Goal: Task Accomplishment & Management: Use online tool/utility

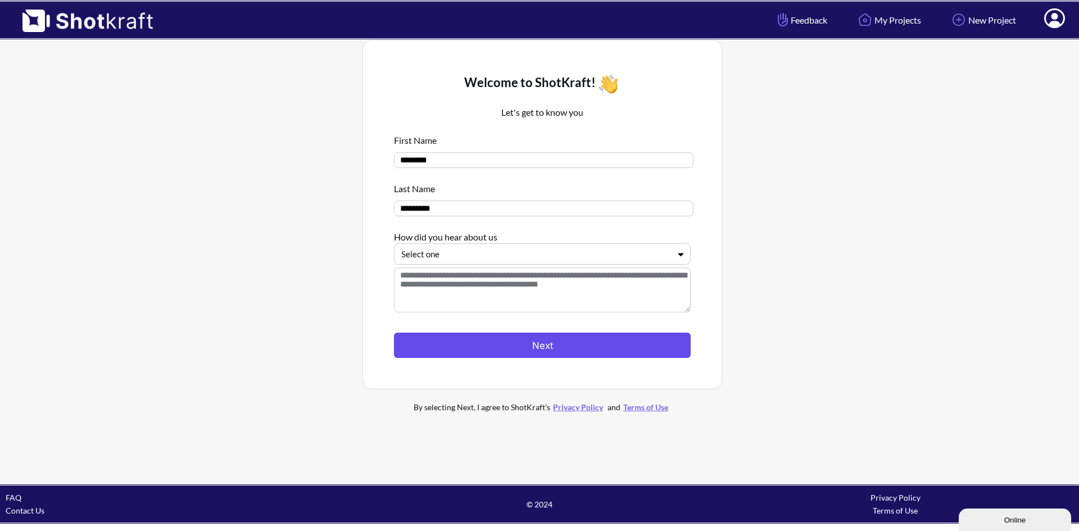
click at [545, 343] on button "Next" at bounding box center [542, 345] width 297 height 25
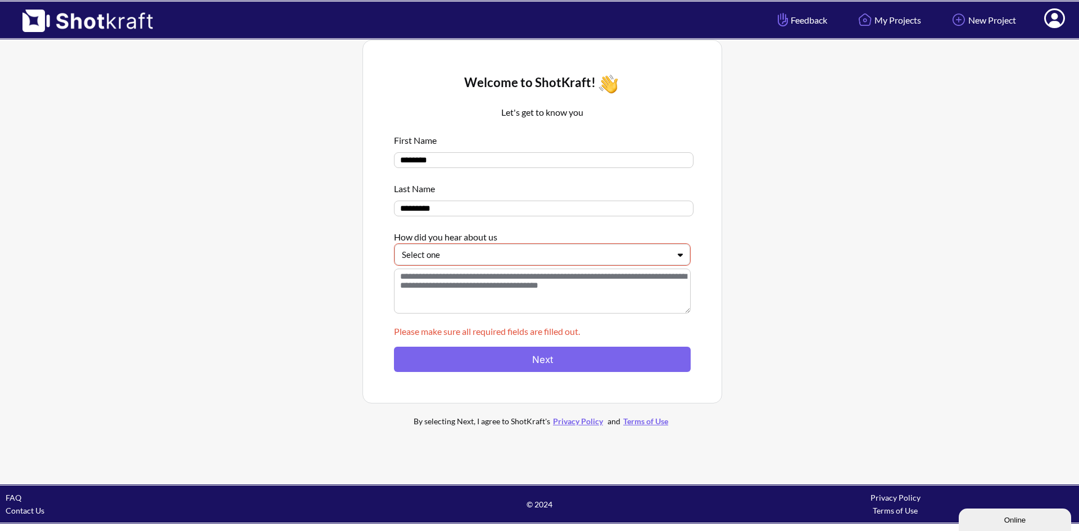
click at [615, 261] on div at bounding box center [535, 254] width 267 height 13
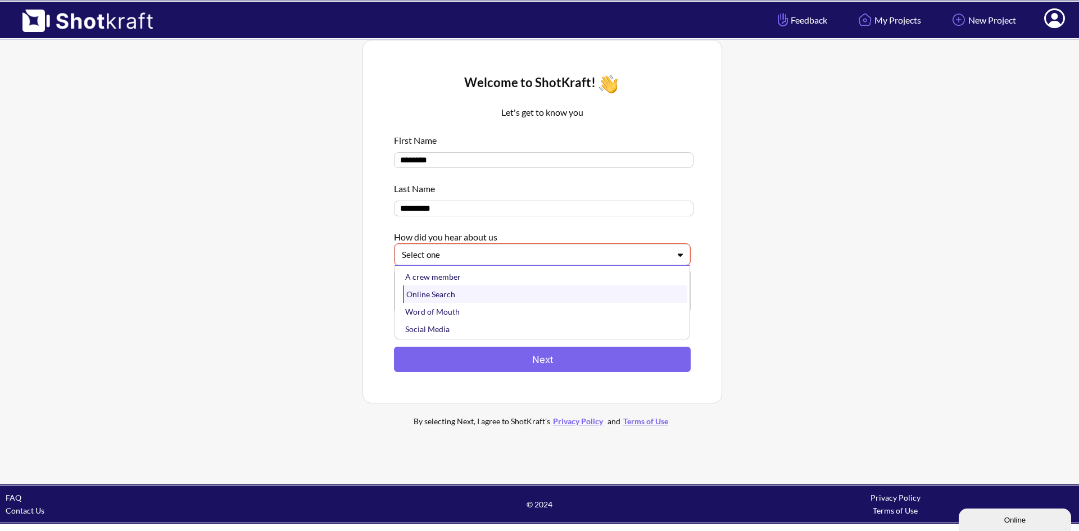
click at [458, 303] on div "Online Search" at bounding box center [545, 293] width 284 height 17
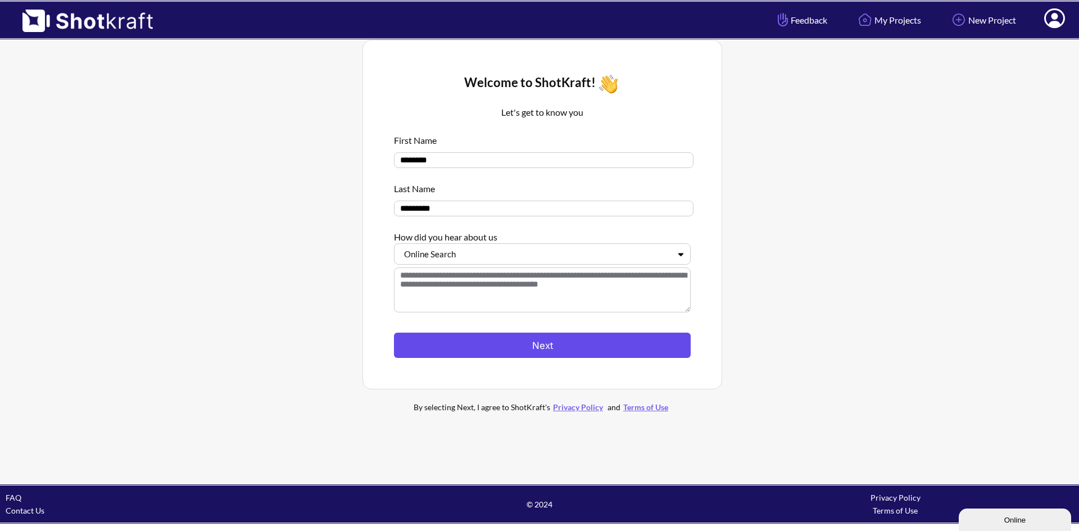
click at [561, 356] on button "Next" at bounding box center [542, 345] width 297 height 25
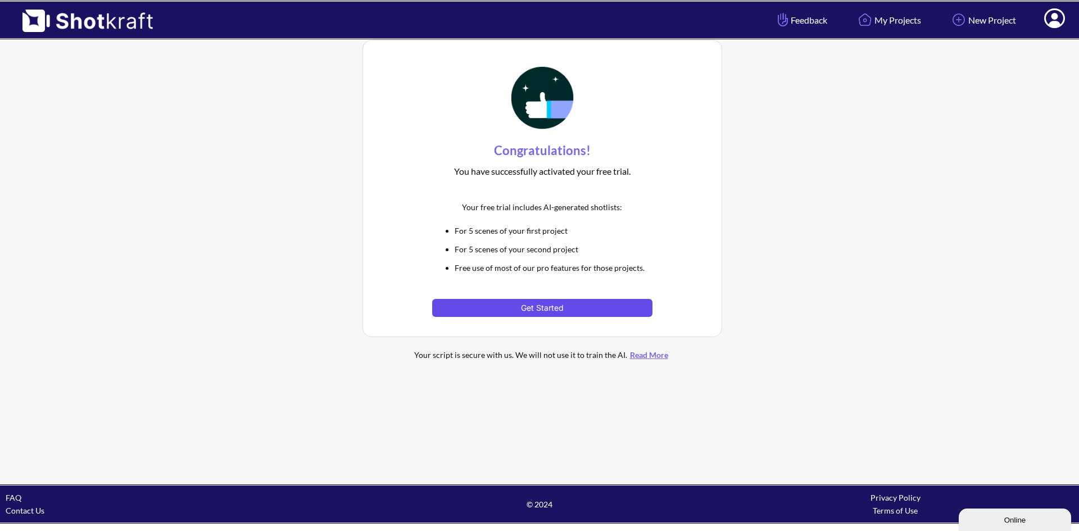
click at [548, 311] on button "Get Started" at bounding box center [542, 308] width 220 height 18
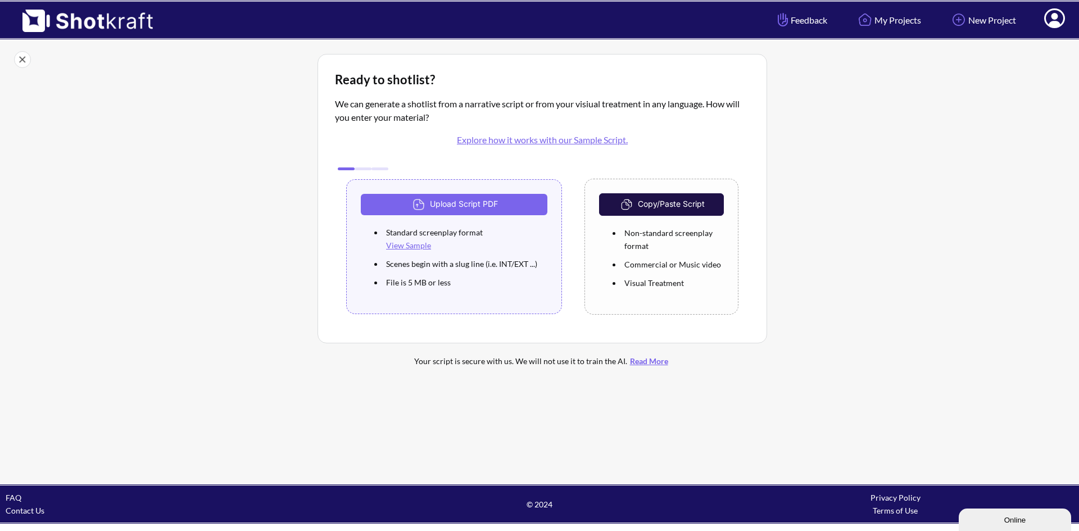
click at [528, 138] on link "Explore how it works with our Sample Script." at bounding box center [542, 139] width 171 height 11
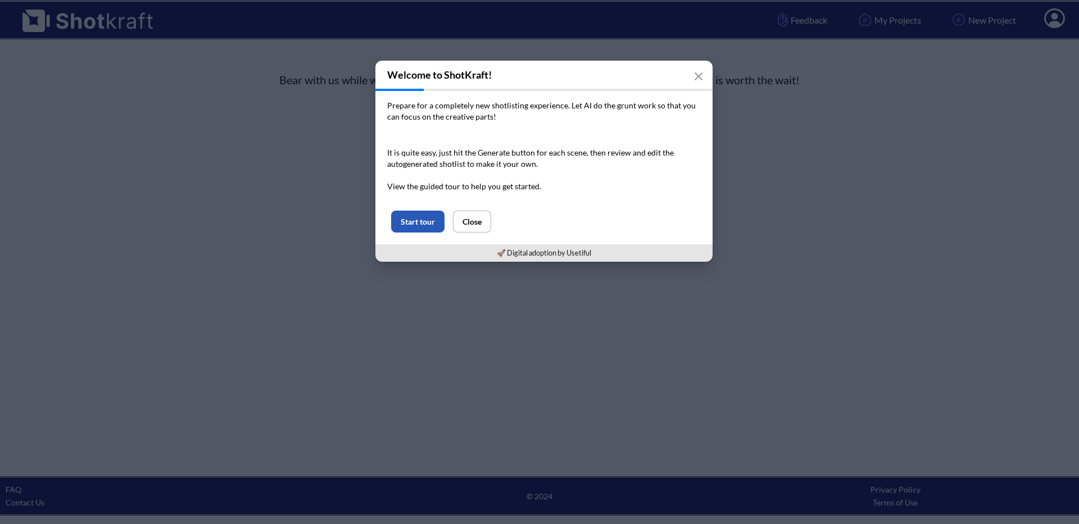
click at [434, 215] on button "Start tour" at bounding box center [417, 222] width 53 height 22
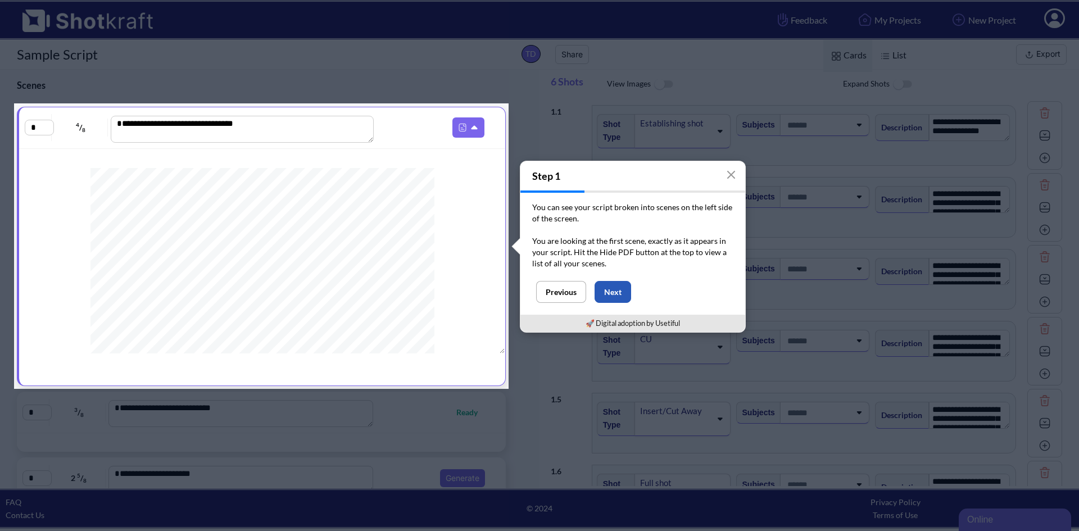
click at [606, 286] on button "Next" at bounding box center [612, 292] width 37 height 22
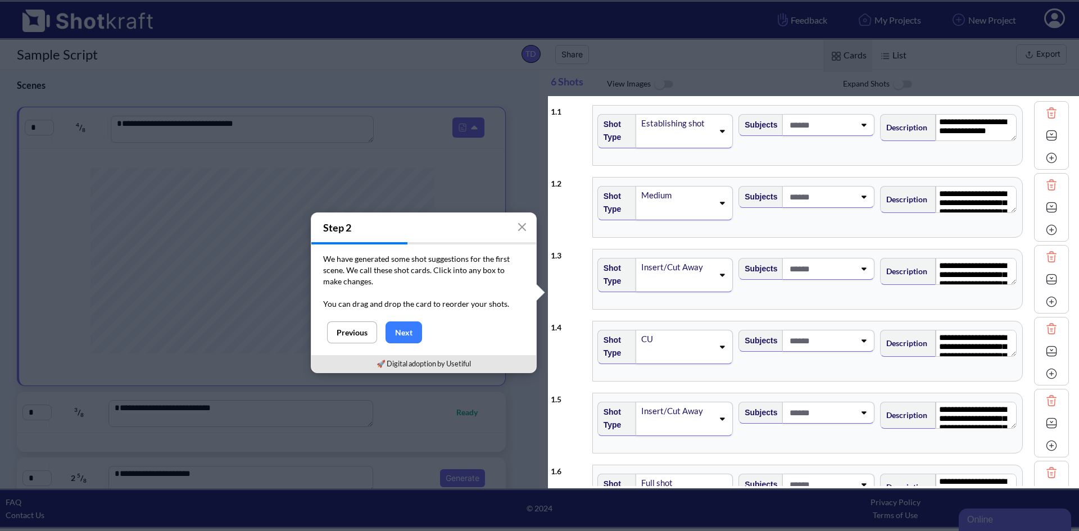
click at [557, 235] on div "**********" at bounding box center [810, 207] width 518 height 72
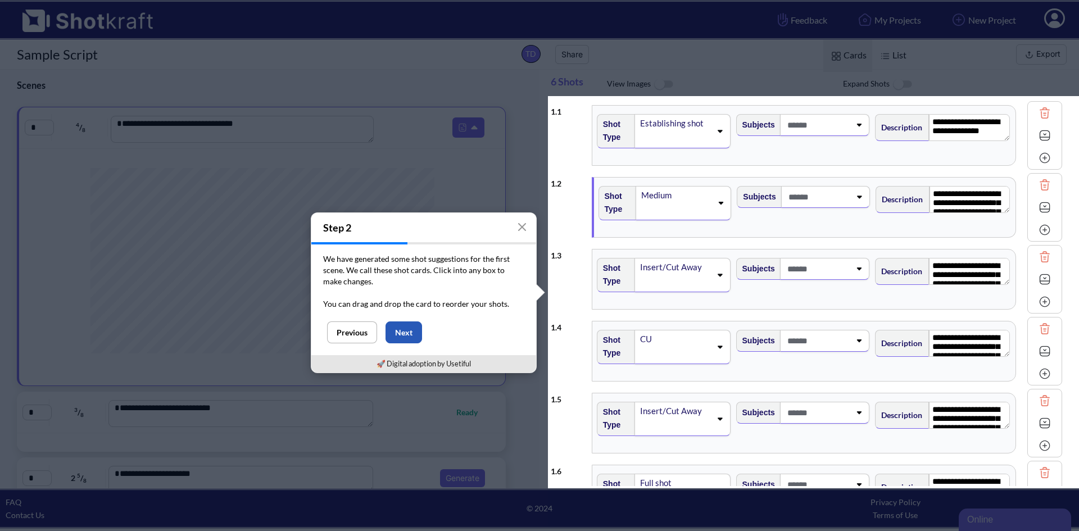
click at [408, 324] on button "Next" at bounding box center [403, 332] width 37 height 22
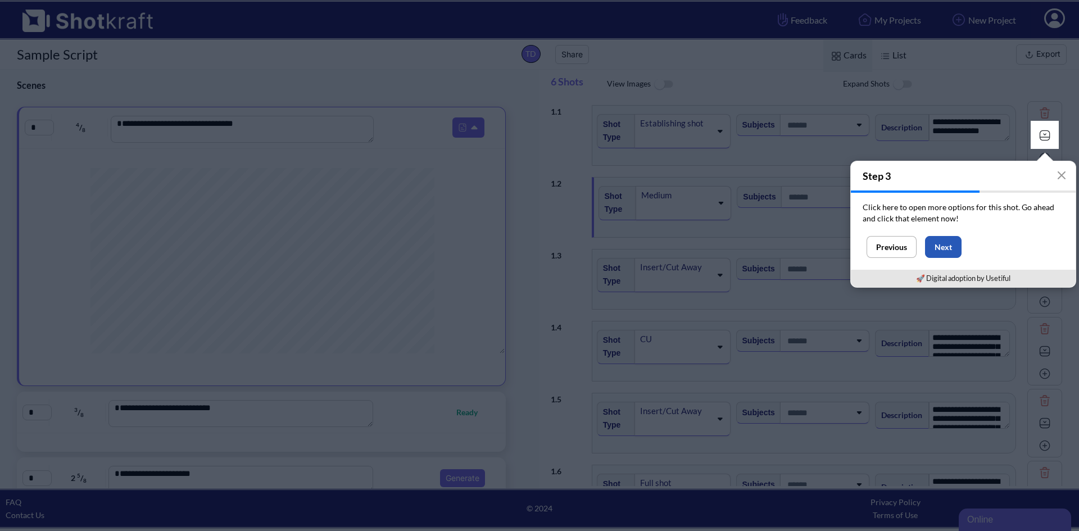
click at [954, 253] on button "Next" at bounding box center [943, 247] width 37 height 22
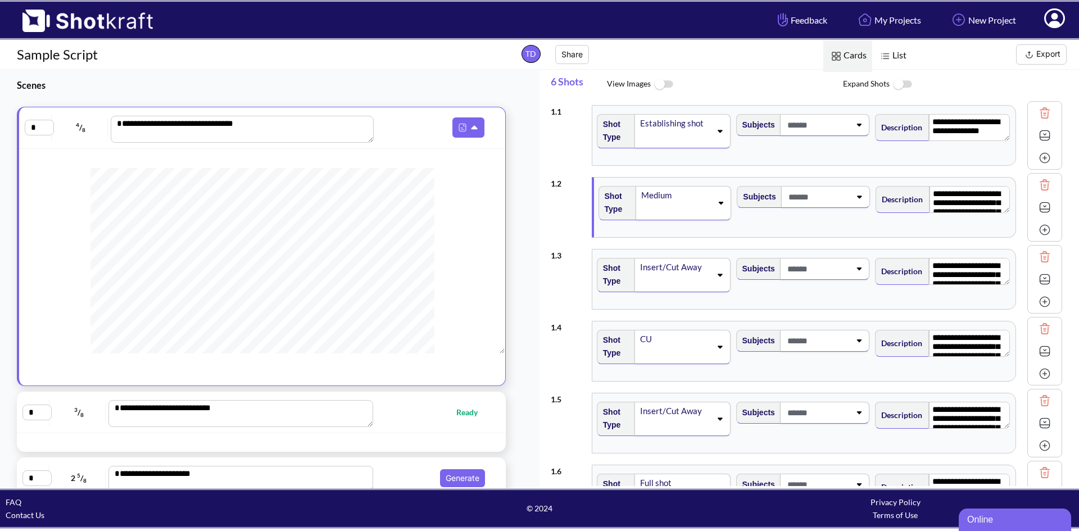
click at [660, 78] on img at bounding box center [663, 84] width 25 height 24
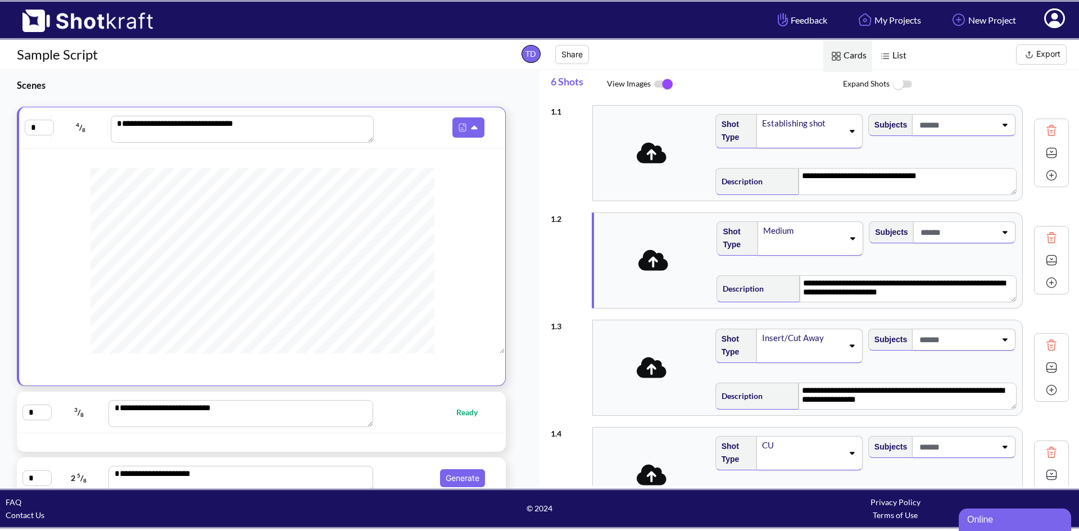
click at [651, 160] on icon at bounding box center [651, 153] width 30 height 24
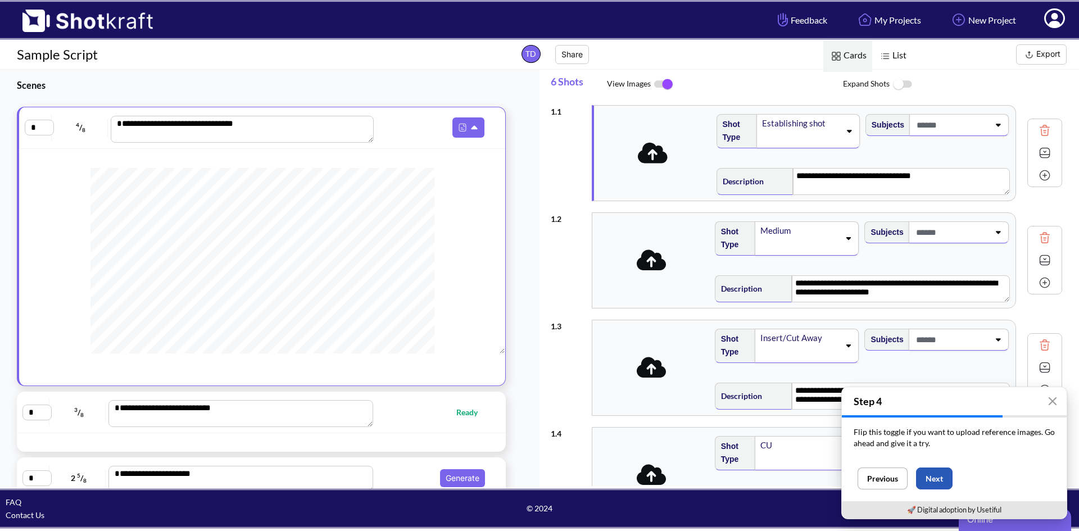
click at [934, 478] on button "Next" at bounding box center [934, 478] width 37 height 22
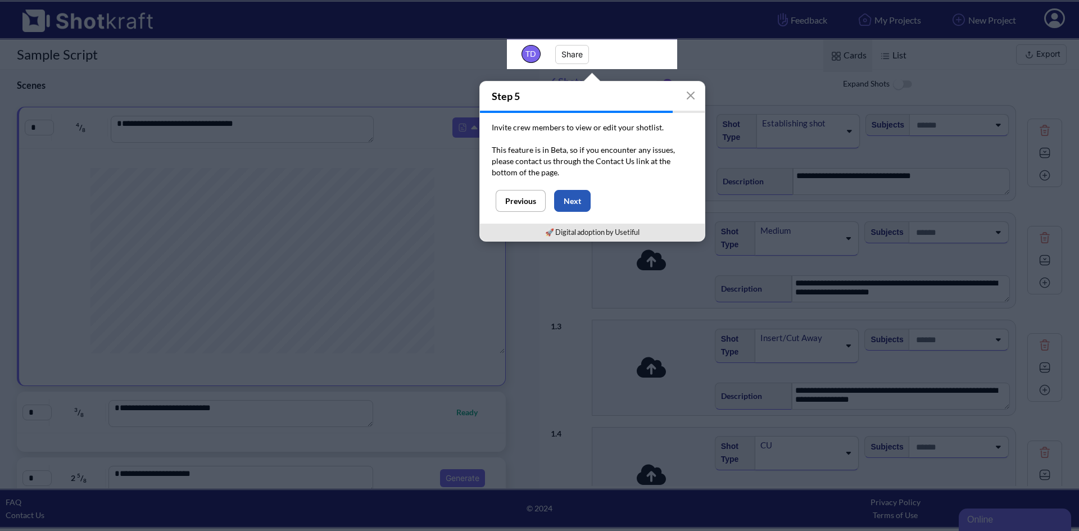
click at [588, 207] on button "Next" at bounding box center [572, 201] width 37 height 22
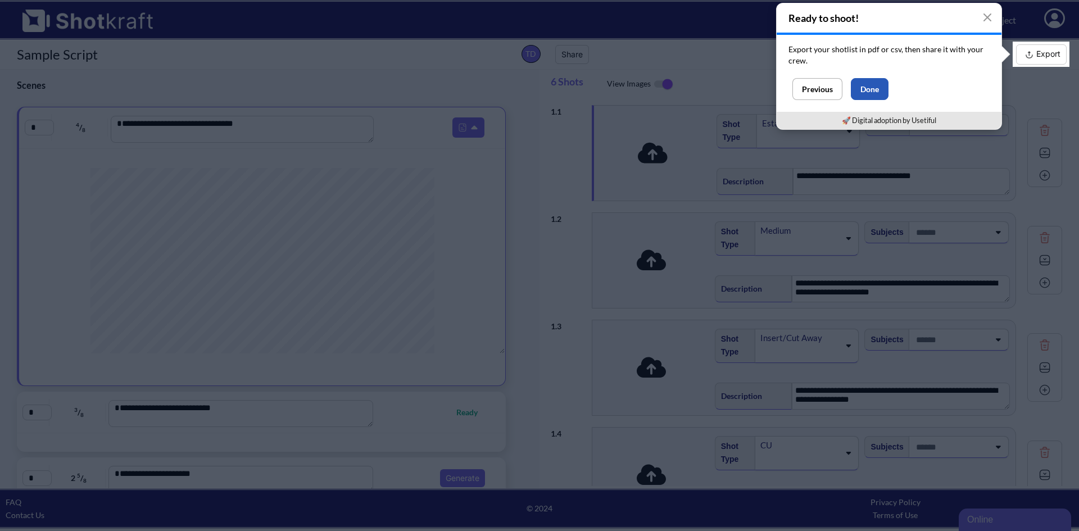
click at [859, 91] on button "Done" at bounding box center [870, 89] width 38 height 22
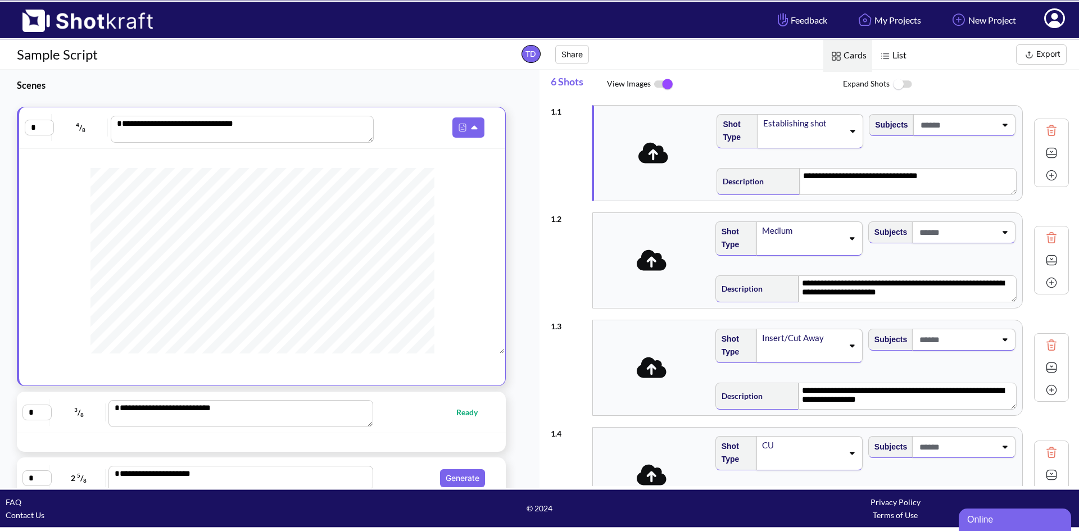
click at [666, 164] on icon at bounding box center [653, 153] width 30 height 24
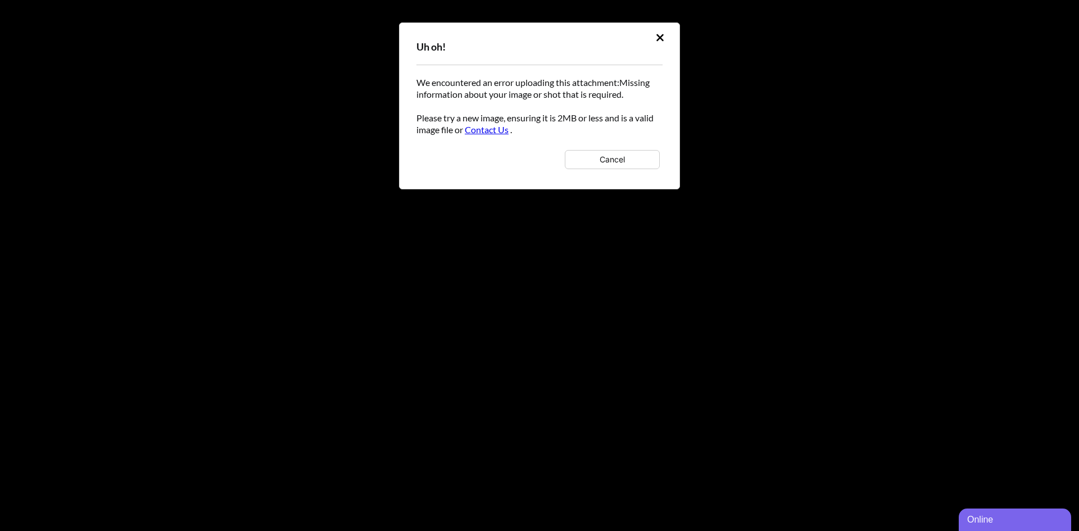
click at [618, 156] on button "Cancel" at bounding box center [612, 159] width 95 height 19
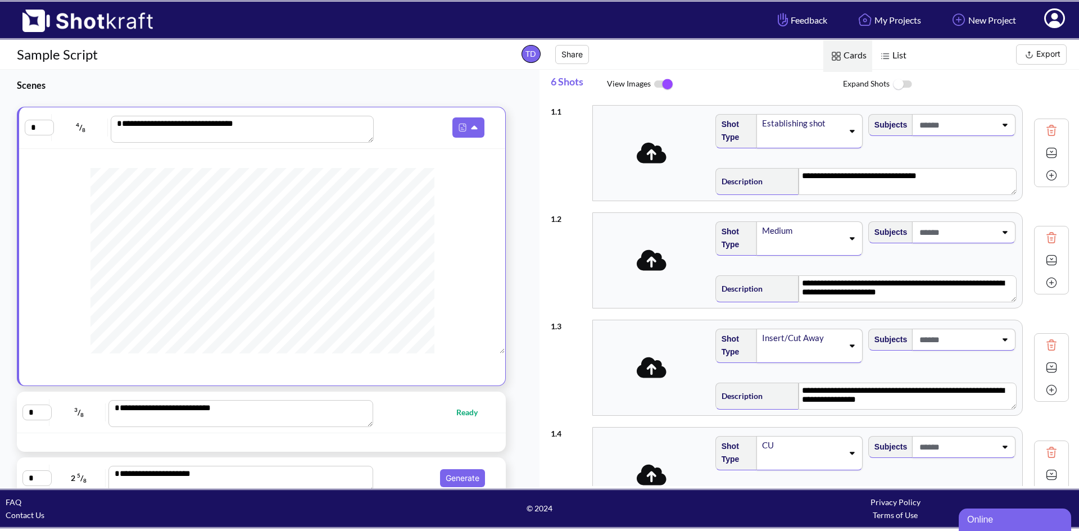
click at [649, 153] on icon at bounding box center [651, 153] width 30 height 24
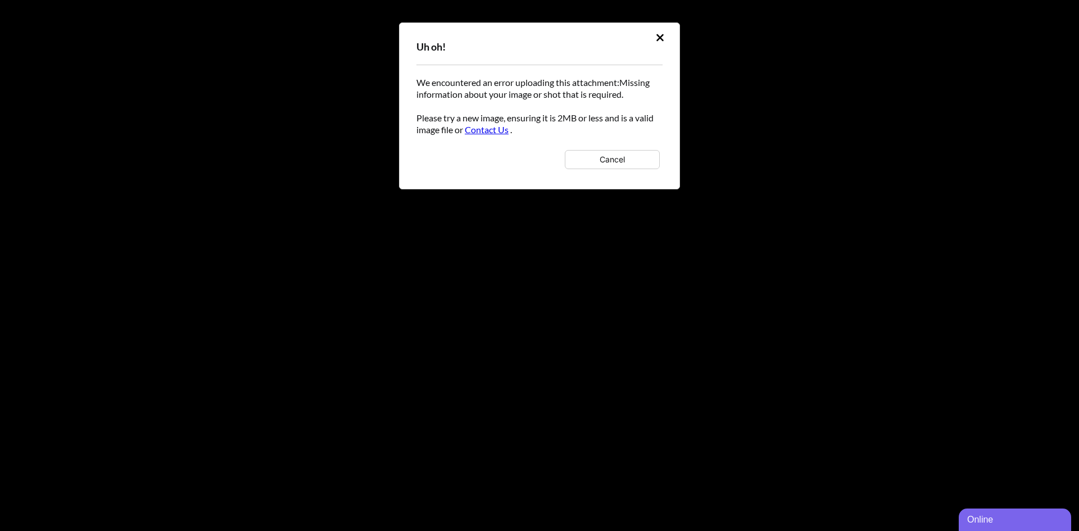
click at [588, 158] on button "Cancel" at bounding box center [612, 159] width 95 height 19
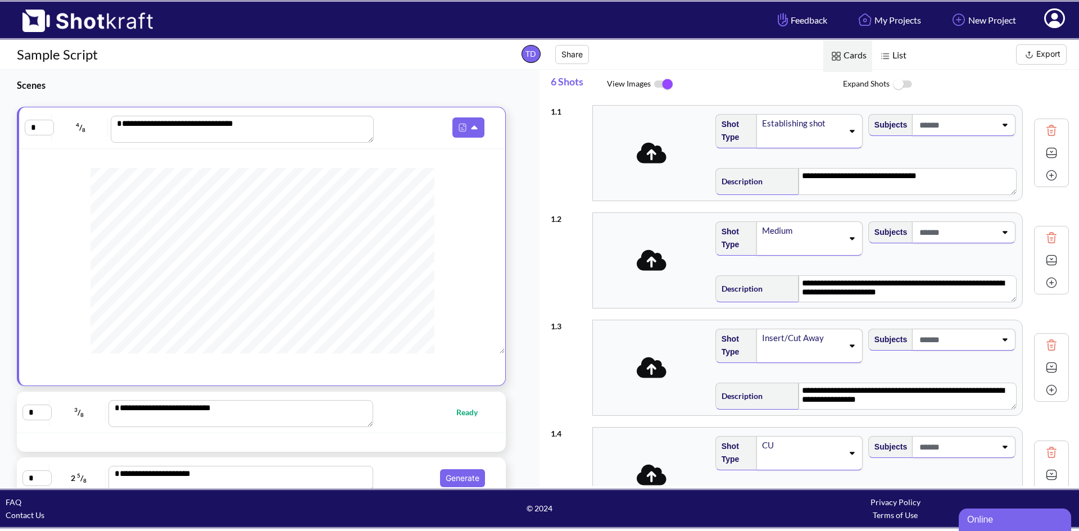
click at [848, 134] on icon at bounding box center [851, 131] width 15 height 8
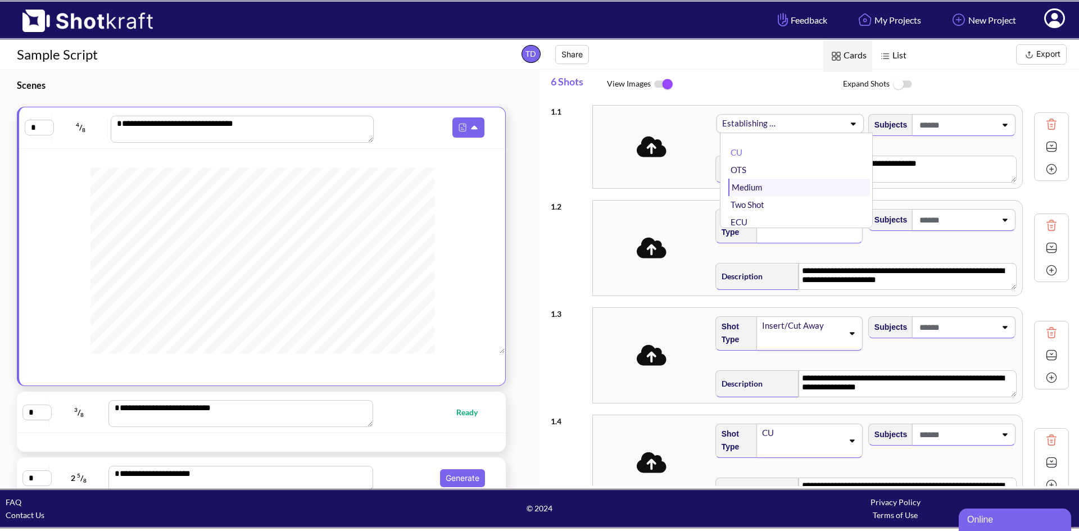
click at [761, 194] on li "Medium" at bounding box center [799, 187] width 142 height 17
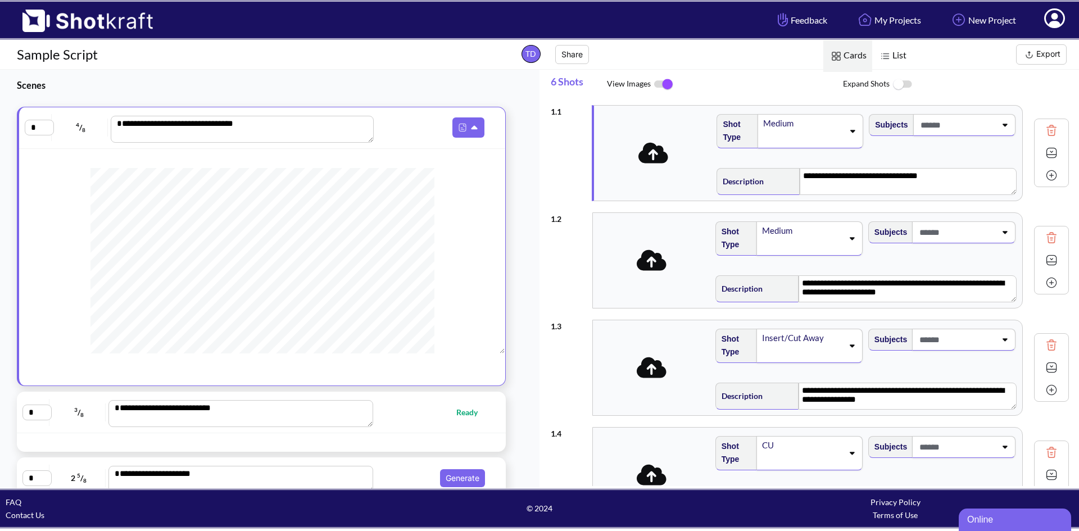
click at [1000, 125] on icon at bounding box center [1004, 125] width 15 height 8
click at [998, 126] on icon at bounding box center [1005, 125] width 15 height 8
click at [851, 183] on textarea "**********" at bounding box center [907, 181] width 217 height 27
drag, startPoint x: 929, startPoint y: 177, endPoint x: 735, endPoint y: 178, distance: 194.4
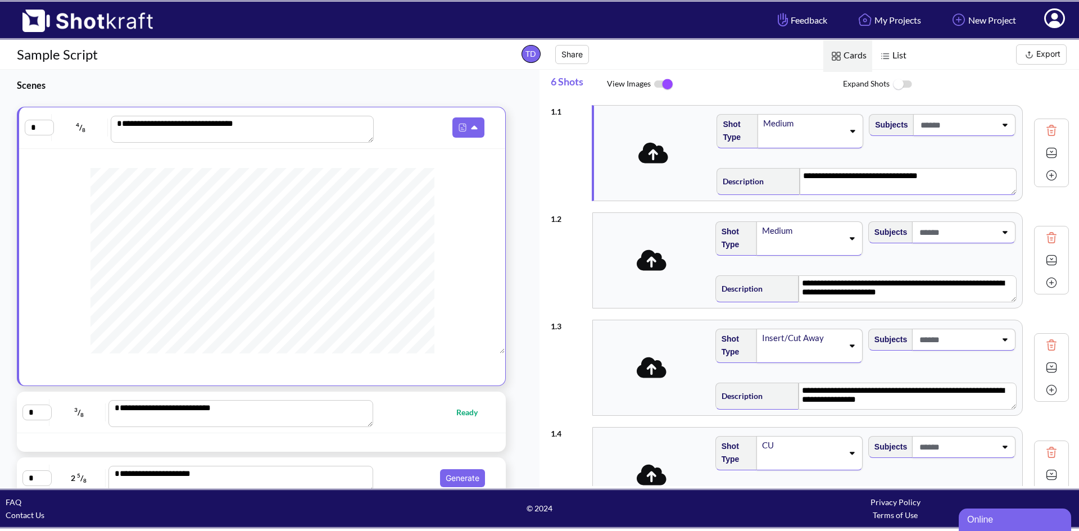
click at [735, 178] on div "**********" at bounding box center [866, 180] width 300 height 30
click at [994, 86] on span "Expand Shots" at bounding box center [961, 84] width 236 height 24
click at [1001, 135] on div at bounding box center [964, 125] width 102 height 22
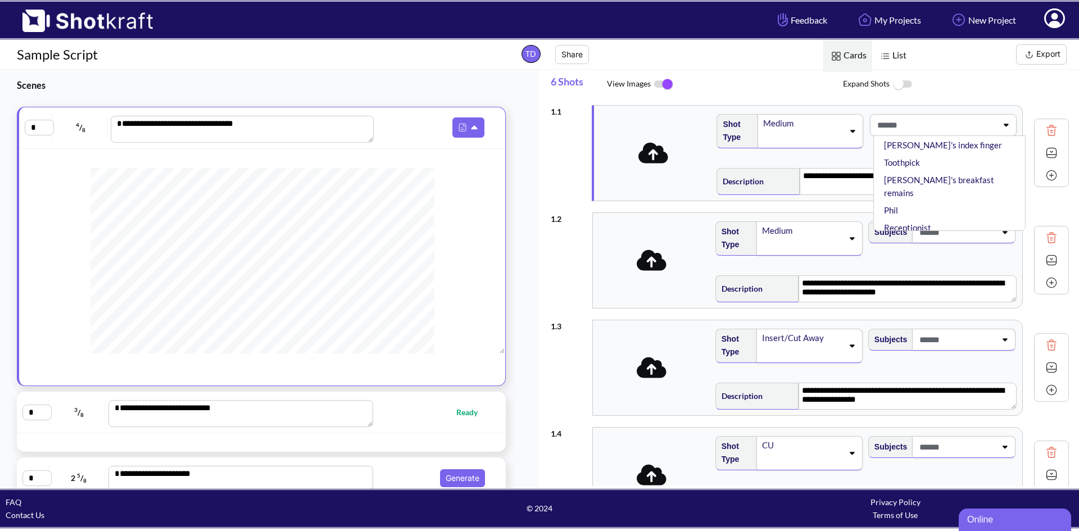
scroll to position [1236, 0]
click at [912, 359] on li "Phil" at bounding box center [951, 367] width 141 height 17
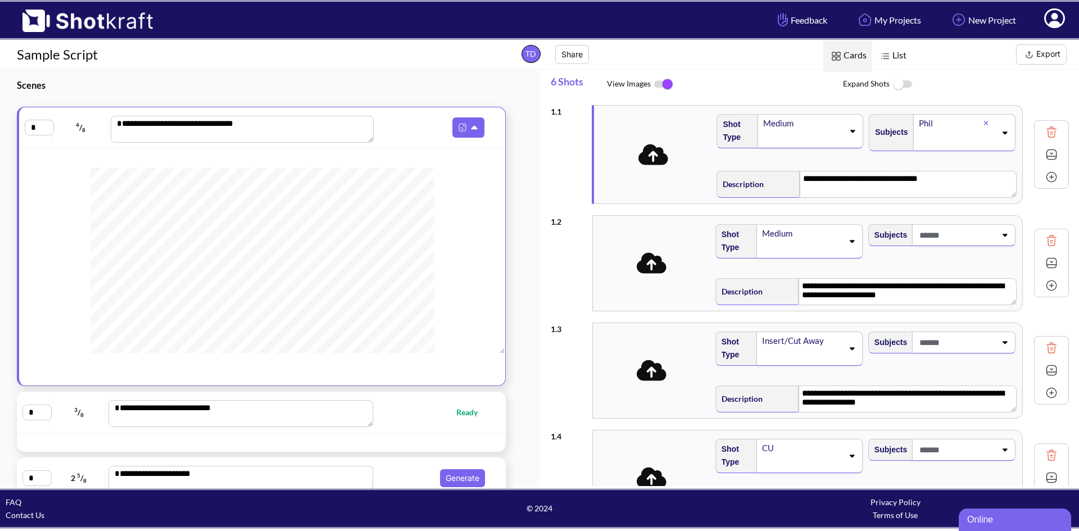
click at [983, 121] on div at bounding box center [989, 123] width 13 height 13
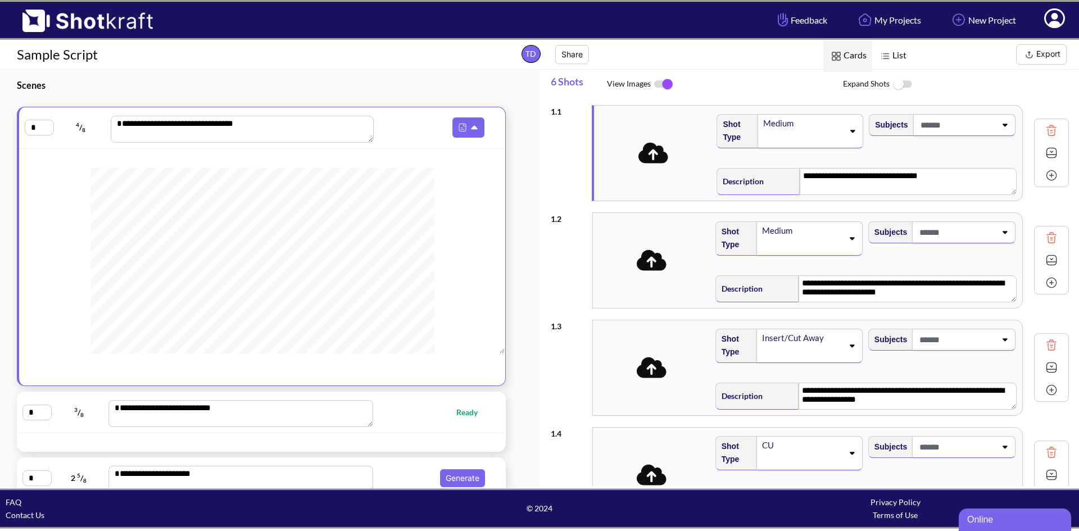
click at [896, 84] on img at bounding box center [901, 84] width 25 height 24
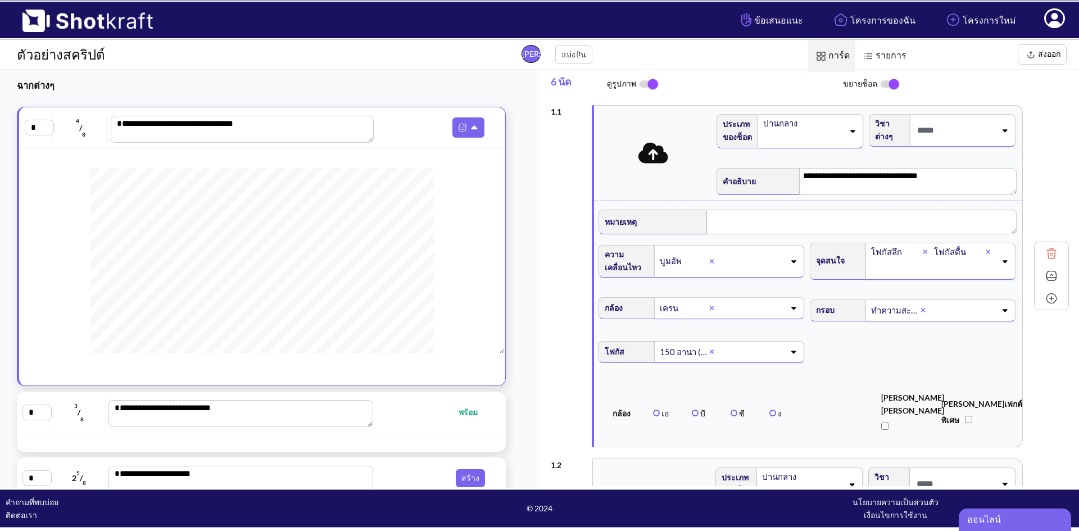
click at [792, 265] on icon at bounding box center [792, 261] width 15 height 8
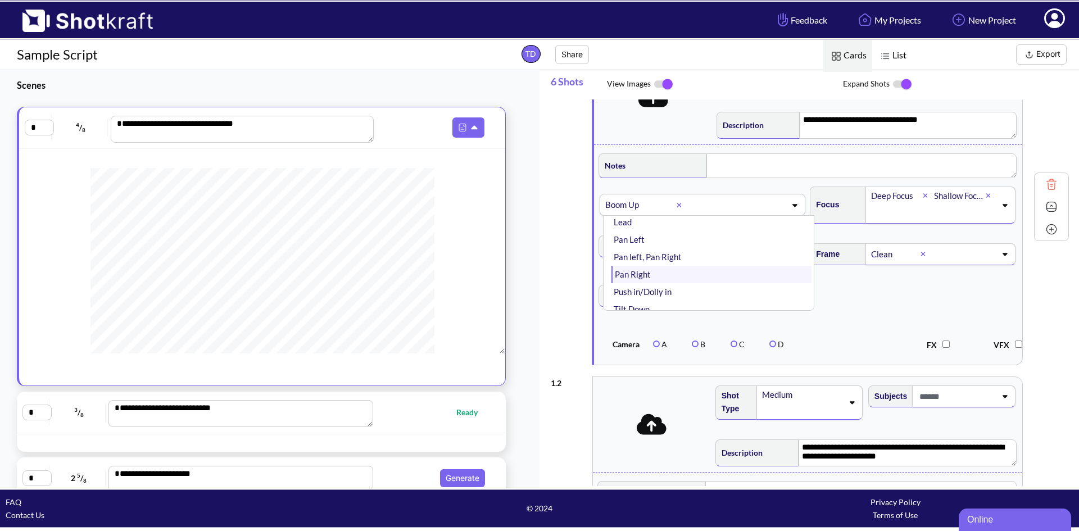
scroll to position [9, 0]
click at [643, 287] on li "Lead" at bounding box center [711, 278] width 200 height 17
click at [712, 198] on icon at bounding box center [714, 196] width 4 height 4
click at [1002, 207] on icon at bounding box center [1004, 205] width 5 height 3
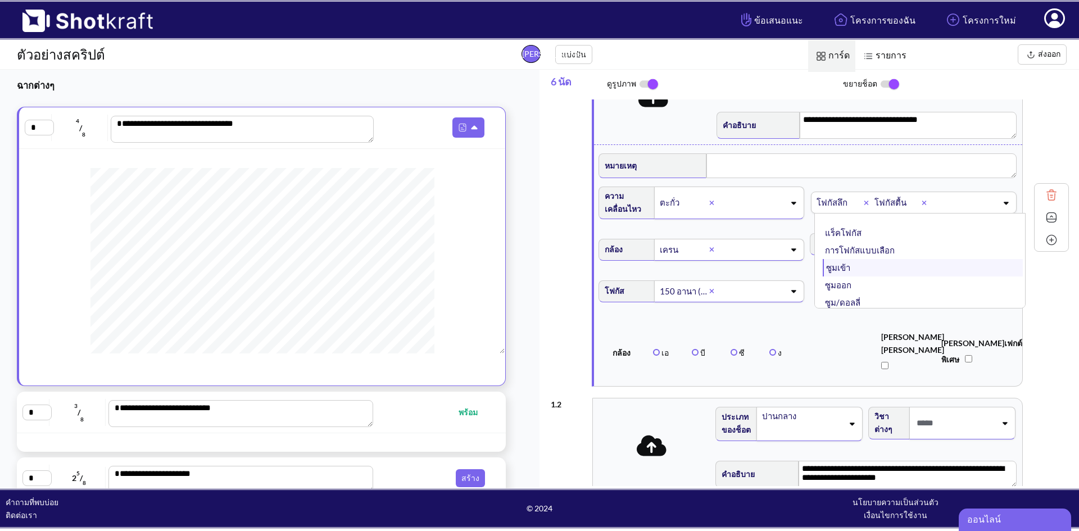
scroll to position [3, 0]
click at [863, 206] on icon at bounding box center [865, 202] width 5 height 7
click at [997, 248] on icon at bounding box center [1004, 244] width 15 height 8
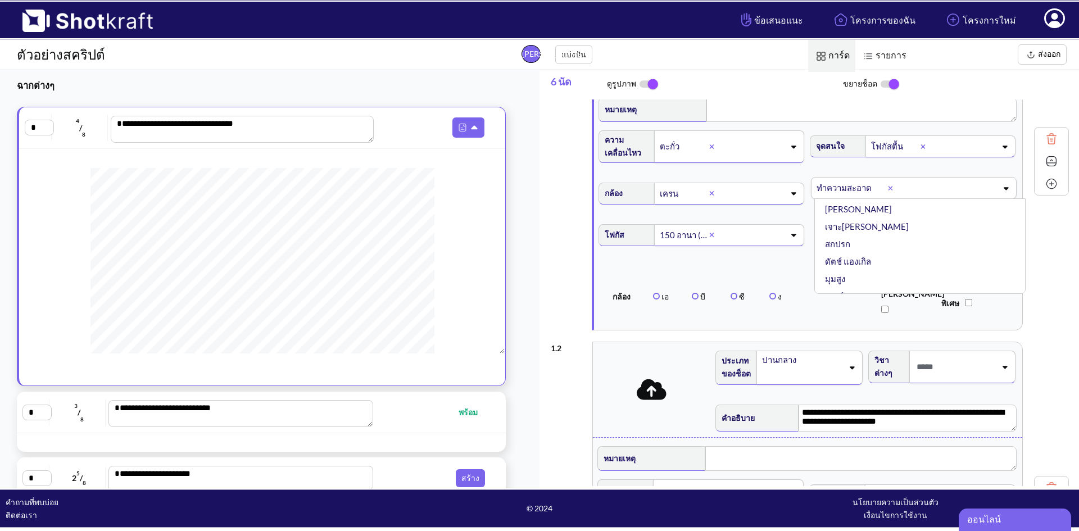
scroll to position [0, 0]
click at [892, 244] on li "เจาะตรงกลาง" at bounding box center [922, 235] width 200 height 17
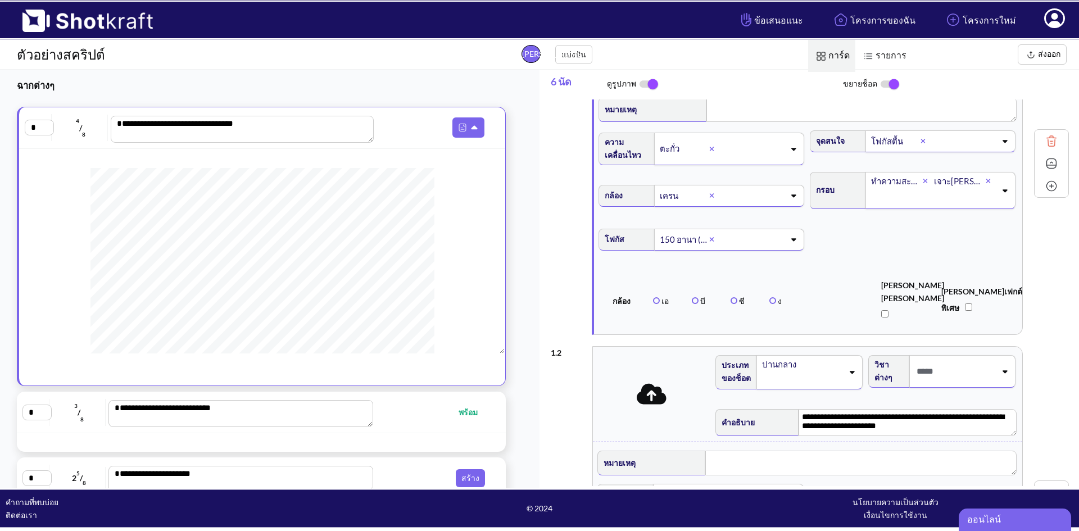
click at [922, 184] on icon at bounding box center [924, 181] width 5 height 7
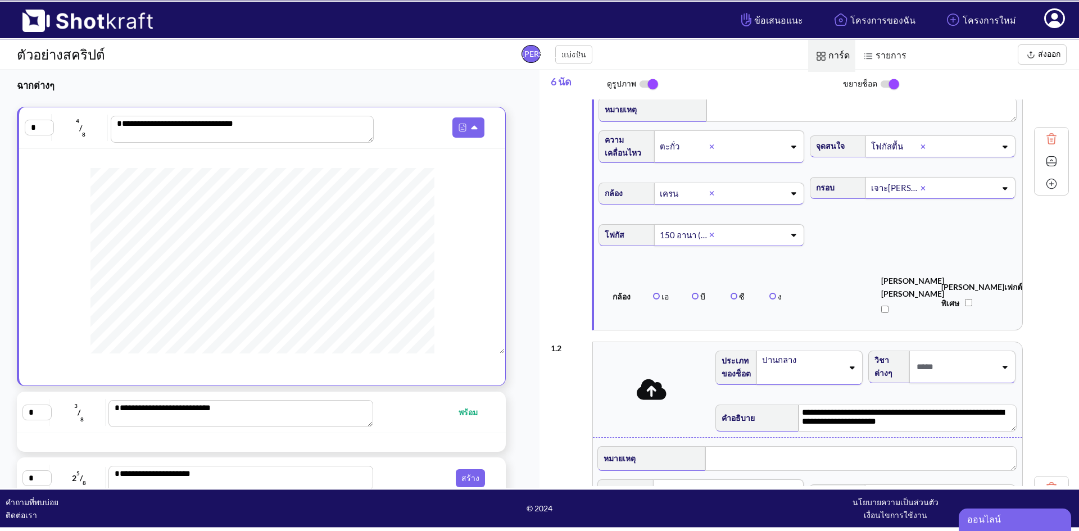
click at [792, 237] on icon at bounding box center [793, 235] width 5 height 3
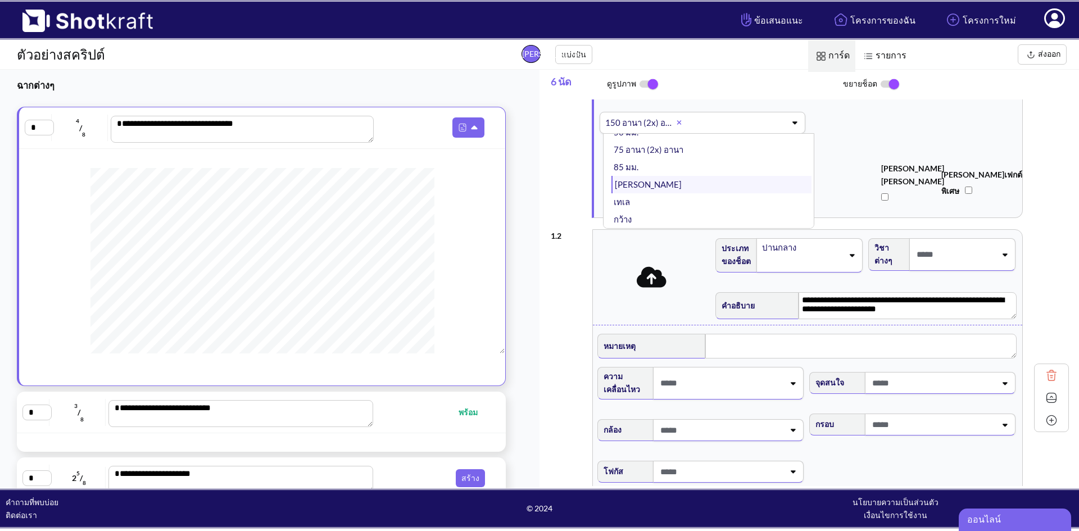
click at [673, 193] on li "ปกติ" at bounding box center [711, 184] width 200 height 17
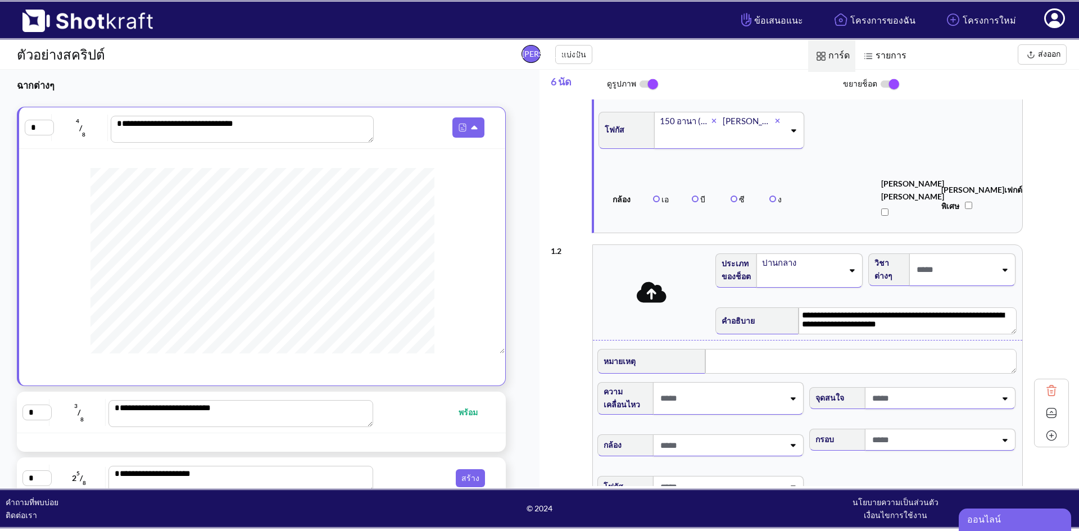
scroll to position [169, 0]
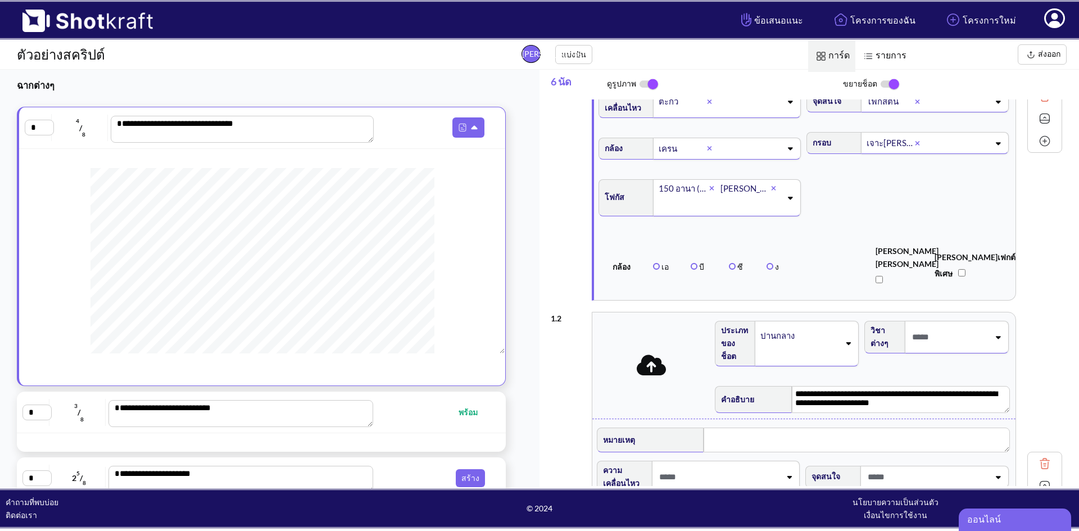
click at [709, 191] on icon at bounding box center [711, 188] width 5 height 7
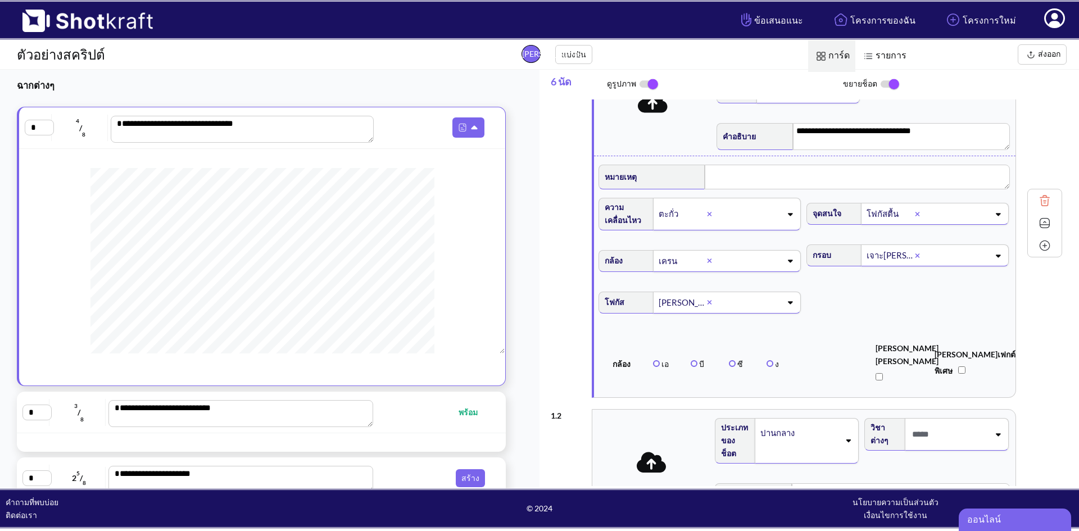
scroll to position [0, 0]
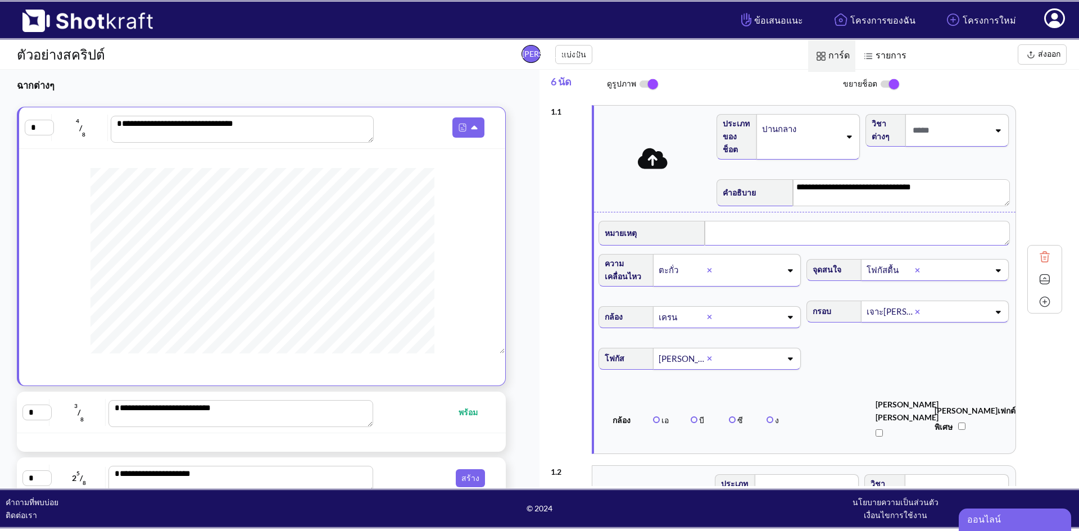
click at [740, 240] on textarea at bounding box center [856, 233] width 305 height 25
click at [642, 88] on img at bounding box center [648, 84] width 25 height 24
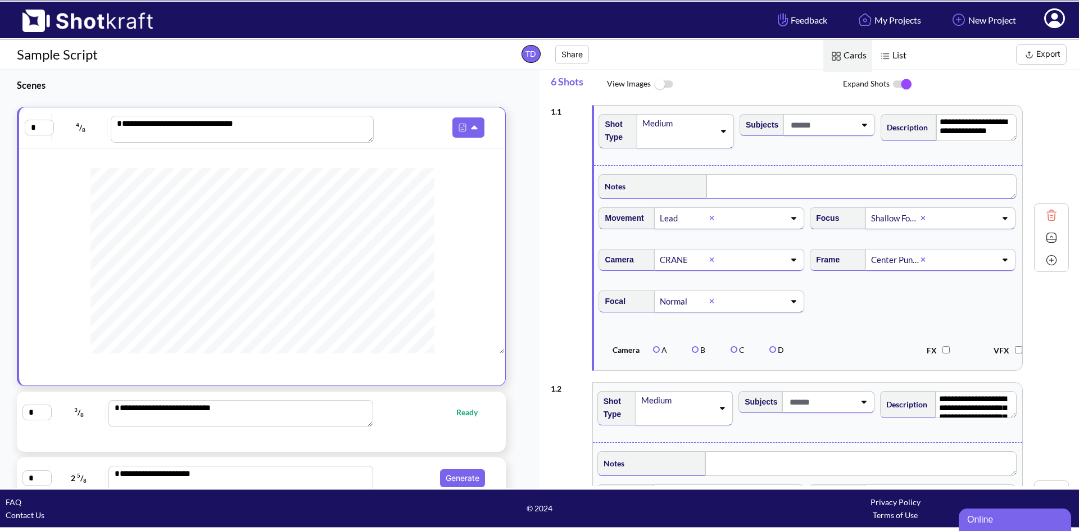
click at [739, 187] on textarea at bounding box center [861, 186] width 310 height 25
click at [826, 184] on textarea at bounding box center [861, 186] width 310 height 25
click at [711, 185] on textarea "**********" at bounding box center [863, 187] width 305 height 27
drag, startPoint x: 808, startPoint y: 175, endPoint x: 809, endPoint y: 188, distance: 12.4
click at [808, 187] on textarea "**********" at bounding box center [863, 187] width 305 height 27
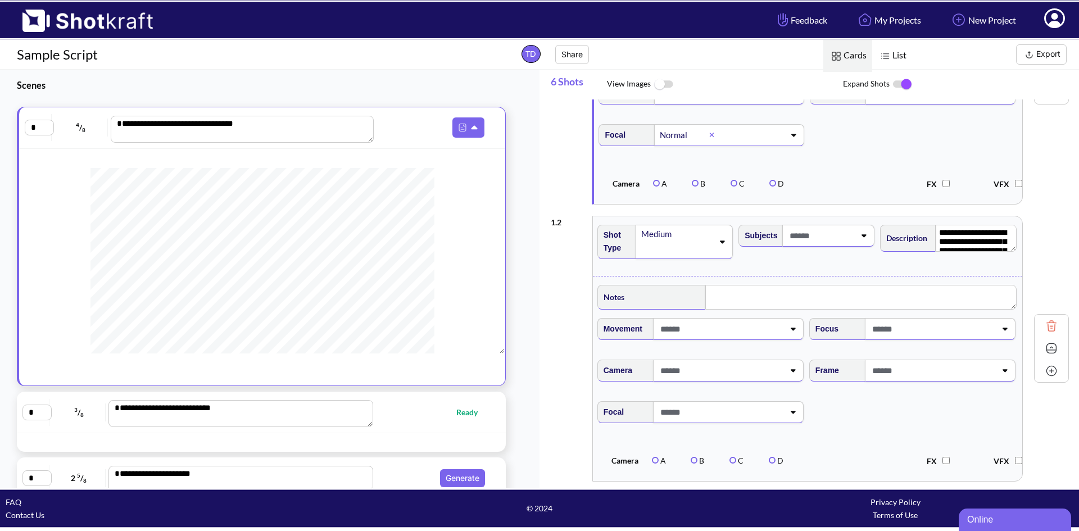
scroll to position [225, 0]
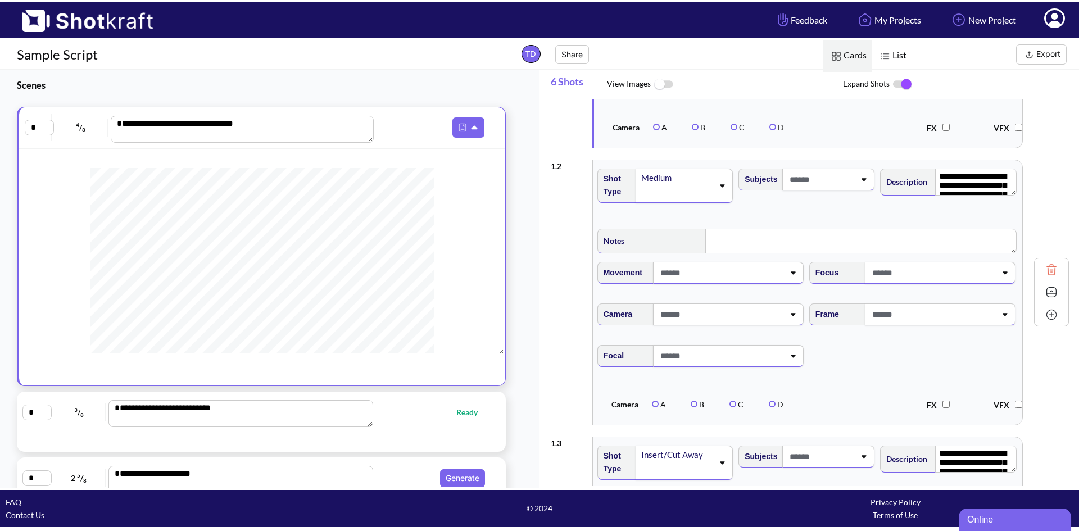
click at [721, 180] on div "Medium" at bounding box center [684, 186] width 98 height 34
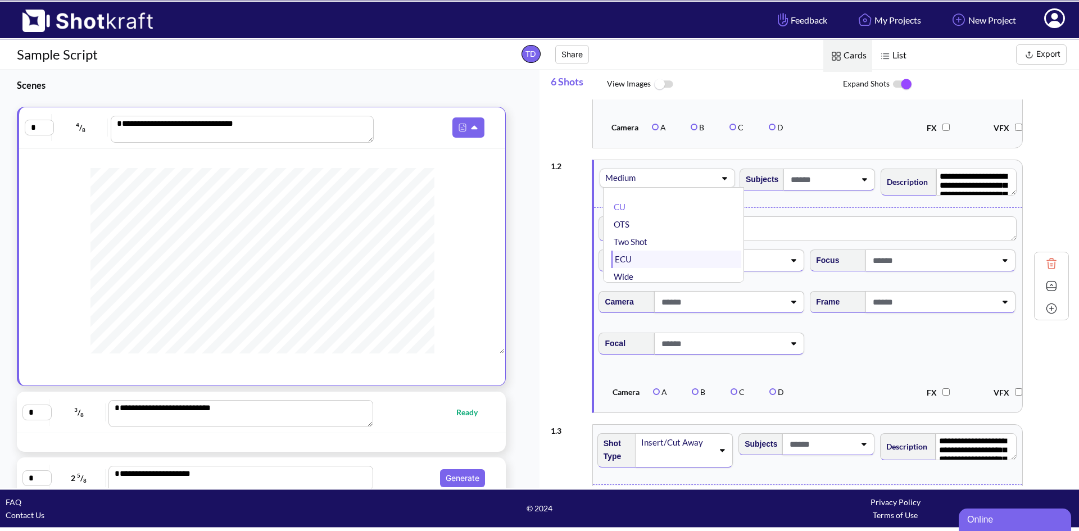
scroll to position [56, 0]
type textarea "**********"
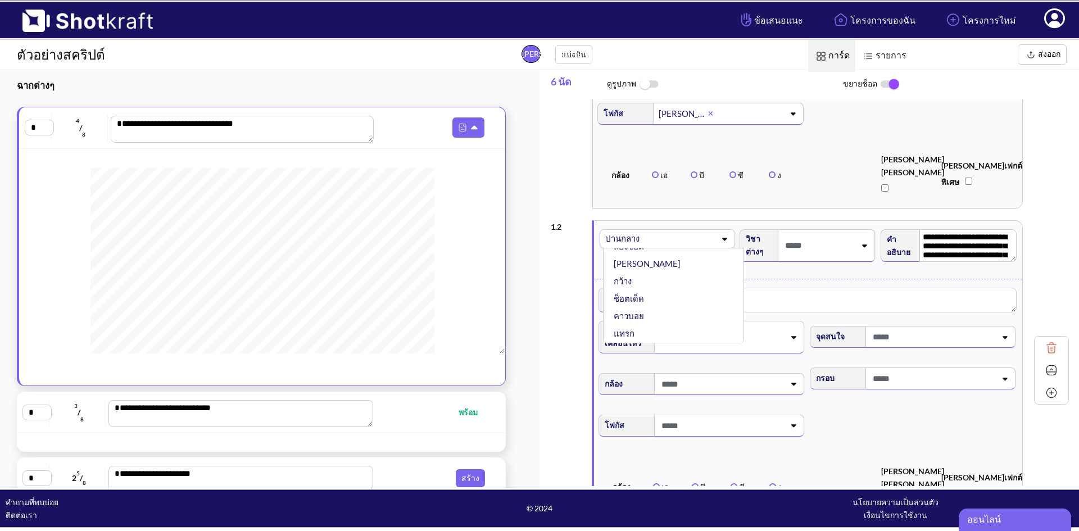
scroll to position [0, 0]
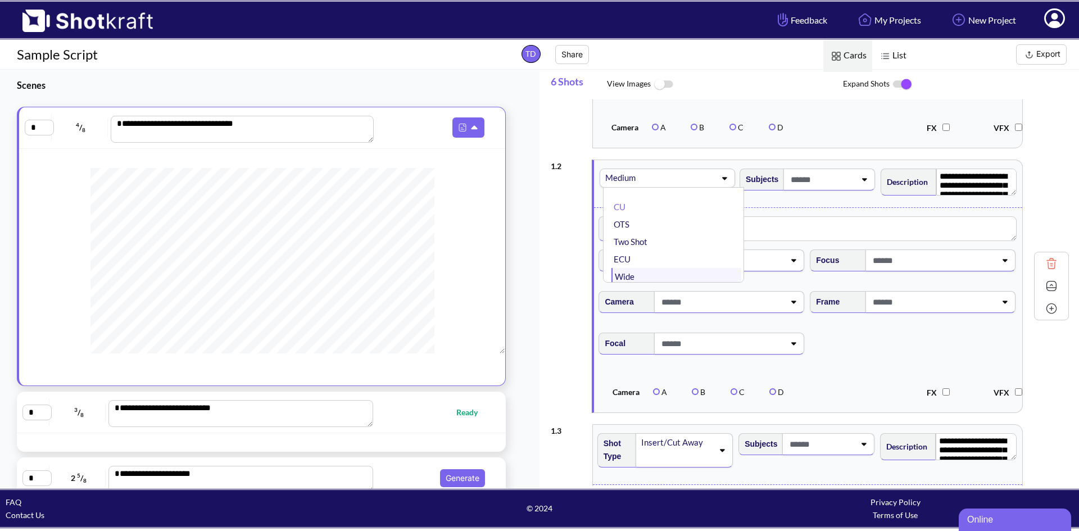
click at [632, 274] on li "Wide" at bounding box center [676, 276] width 130 height 17
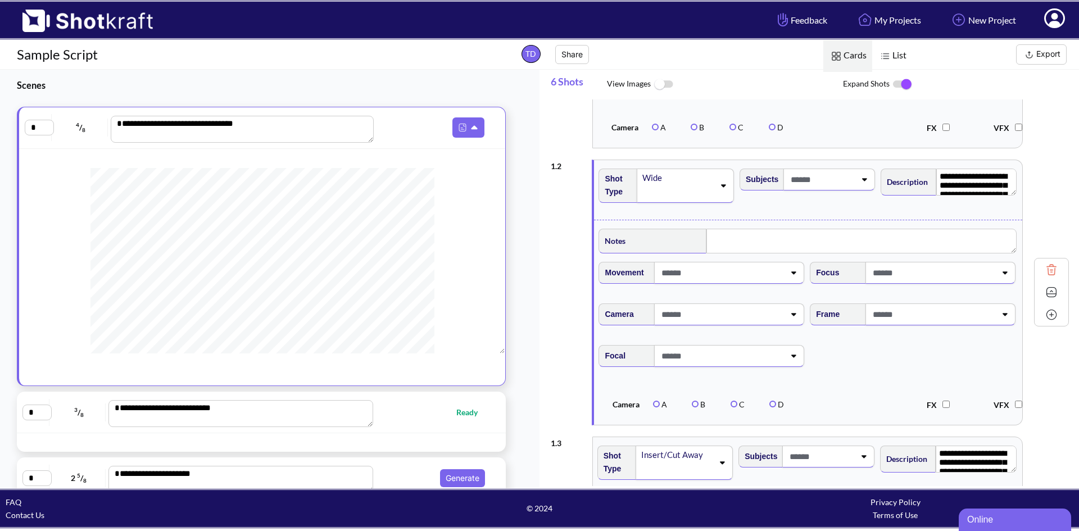
click at [862, 180] on icon at bounding box center [863, 179] width 15 height 8
click at [862, 180] on icon at bounding box center [864, 179] width 15 height 8
click at [862, 180] on icon at bounding box center [863, 179] width 15 height 8
click at [862, 180] on icon at bounding box center [864, 179] width 15 height 8
click at [998, 174] on textarea "**********" at bounding box center [976, 182] width 81 height 27
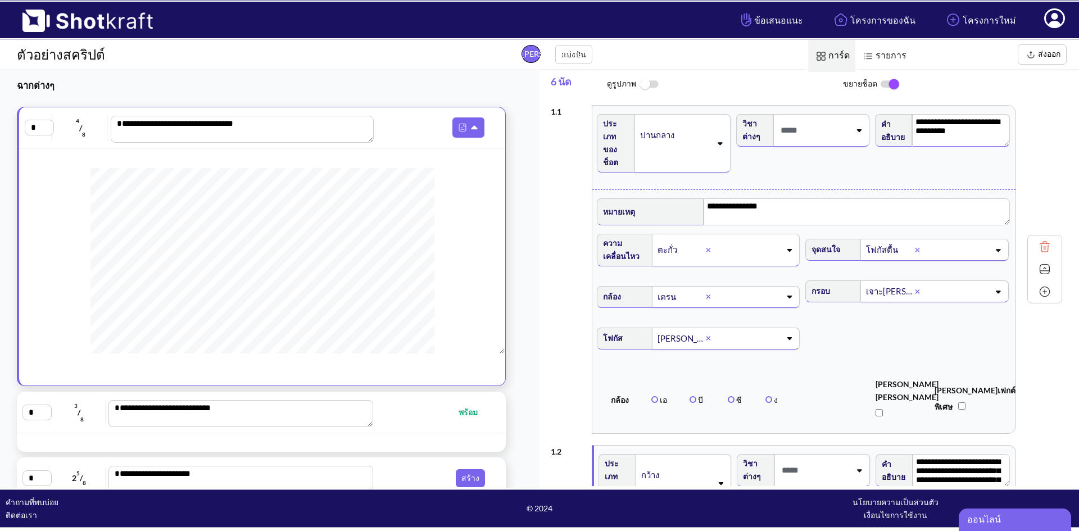
click at [934, 128] on textarea "**********" at bounding box center [961, 130] width 98 height 33
drag, startPoint x: 780, startPoint y: 211, endPoint x: 669, endPoint y: 194, distance: 112.6
click at [669, 194] on div "**********" at bounding box center [805, 210] width 416 height 35
drag, startPoint x: 966, startPoint y: 131, endPoint x: 823, endPoint y: 90, distance: 148.5
click at [823, 90] on div "**********" at bounding box center [815, 278] width 528 height 416
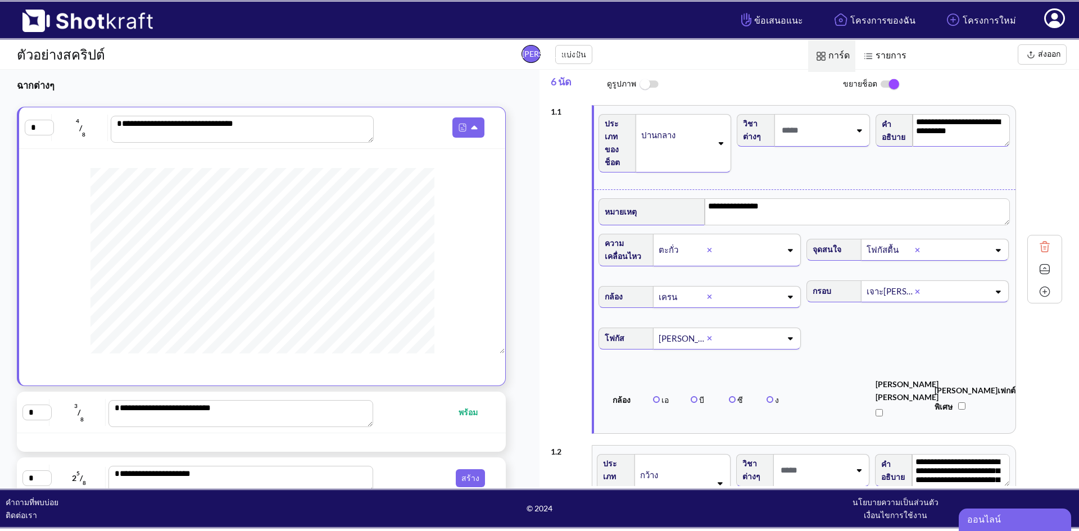
paste textarea
drag, startPoint x: 651, startPoint y: 195, endPoint x: 588, endPoint y: 193, distance: 62.4
click at [588, 193] on div "**********" at bounding box center [810, 269] width 518 height 340
type textarea "**********"
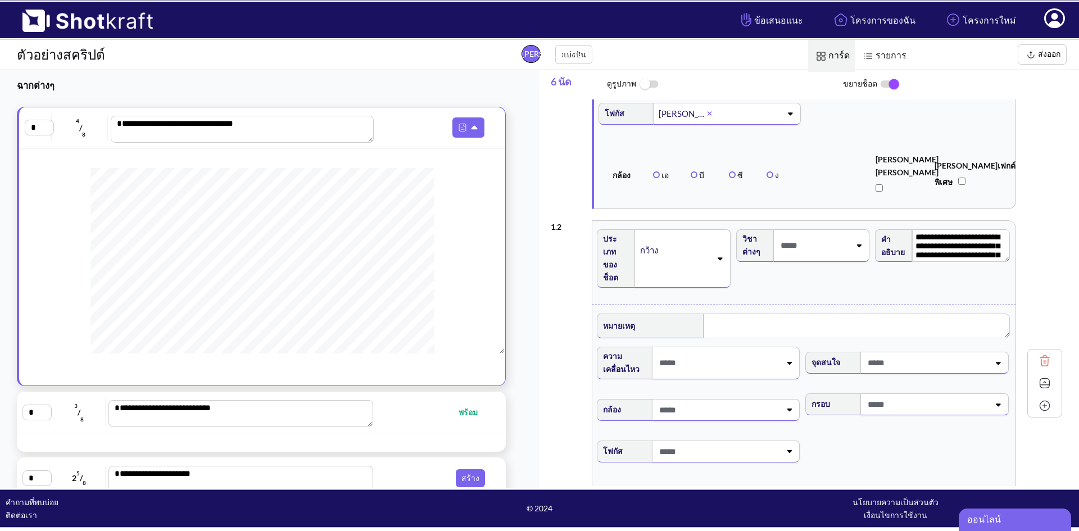
scroll to position [337, 0]
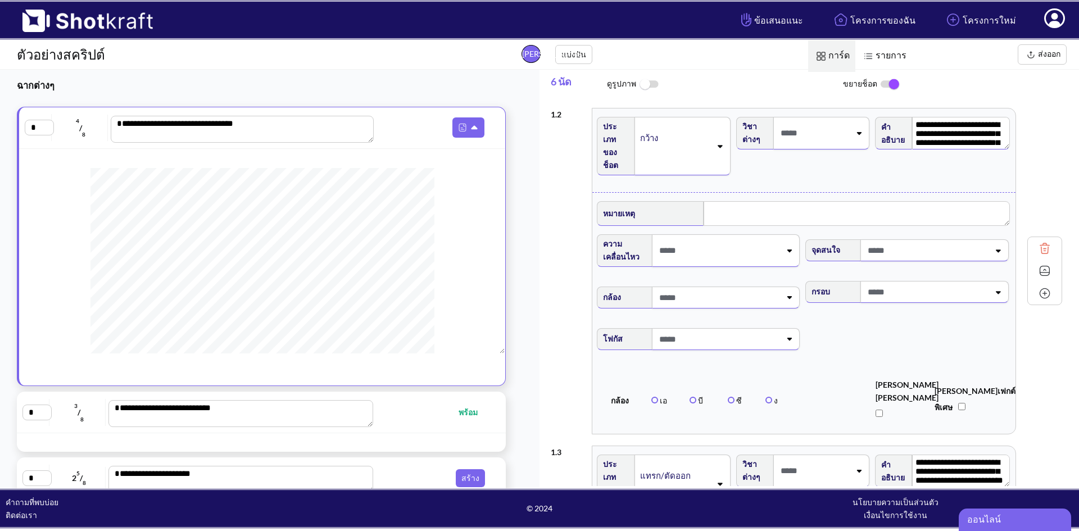
type textarea "**********"
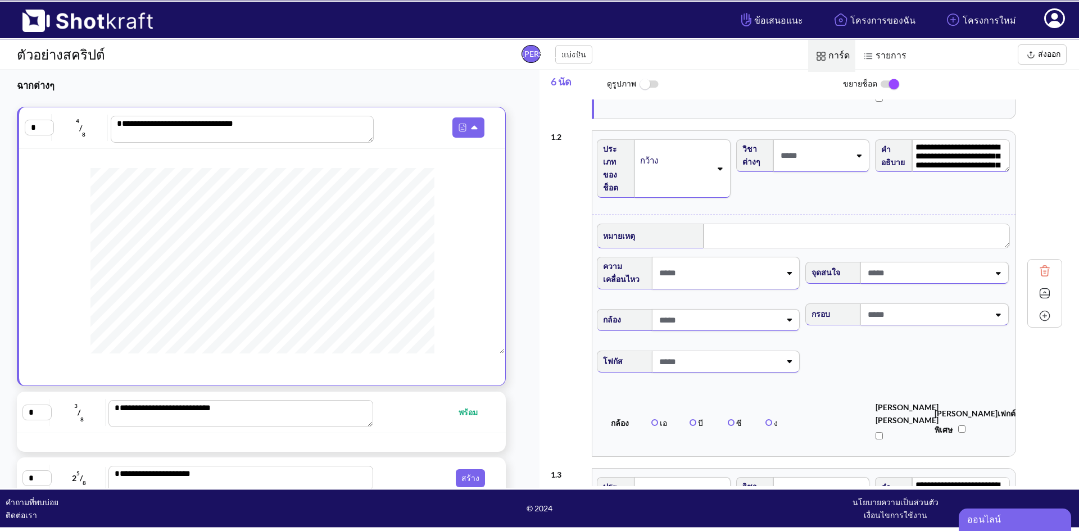
drag, startPoint x: 980, startPoint y: 136, endPoint x: 901, endPoint y: 96, distance: 88.9
click at [901, 96] on div "**********" at bounding box center [815, 278] width 528 height 416
drag, startPoint x: 990, startPoint y: 133, endPoint x: 863, endPoint y: 133, distance: 127.0
click at [863, 133] on div "**********" at bounding box center [807, 173] width 429 height 84
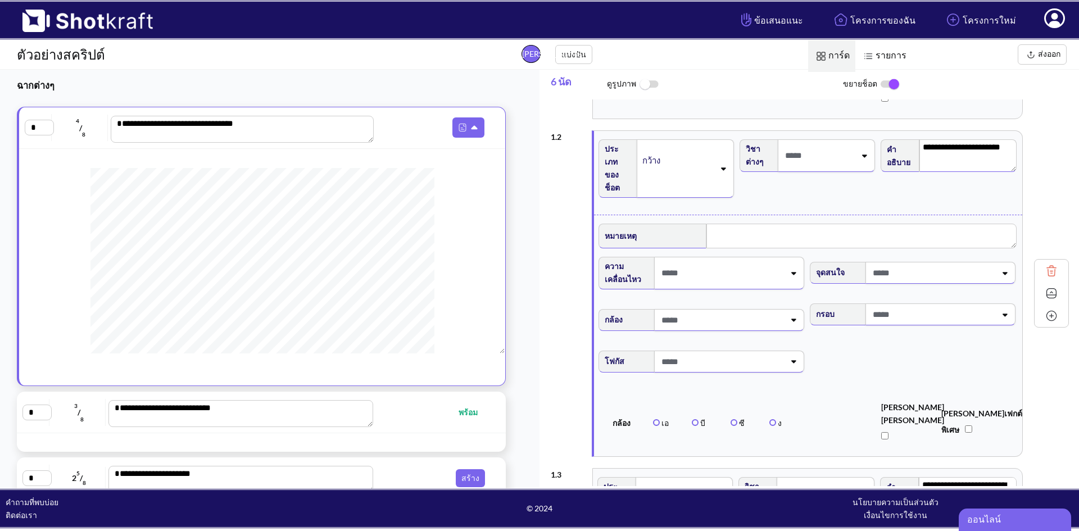
type textarea "*"
click at [954, 139] on textarea "*" at bounding box center [967, 155] width 97 height 33
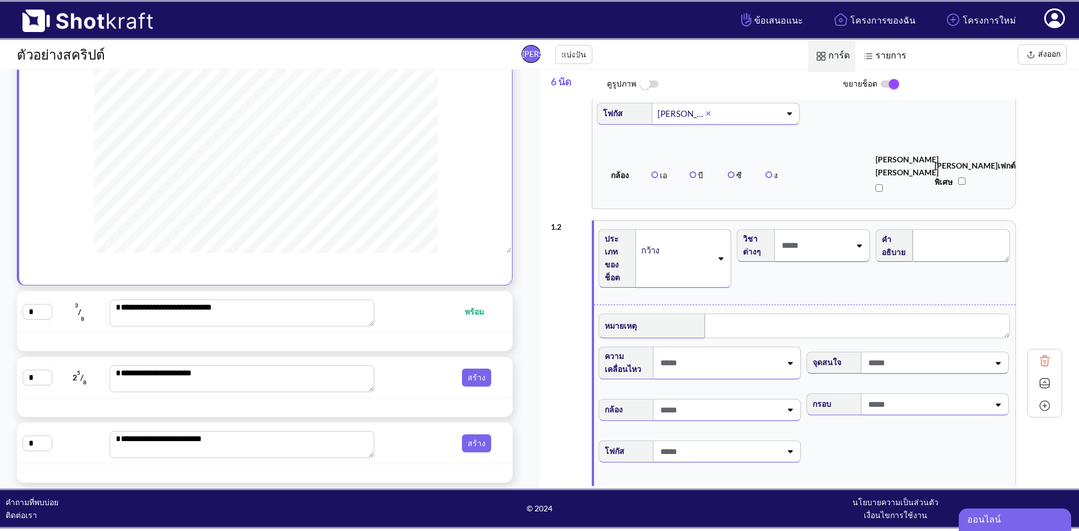
scroll to position [265, 0]
type textarea "**********"
click at [495, 305] on div at bounding box center [503, 311] width 17 height 13
type textarea "**********"
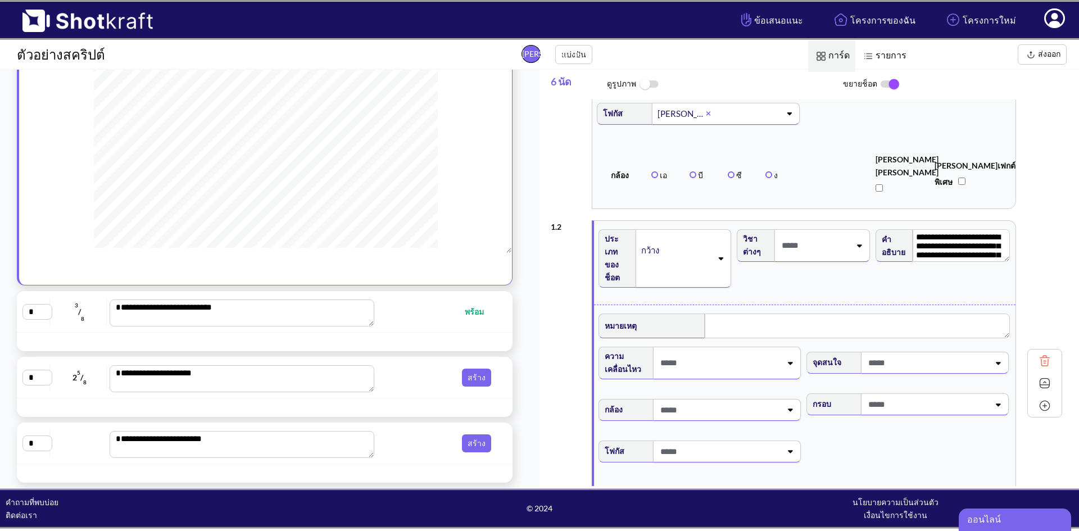
type textarea "**********"
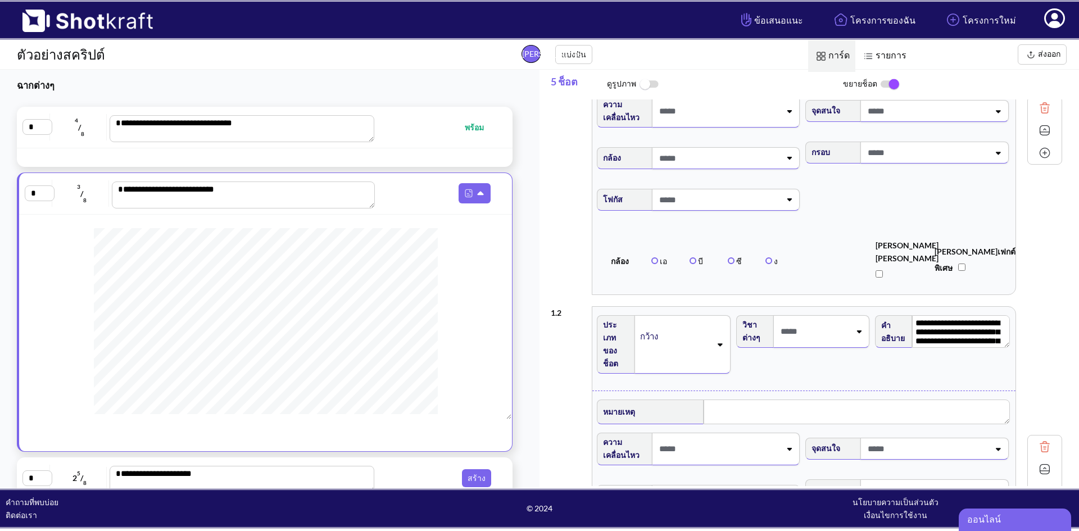
scroll to position [101, 0]
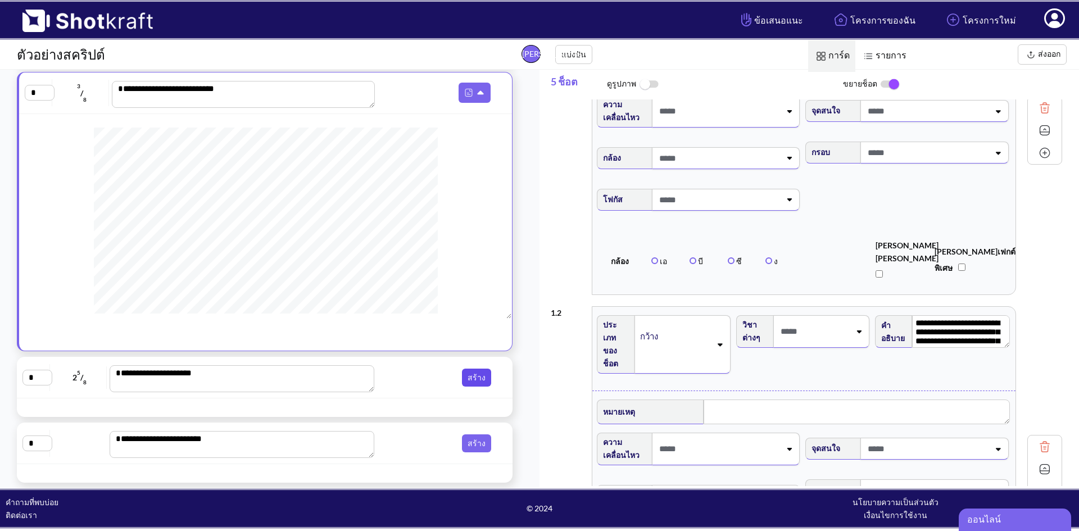
click at [471, 375] on font "สร้าง" at bounding box center [476, 377] width 18 height 10
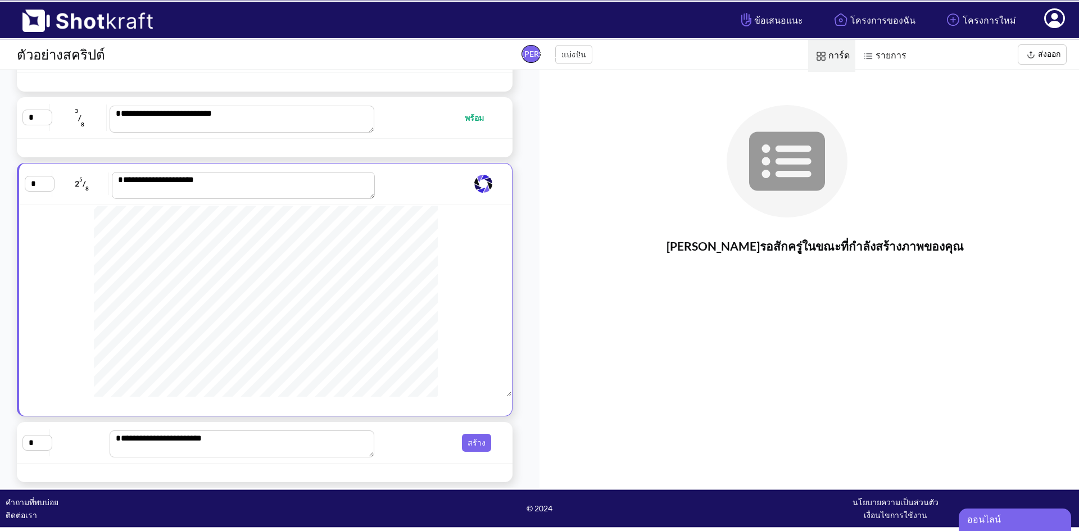
scroll to position [225, 0]
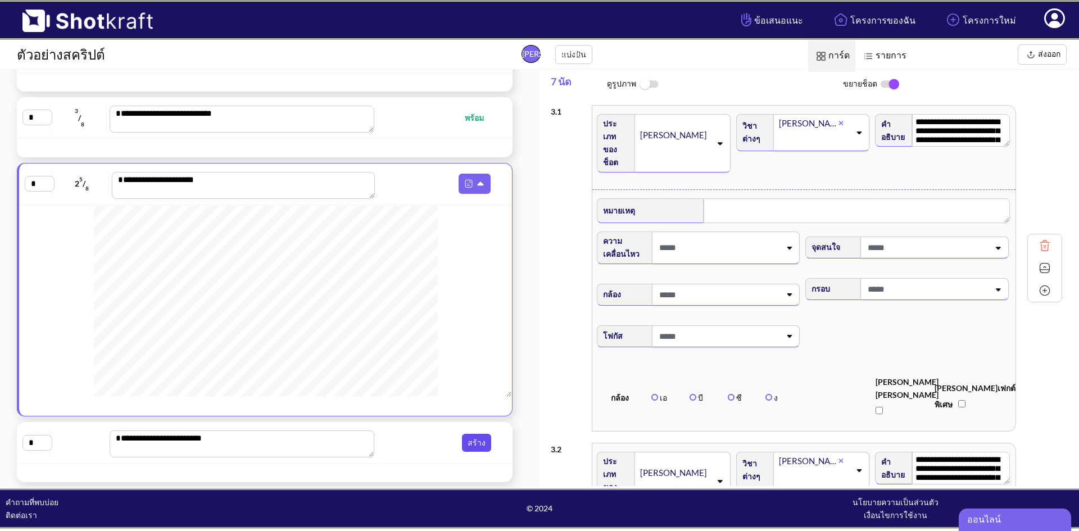
click at [478, 448] on button "สร้าง" at bounding box center [476, 443] width 29 height 18
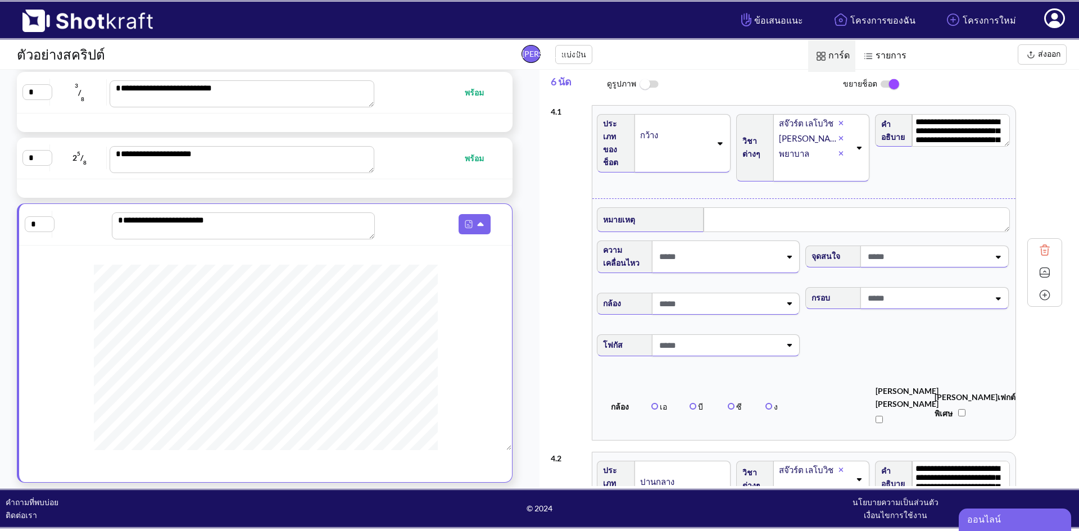
scroll to position [0, 0]
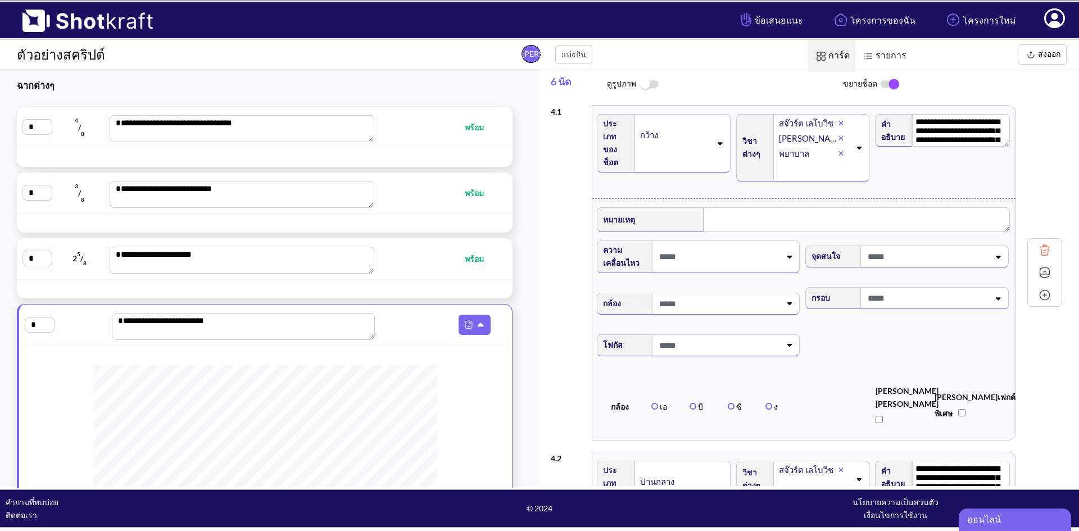
click at [431, 119] on div "**********" at bounding box center [264, 127] width 484 height 30
type textarea "**********"
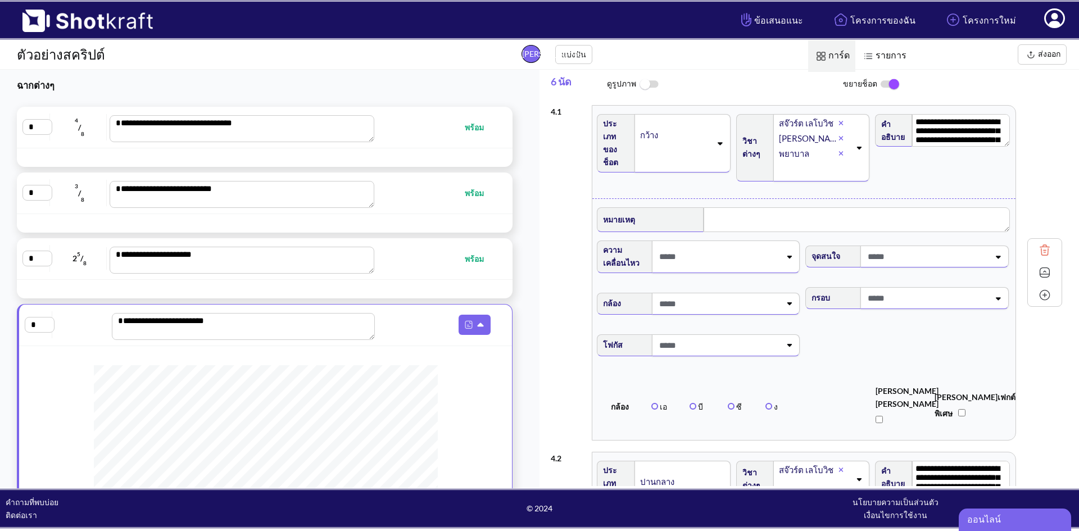
type textarea "**********"
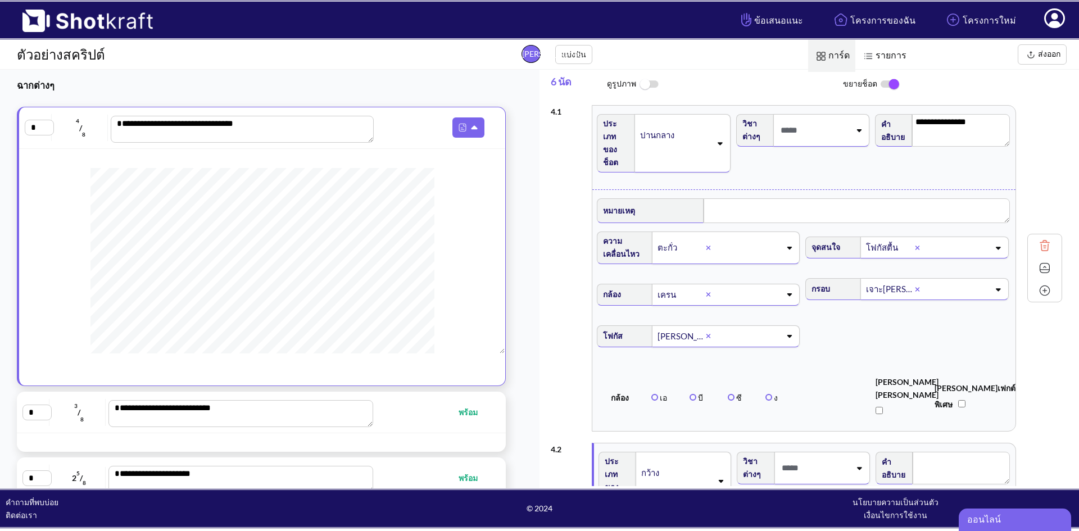
click at [885, 56] on font "รายการ" at bounding box center [890, 54] width 31 height 11
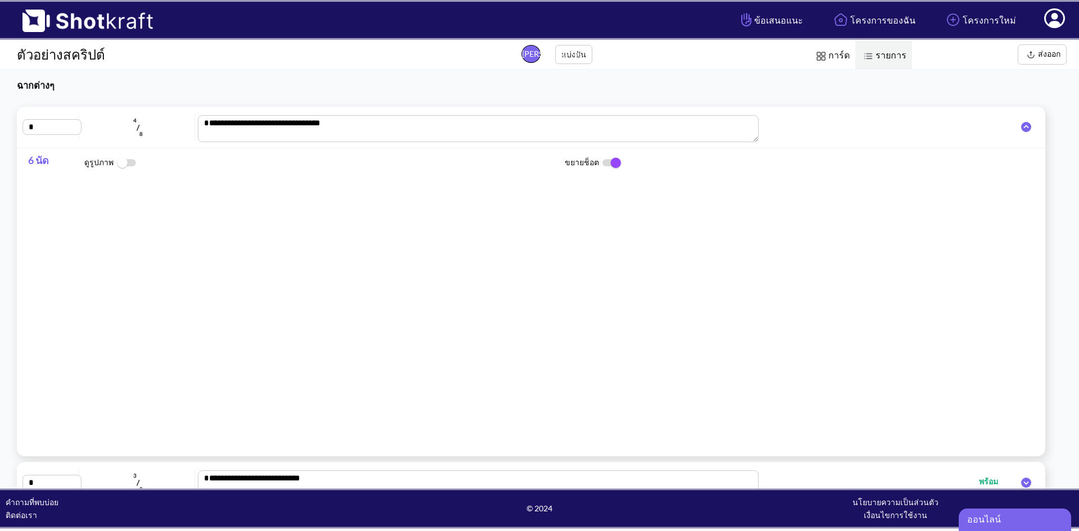
click at [838, 54] on font "การ์ด" at bounding box center [838, 54] width 21 height 11
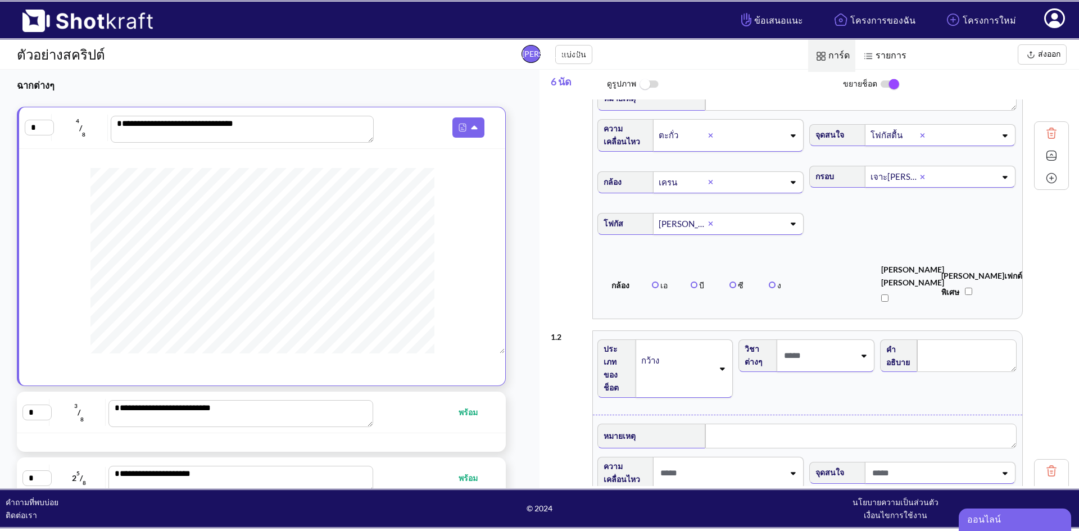
scroll to position [281, 0]
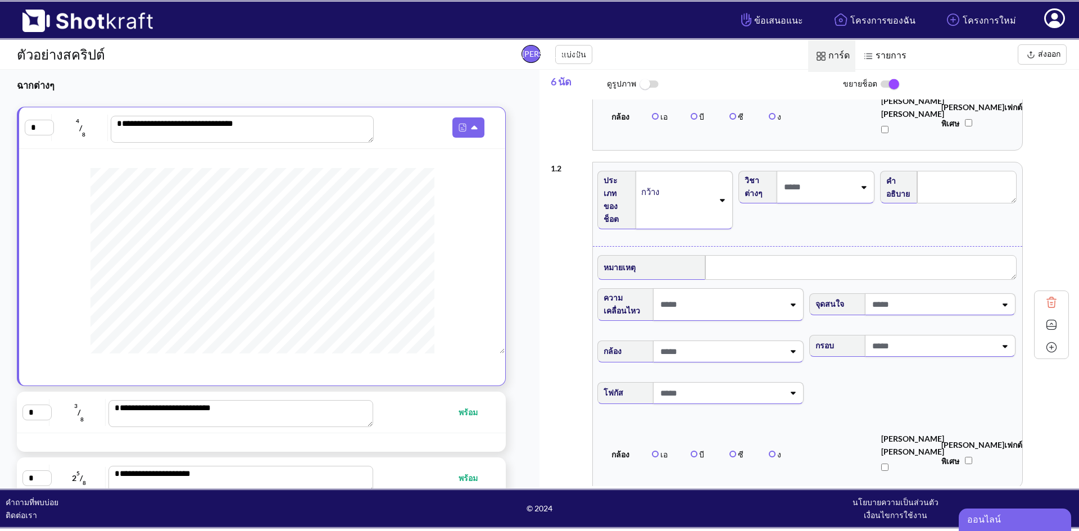
click at [861, 186] on icon at bounding box center [863, 187] width 5 height 3
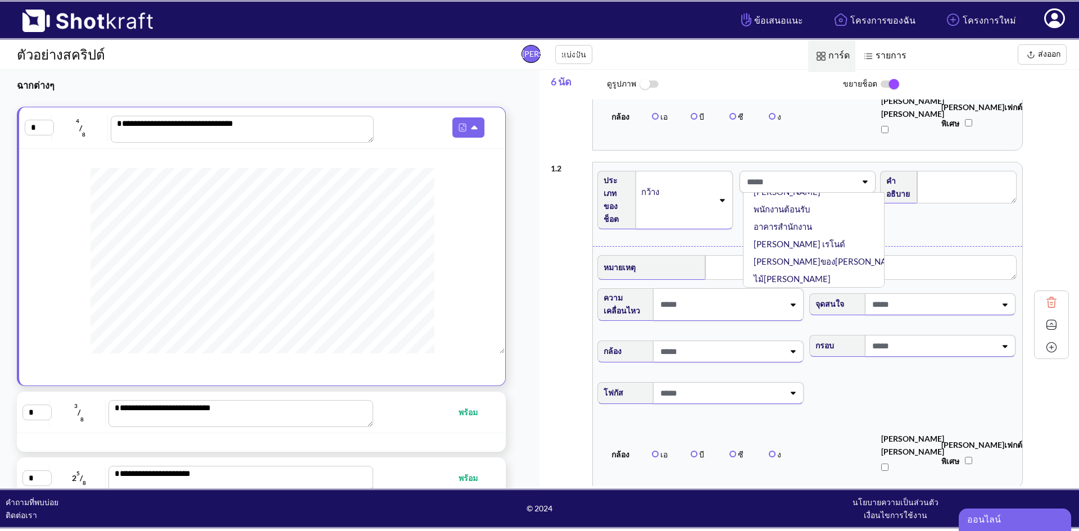
scroll to position [169, 0]
click at [1071, 183] on div "**********" at bounding box center [815, 292] width 528 height 387
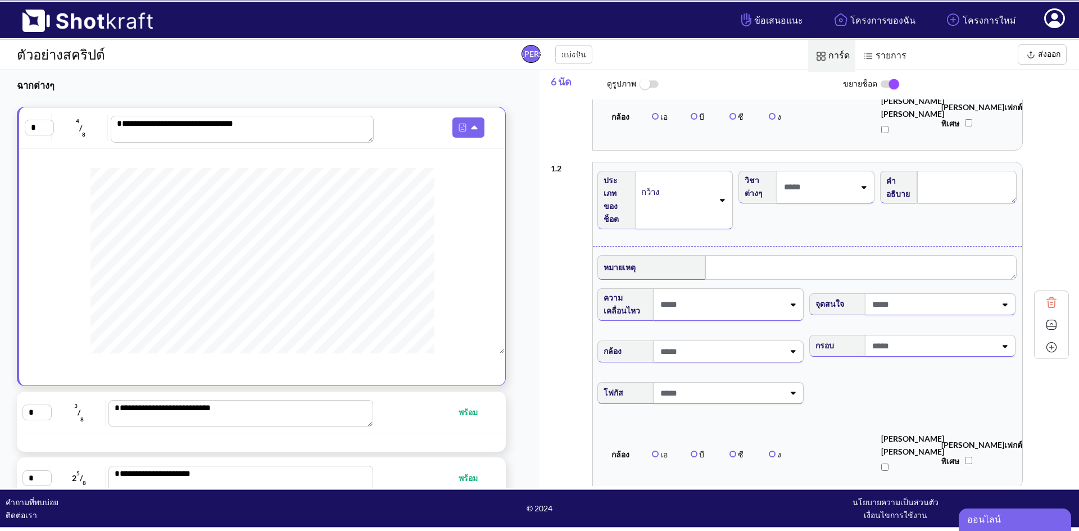
click at [974, 176] on textarea at bounding box center [966, 187] width 99 height 33
click at [928, 175] on textarea at bounding box center [966, 187] width 99 height 33
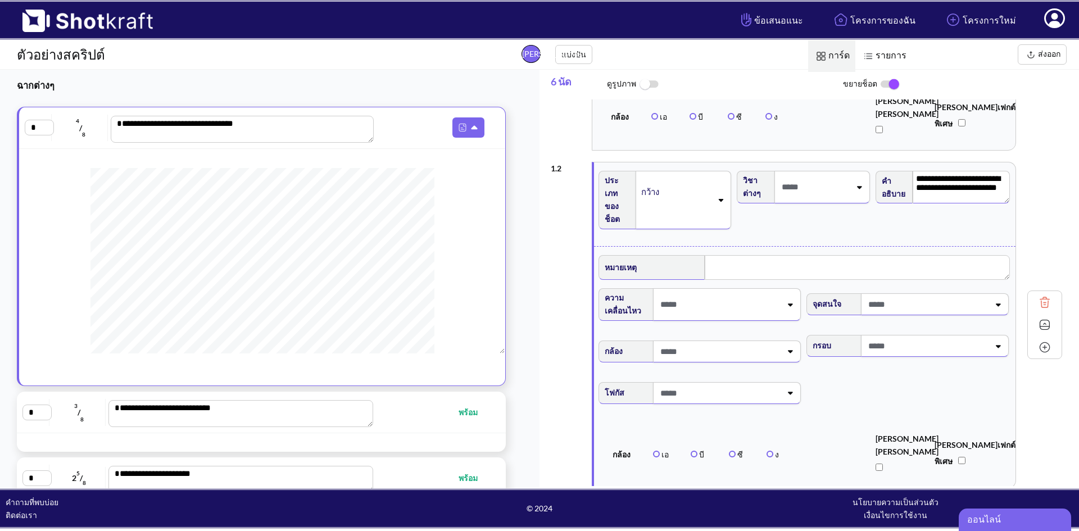
type textarea "**********"
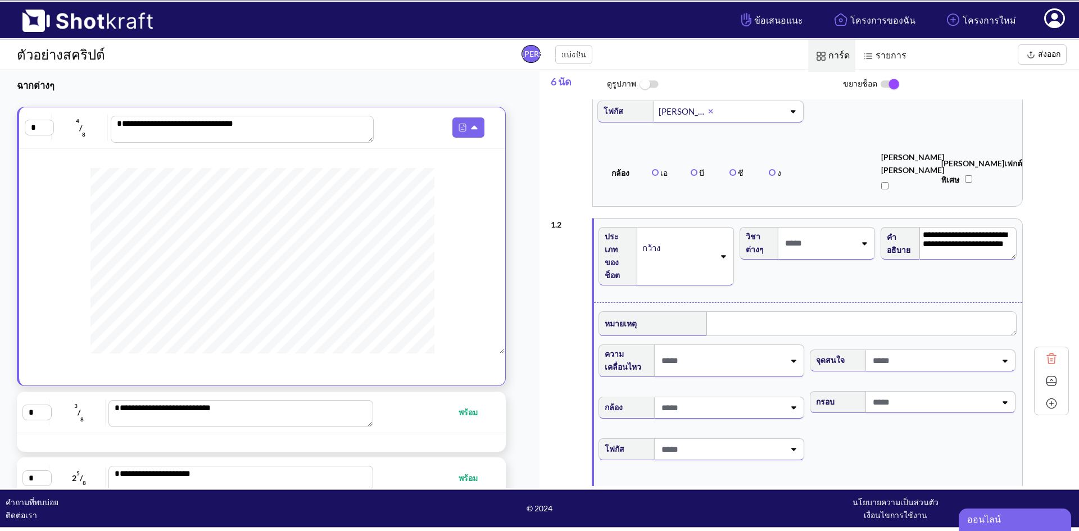
scroll to position [337, 0]
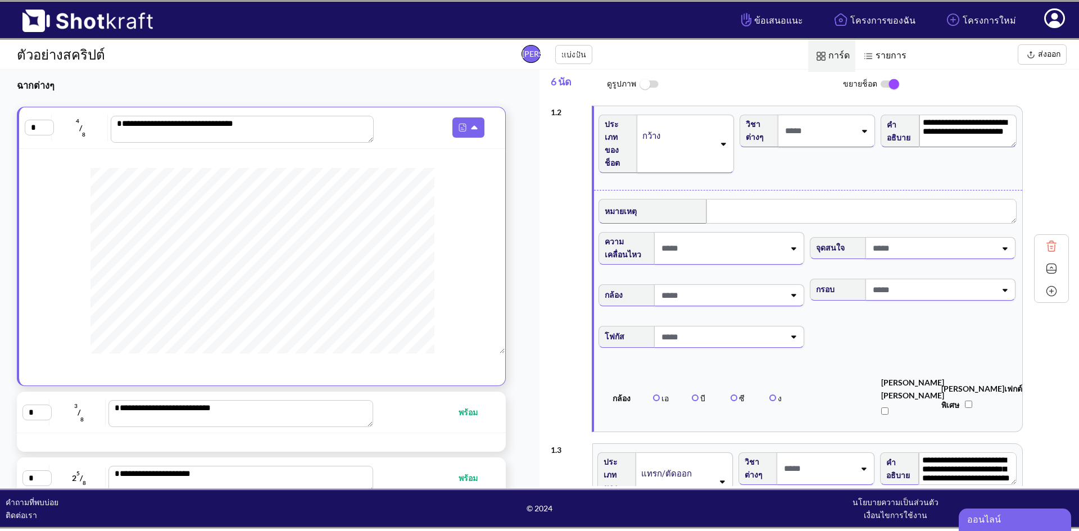
click at [791, 294] on icon at bounding box center [793, 295] width 5 height 3
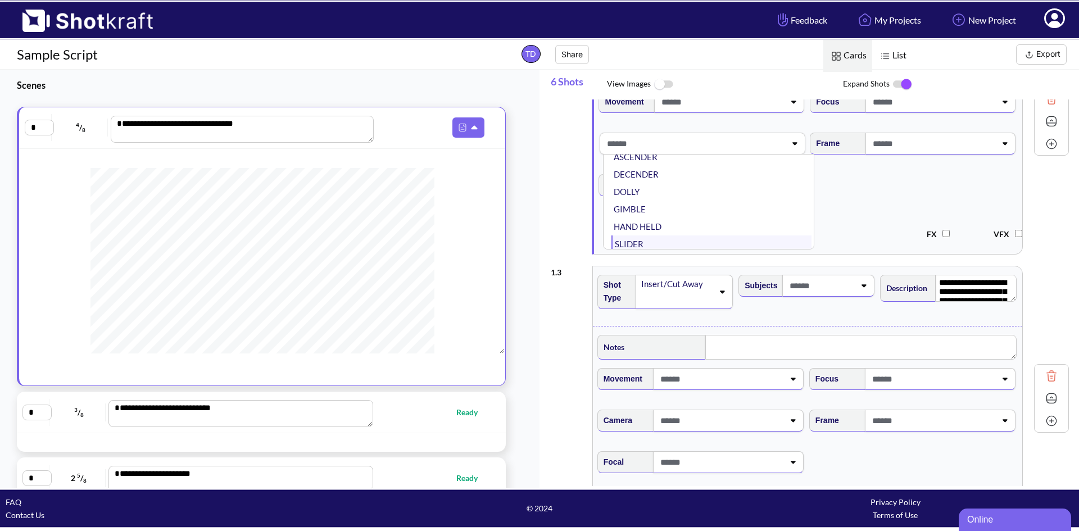
scroll to position [0, 0]
click at [848, 207] on span "Focal" at bounding box center [808, 192] width 422 height 47
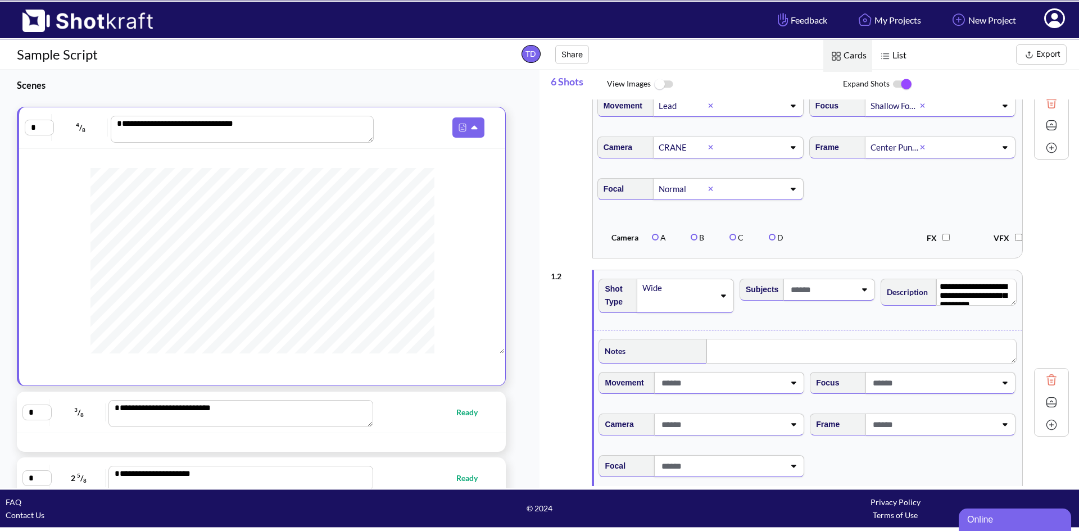
scroll to position [169, 0]
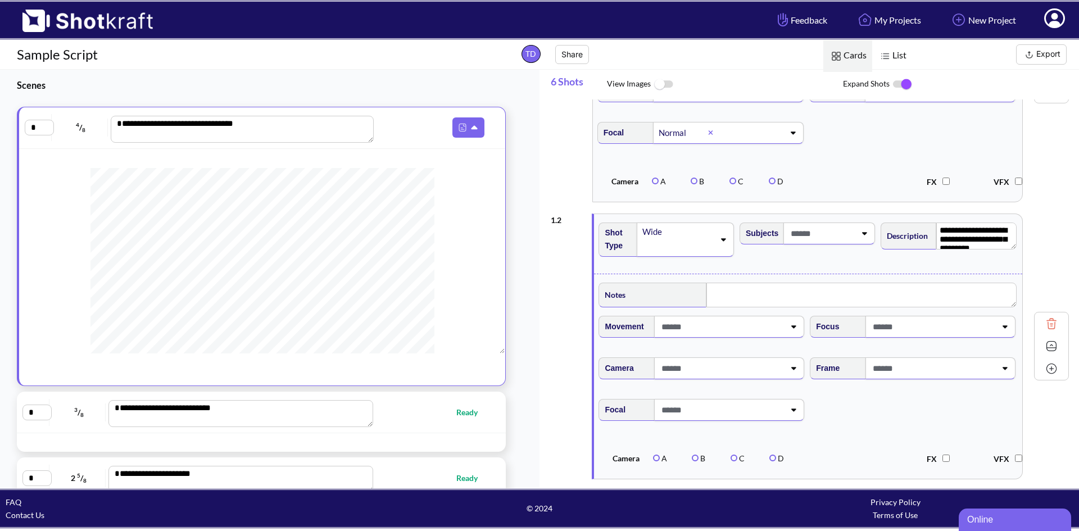
click at [790, 371] on icon at bounding box center [792, 368] width 15 height 8
click at [852, 158] on span "Focal Normal" at bounding box center [807, 139] width 424 height 47
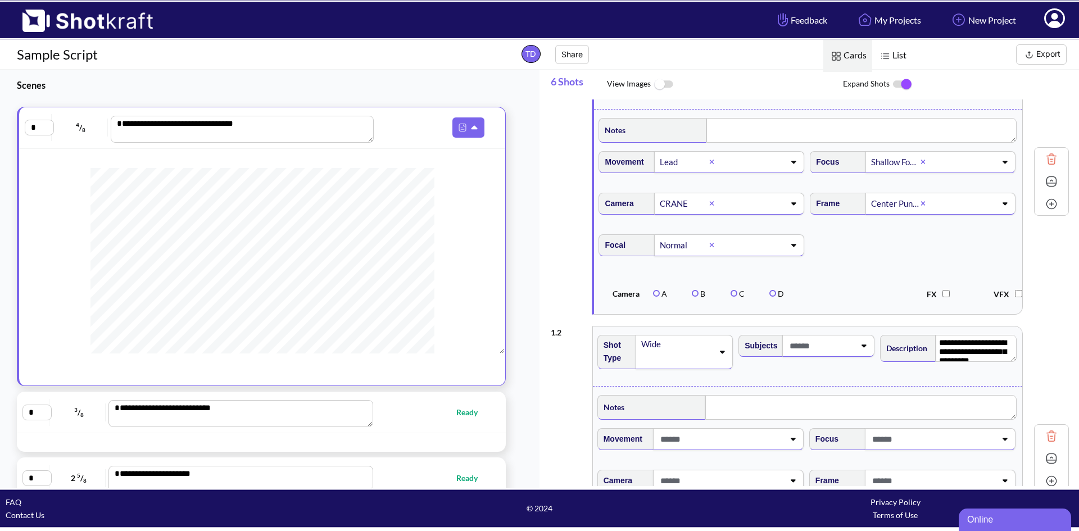
click at [710, 207] on icon at bounding box center [711, 203] width 5 height 7
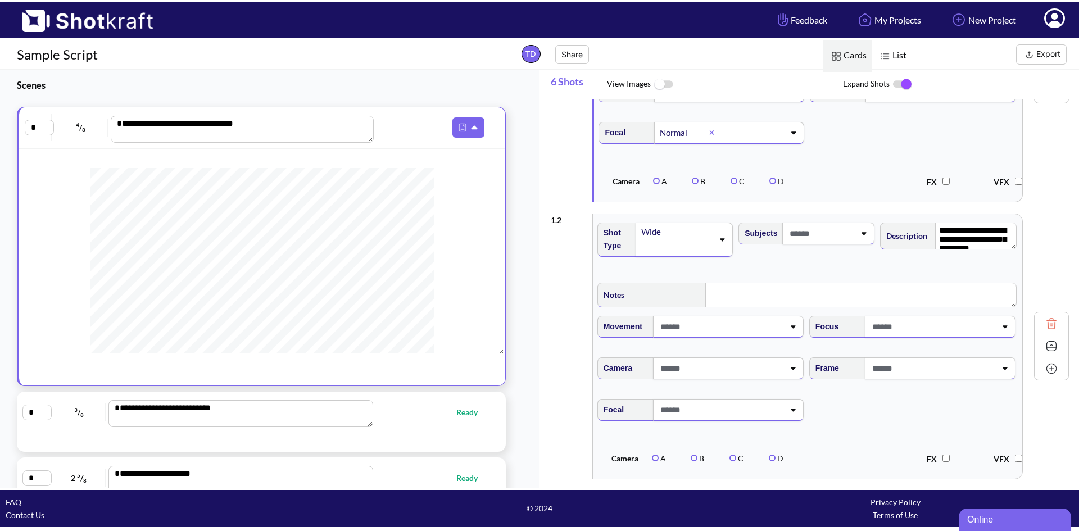
scroll to position [225, 0]
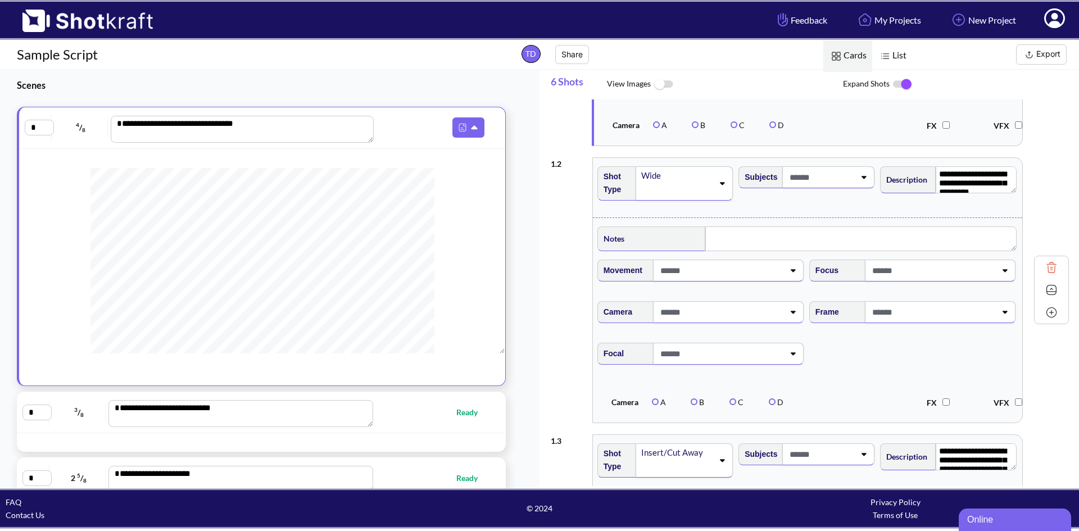
click at [790, 322] on div at bounding box center [728, 312] width 151 height 22
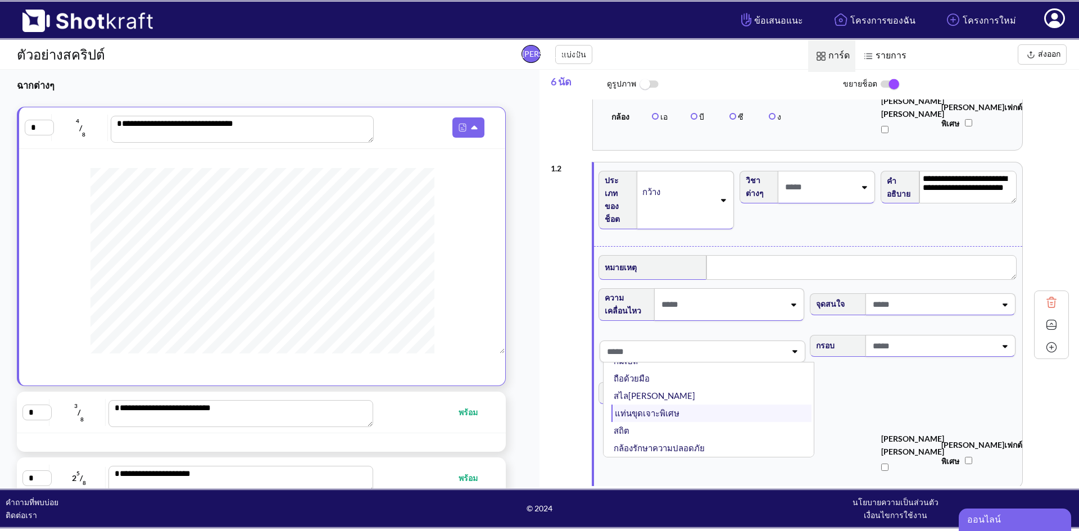
scroll to position [337, 0]
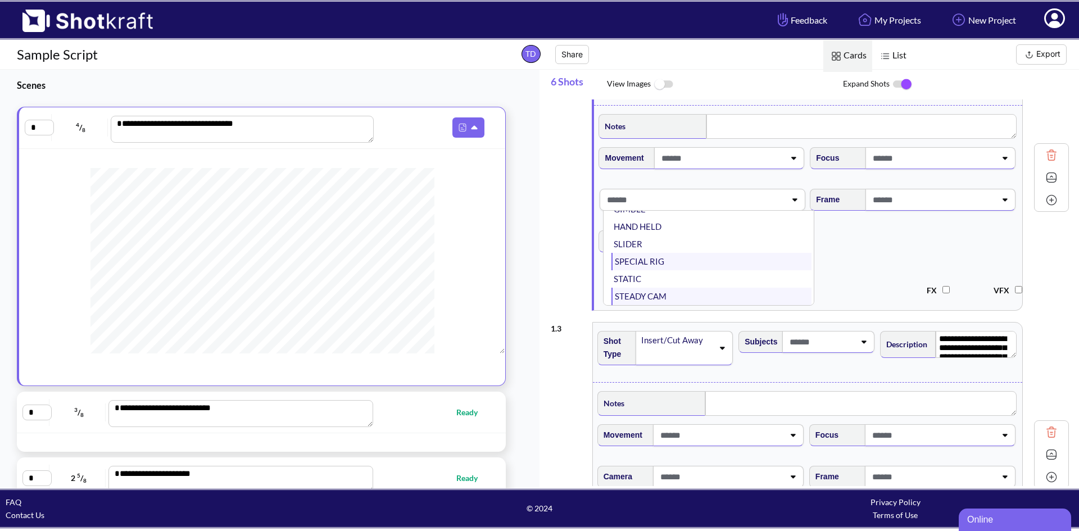
click at [686, 295] on li "STEADY CAM" at bounding box center [711, 296] width 200 height 17
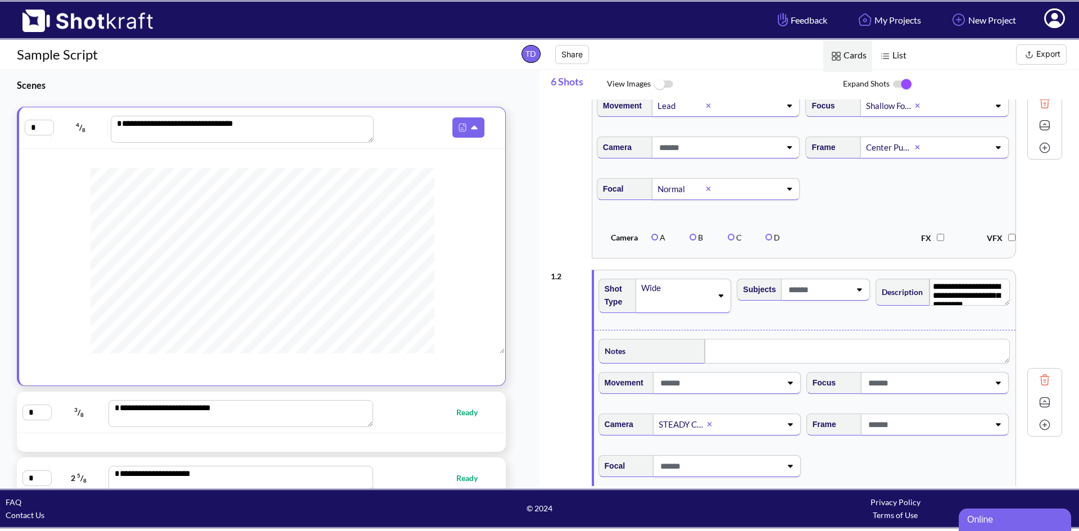
click at [790, 147] on icon at bounding box center [788, 147] width 15 height 8
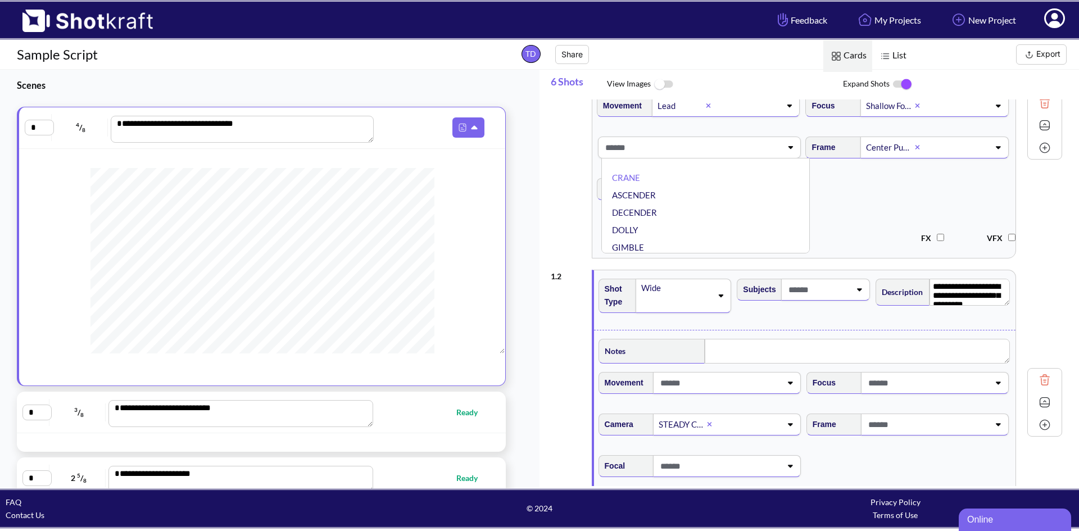
scroll to position [90, 0]
click at [665, 249] on li "STEADY CAM" at bounding box center [709, 243] width 198 height 17
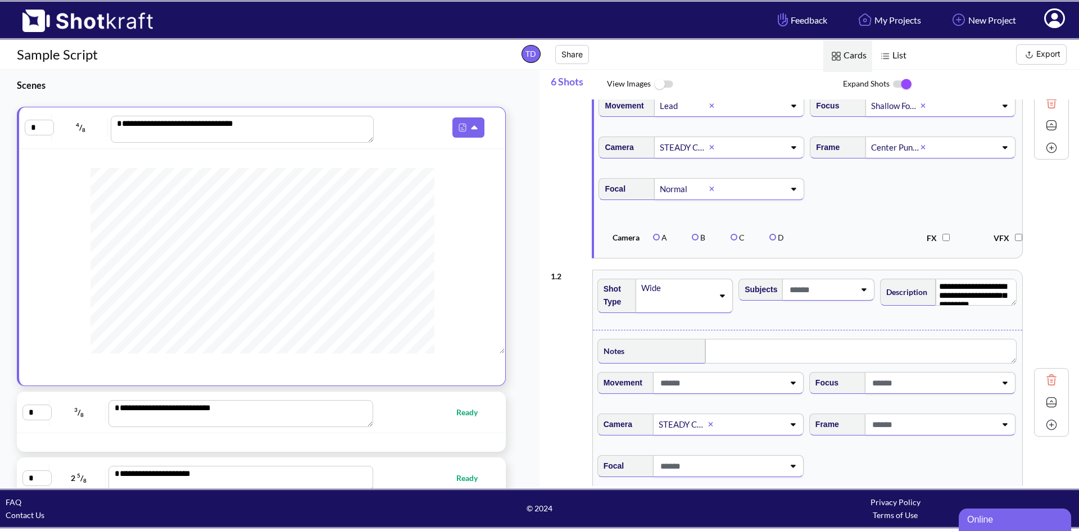
scroll to position [281, 0]
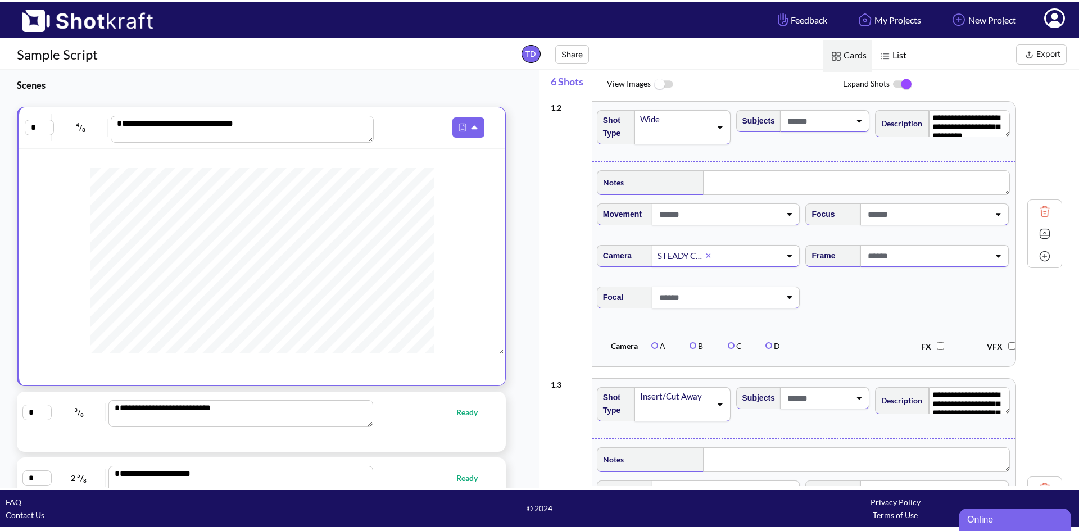
click at [788, 216] on icon at bounding box center [789, 214] width 5 height 3
click at [658, 247] on li "Lead" at bounding box center [709, 244] width 198 height 17
click at [997, 216] on icon at bounding box center [997, 214] width 5 height 3
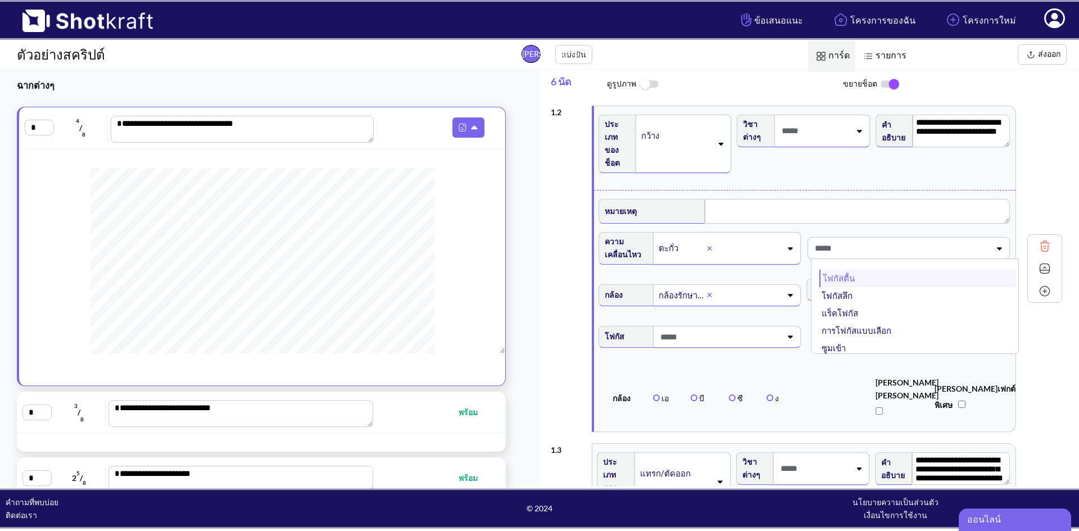
click at [842, 273] on font "โฟกัสตื้น" at bounding box center [838, 278] width 32 height 10
click at [994, 244] on icon at bounding box center [997, 248] width 15 height 8
click at [883, 308] on font "การโฟกัสแบบเลือก" at bounding box center [857, 313] width 70 height 10
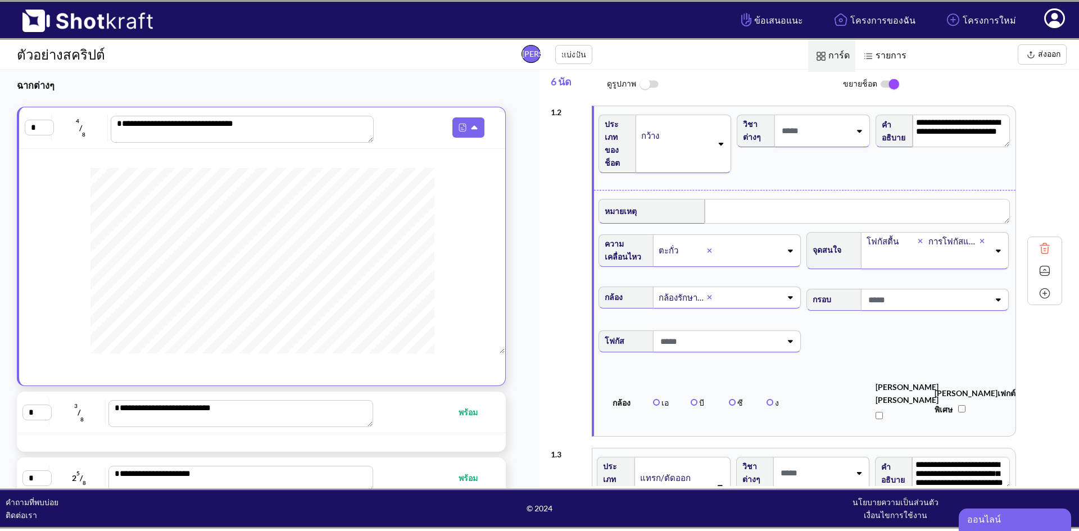
click at [997, 295] on icon at bounding box center [997, 299] width 15 height 8
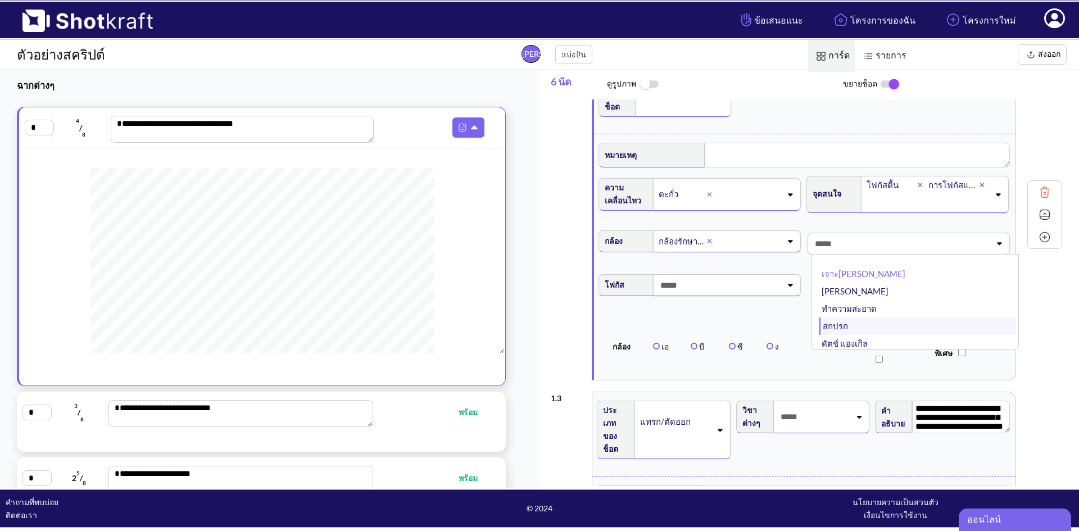
scroll to position [337, 0]
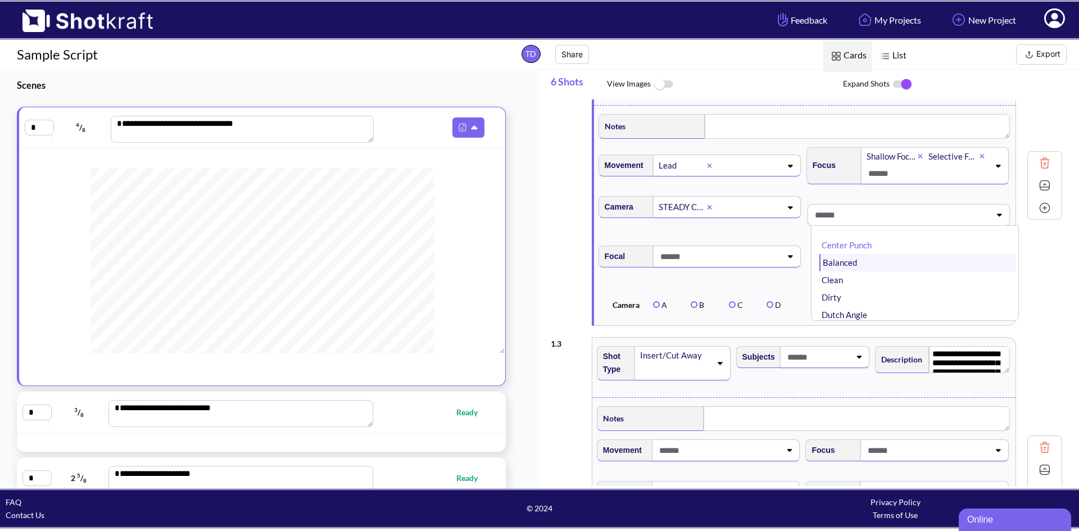
click at [871, 263] on li "Balanced" at bounding box center [917, 262] width 197 height 17
click at [789, 260] on icon at bounding box center [789, 256] width 15 height 8
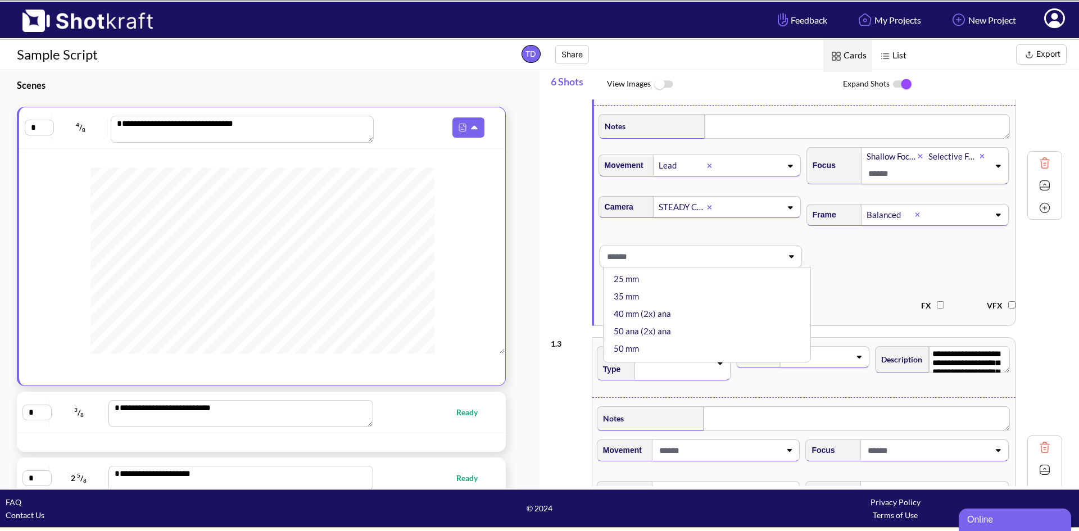
scroll to position [56, 0]
click at [689, 357] on li "35 mm" at bounding box center [709, 352] width 197 height 17
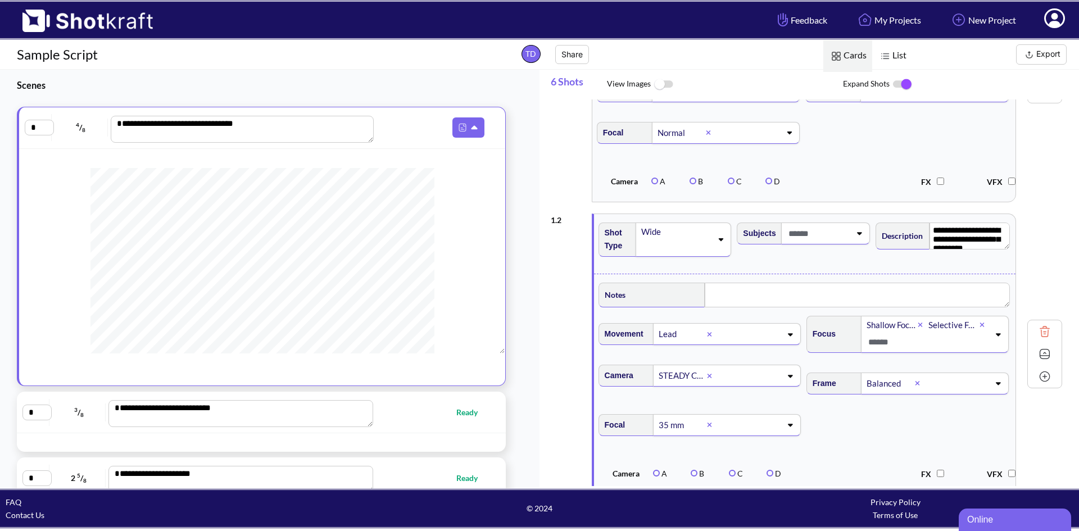
scroll to position [112, 0]
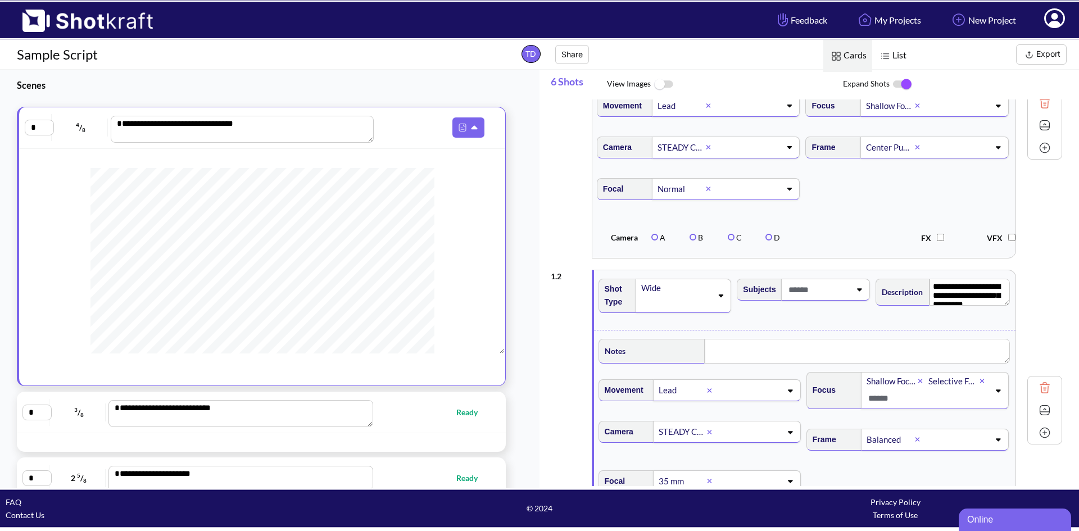
click at [786, 190] on icon at bounding box center [788, 189] width 15 height 8
click at [692, 273] on li "35 mm" at bounding box center [709, 267] width 198 height 17
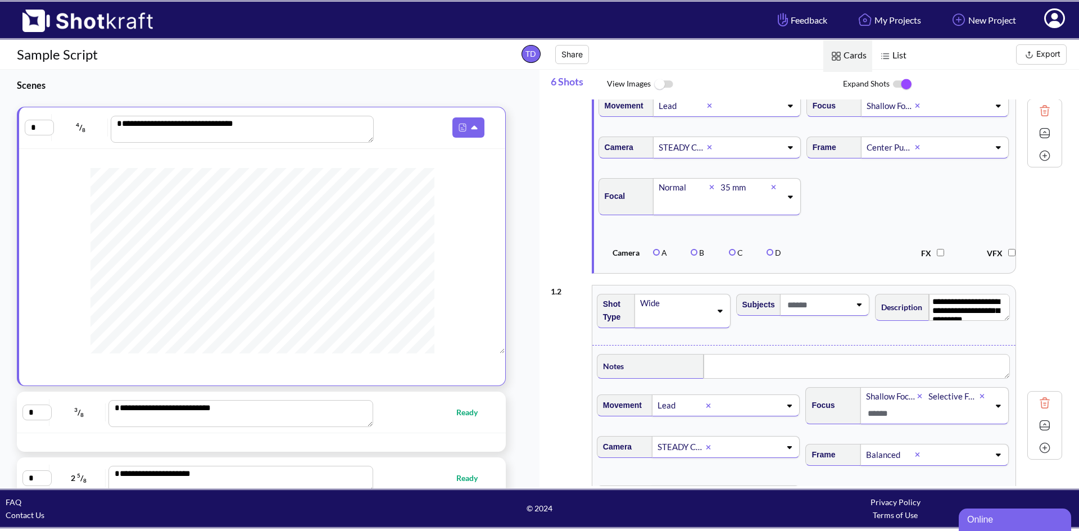
click at [791, 195] on icon at bounding box center [789, 197] width 15 height 8
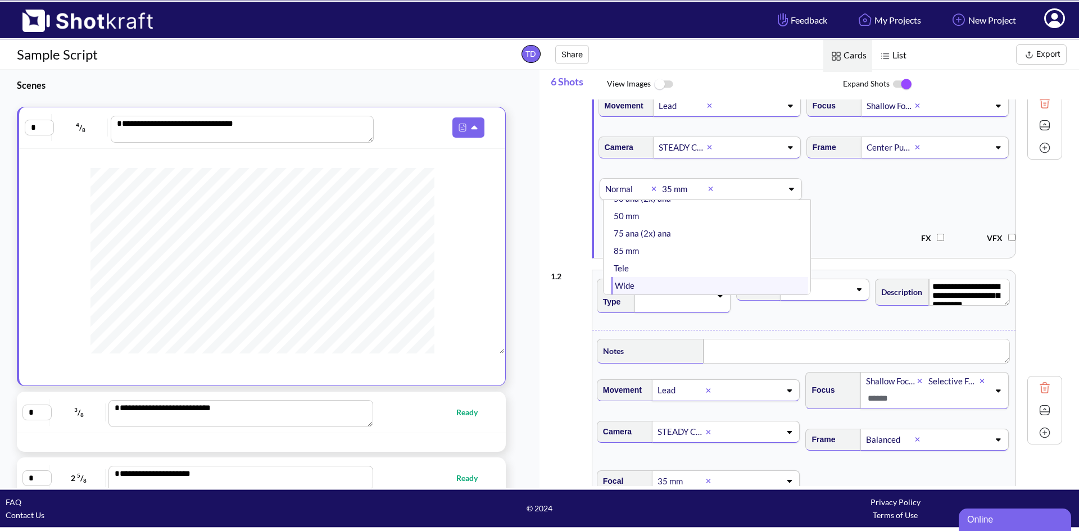
scroll to position [0, 0]
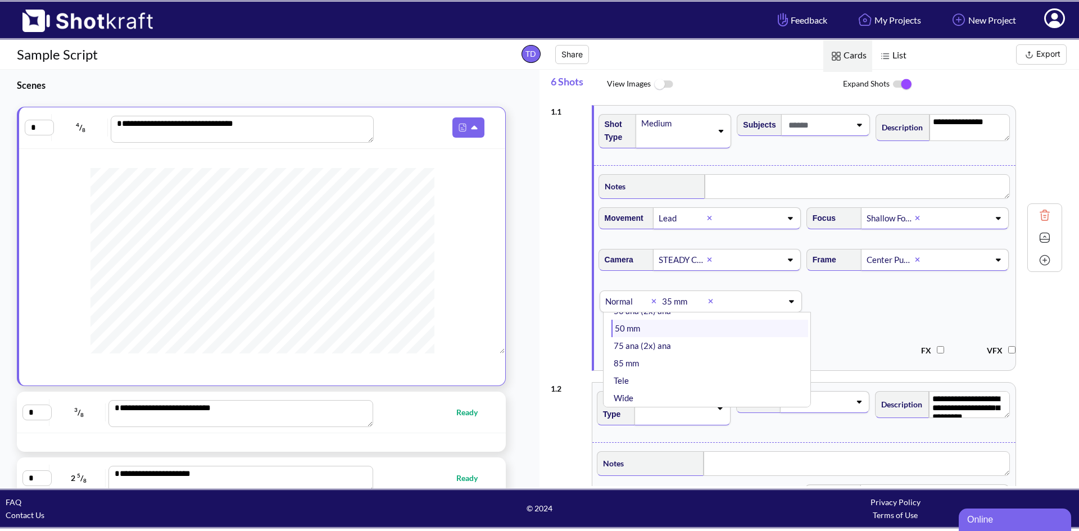
click at [640, 330] on li "50 mm" at bounding box center [709, 328] width 197 height 17
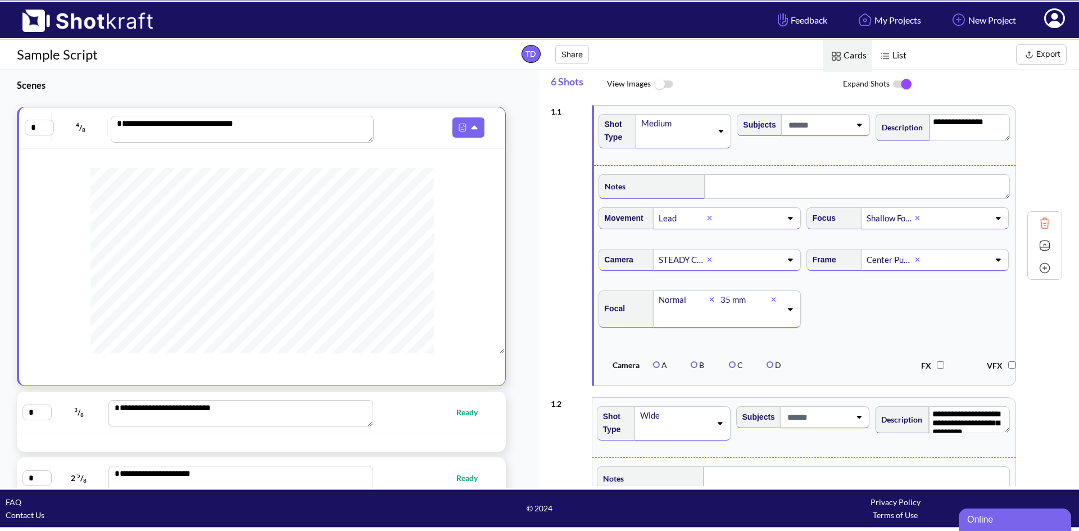
scroll to position [169, 0]
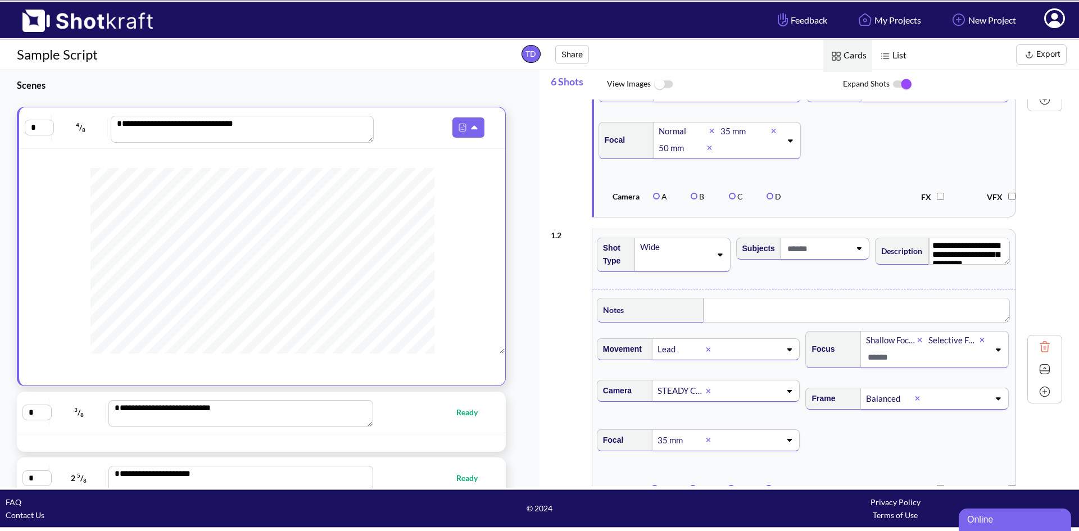
click at [772, 134] on icon at bounding box center [773, 131] width 5 height 7
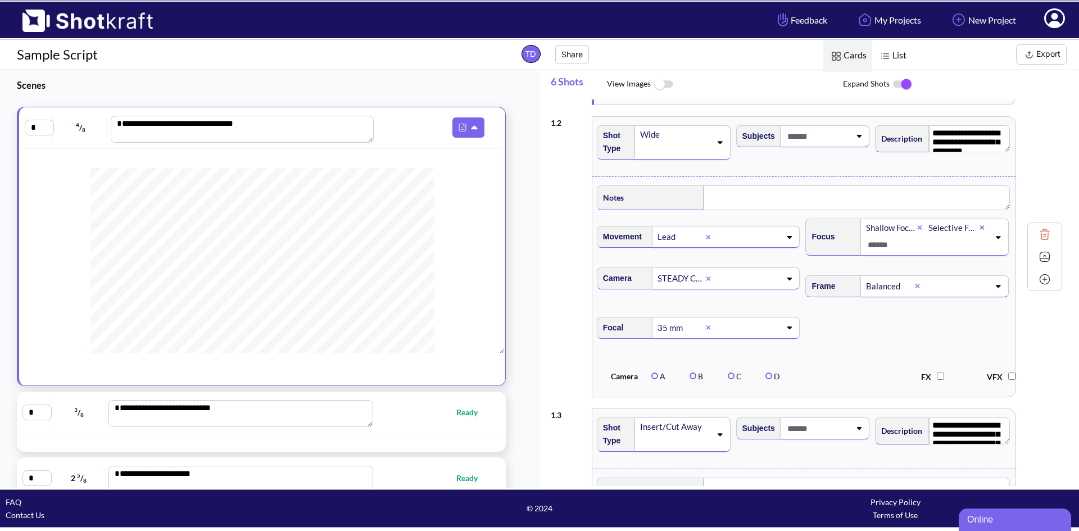
scroll to position [337, 0]
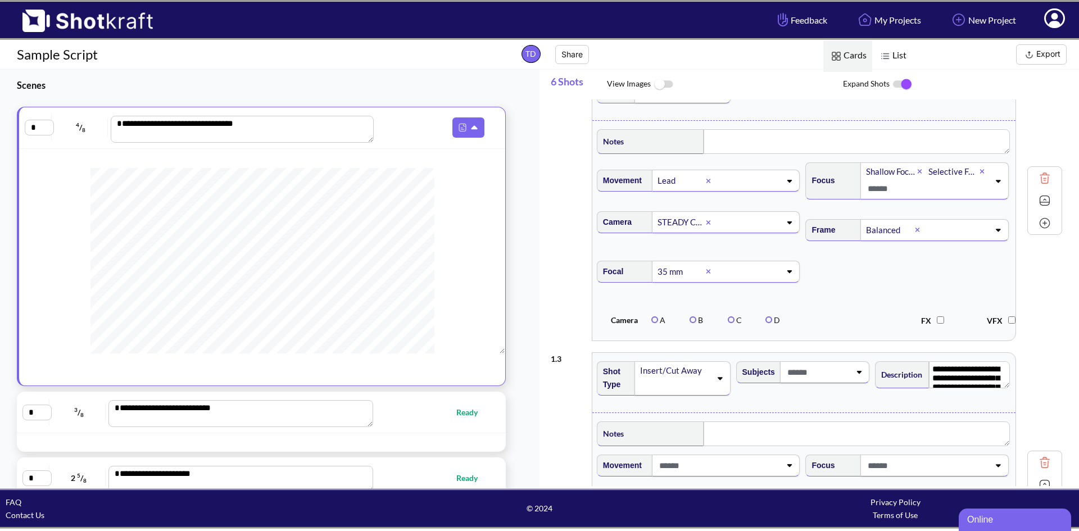
click at [785, 275] on icon at bounding box center [788, 271] width 15 height 8
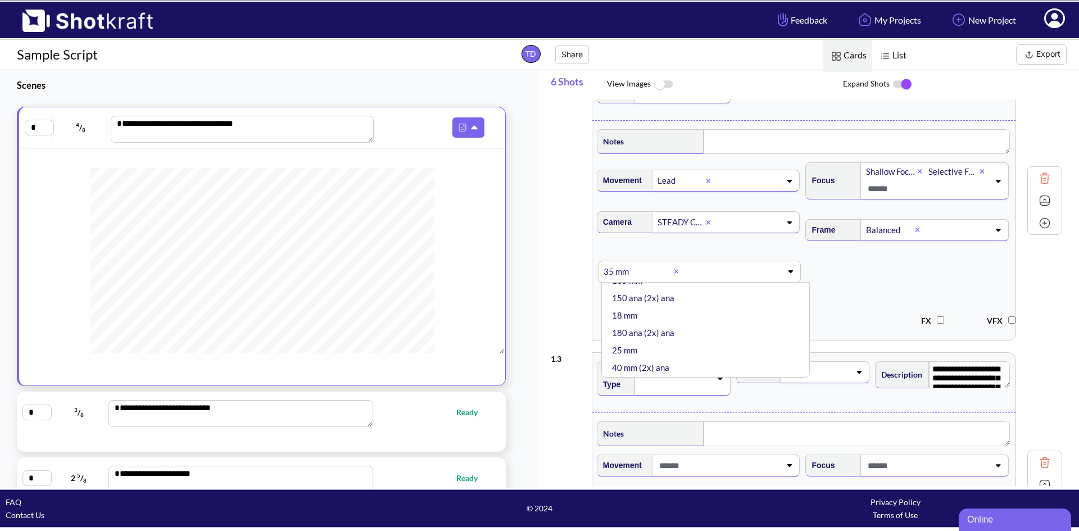
scroll to position [160, 0]
click at [653, 307] on li "50 mm" at bounding box center [709, 298] width 198 height 17
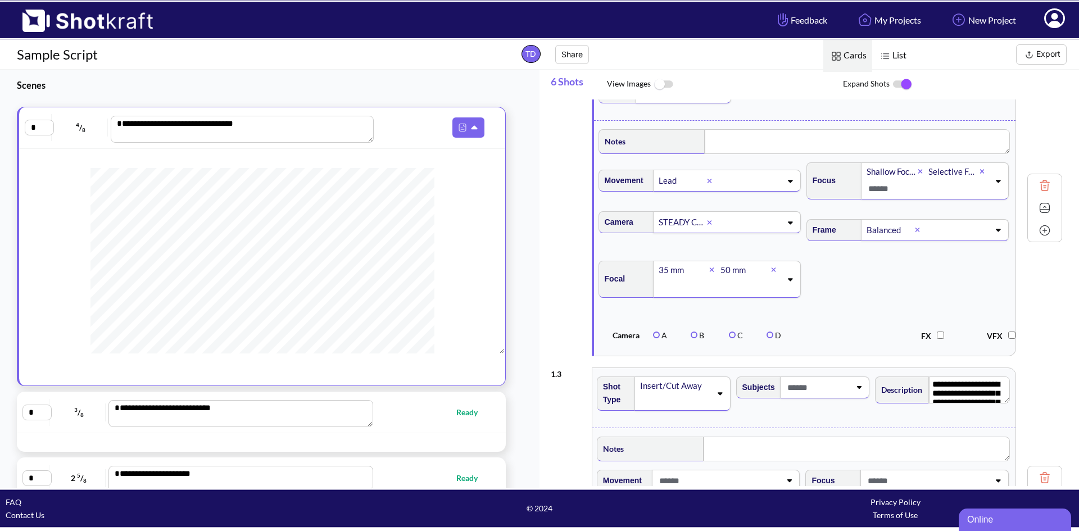
click at [713, 273] on icon at bounding box center [711, 269] width 5 height 7
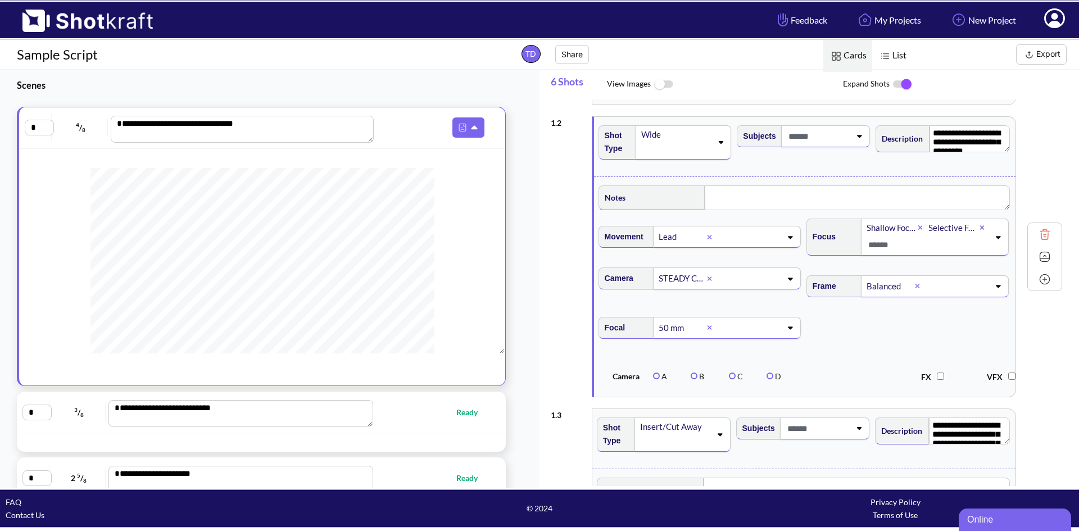
scroll to position [169, 0]
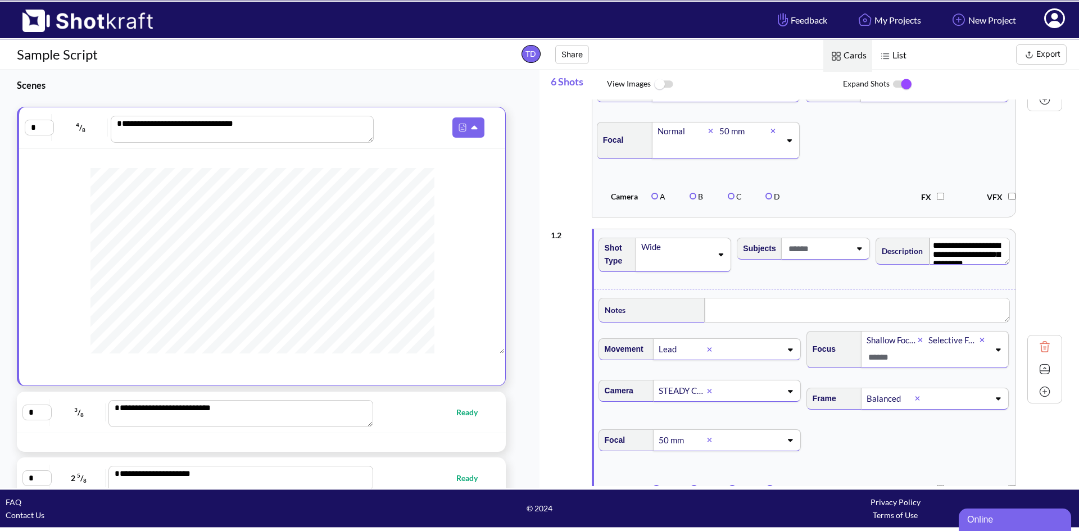
click at [967, 246] on textarea "**********" at bounding box center [969, 251] width 81 height 27
click at [976, 252] on textarea "**********" at bounding box center [969, 251] width 81 height 27
click at [975, 255] on textarea "**********" at bounding box center [969, 251] width 81 height 27
click at [707, 132] on div "Normal" at bounding box center [682, 131] width 52 height 15
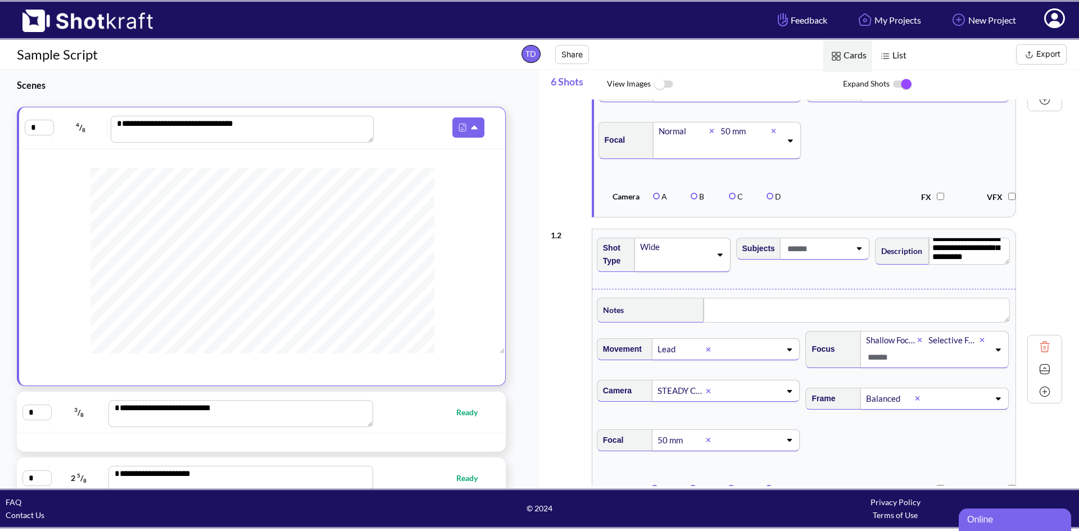
click at [924, 145] on span "Focal Normal 50 mm" at bounding box center [805, 147] width 416 height 62
click at [713, 132] on icon at bounding box center [712, 131] width 4 height 4
click at [712, 132] on div at bounding box center [714, 131] width 10 height 13
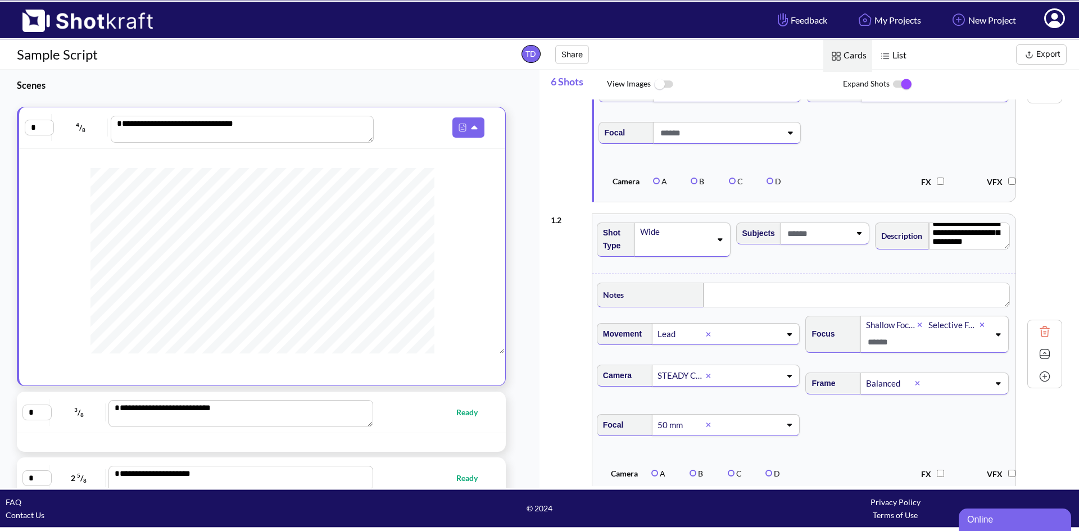
click at [792, 137] on icon at bounding box center [789, 133] width 15 height 8
click at [662, 222] on li "50 mm" at bounding box center [709, 224] width 197 height 17
click at [975, 247] on textarea "**********" at bounding box center [975, 235] width 81 height 27
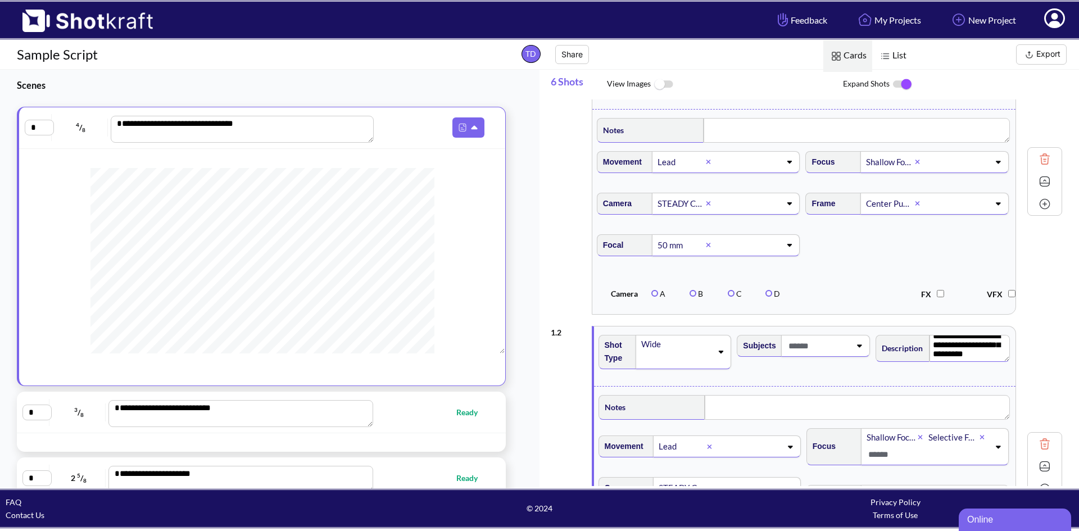
click at [997, 207] on icon at bounding box center [997, 203] width 15 height 8
click at [1029, 109] on div "**********" at bounding box center [806, 181] width 511 height 277
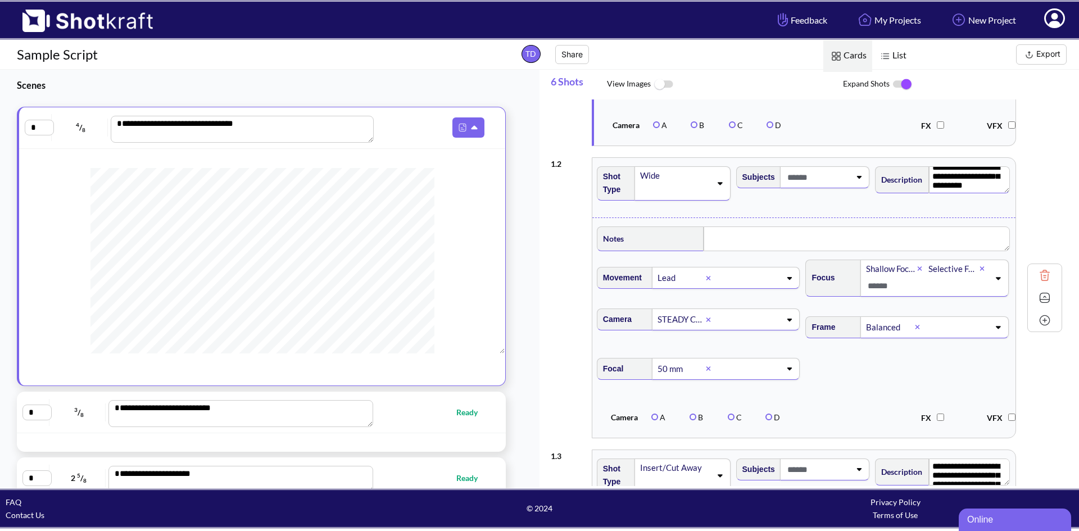
click at [972, 185] on textarea "**********" at bounding box center [969, 179] width 81 height 27
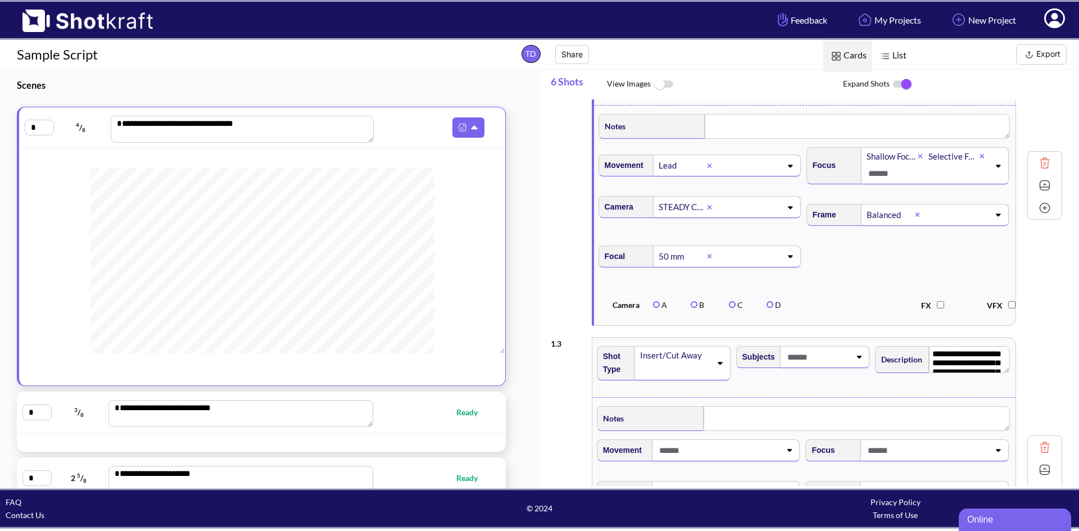
scroll to position [449, 0]
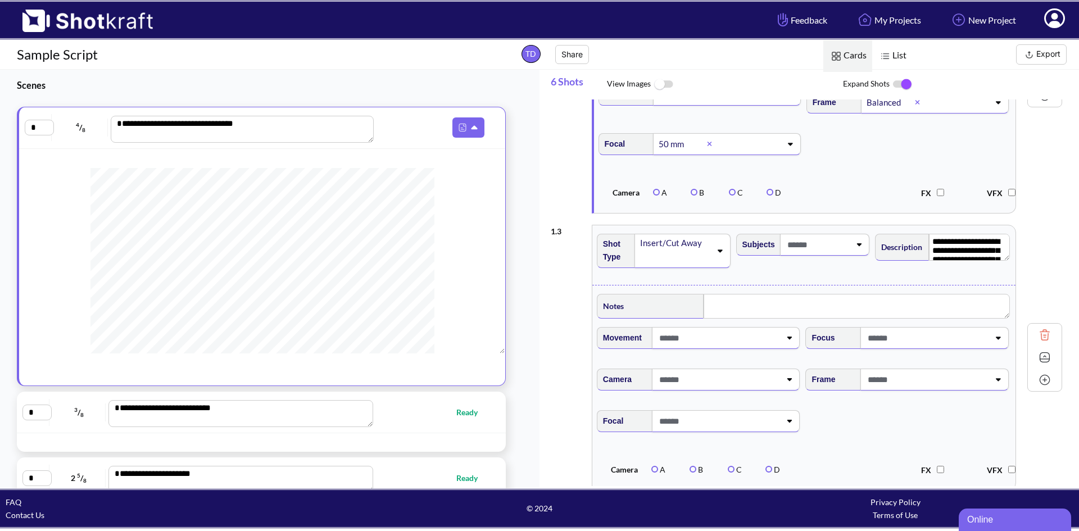
click at [722, 254] on icon at bounding box center [719, 251] width 15 height 8
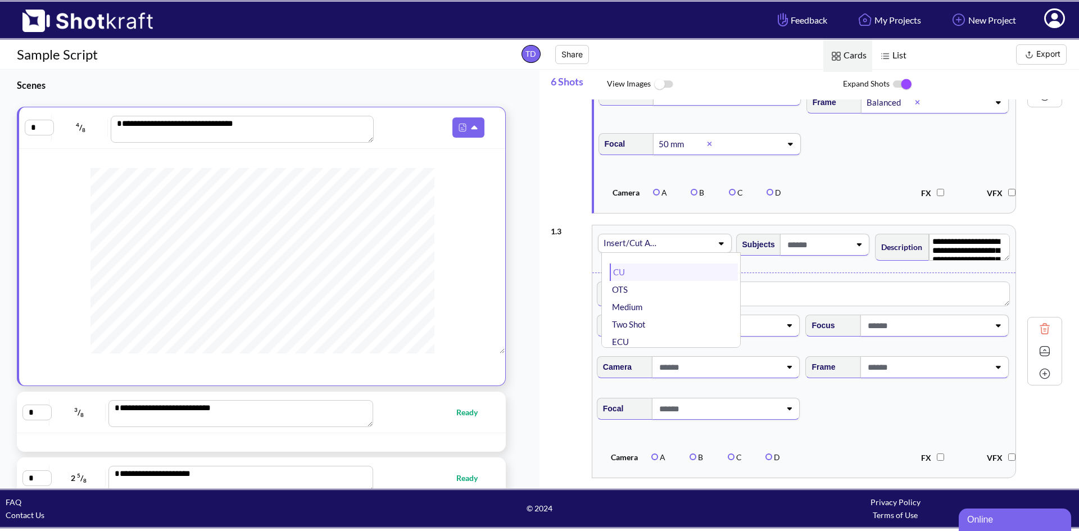
click at [689, 271] on li "CU" at bounding box center [674, 271] width 128 height 17
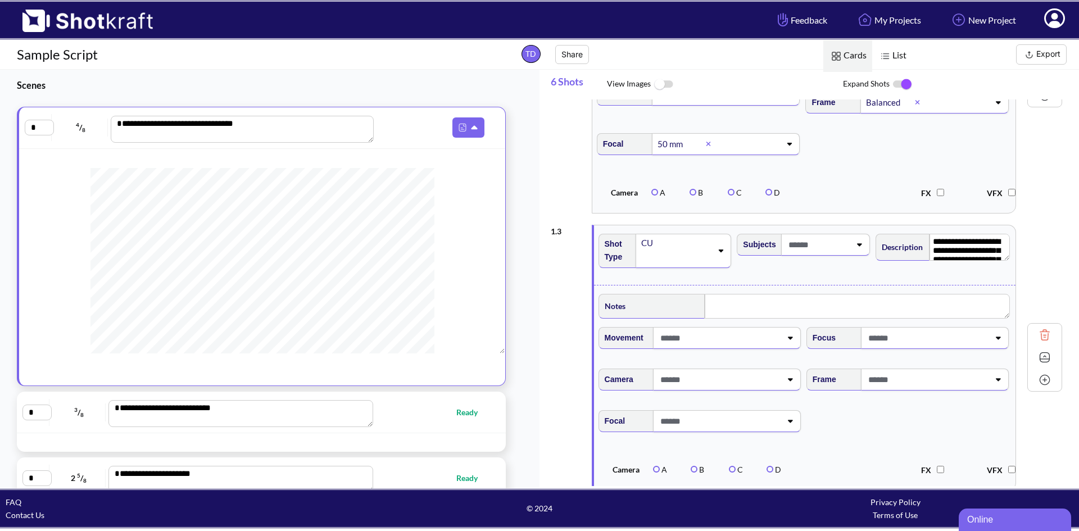
type textarea "**********"
click at [1035, 193] on div "**********" at bounding box center [810, 73] width 518 height 292
click at [862, 248] on icon at bounding box center [858, 244] width 15 height 8
click at [1013, 225] on div "**********" at bounding box center [806, 357] width 511 height 277
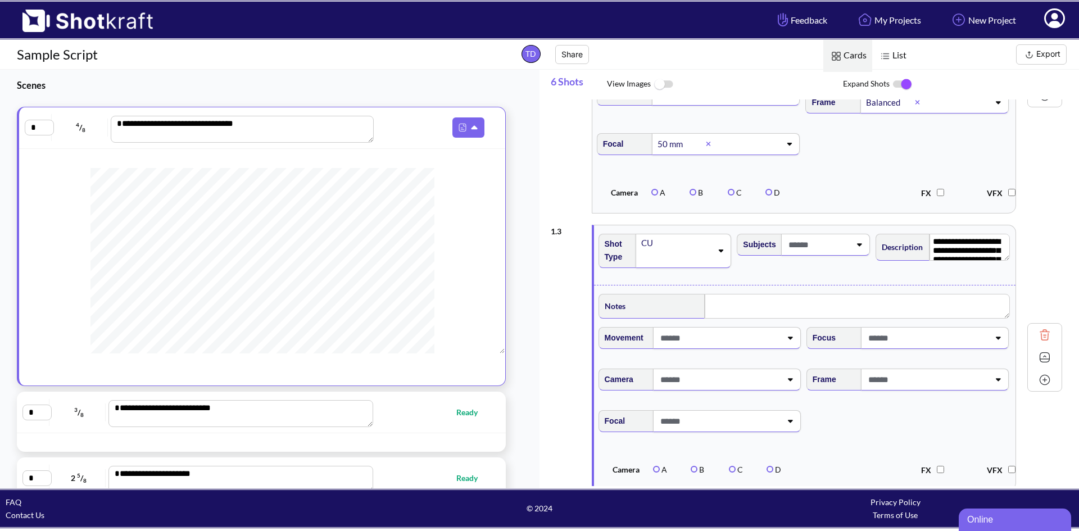
scroll to position [506, 0]
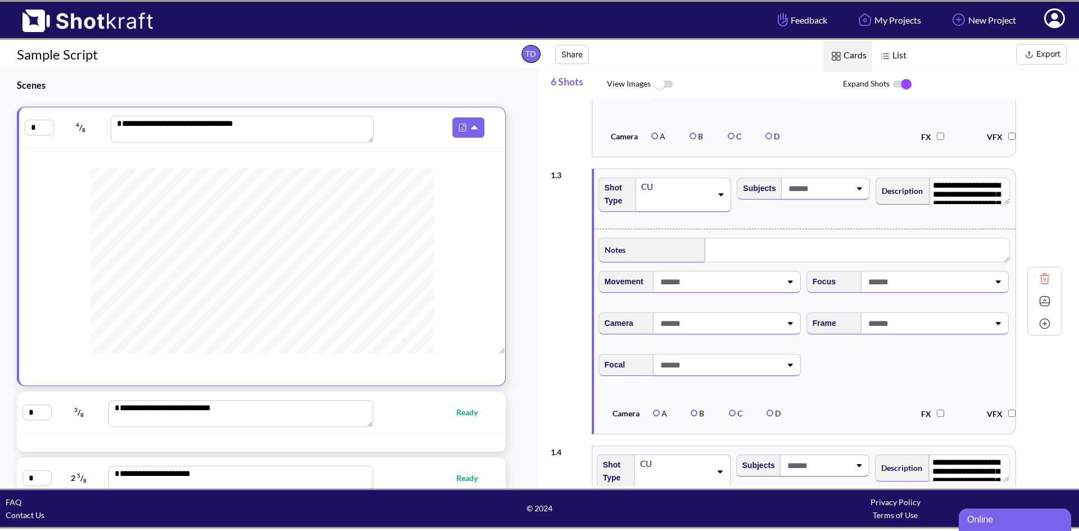
click at [790, 284] on icon at bounding box center [790, 282] width 5 height 3
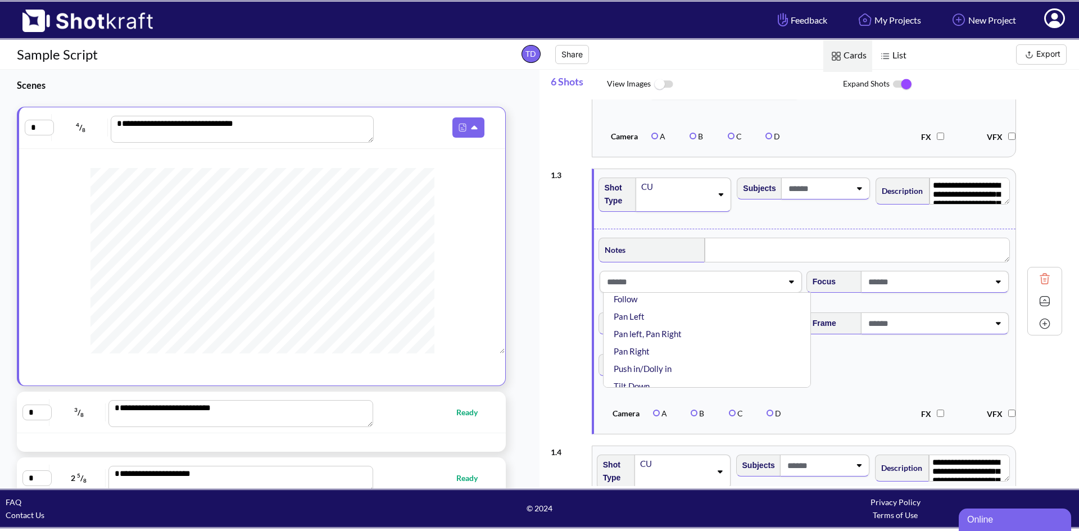
scroll to position [0, 0]
click at [635, 320] on li "Lead" at bounding box center [709, 311] width 197 height 17
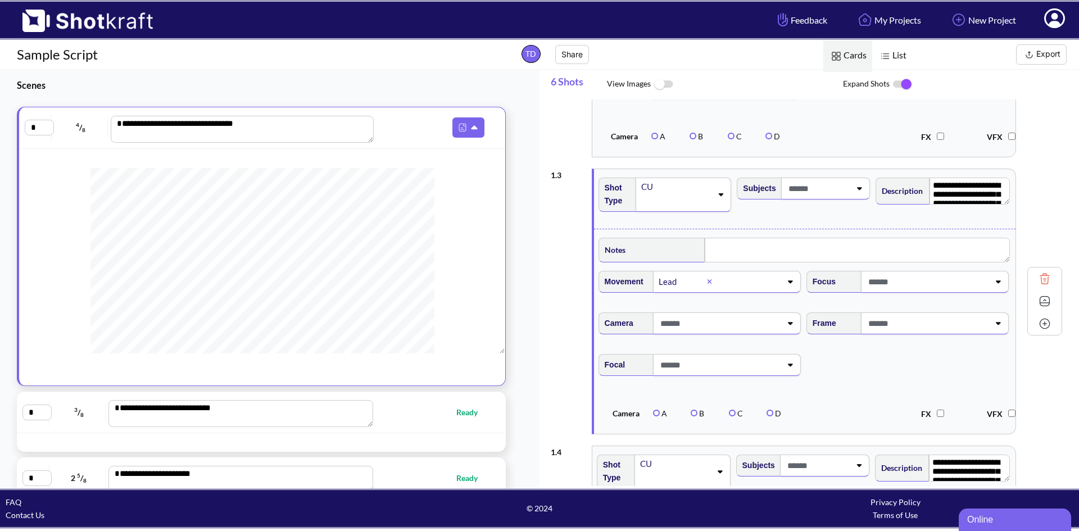
click at [1000, 285] on icon at bounding box center [997, 282] width 15 height 8
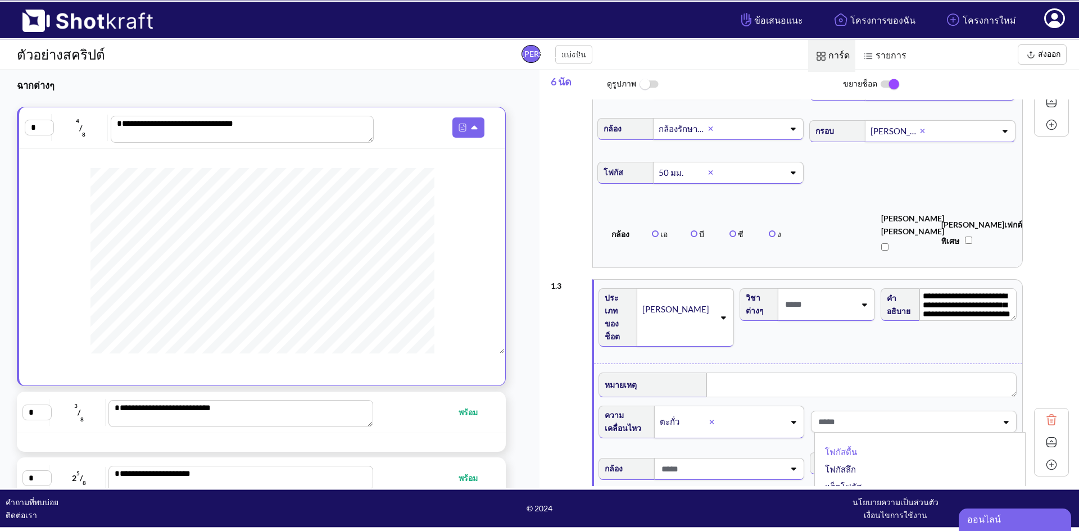
scroll to position [618, 0]
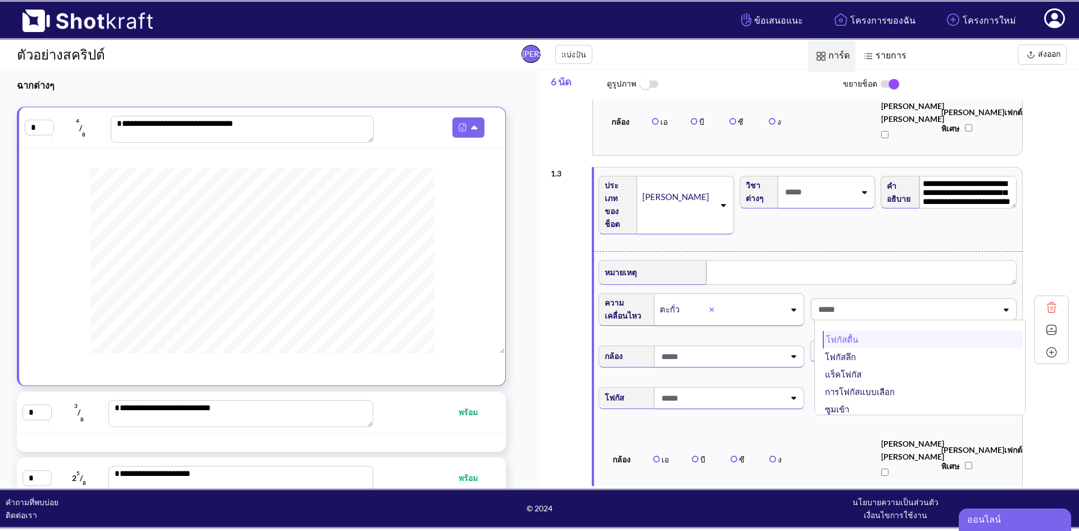
click at [874, 331] on li "โฟกัสตื้น" at bounding box center [922, 339] width 200 height 17
click at [1002, 308] on icon at bounding box center [1004, 309] width 5 height 3
click at [1040, 216] on div "**********" at bounding box center [810, 330] width 518 height 338
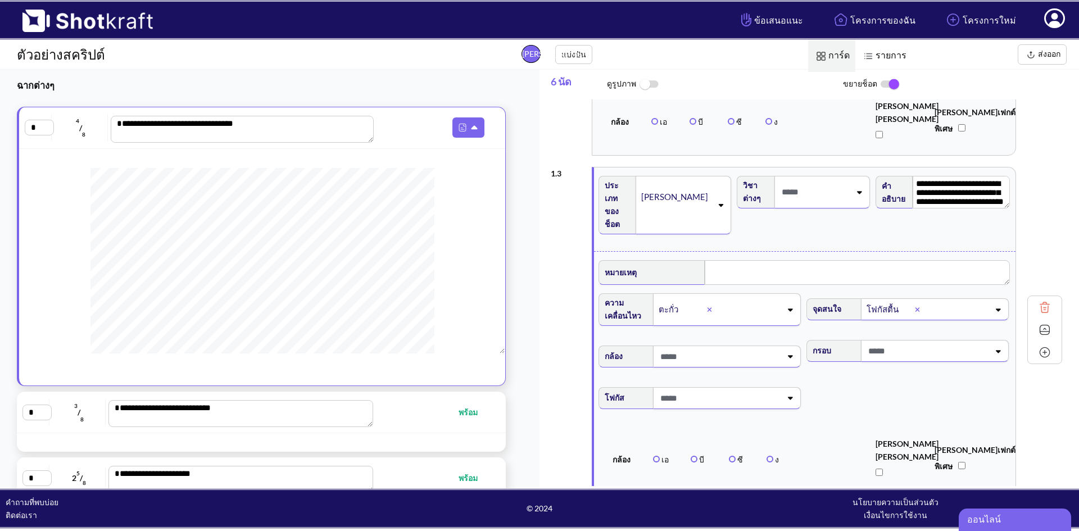
click at [797, 345] on div at bounding box center [727, 356] width 148 height 22
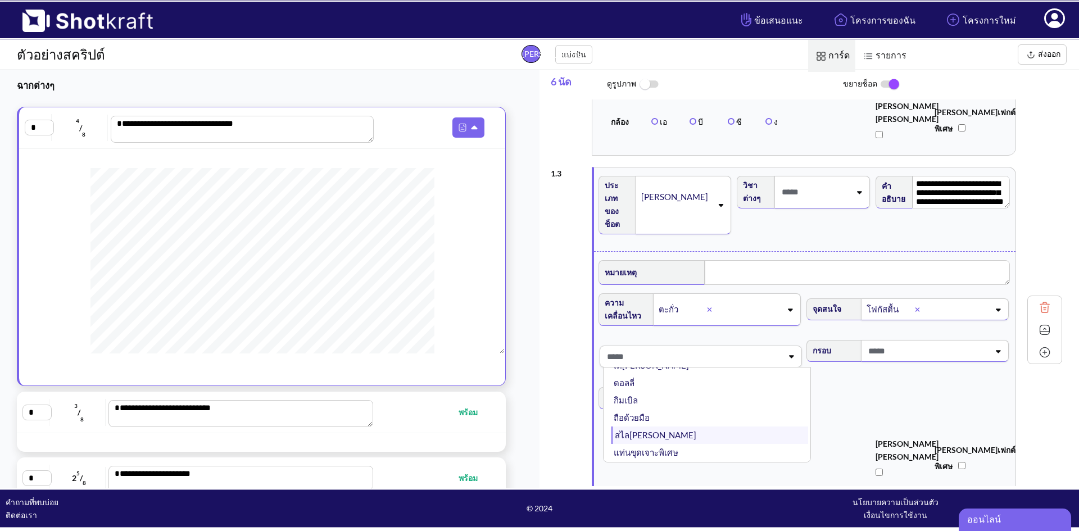
scroll to position [90, 0]
click at [663, 444] on li "กล้องรักษาความปลอดภัย" at bounding box center [709, 452] width 197 height 17
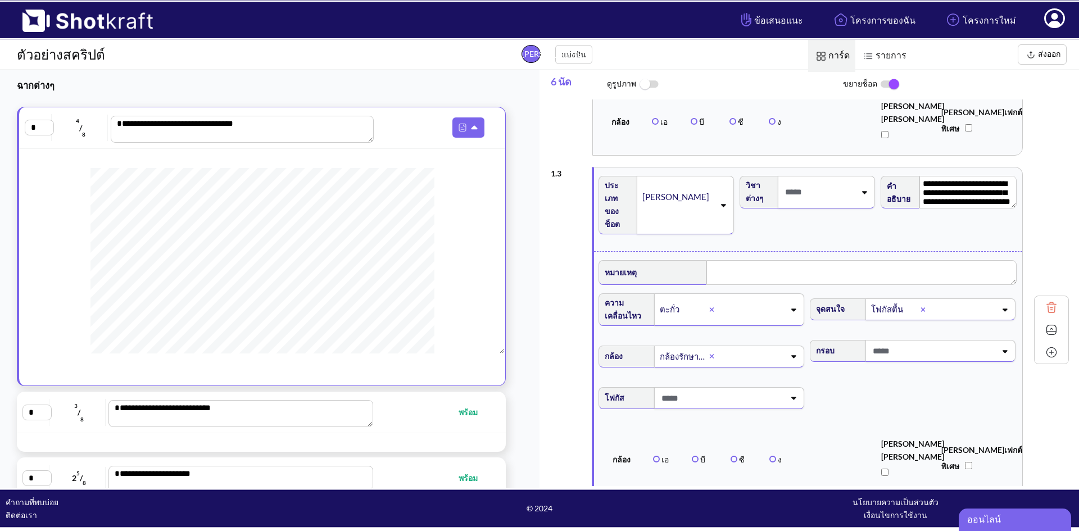
click at [997, 347] on icon at bounding box center [1004, 351] width 15 height 8
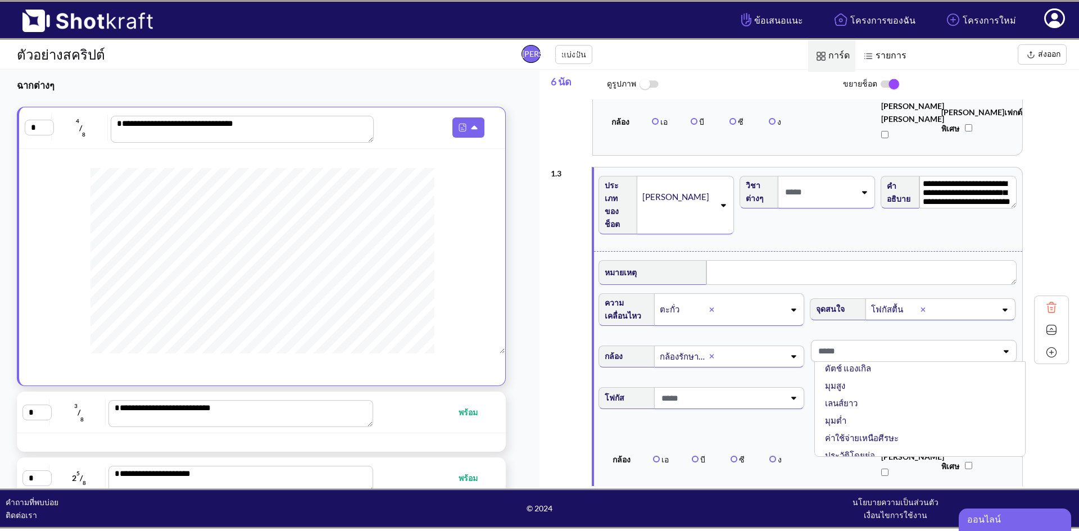
scroll to position [0, 0]
click at [880, 372] on li "เจาะตรงกลาง" at bounding box center [922, 380] width 200 height 17
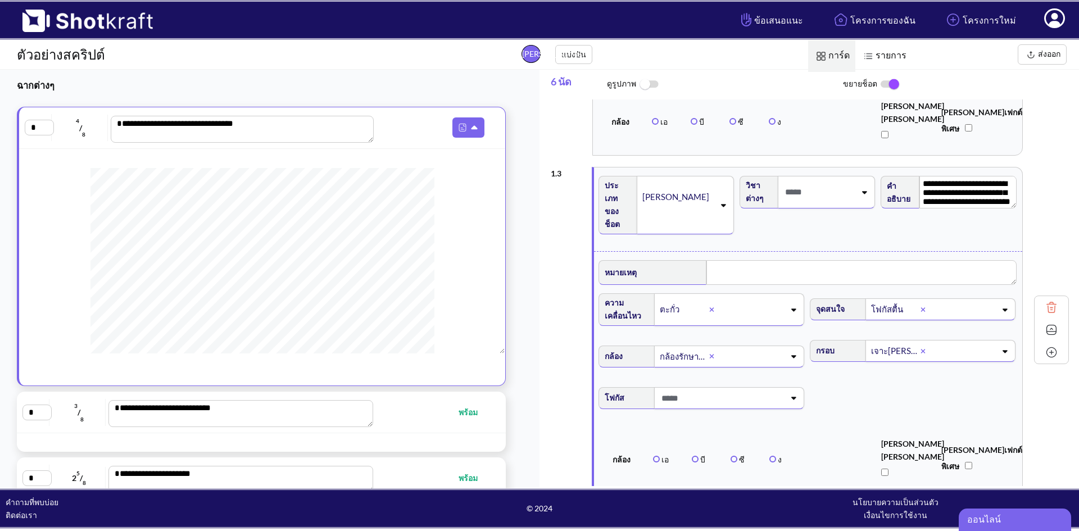
click at [789, 394] on icon at bounding box center [792, 398] width 15 height 8
click at [634, 485] on font "50 มม." at bounding box center [627, 490] width 25 height 10
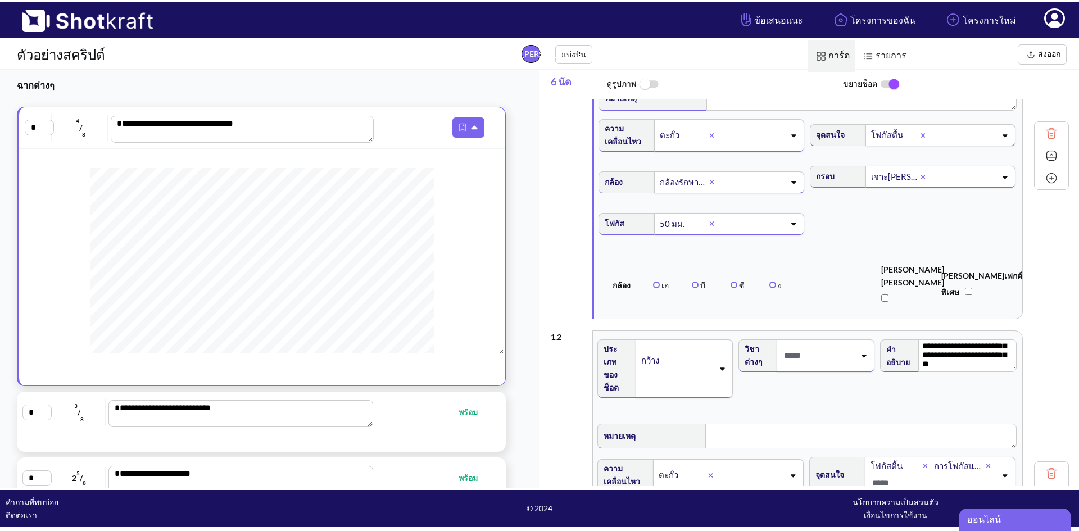
scroll to position [225, 0]
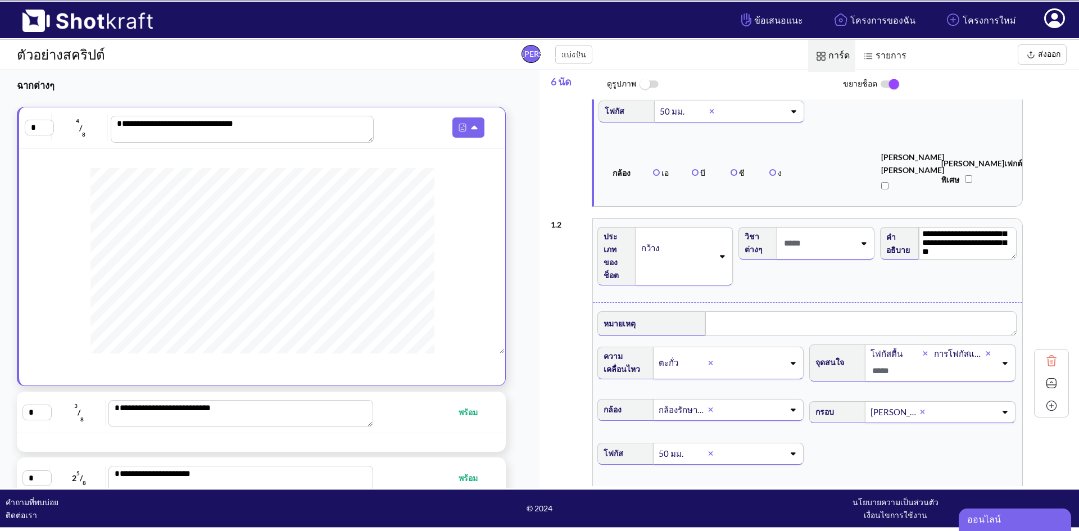
click at [943, 172] on span "เอฟเอ็กซ์" at bounding box center [915, 173] width 69 height 44
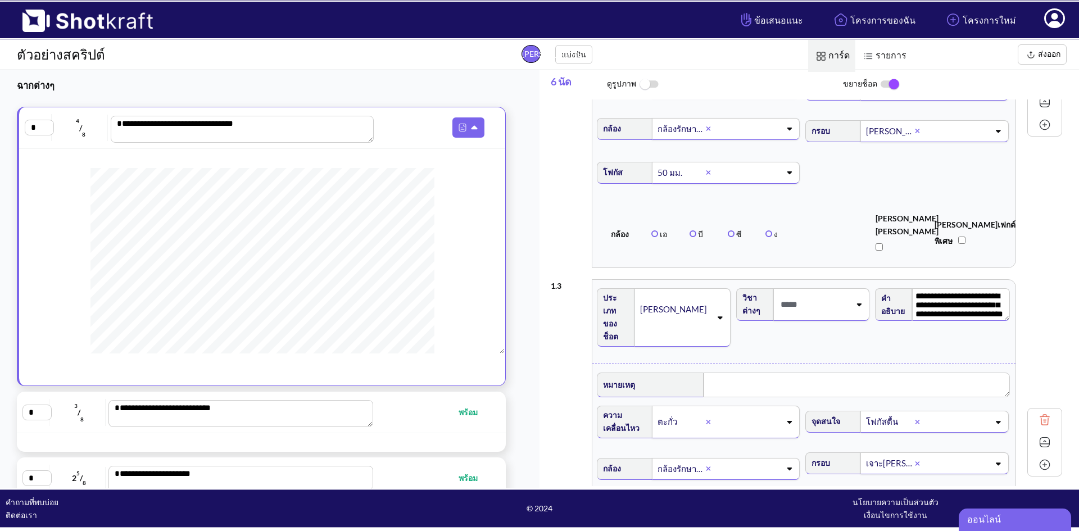
scroll to position [15, 0]
drag, startPoint x: 915, startPoint y: 274, endPoint x: 1009, endPoint y: 309, distance: 100.6
click at [1009, 309] on div "**********" at bounding box center [942, 322] width 139 height 78
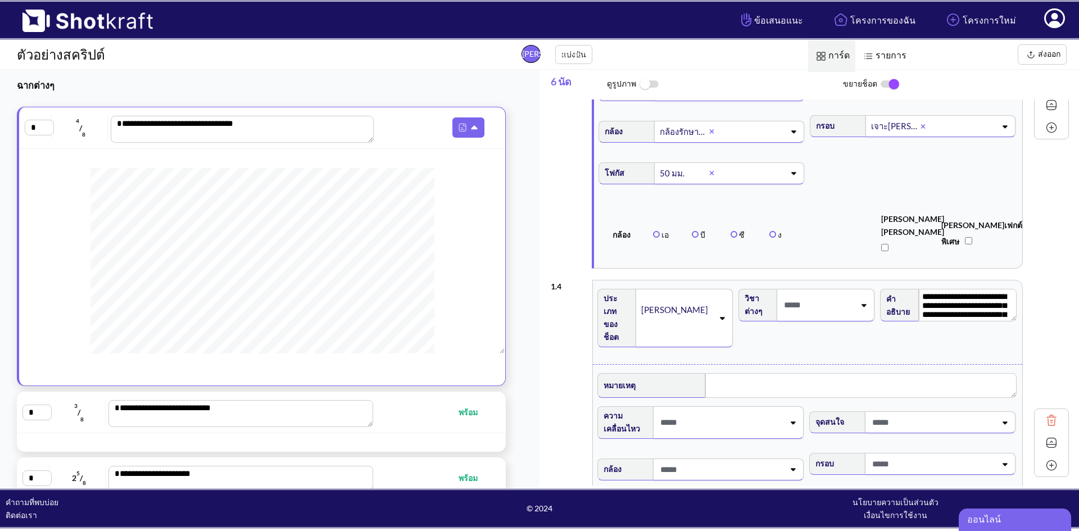
scroll to position [955, 0]
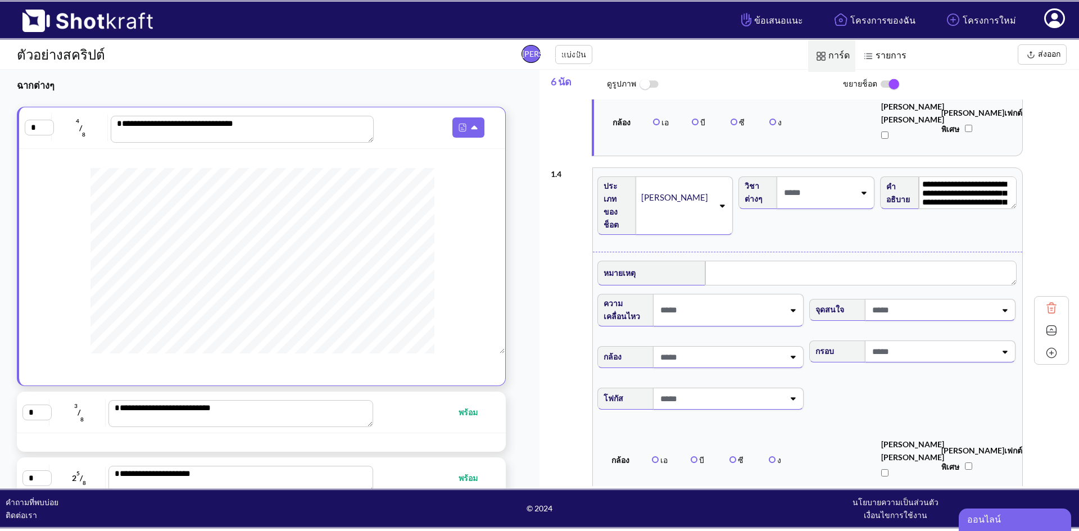
click at [706, 205] on span at bounding box center [677, 213] width 74 height 16
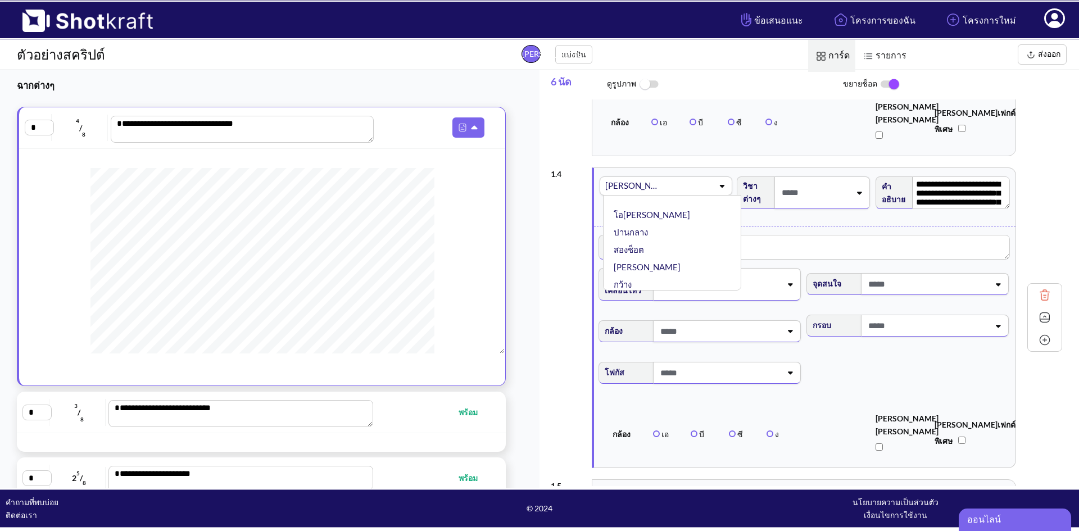
scroll to position [17, 0]
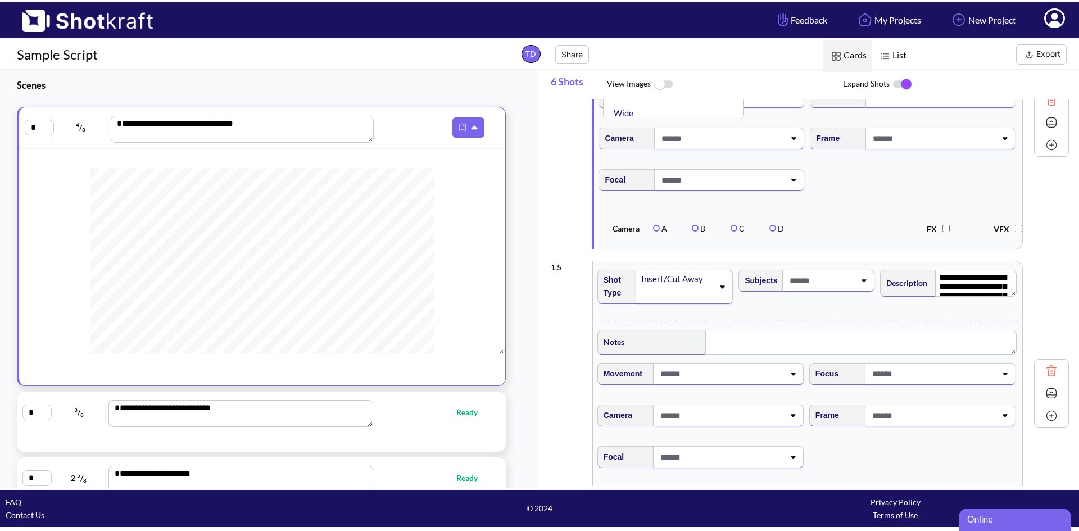
type textarea "**********"
drag, startPoint x: 1036, startPoint y: 228, endPoint x: 986, endPoint y: 242, distance: 52.1
click at [1036, 229] on div "**********" at bounding box center [810, 122] width 518 height 265
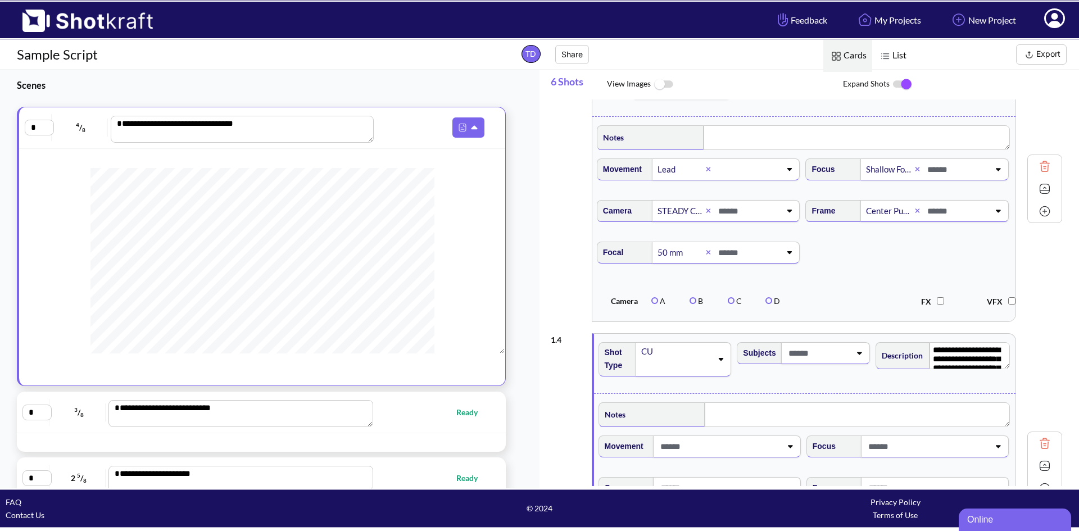
scroll to position [674, 0]
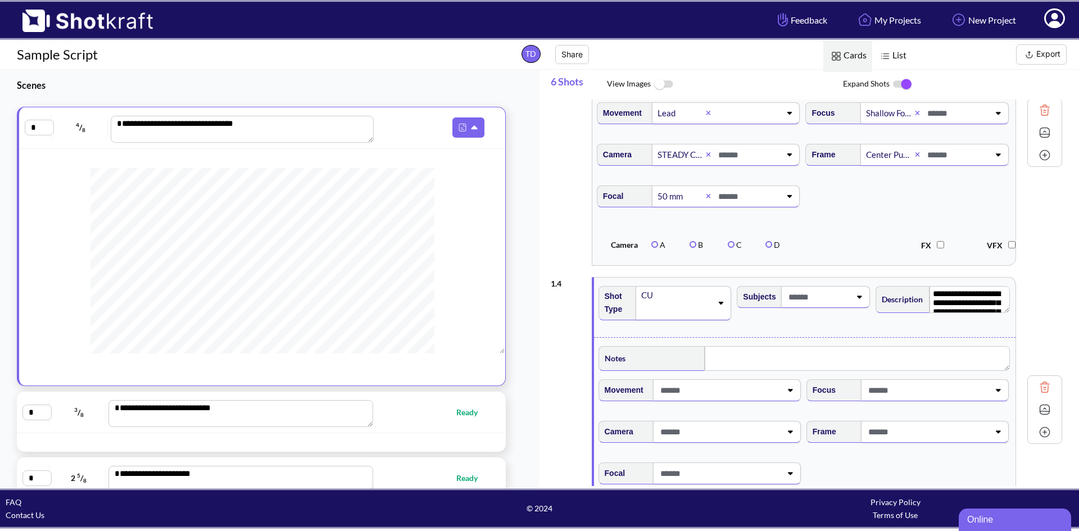
click at [712, 305] on div "CU" at bounding box center [676, 303] width 74 height 33
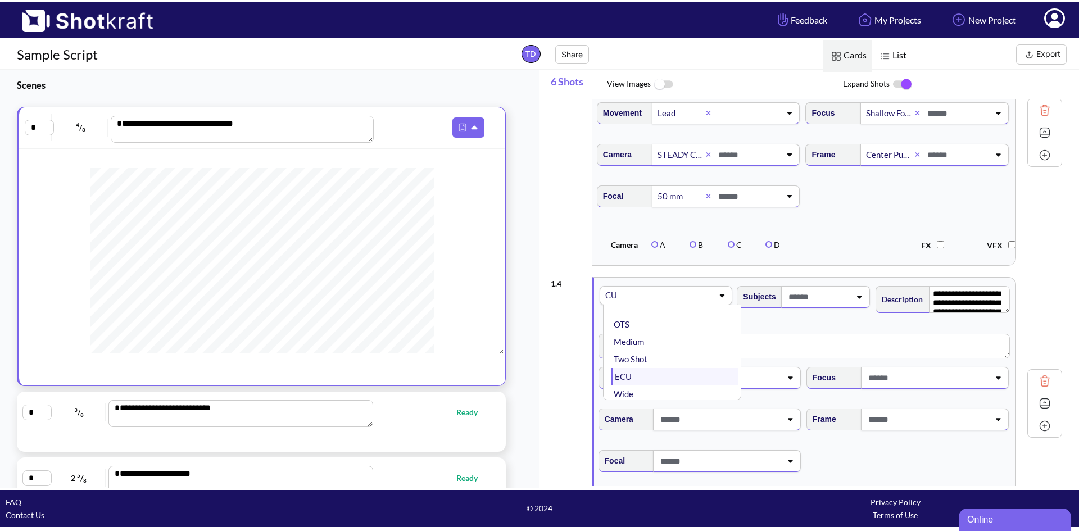
click at [651, 384] on li "ECU" at bounding box center [675, 376] width 128 height 17
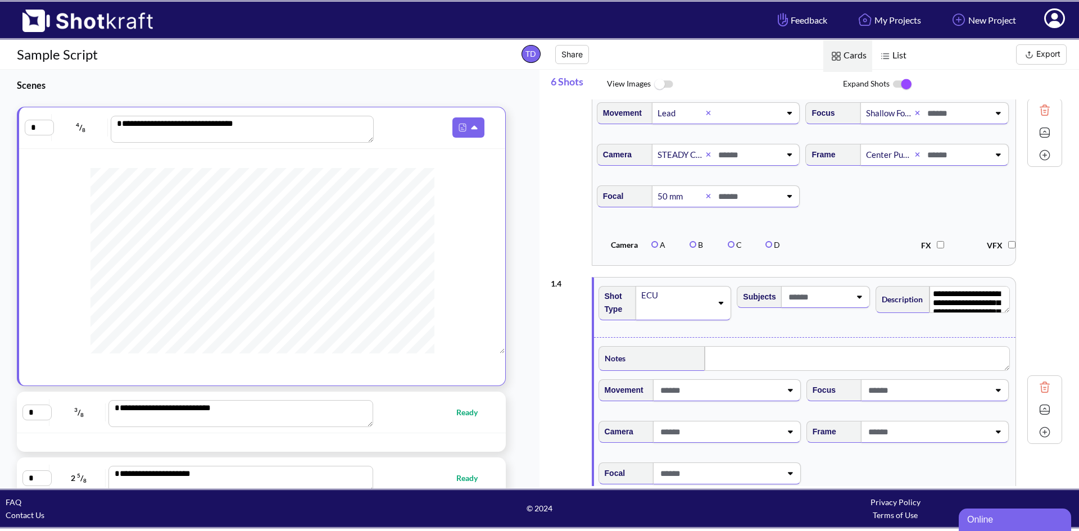
scroll to position [730, 0]
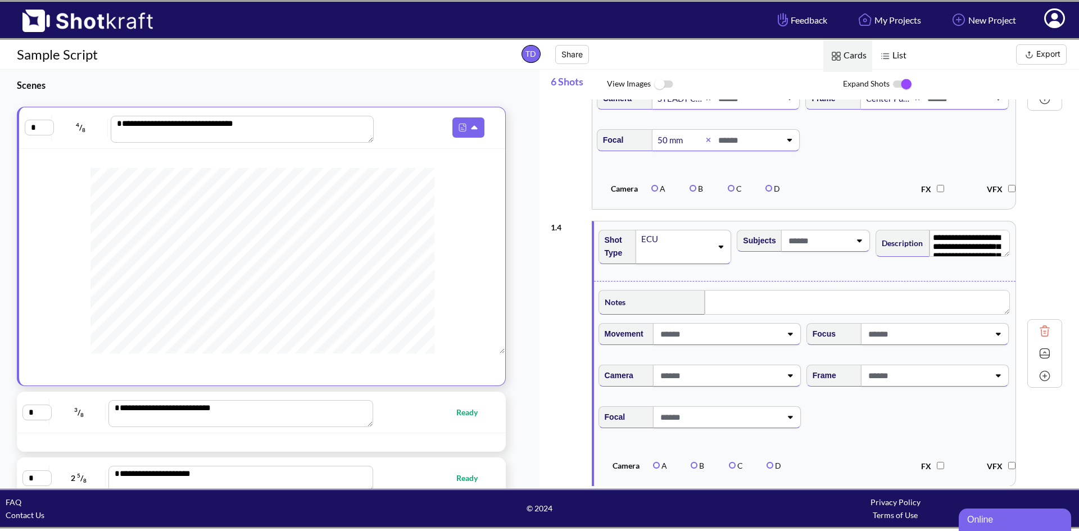
click at [789, 336] on icon at bounding box center [790, 334] width 5 height 3
click at [658, 366] on li "Lead" at bounding box center [709, 364] width 197 height 17
click at [733, 13] on span at bounding box center [462, 20] width 597 height 37
click at [999, 338] on icon at bounding box center [997, 334] width 15 height 8
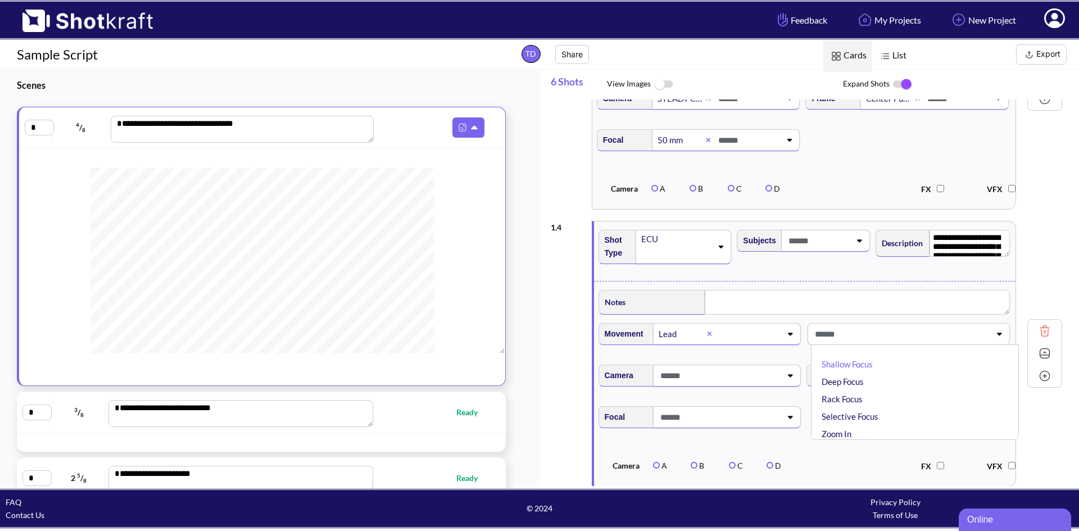
click at [865, 373] on li "Shallow Focus" at bounding box center [917, 364] width 197 height 17
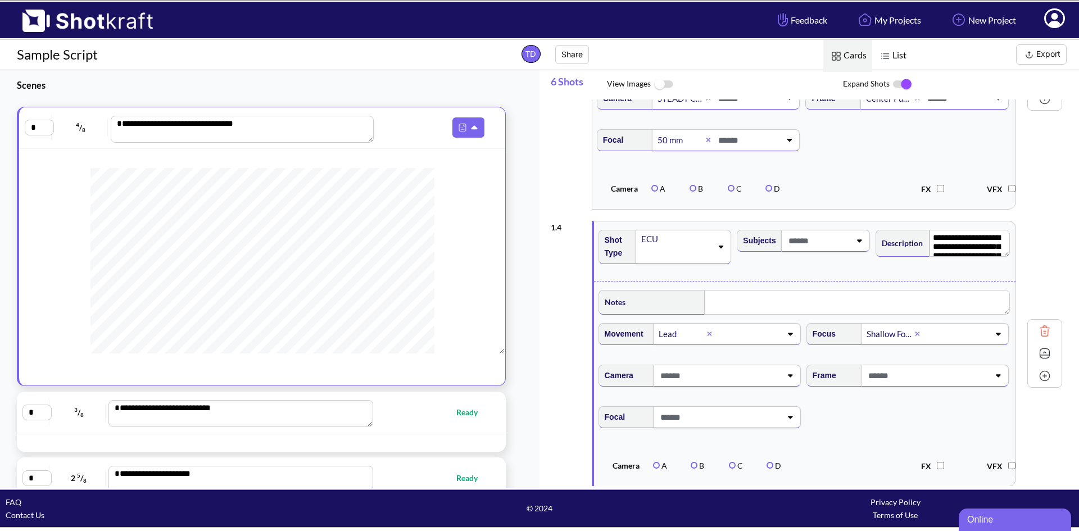
click at [1002, 338] on icon at bounding box center [997, 334] width 15 height 8
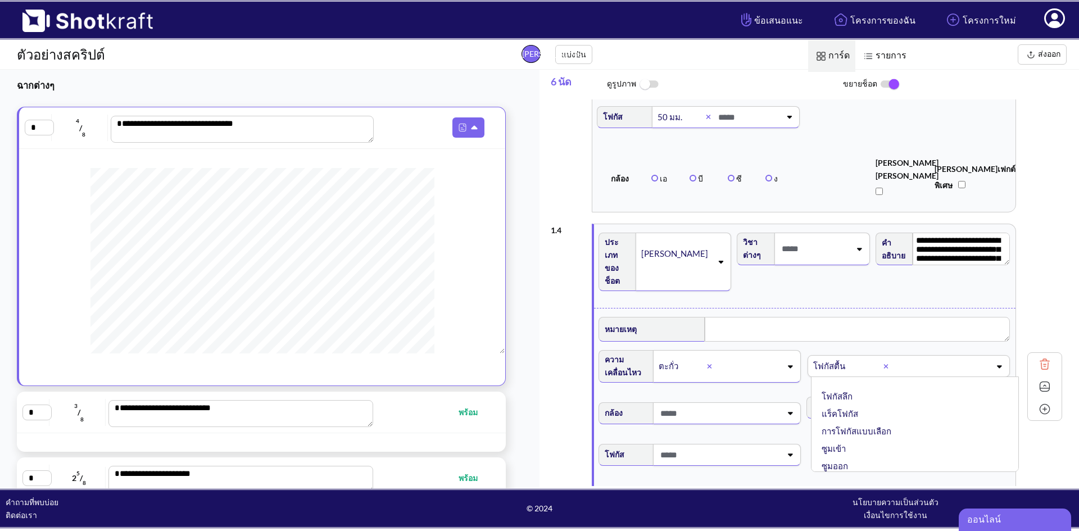
scroll to position [17, 0]
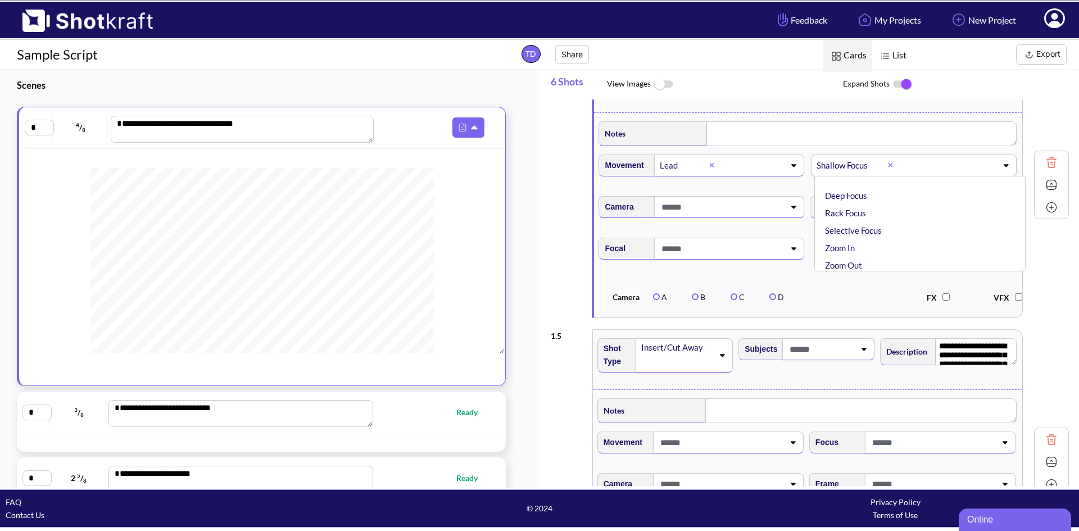
click at [1040, 128] on div "**********" at bounding box center [810, 185] width 518 height 277
click at [1002, 211] on icon at bounding box center [1004, 207] width 15 height 8
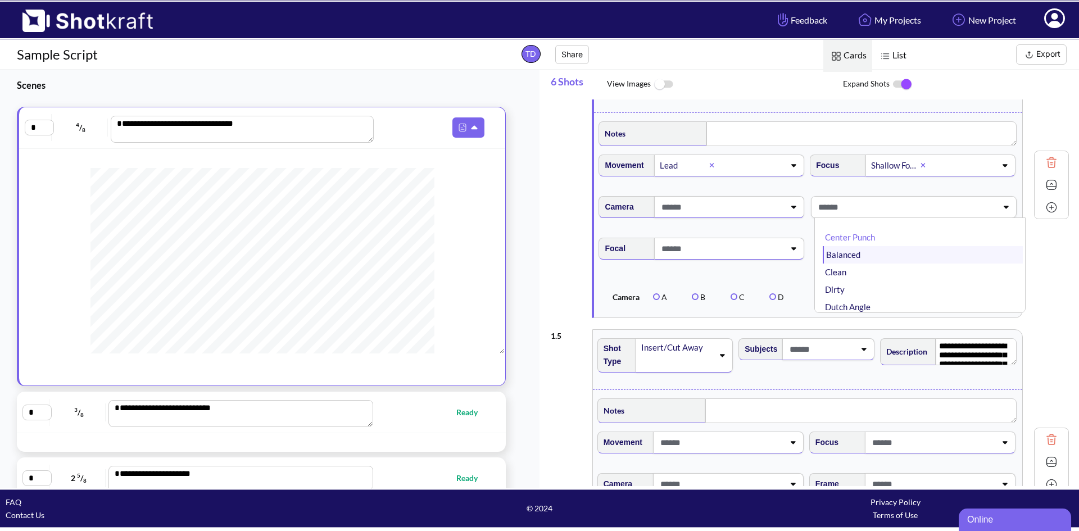
click at [850, 263] on li "Balanced" at bounding box center [922, 254] width 200 height 17
click at [793, 211] on icon at bounding box center [792, 207] width 15 height 8
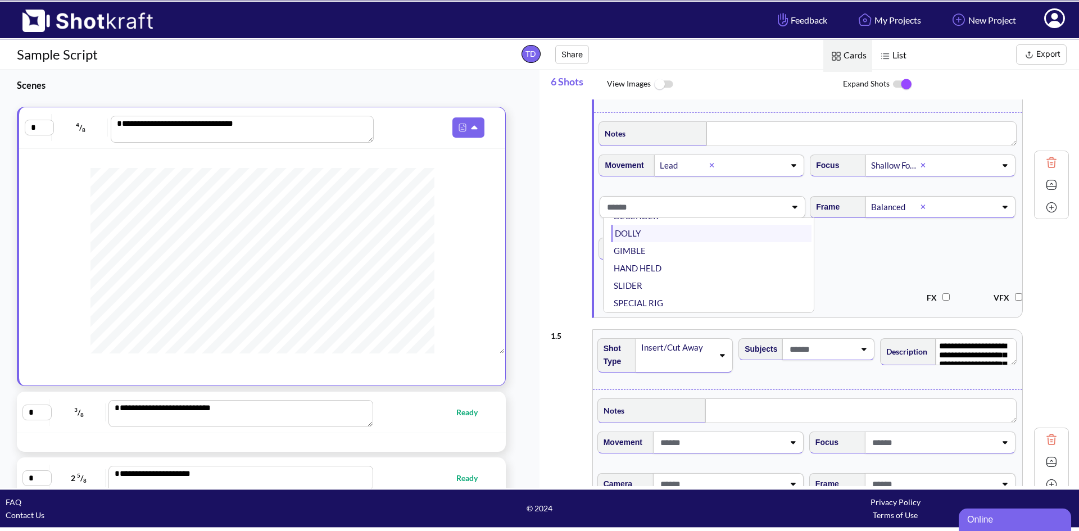
scroll to position [90, 0]
click at [671, 312] on li "STEADY CAM" at bounding box center [711, 303] width 200 height 17
click at [790, 252] on icon at bounding box center [792, 248] width 15 height 8
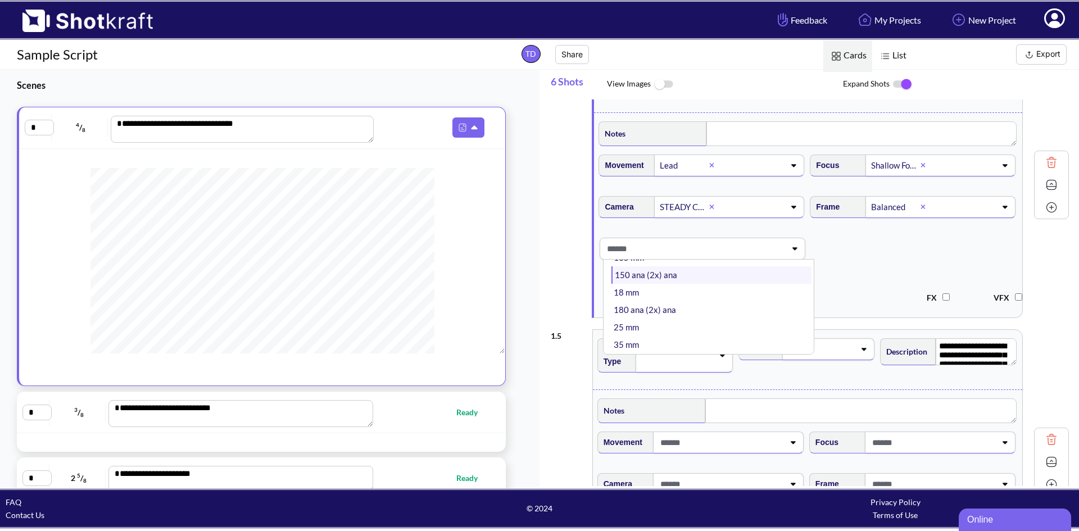
scroll to position [112, 0]
click at [633, 347] on li "50 mm" at bounding box center [711, 340] width 200 height 17
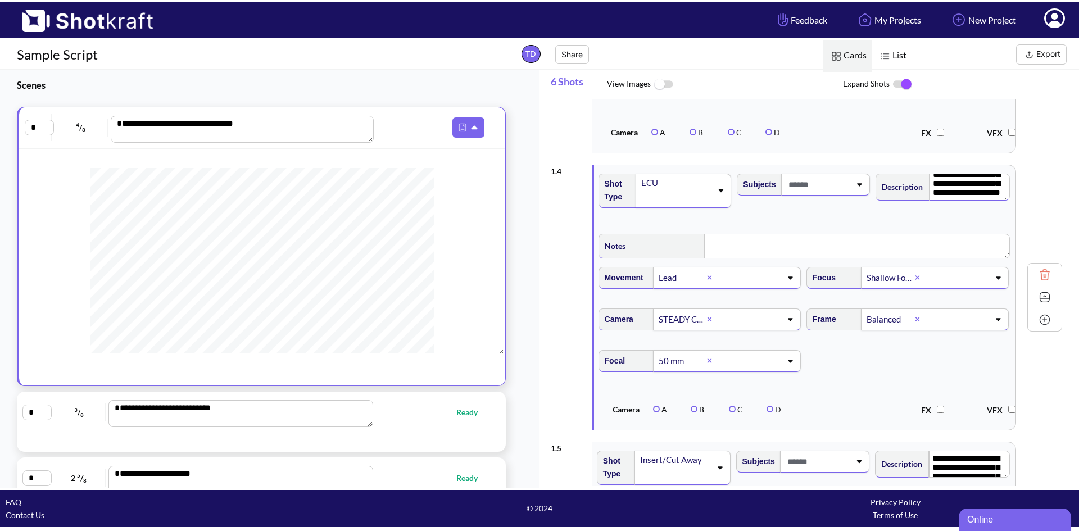
scroll to position [61, 0]
drag, startPoint x: 934, startPoint y: 184, endPoint x: 1024, endPoint y: 208, distance: 93.6
click at [1024, 208] on div "**********" at bounding box center [806, 297] width 511 height 277
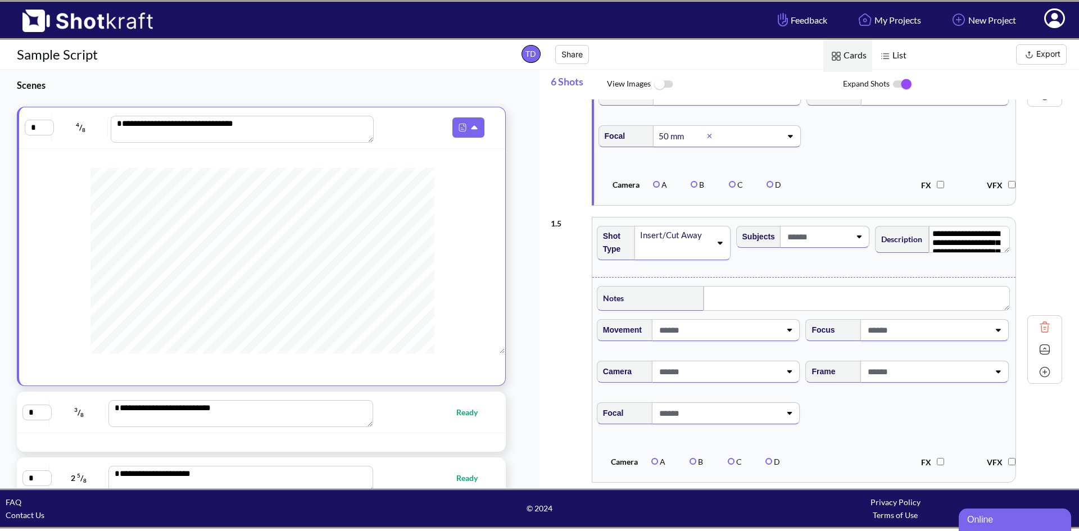
scroll to position [1067, 0]
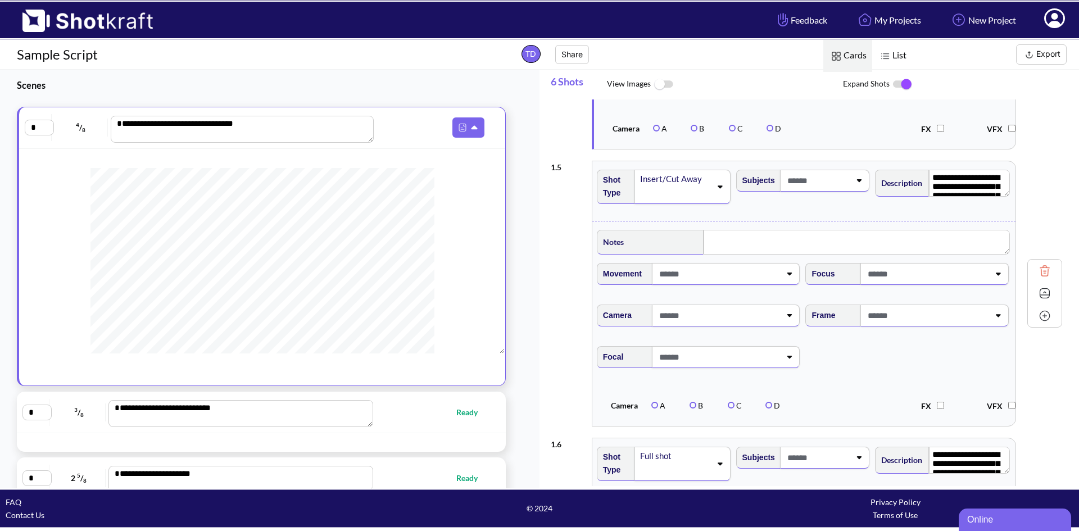
click at [720, 190] on icon at bounding box center [719, 187] width 15 height 8
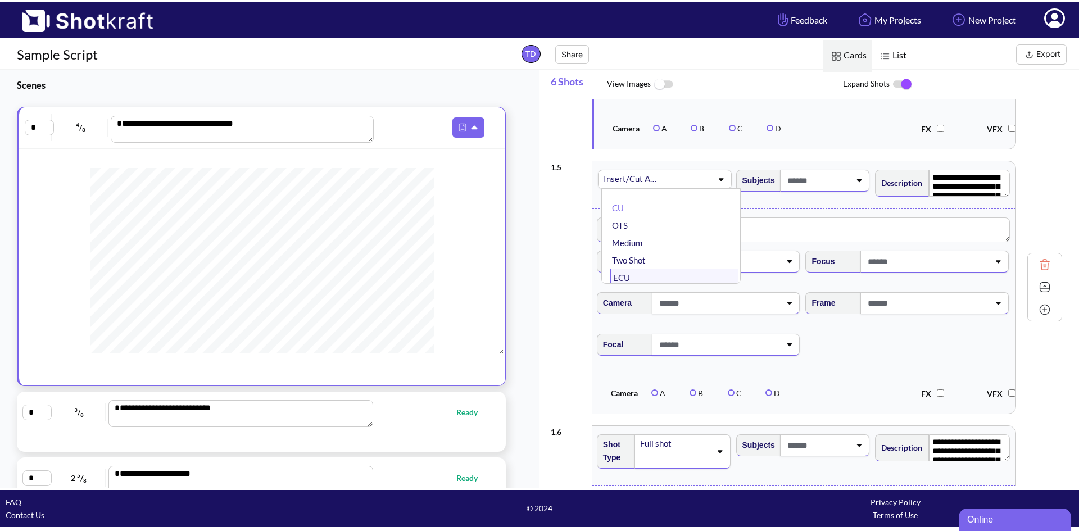
click at [672, 280] on li "ECU" at bounding box center [674, 277] width 128 height 17
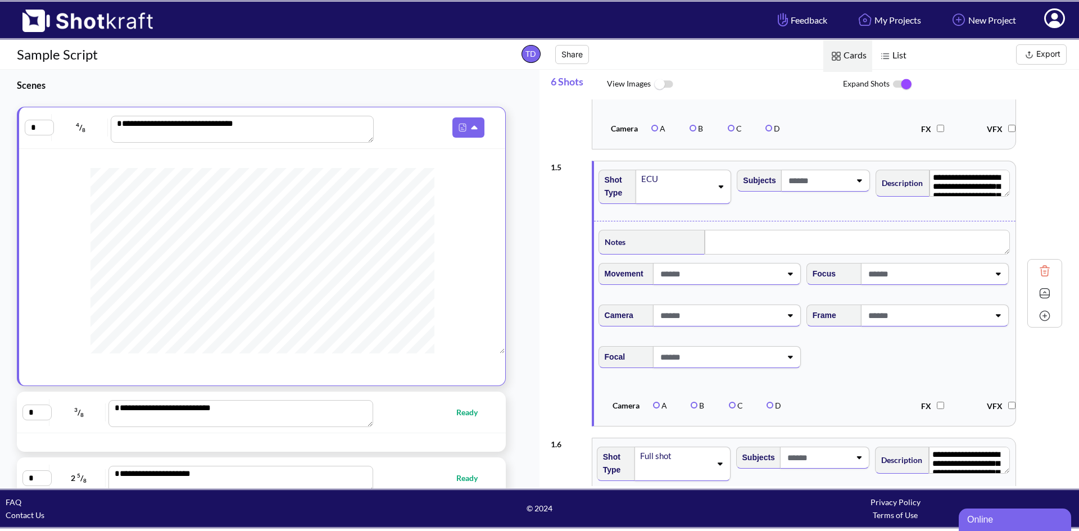
click at [792, 278] on icon at bounding box center [789, 274] width 15 height 8
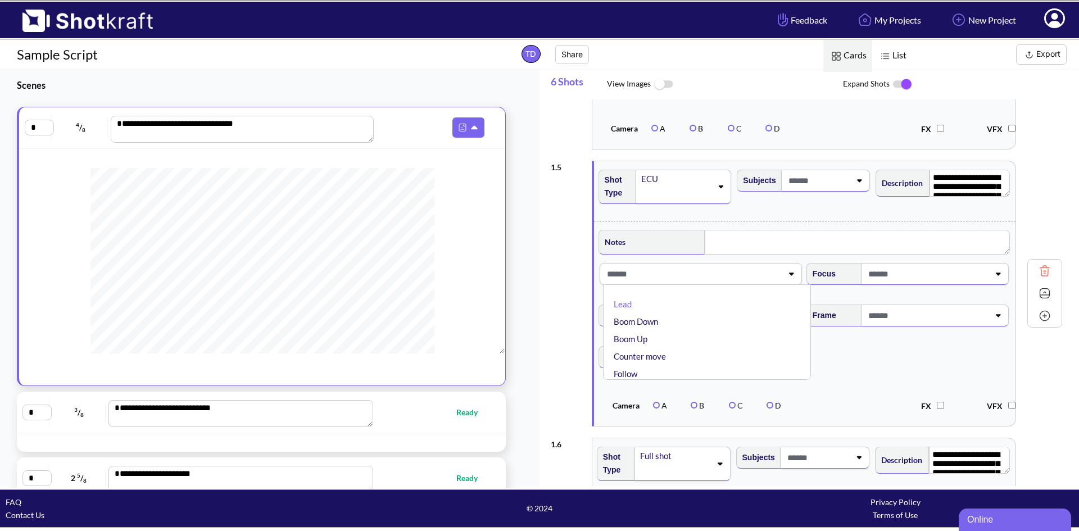
type textarea "**********"
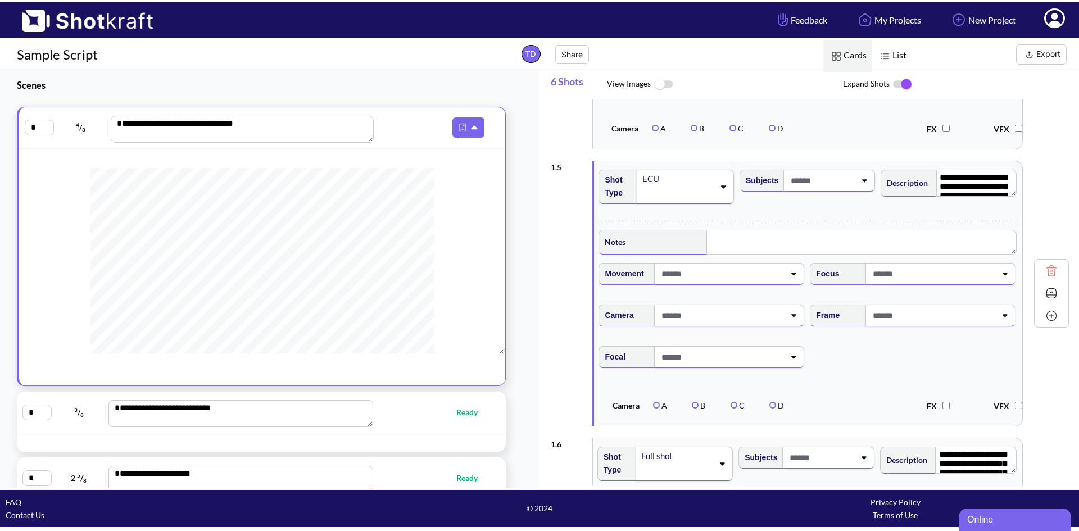
click at [835, 282] on span "Focus" at bounding box center [824, 274] width 29 height 19
click at [793, 278] on icon at bounding box center [792, 274] width 15 height 8
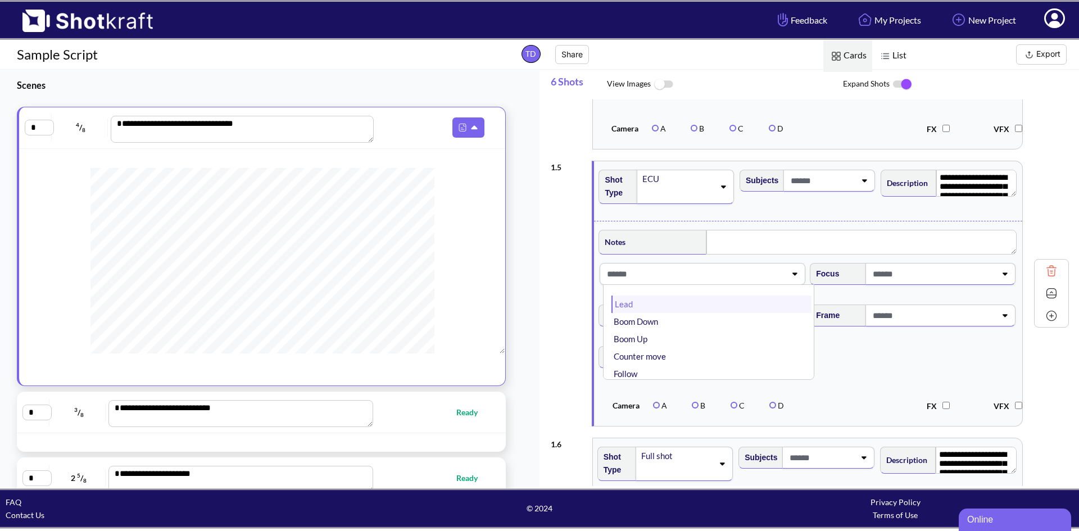
click at [675, 308] on li "Lead" at bounding box center [711, 303] width 200 height 17
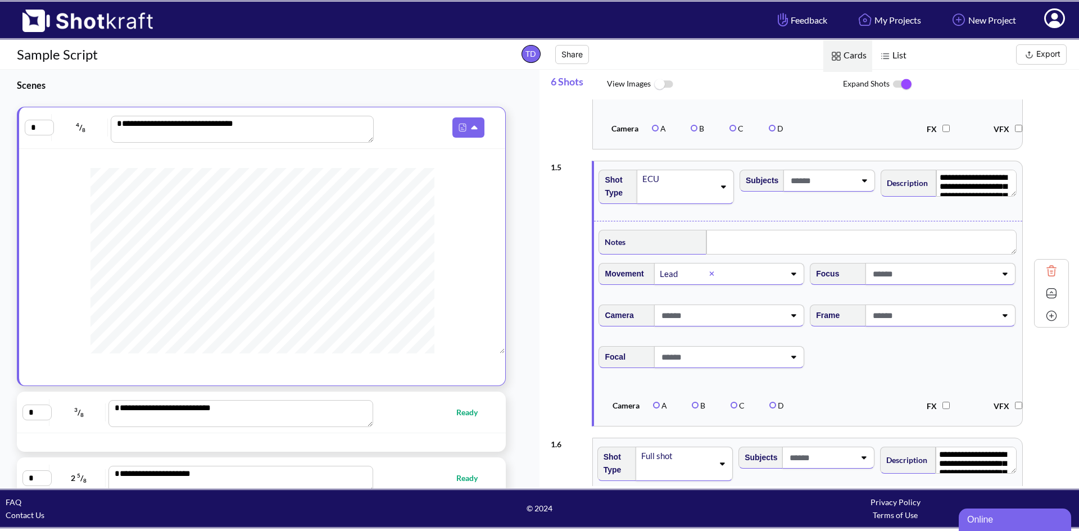
click at [999, 279] on div at bounding box center [940, 274] width 150 height 22
click at [845, 313] on li "Shallow Focus" at bounding box center [922, 303] width 200 height 17
click at [788, 319] on icon at bounding box center [789, 315] width 15 height 8
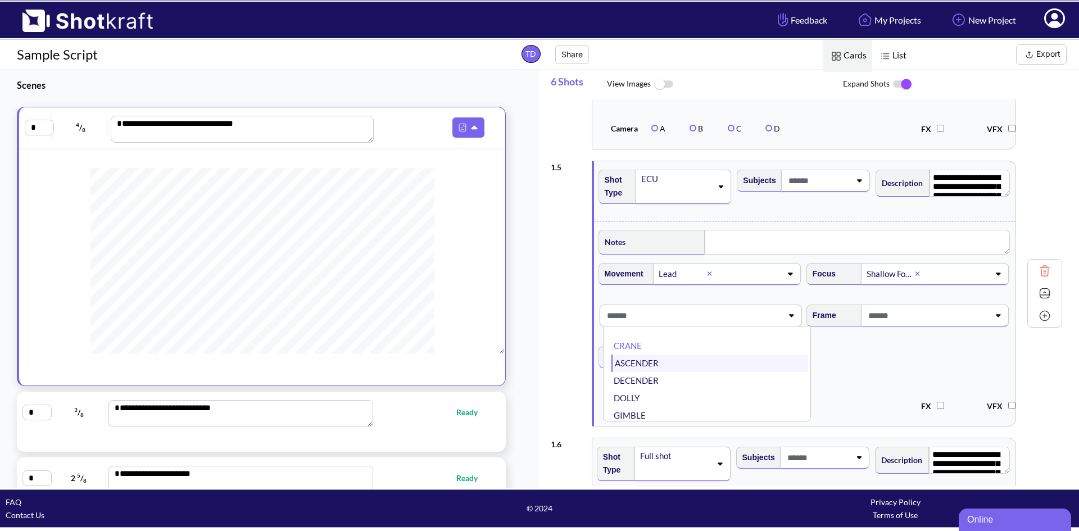
scroll to position [90, 0]
click at [647, 421] on li "STEADY CAM" at bounding box center [709, 411] width 197 height 17
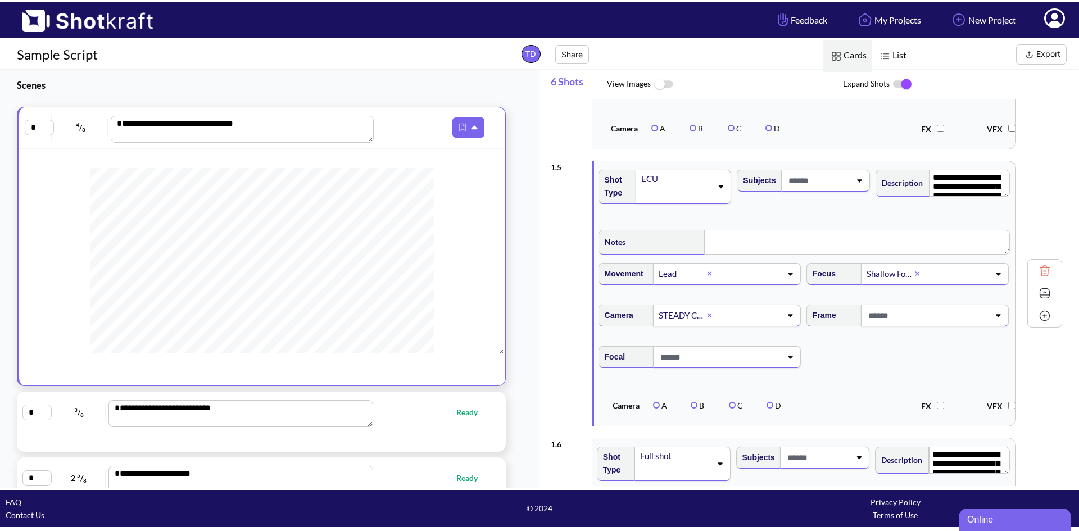
click at [775, 325] on span at bounding box center [748, 315] width 65 height 19
click at [838, 365] on span "Focal" at bounding box center [805, 363] width 416 height 47
click at [1002, 319] on icon at bounding box center [997, 315] width 15 height 8
click at [895, 372] on li "Balanced" at bounding box center [917, 362] width 197 height 17
click at [791, 361] on icon at bounding box center [792, 357] width 15 height 8
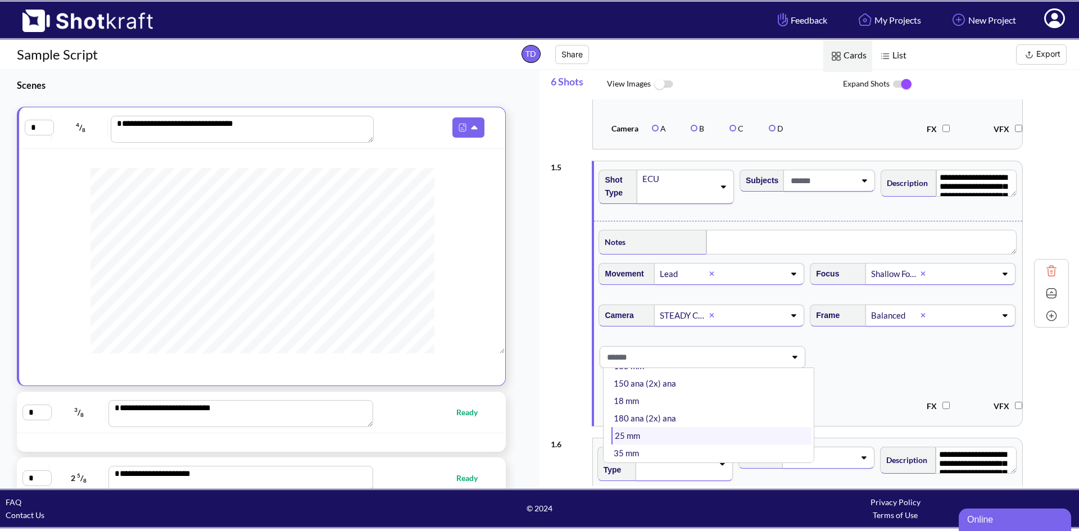
scroll to position [112, 0]
click at [639, 454] on li "50 mm" at bounding box center [711, 448] width 200 height 17
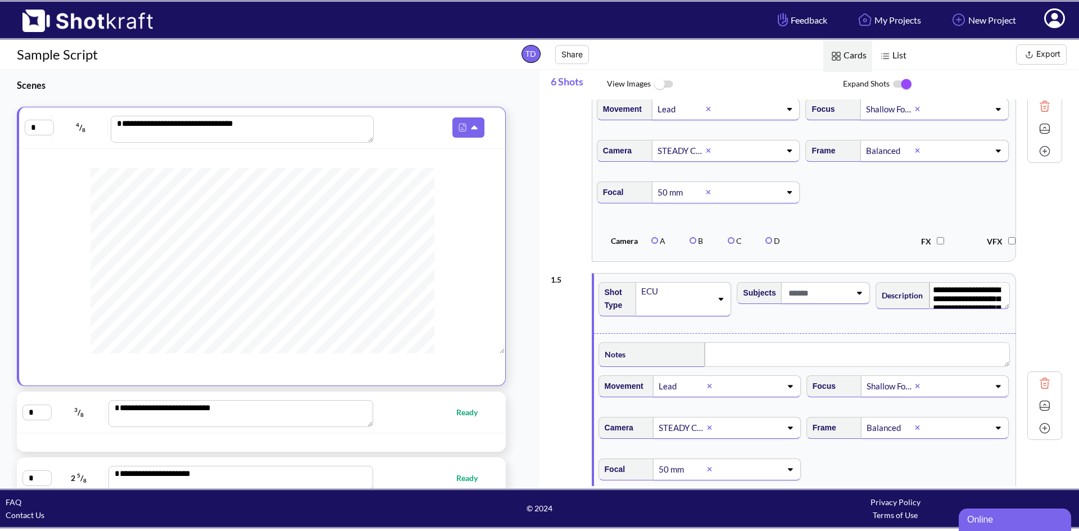
scroll to position [20, 0]
drag, startPoint x: 932, startPoint y: 299, endPoint x: 1059, endPoint y: 331, distance: 130.9
click at [1059, 331] on div "**********" at bounding box center [806, 405] width 511 height 277
click at [938, 296] on textarea "********" at bounding box center [969, 295] width 81 height 27
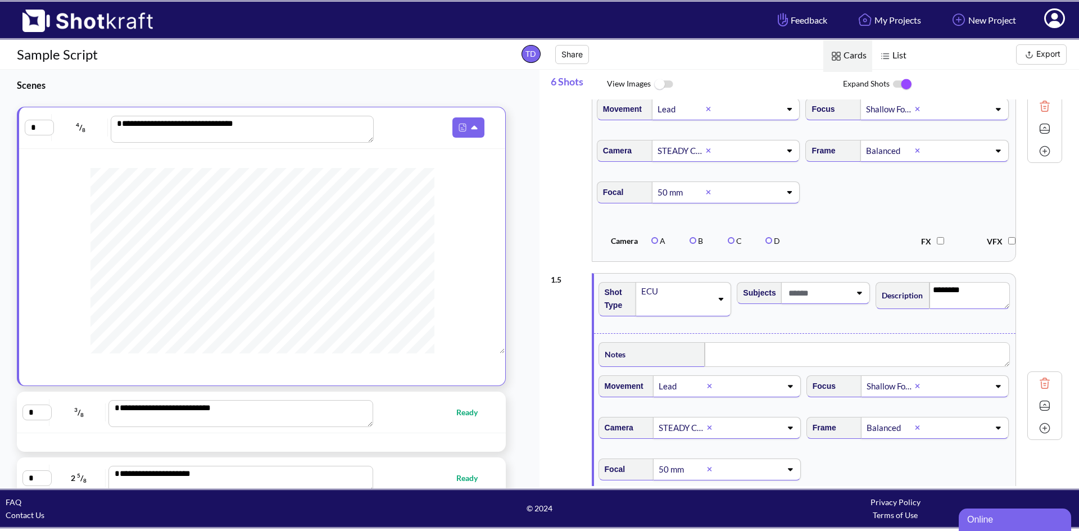
click at [972, 294] on textarea "********" at bounding box center [969, 295] width 81 height 27
click at [939, 300] on textarea "********" at bounding box center [969, 295] width 81 height 27
click at [990, 299] on textarea "********" at bounding box center [969, 295] width 81 height 27
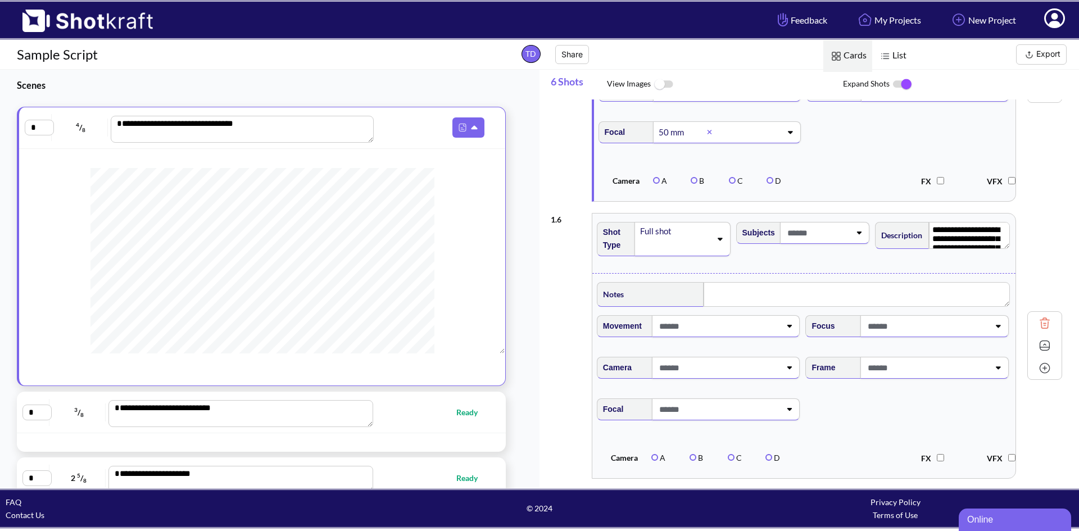
scroll to position [1348, 0]
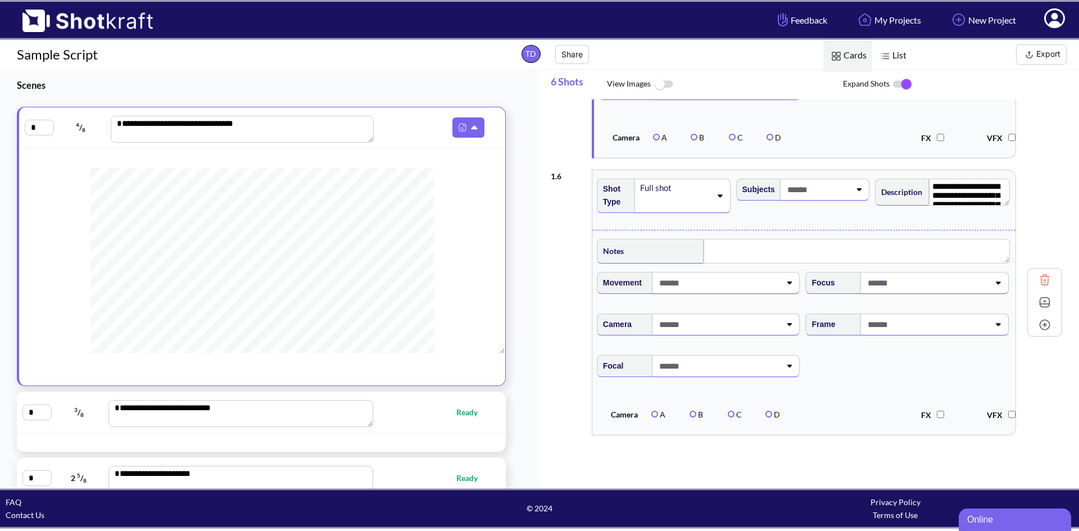
click at [722, 197] on icon at bounding box center [719, 196] width 15 height 8
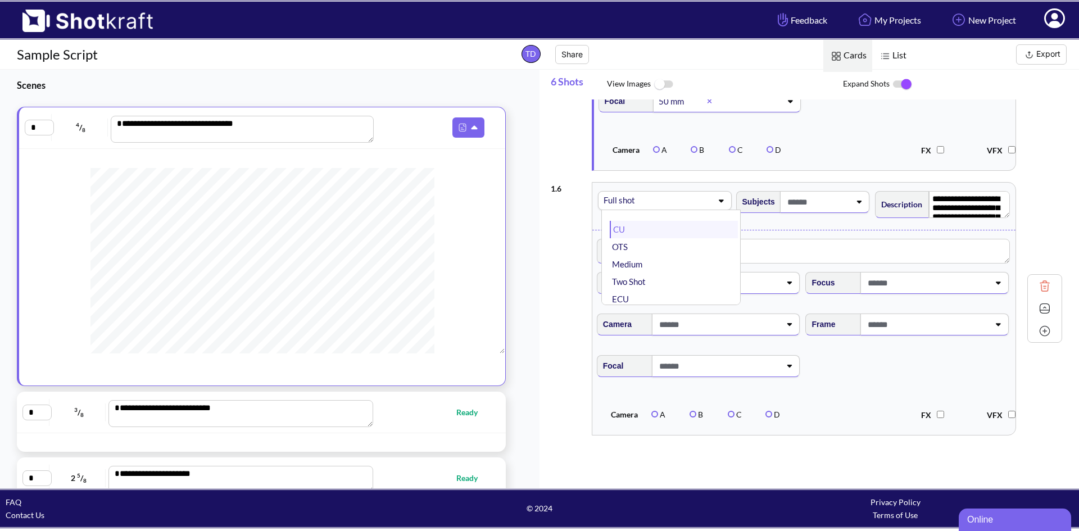
click at [647, 224] on li "CU" at bounding box center [674, 229] width 128 height 17
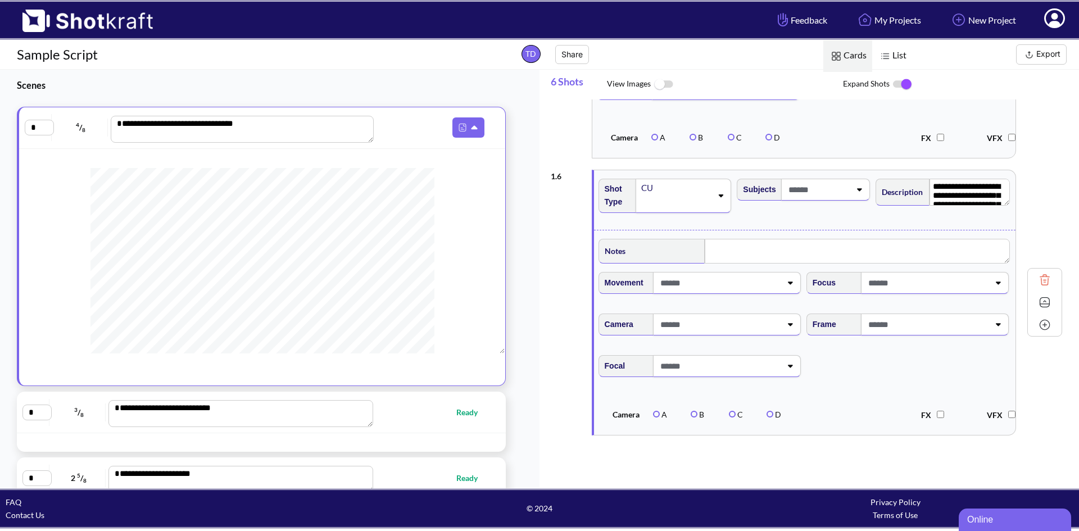
scroll to position [1349, 0]
type textarea "**********"
click at [919, 211] on div "**********" at bounding box center [943, 200] width 139 height 54
click at [789, 282] on icon at bounding box center [790, 283] width 5 height 3
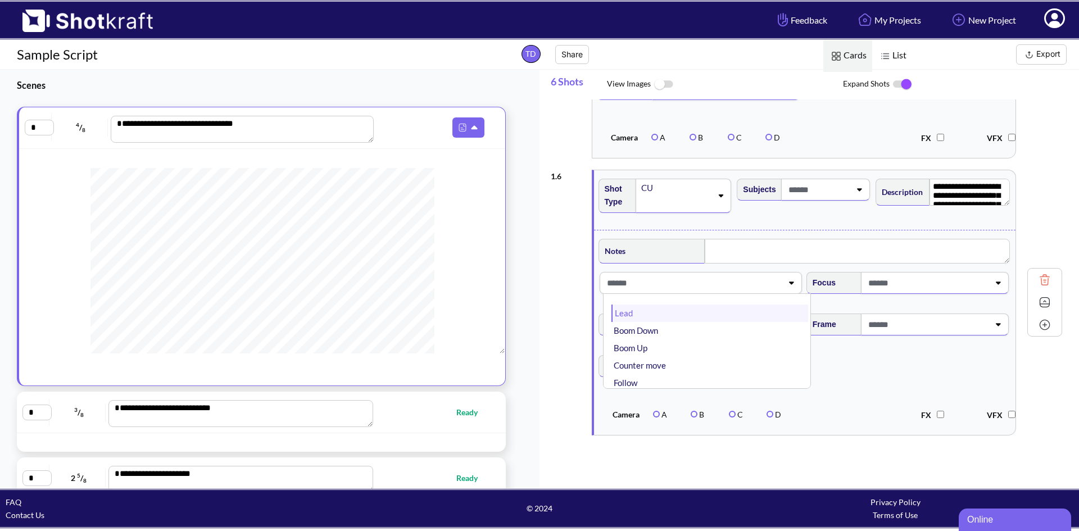
click at [696, 318] on li "Lead" at bounding box center [709, 312] width 197 height 17
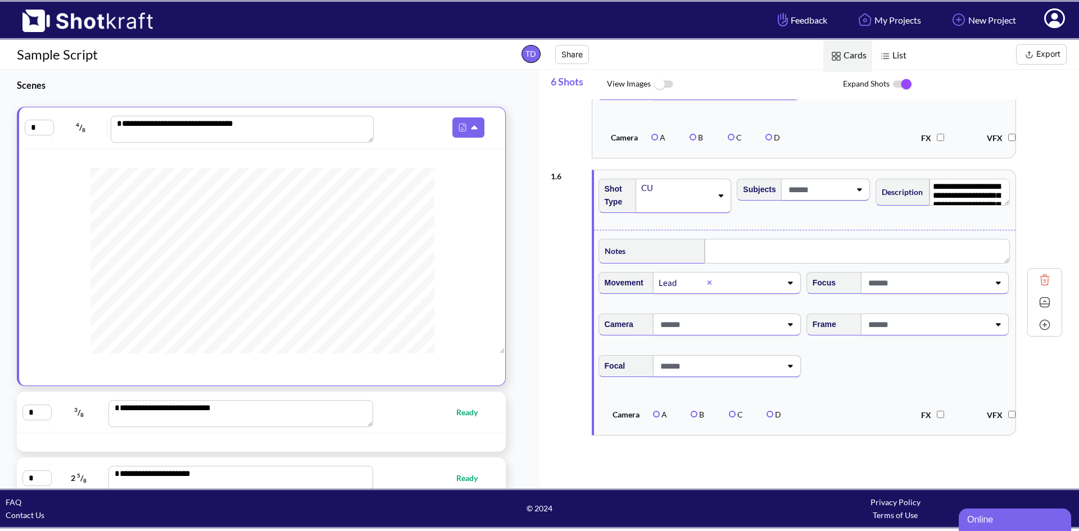
click at [992, 280] on icon at bounding box center [997, 283] width 15 height 8
click at [871, 318] on li "Shallow Focus" at bounding box center [917, 312] width 197 height 17
click at [794, 323] on icon at bounding box center [789, 324] width 15 height 8
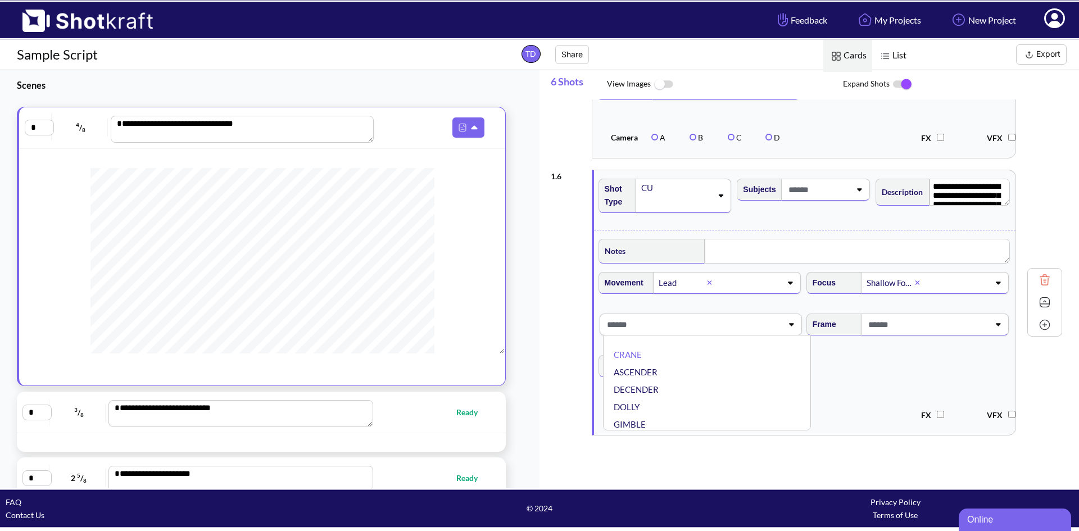
scroll to position [90, 0]
click at [651, 420] on li "STEADY CAM" at bounding box center [709, 420] width 197 height 17
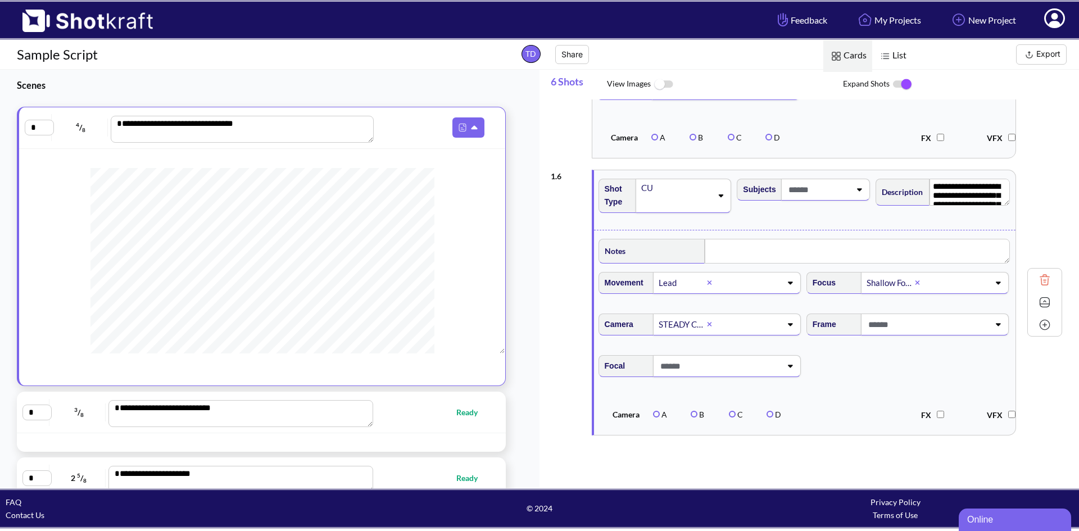
click at [993, 323] on icon at bounding box center [997, 324] width 15 height 8
click at [876, 369] on li "Balanced" at bounding box center [917, 371] width 197 height 17
click at [792, 367] on icon at bounding box center [789, 366] width 15 height 8
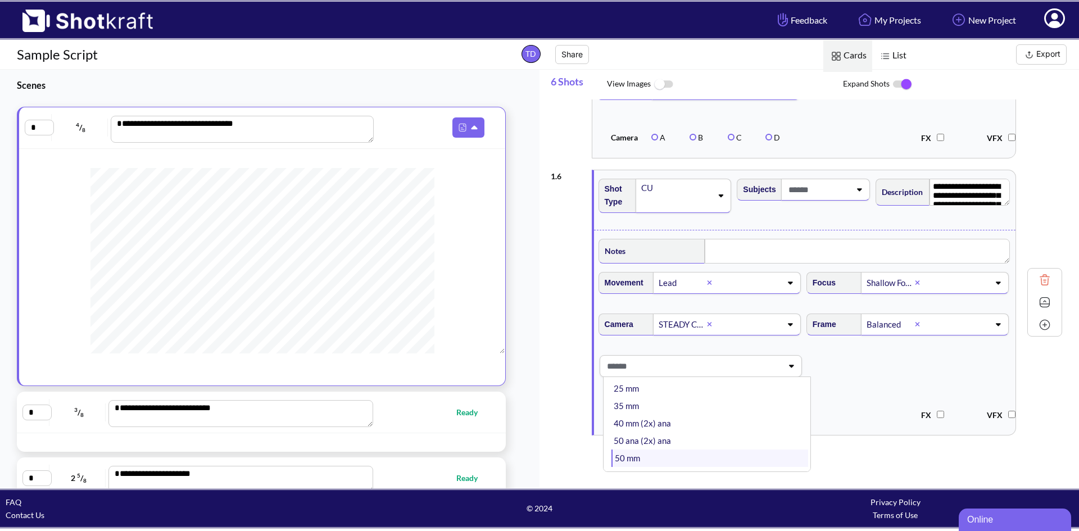
click at [629, 457] on li "50 mm" at bounding box center [709, 457] width 197 height 17
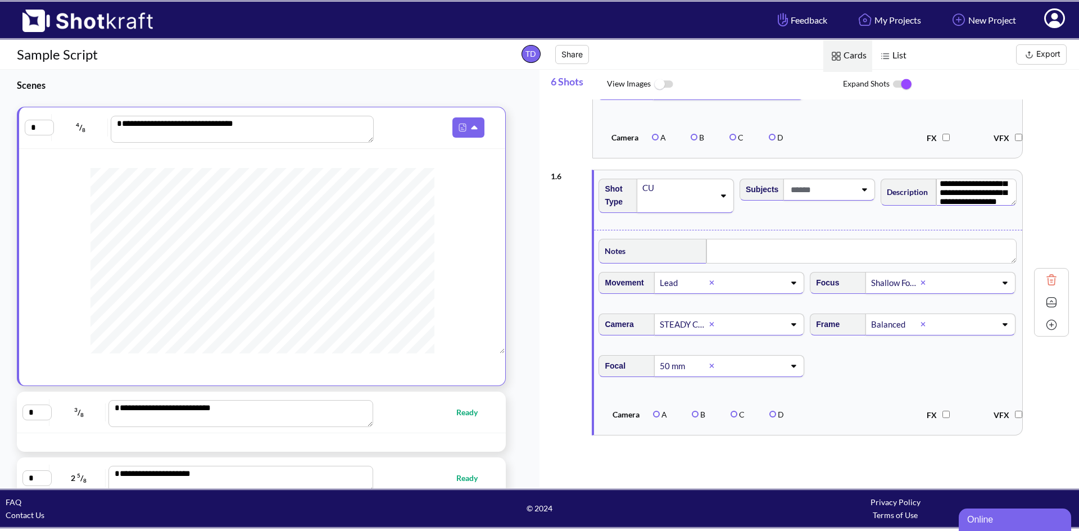
scroll to position [71, 0]
drag, startPoint x: 934, startPoint y: 181, endPoint x: 1011, endPoint y: 211, distance: 82.5
click at [1011, 211] on div "**********" at bounding box center [949, 200] width 141 height 54
click at [1045, 321] on img at bounding box center [1051, 324] width 17 height 17
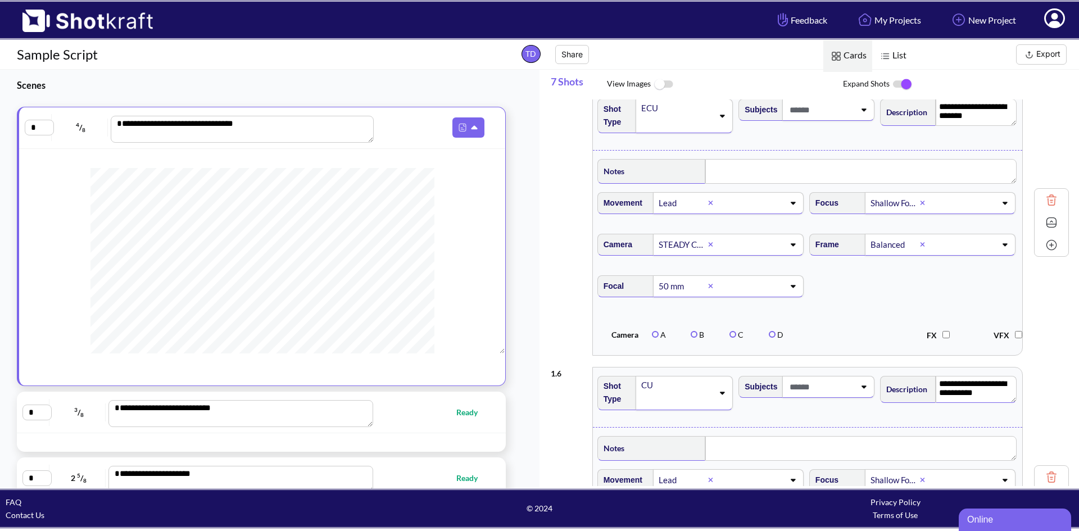
scroll to position [1419, 0]
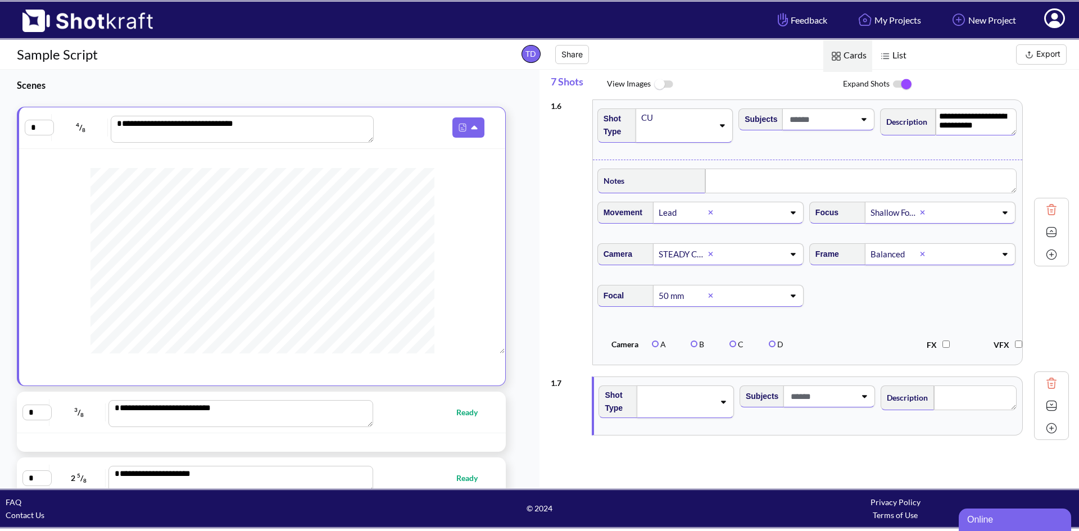
click at [1035, 323] on div "**********" at bounding box center [810, 232] width 518 height 277
click at [719, 403] on icon at bounding box center [721, 402] width 15 height 8
click at [820, 433] on div "**********" at bounding box center [815, 292] width 528 height 387
type textarea "**********"
click at [1044, 409] on img at bounding box center [1051, 405] width 17 height 17
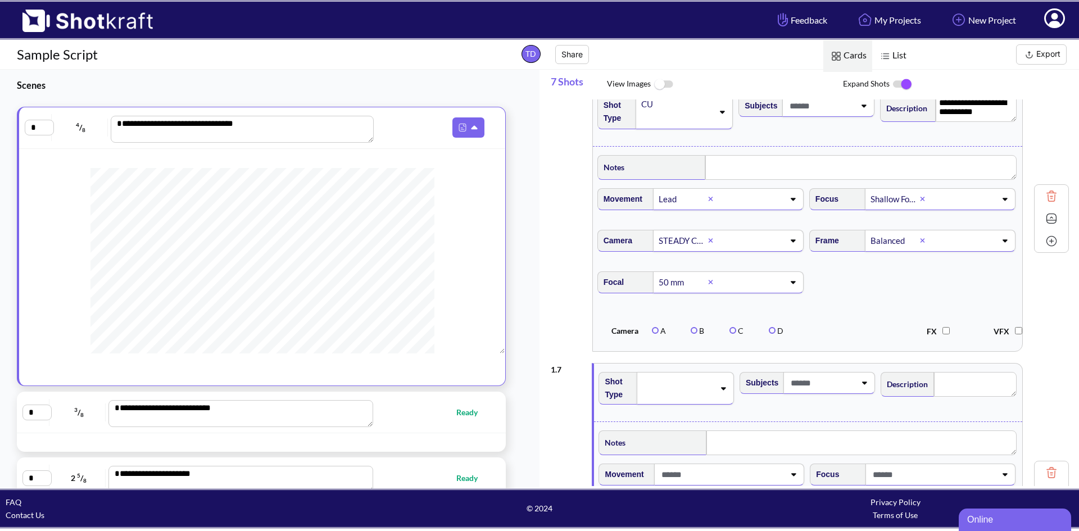
scroll to position [1626, 0]
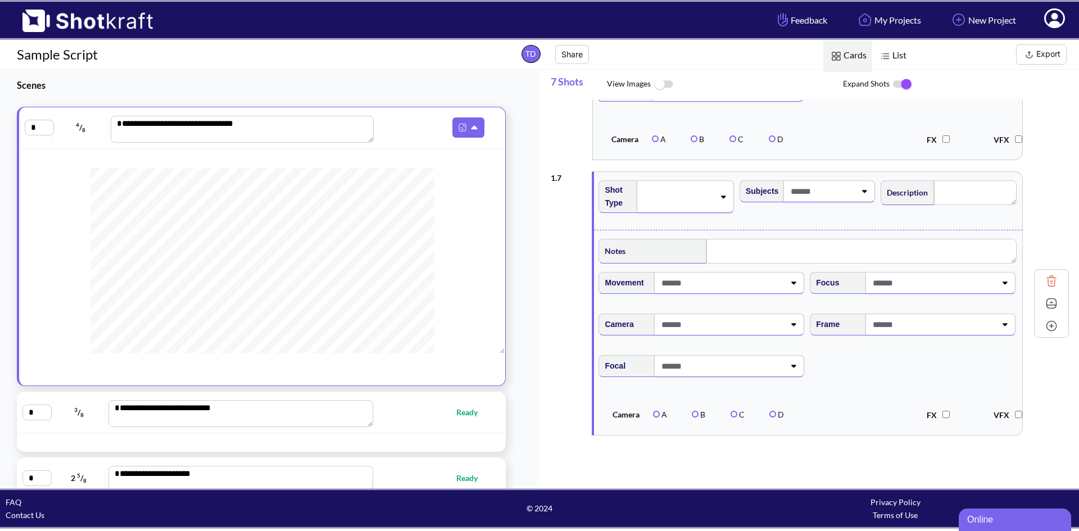
click at [1050, 331] on img at bounding box center [1051, 325] width 17 height 17
click at [1049, 324] on img at bounding box center [1051, 325] width 17 height 17
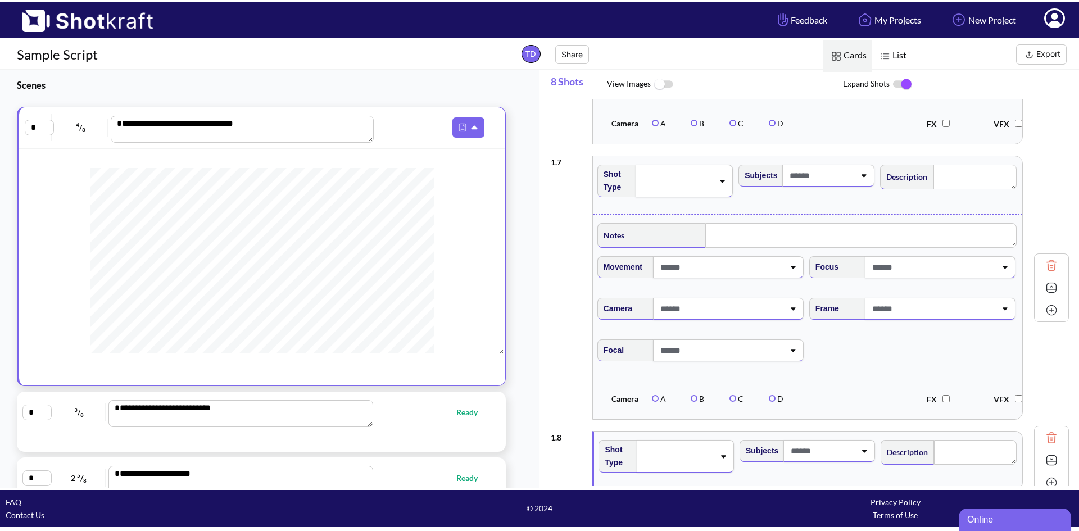
scroll to position [1697, 0]
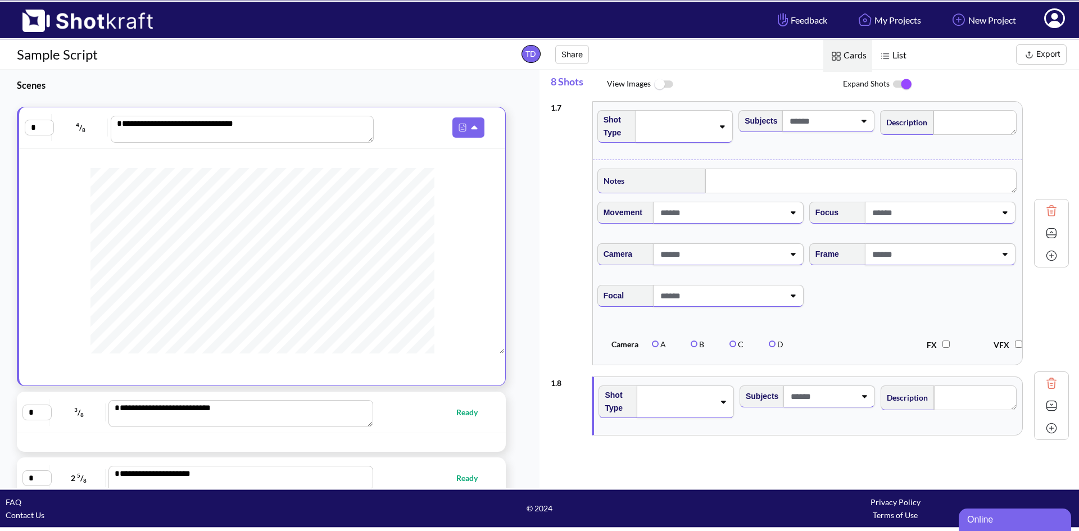
click at [1047, 425] on img at bounding box center [1051, 428] width 17 height 17
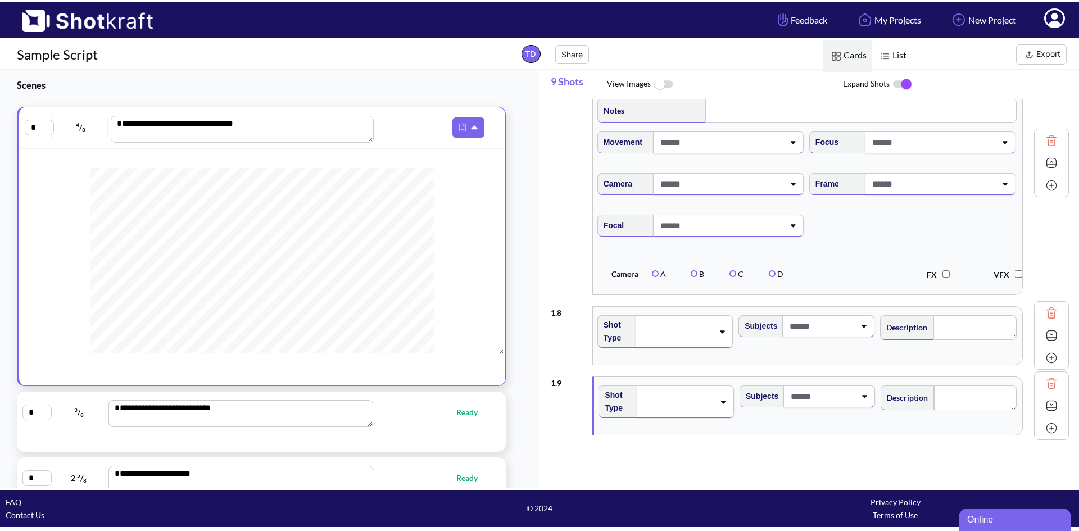
click at [1043, 428] on img at bounding box center [1051, 428] width 17 height 17
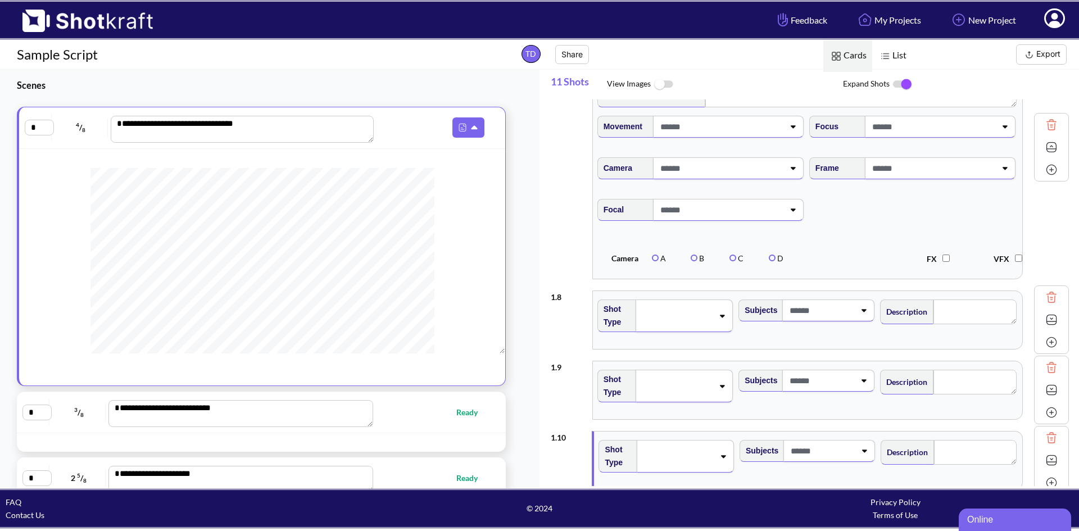
scroll to position [1879, 0]
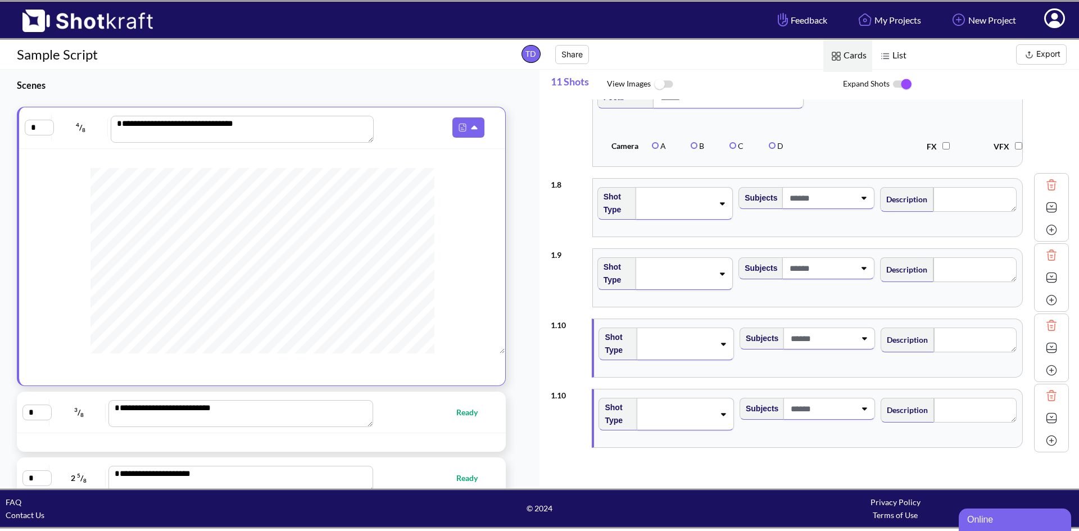
click at [1043, 216] on img at bounding box center [1051, 207] width 17 height 17
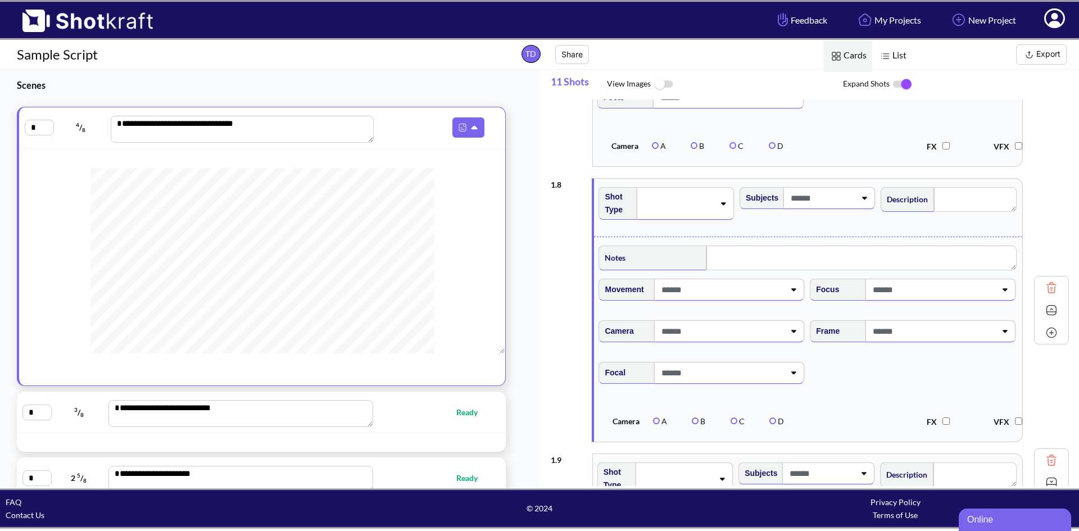
scroll to position [2104, 0]
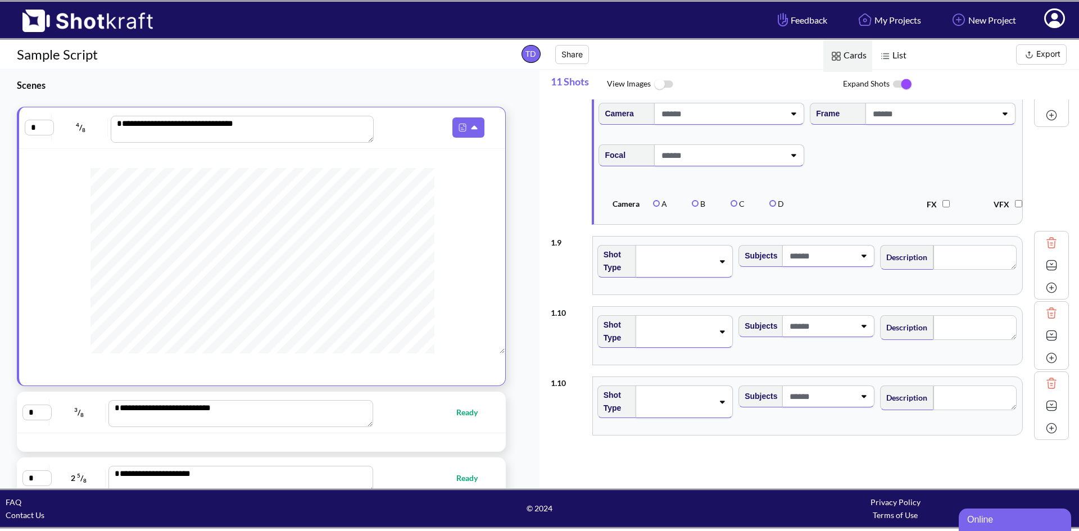
click at [1043, 274] on img at bounding box center [1051, 265] width 17 height 17
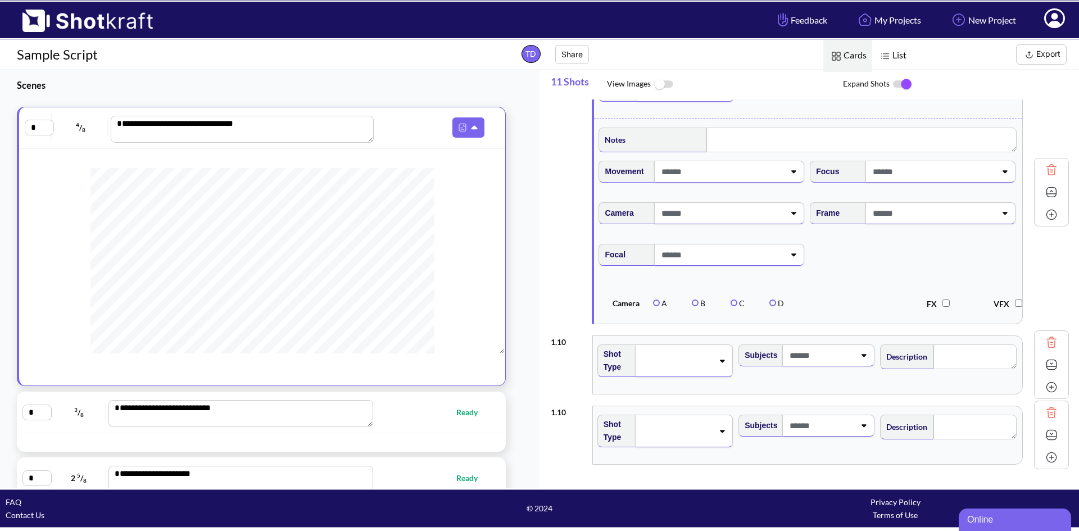
scroll to position [2322, 0]
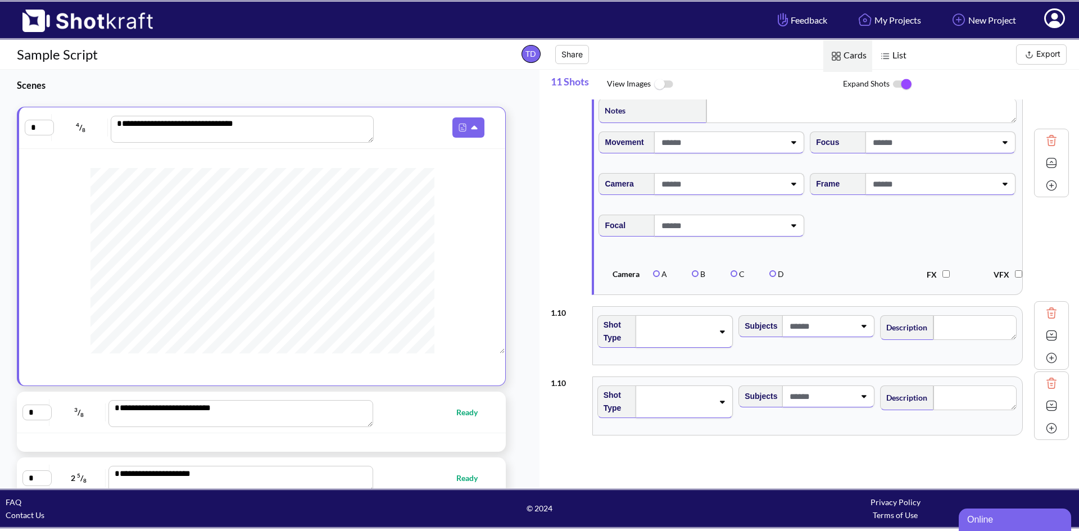
click at [1043, 333] on img at bounding box center [1051, 335] width 17 height 17
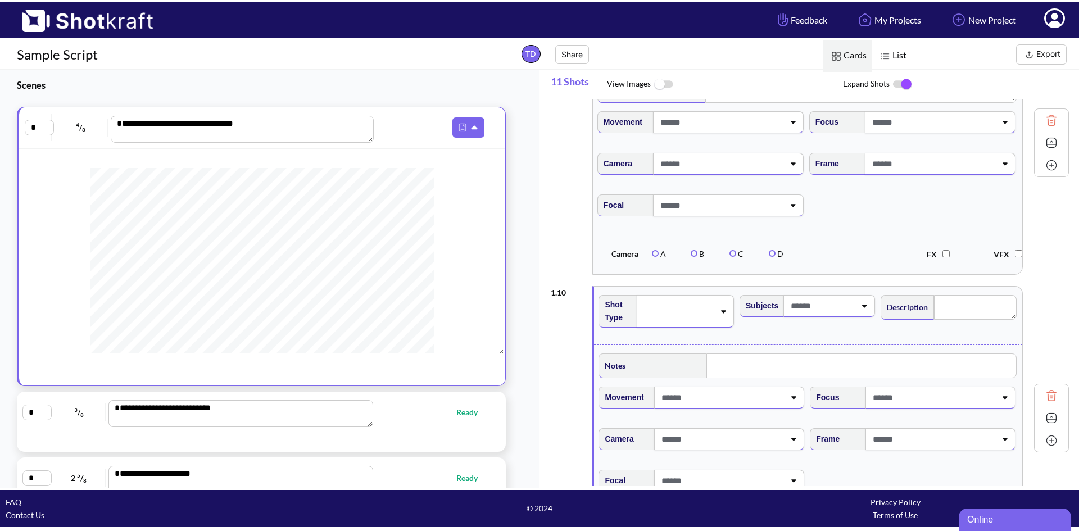
scroll to position [2529, 0]
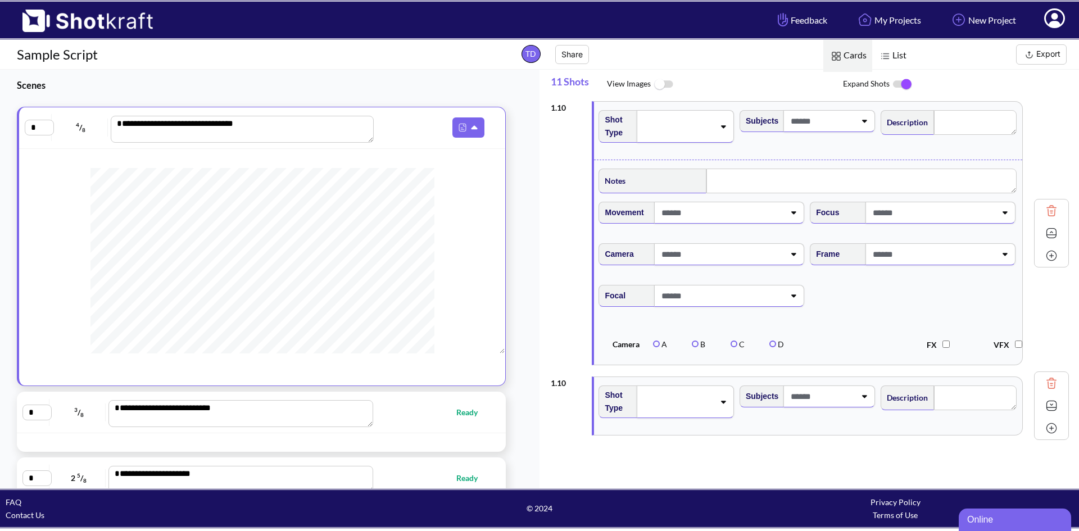
click at [1048, 404] on img at bounding box center [1051, 405] width 17 height 17
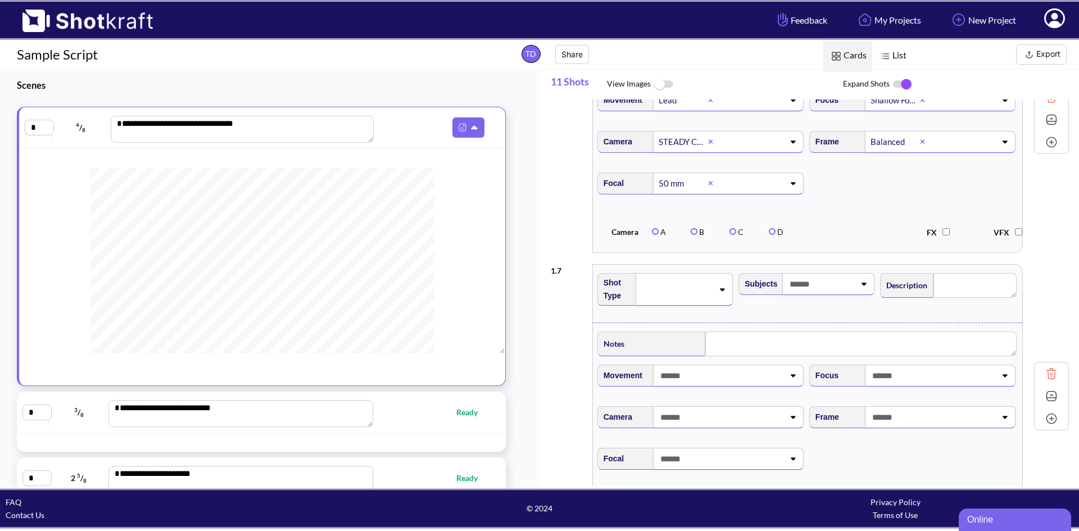
scroll to position [1574, 0]
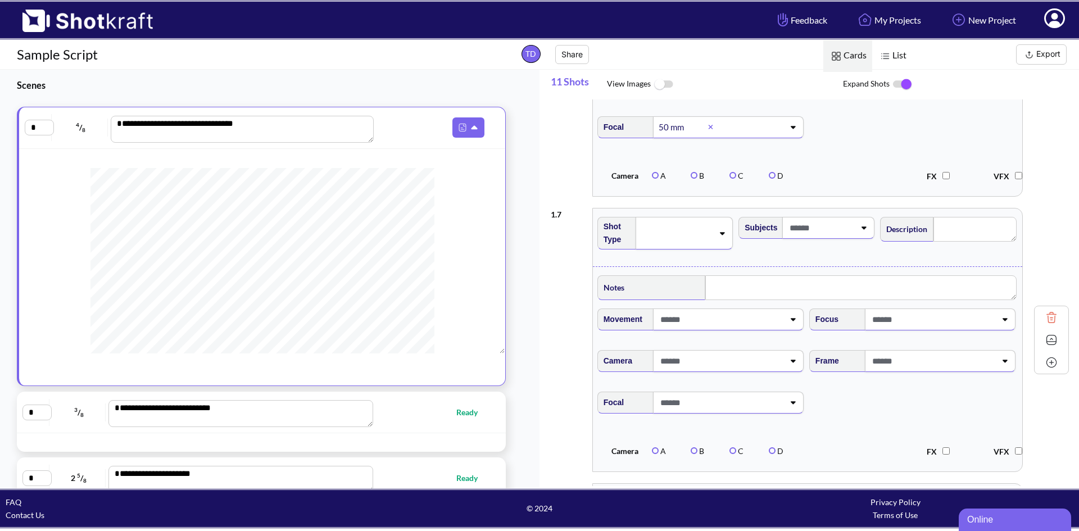
click at [722, 237] on icon at bounding box center [721, 233] width 15 height 8
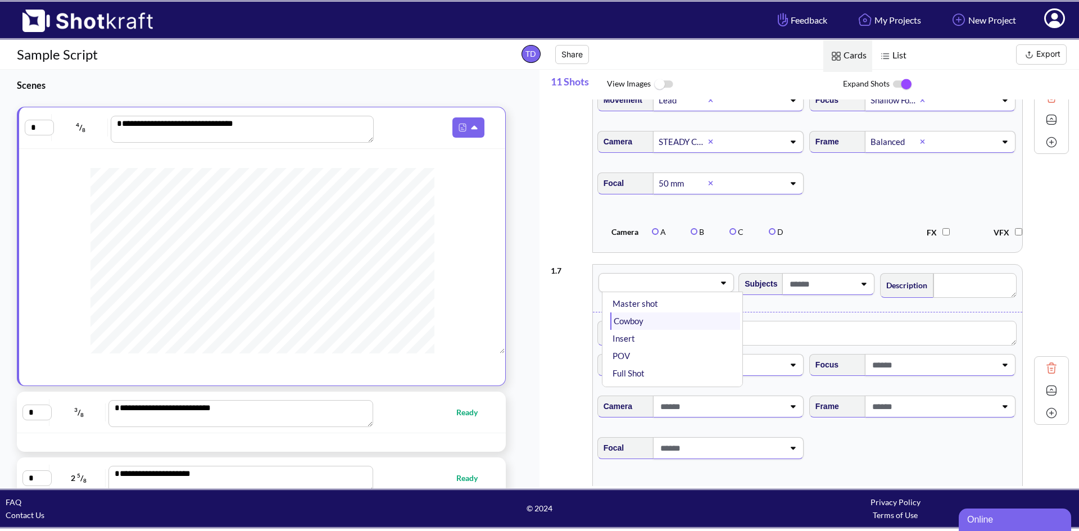
scroll to position [56, 0]
click at [645, 351] on li "Wide" at bounding box center [675, 342] width 130 height 17
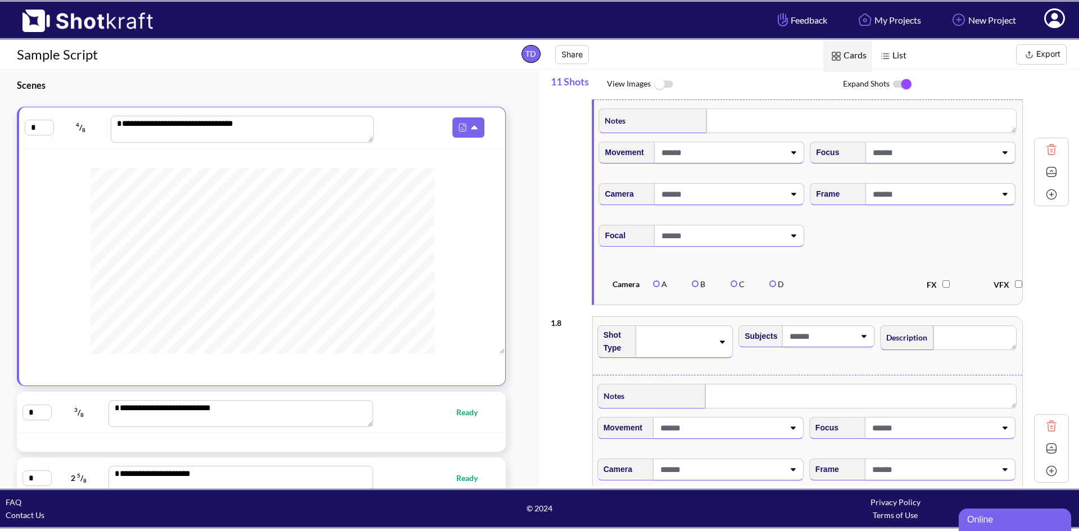
scroll to position [1686, 0]
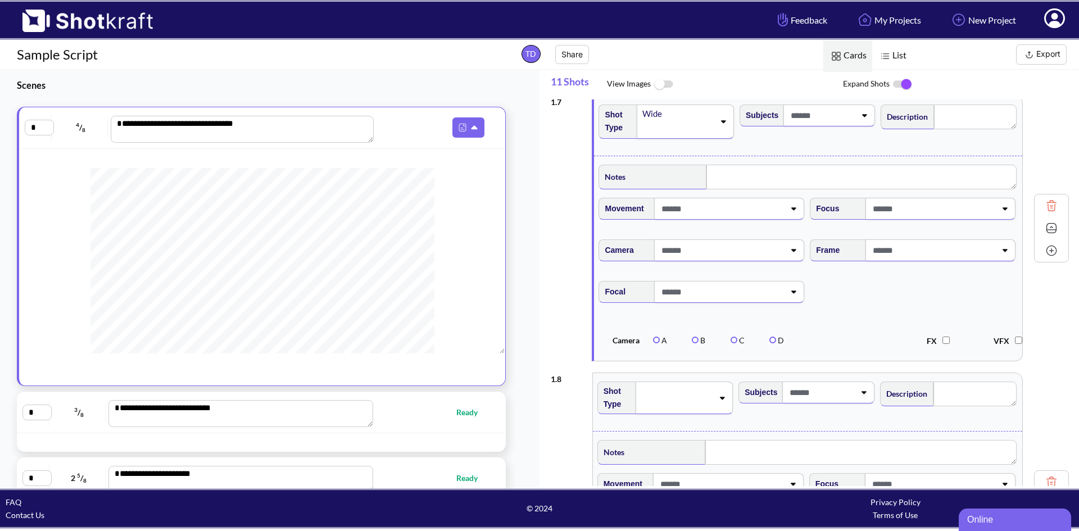
click at [1002, 252] on icon at bounding box center [1004, 250] width 5 height 3
click at [868, 307] on li "Balanced" at bounding box center [922, 297] width 200 height 17
click at [796, 261] on div at bounding box center [729, 250] width 150 height 22
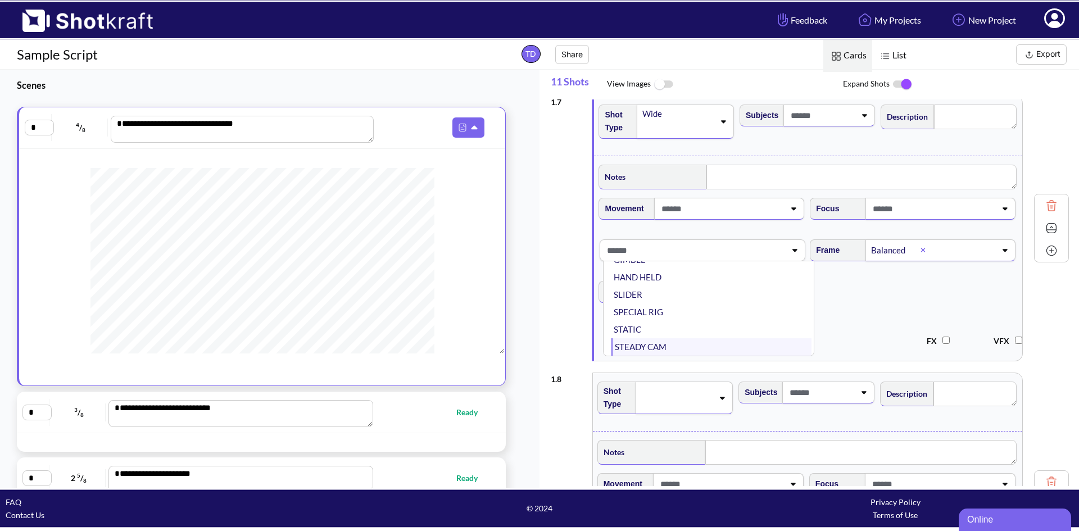
click at [685, 356] on li "STEADY CAM" at bounding box center [711, 346] width 200 height 17
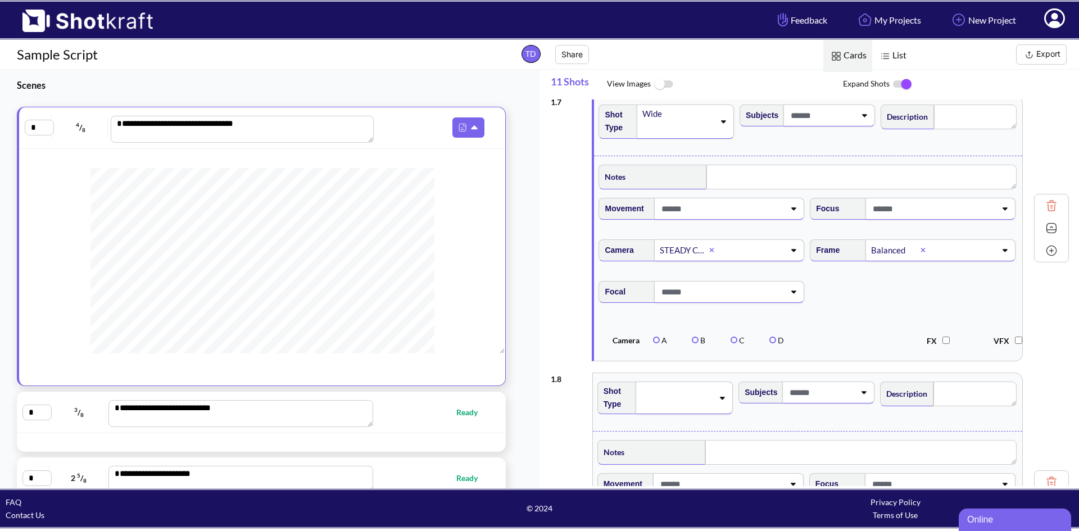
click at [792, 303] on div at bounding box center [729, 292] width 150 height 22
click at [642, 393] on li "50 mm" at bounding box center [711, 383] width 200 height 17
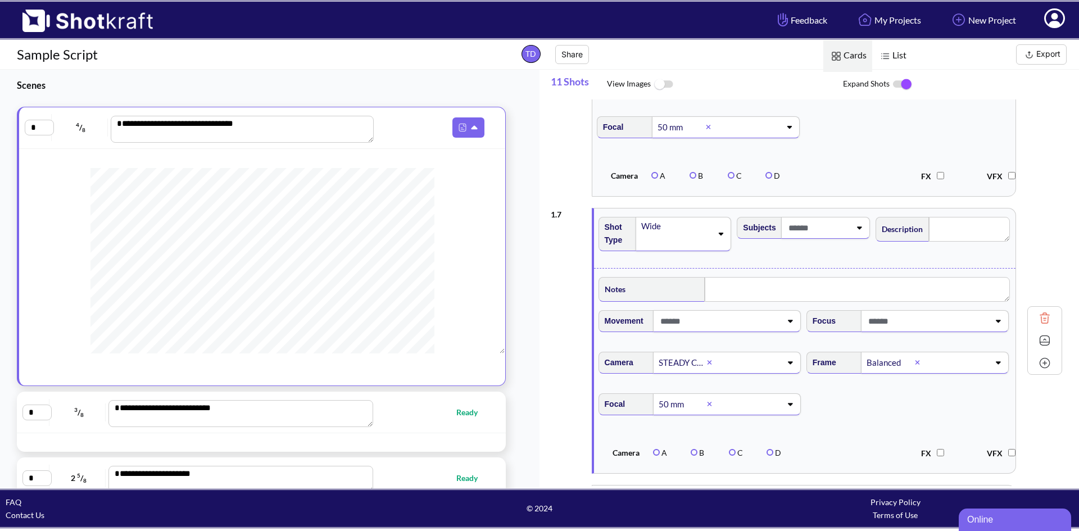
click at [996, 323] on icon at bounding box center [997, 321] width 5 height 3
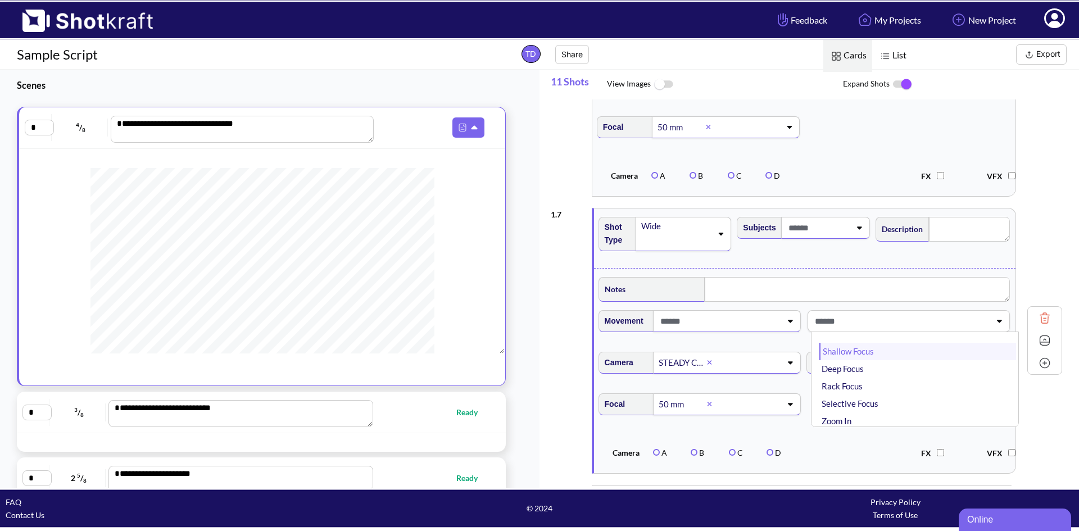
click at [875, 360] on li "Shallow Focus" at bounding box center [917, 351] width 197 height 17
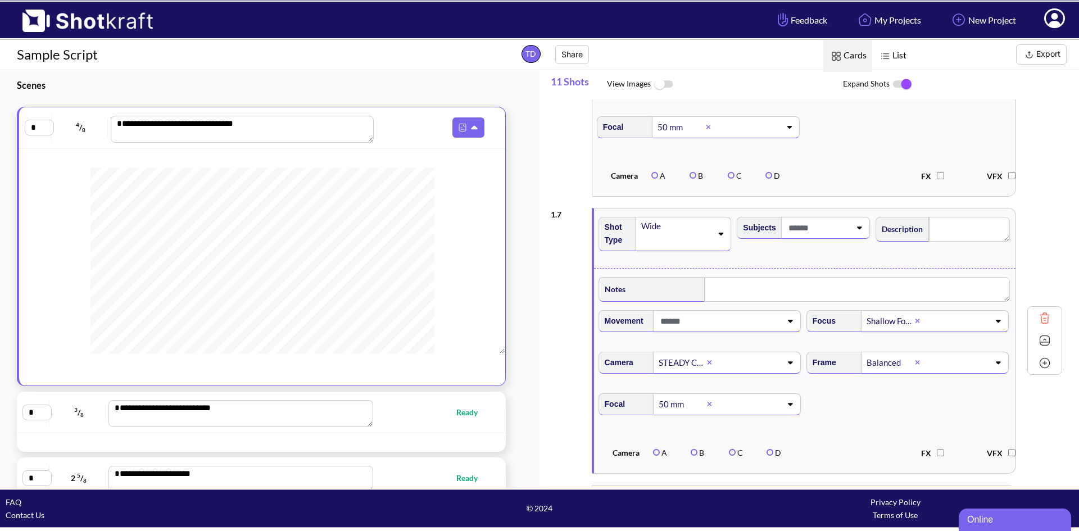
click at [792, 332] on div at bounding box center [727, 321] width 148 height 22
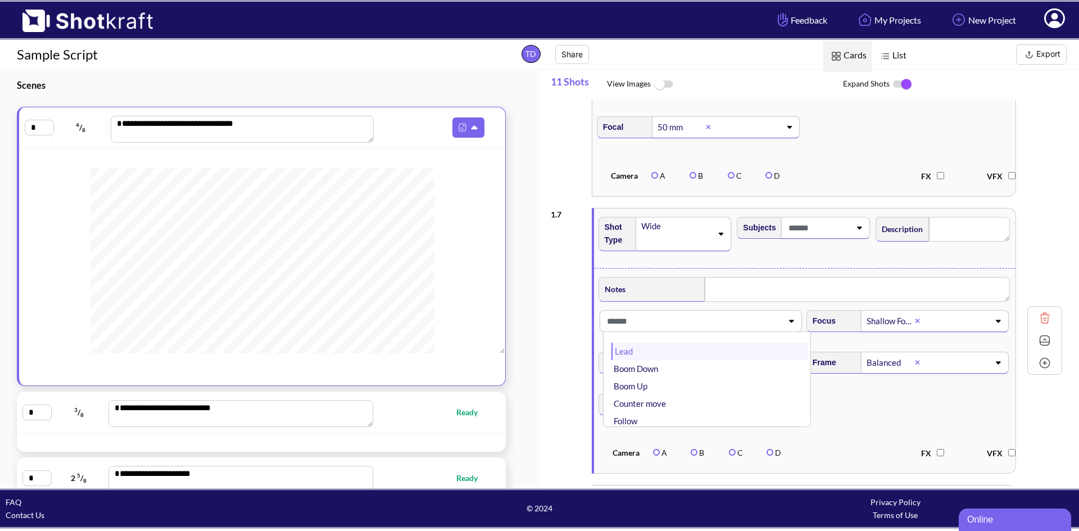
click at [702, 360] on li "Lead" at bounding box center [709, 351] width 197 height 17
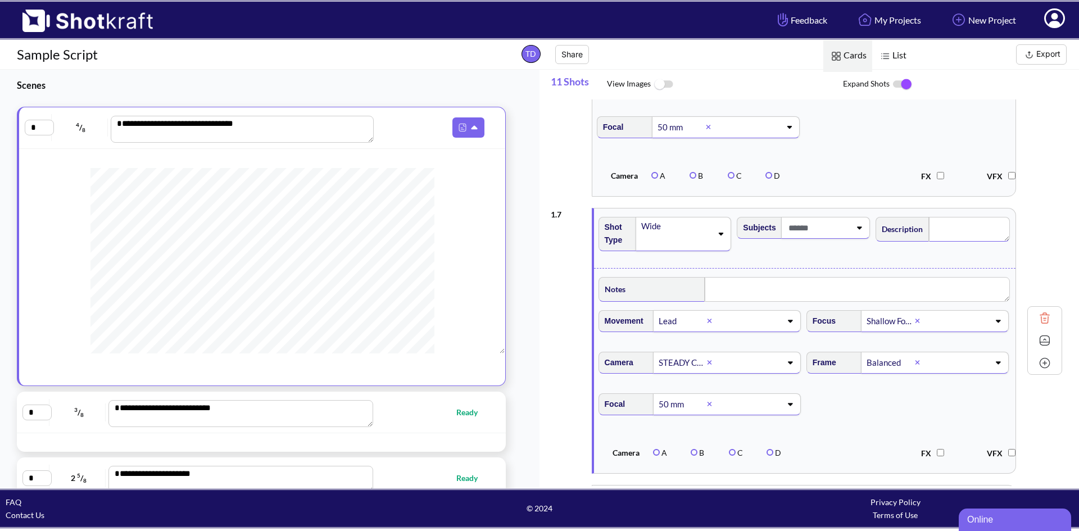
click at [953, 242] on textarea at bounding box center [969, 229] width 81 height 25
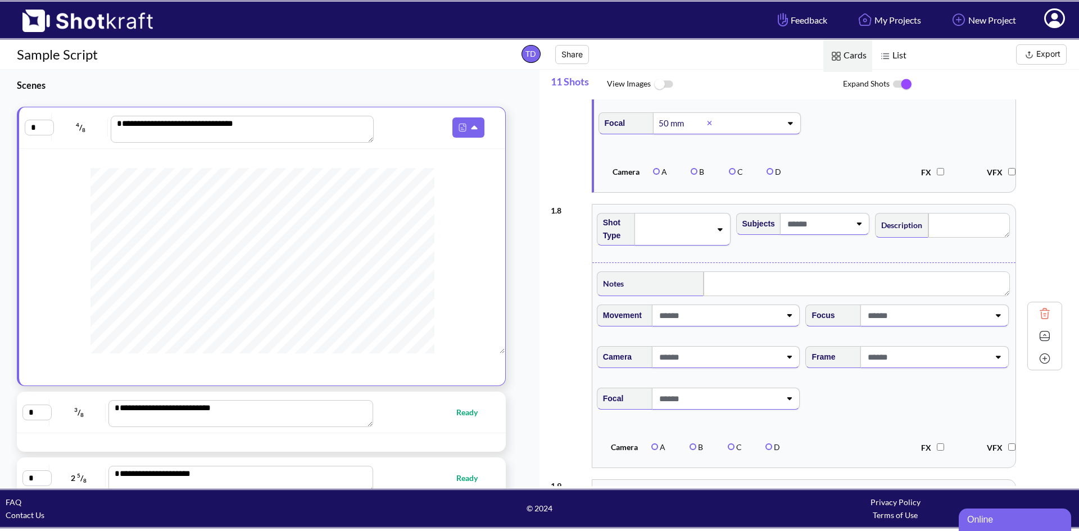
scroll to position [1967, 0]
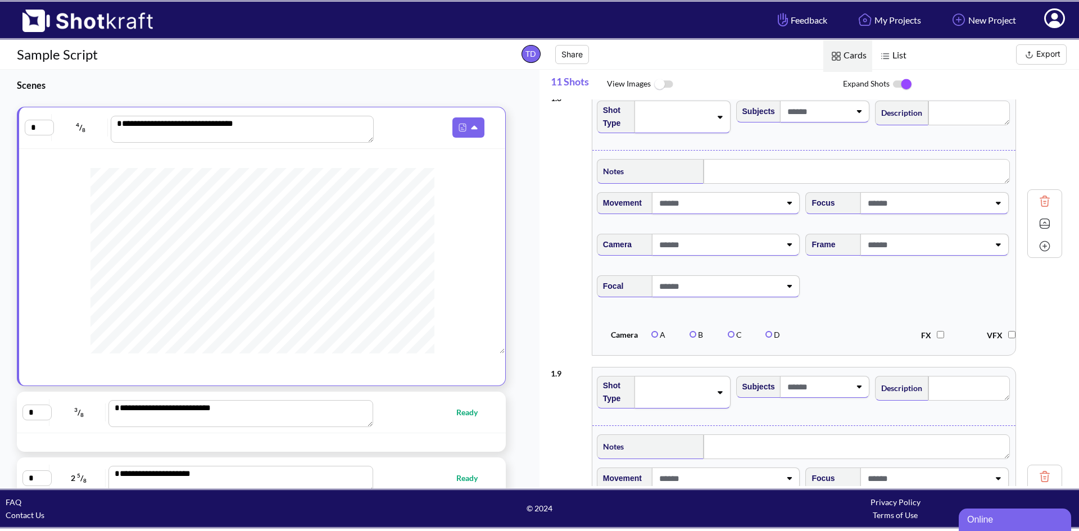
click at [722, 121] on icon at bounding box center [719, 117] width 15 height 8
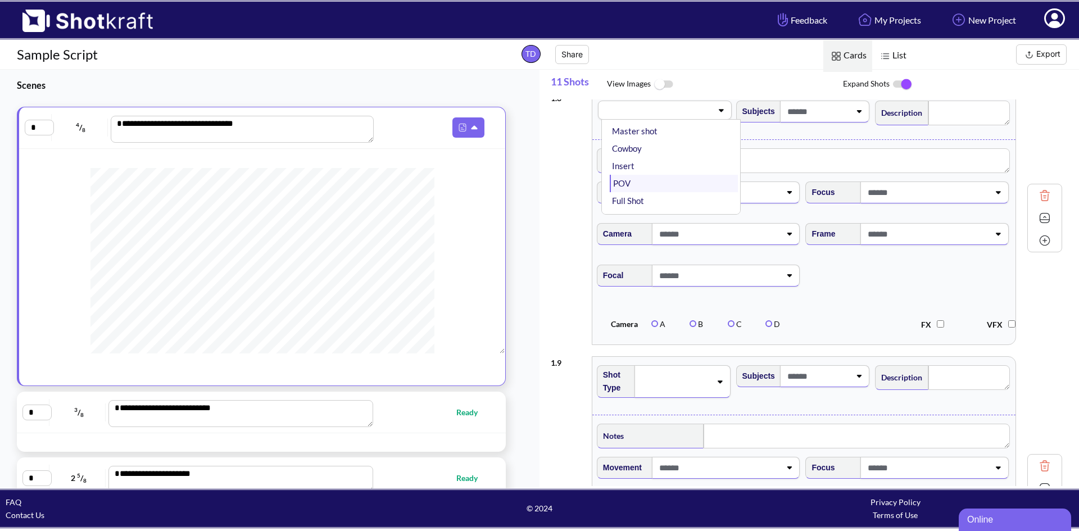
scroll to position [56, 0]
click at [661, 179] on li "Wide" at bounding box center [674, 169] width 128 height 17
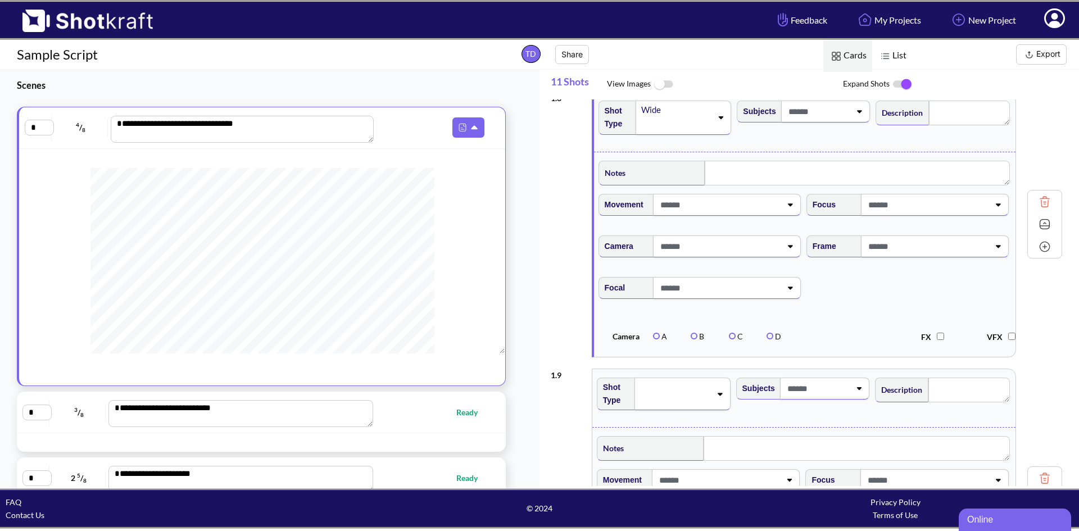
click at [793, 208] on icon at bounding box center [789, 205] width 15 height 8
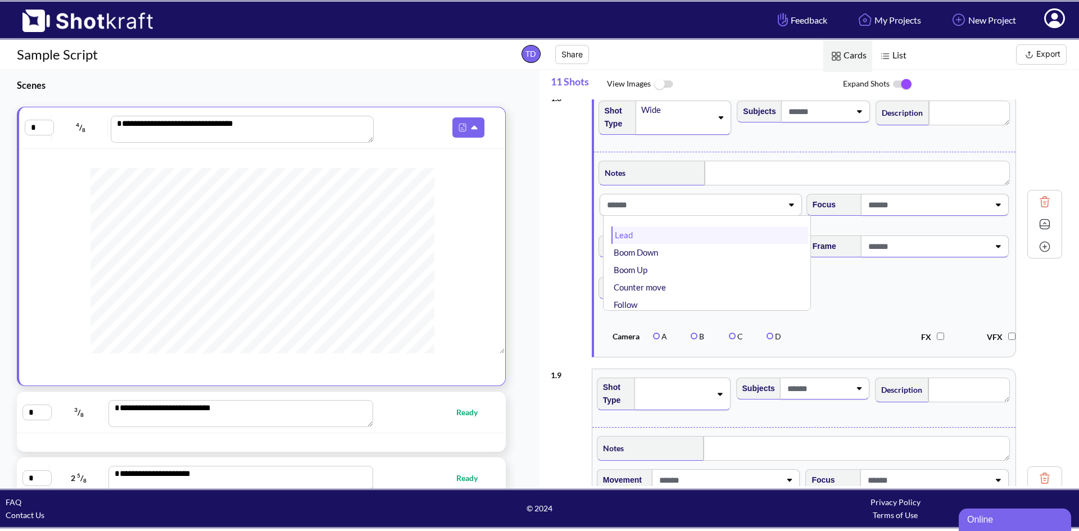
click at [666, 244] on li "Lead" at bounding box center [709, 234] width 197 height 17
type textarea "*******"
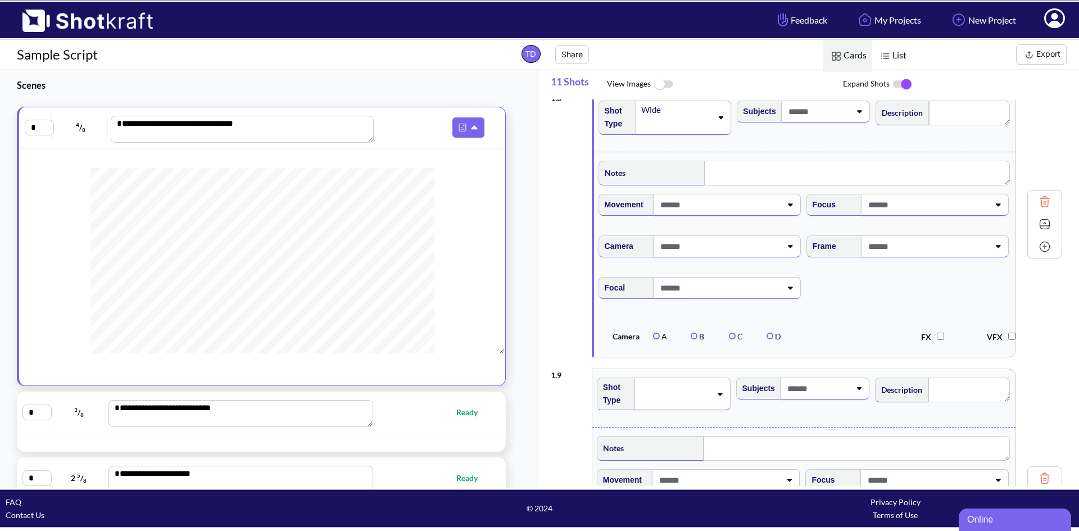
type textarea "*******"
click at [999, 216] on div at bounding box center [935, 205] width 148 height 22
click at [877, 244] on li "Shallow Focus" at bounding box center [917, 234] width 197 height 17
click at [794, 250] on icon at bounding box center [789, 246] width 15 height 8
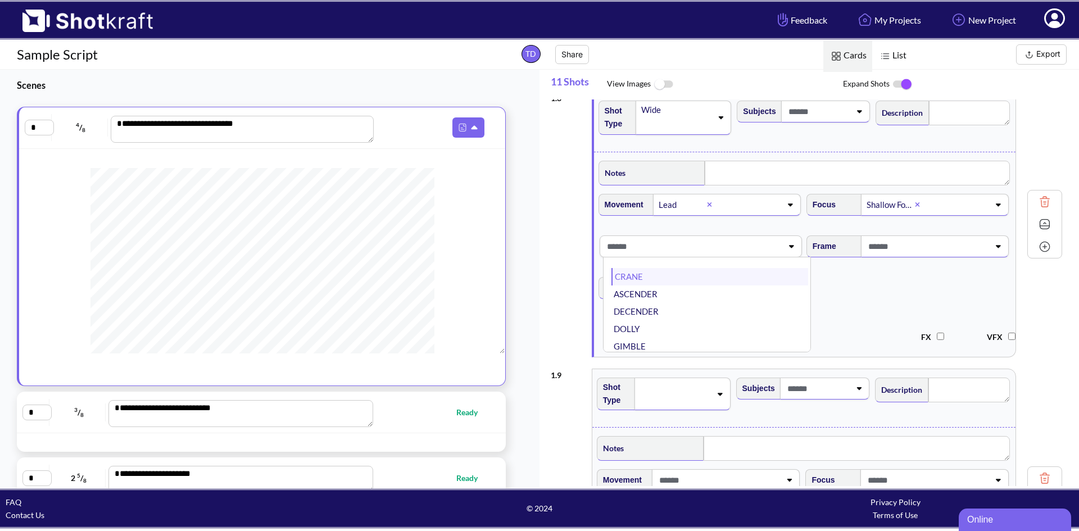
scroll to position [90, 0]
click at [640, 352] on li "STEADY CAM" at bounding box center [709, 342] width 197 height 17
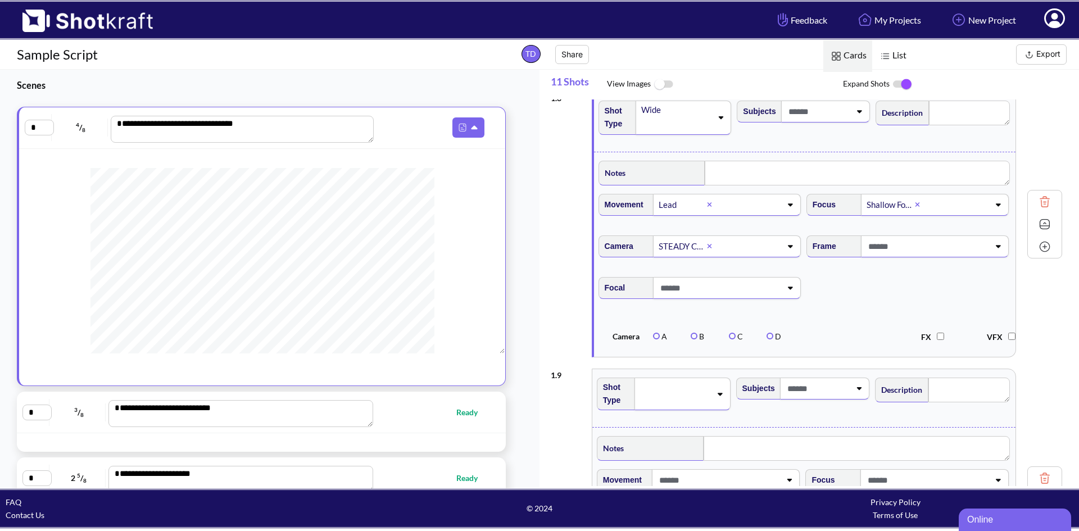
click at [1001, 250] on icon at bounding box center [997, 246] width 15 height 8
click at [867, 303] on li "Balanced" at bounding box center [917, 293] width 197 height 17
click at [782, 299] on div at bounding box center [727, 288] width 148 height 22
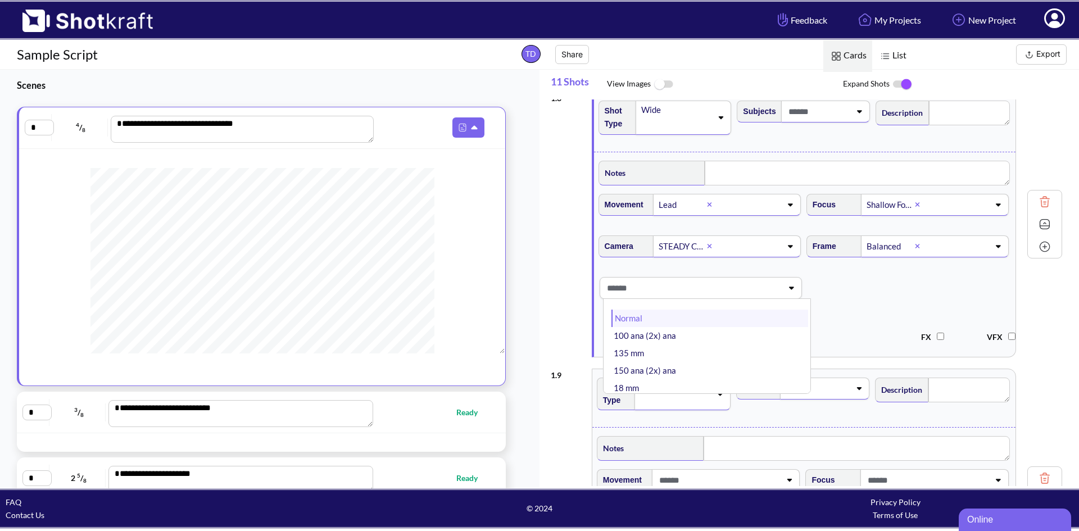
scroll to position [112, 0]
click at [633, 389] on li "50 mm" at bounding box center [709, 379] width 197 height 17
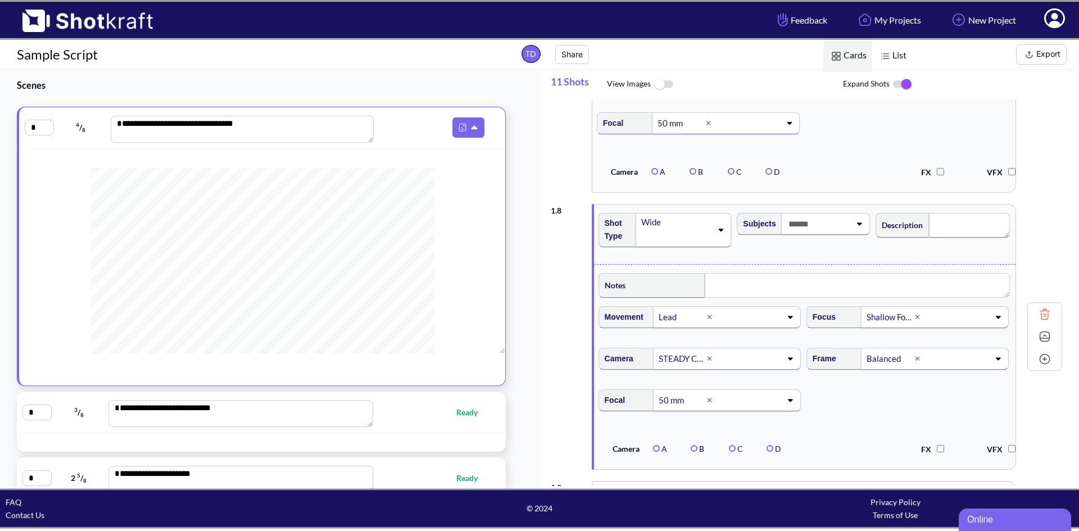
click at [944, 238] on textarea at bounding box center [969, 225] width 81 height 25
click at [949, 238] on textarea at bounding box center [975, 225] width 83 height 25
click at [957, 238] on textarea "**********" at bounding box center [976, 226] width 81 height 27
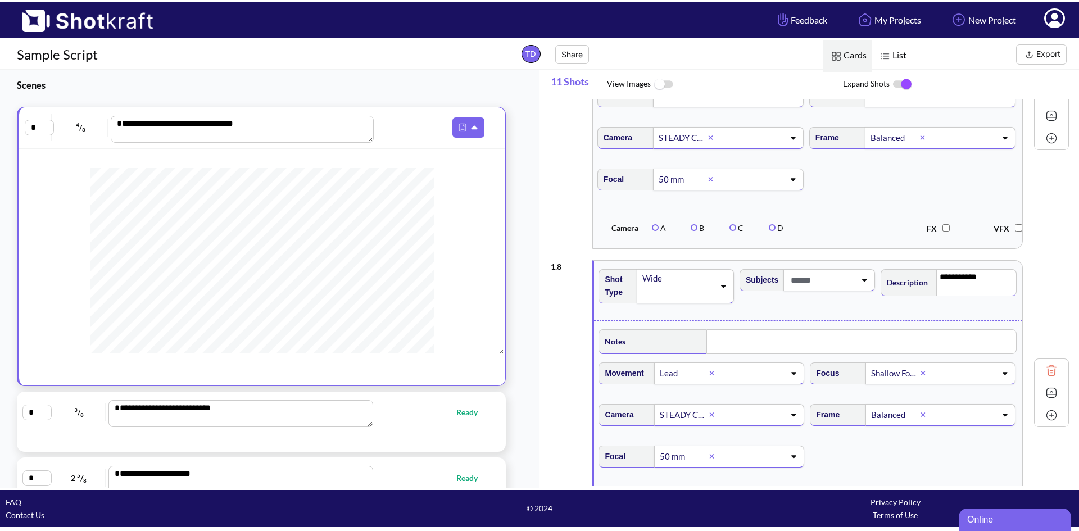
click at [984, 296] on textarea "**********" at bounding box center [976, 282] width 81 height 27
click at [959, 296] on textarea "**********" at bounding box center [976, 282] width 81 height 27
click at [958, 296] on textarea "**********" at bounding box center [976, 282] width 81 height 27
click at [963, 293] on textarea "**********" at bounding box center [976, 282] width 81 height 27
click at [959, 292] on textarea "**********" at bounding box center [976, 282] width 81 height 27
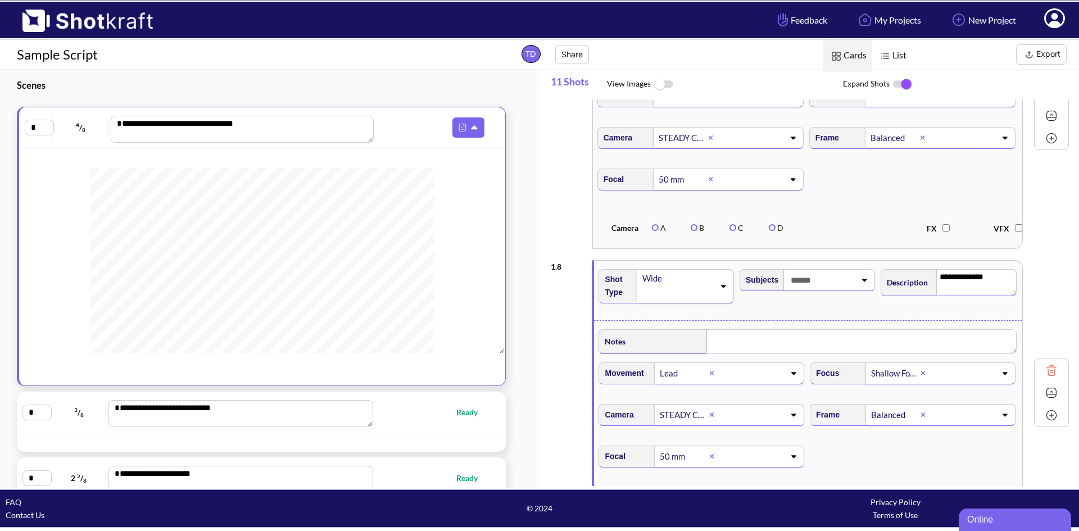
click at [976, 291] on textarea "**********" at bounding box center [976, 282] width 81 height 27
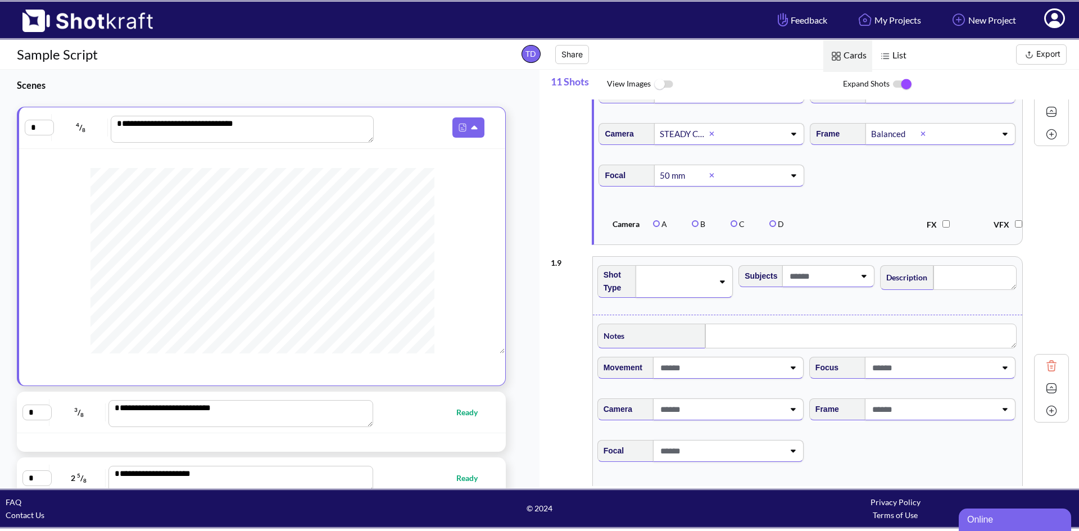
scroll to position [2192, 0]
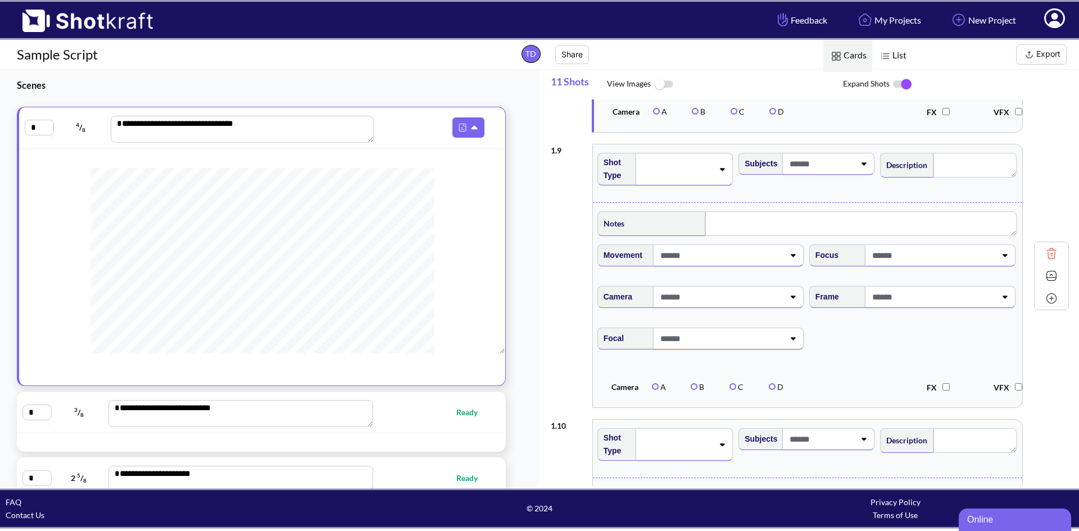
click at [720, 173] on icon at bounding box center [721, 169] width 15 height 8
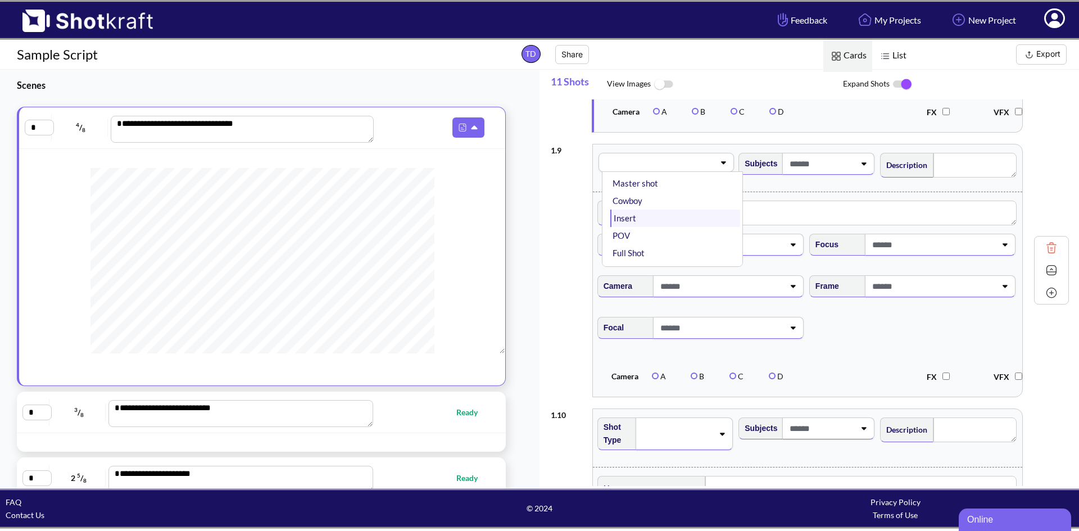
scroll to position [56, 0]
click at [639, 231] on li "Wide" at bounding box center [675, 221] width 130 height 17
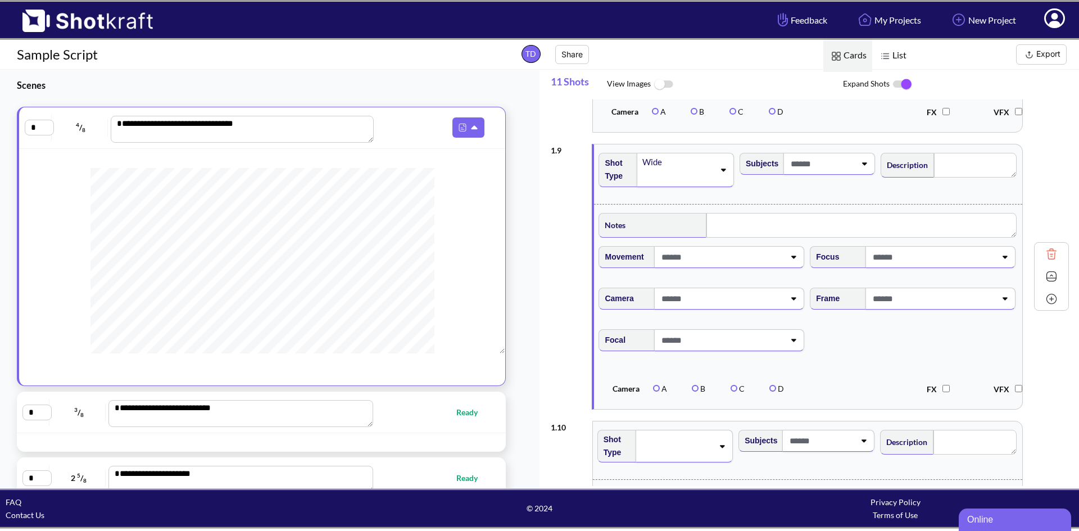
click at [791, 259] on icon at bounding box center [793, 257] width 5 height 3
click at [653, 296] on li "Lead" at bounding box center [711, 287] width 200 height 17
type textarea "**********"
click at [1004, 268] on div at bounding box center [940, 257] width 150 height 22
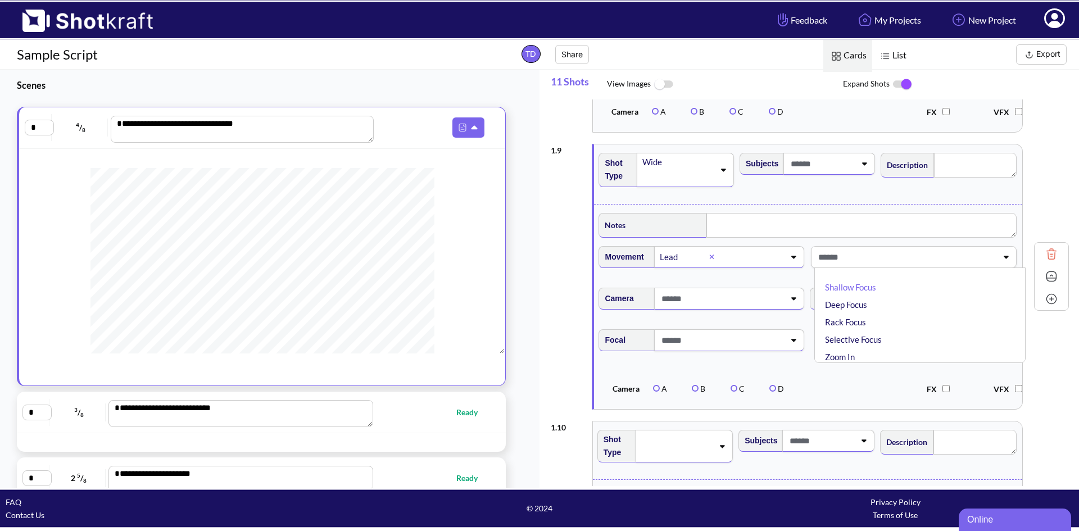
click at [876, 296] on li "Shallow Focus" at bounding box center [922, 287] width 200 height 17
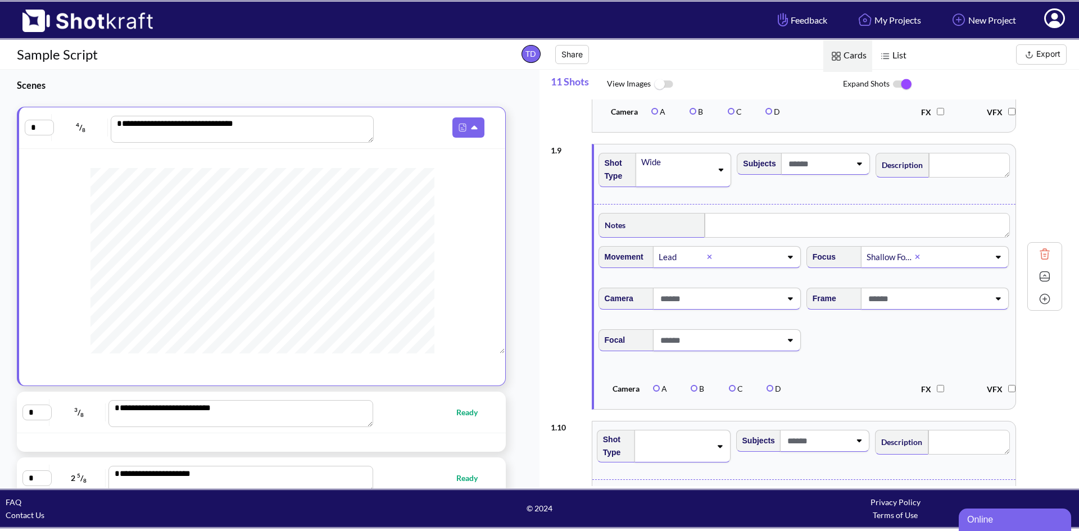
click at [795, 302] on icon at bounding box center [789, 298] width 15 height 8
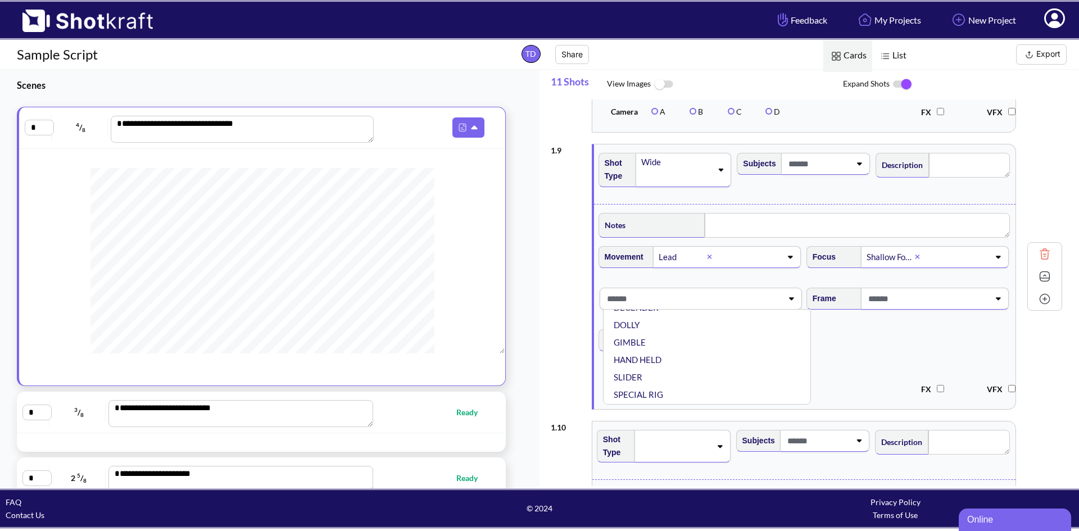
scroll to position [2248, 0]
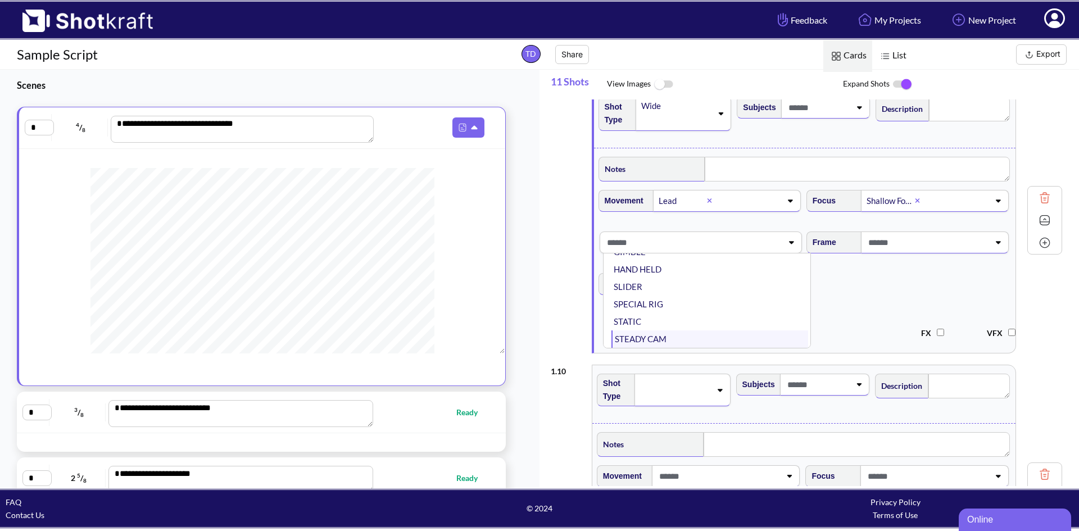
click at [669, 348] on li "STEADY CAM" at bounding box center [709, 338] width 197 height 17
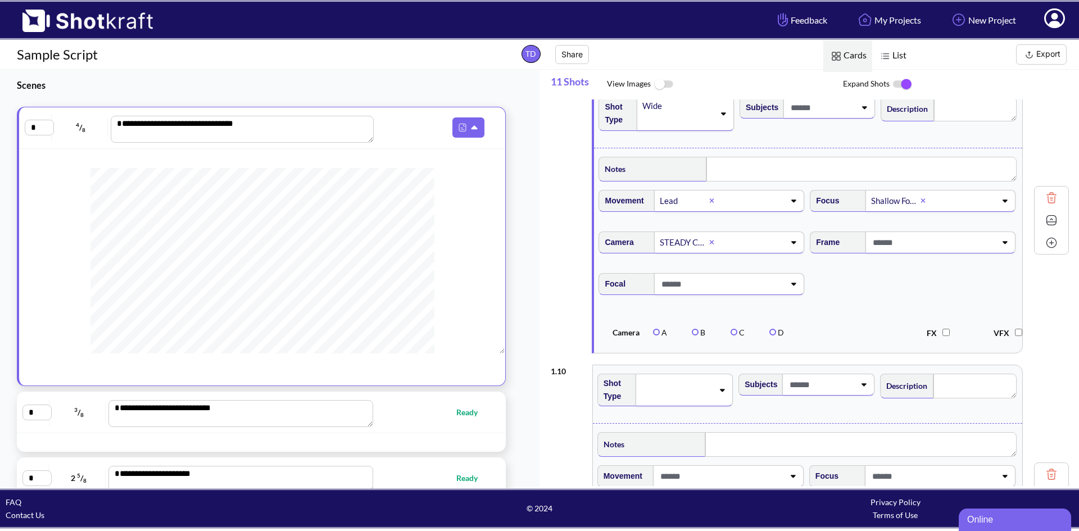
click at [997, 246] on icon at bounding box center [1004, 242] width 15 height 8
click at [854, 299] on li "Balanced" at bounding box center [922, 289] width 200 height 17
click at [792, 288] on icon at bounding box center [792, 284] width 15 height 8
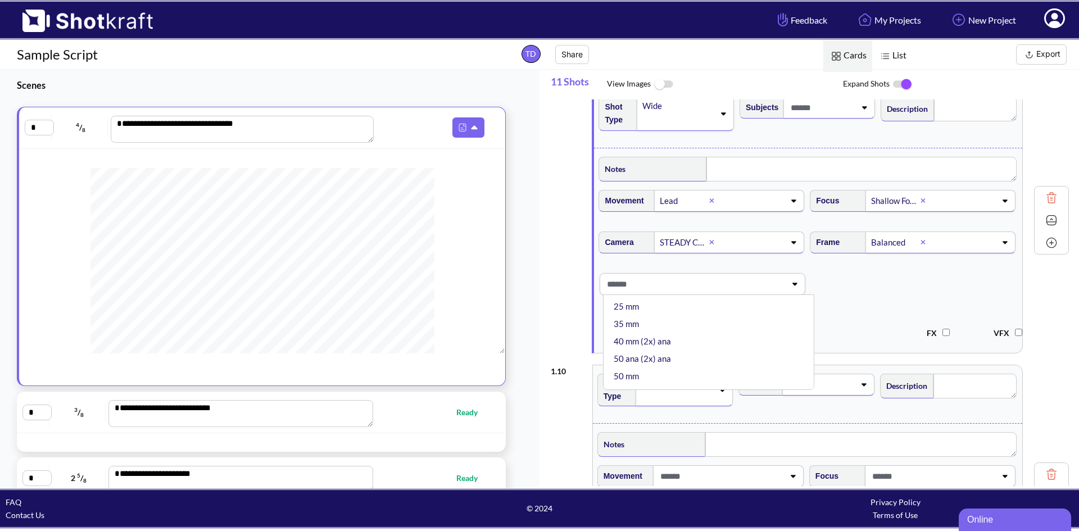
click at [636, 385] on li "50 mm" at bounding box center [711, 375] width 200 height 17
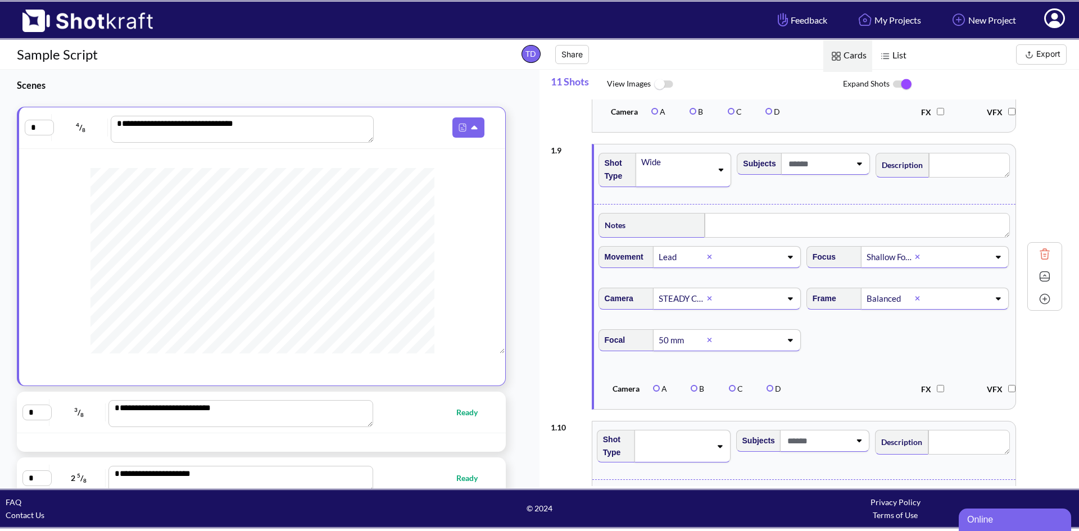
scroll to position [2136, 0]
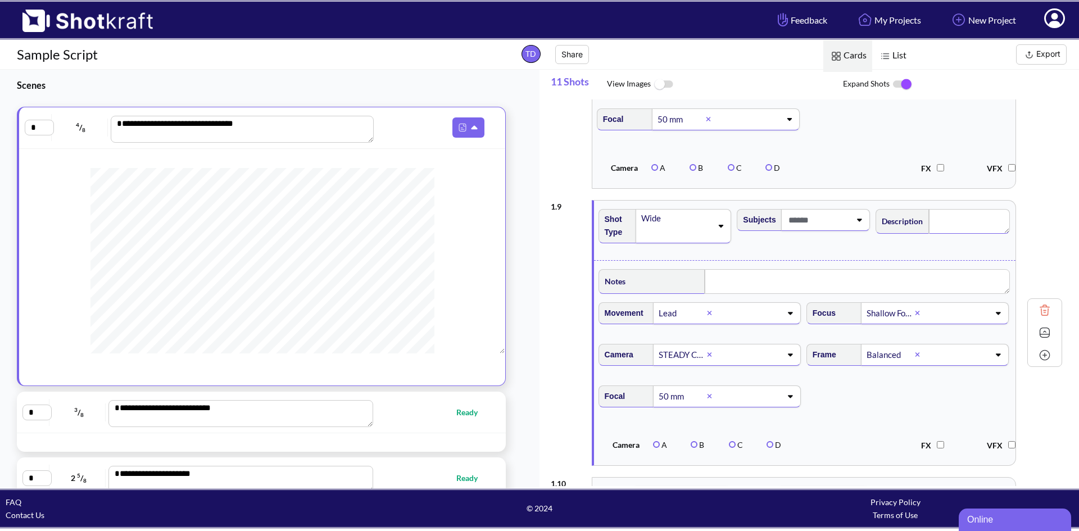
click at [939, 234] on textarea at bounding box center [969, 221] width 81 height 25
click at [956, 234] on textarea at bounding box center [969, 221] width 81 height 25
type textarea "*******"
click at [1019, 260] on div "1 . 9 Shot Type Wide Subjects Description ******* Notes Movement Lead Camera ST…" at bounding box center [810, 332] width 518 height 277
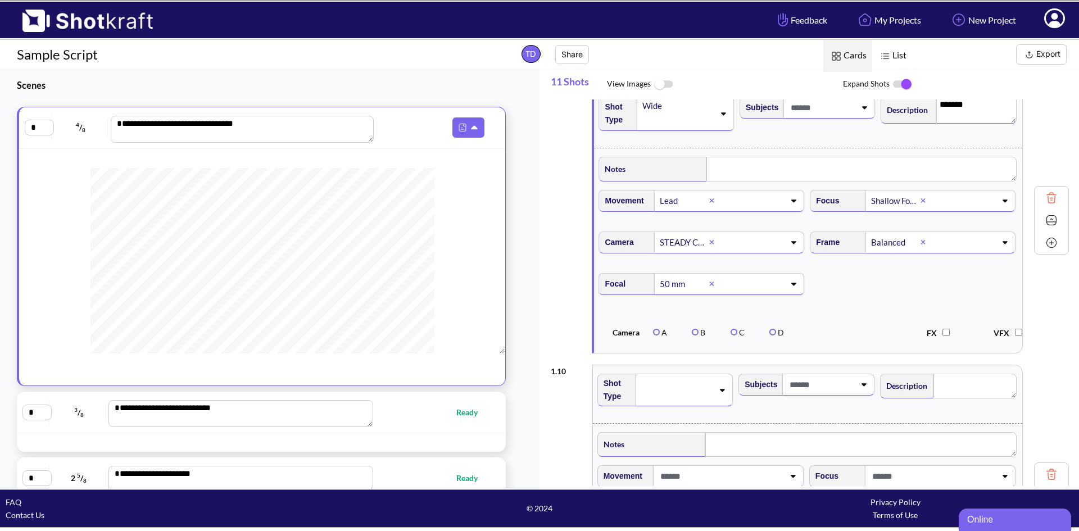
scroll to position [2417, 0]
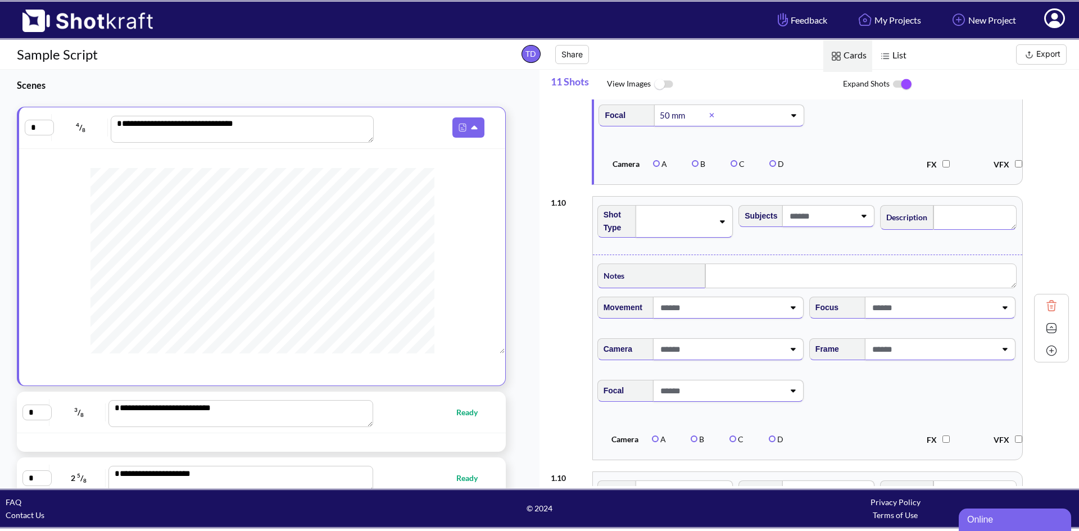
click at [940, 230] on textarea at bounding box center [974, 217] width 83 height 25
click at [721, 223] on icon at bounding box center [723, 221] width 5 height 3
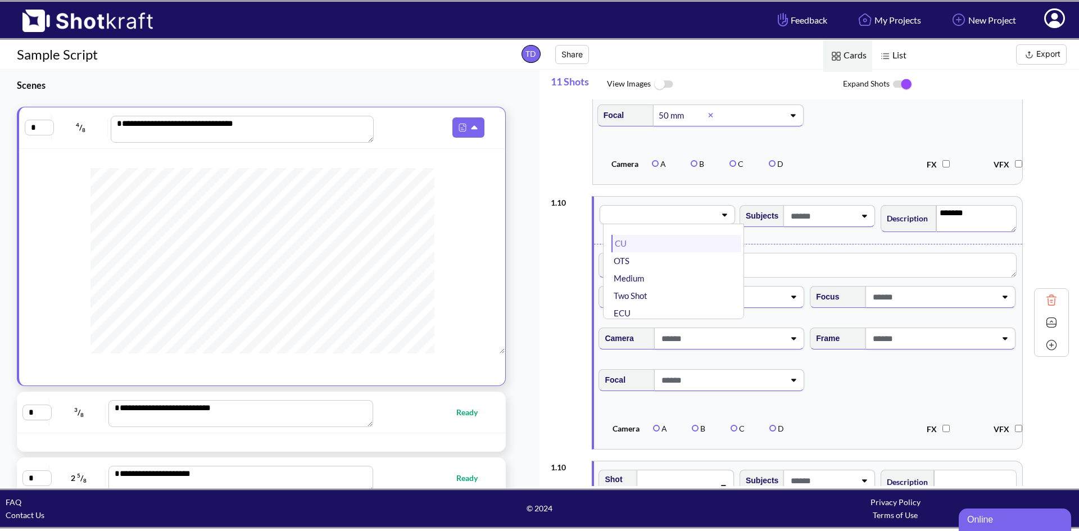
scroll to position [56, 0]
click at [665, 283] on li "Wide" at bounding box center [676, 274] width 130 height 17
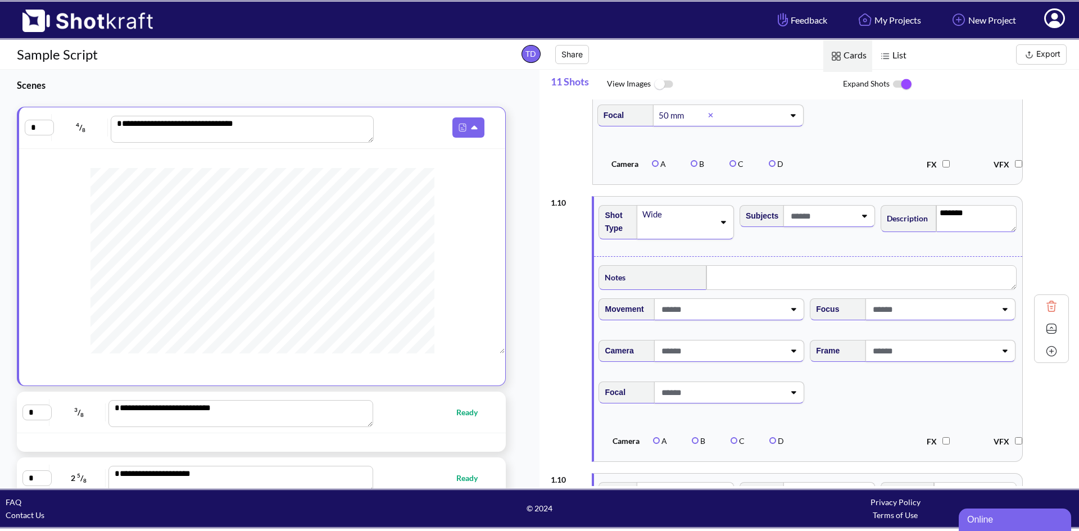
click at [857, 220] on icon at bounding box center [863, 216] width 15 height 8
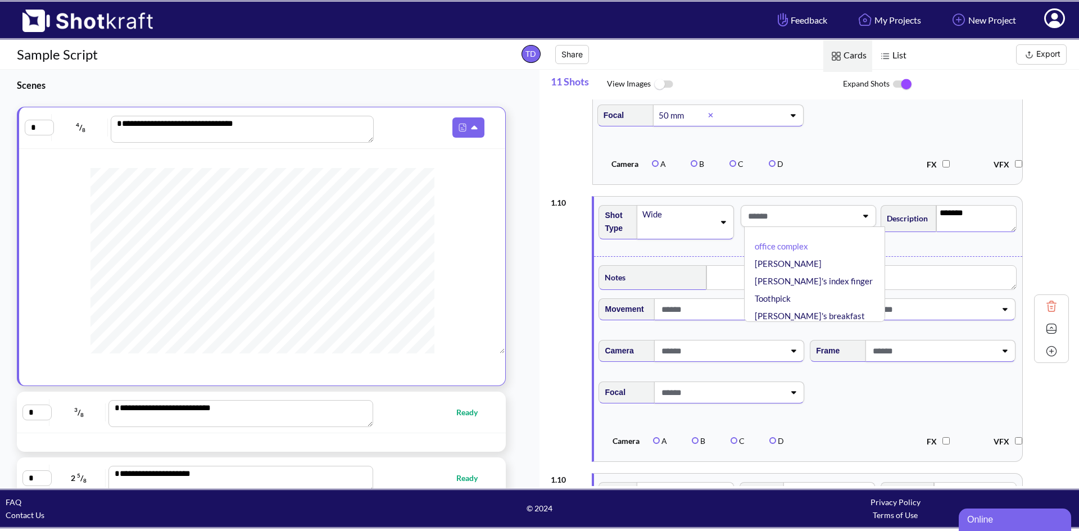
click at [857, 220] on icon at bounding box center [864, 216] width 15 height 8
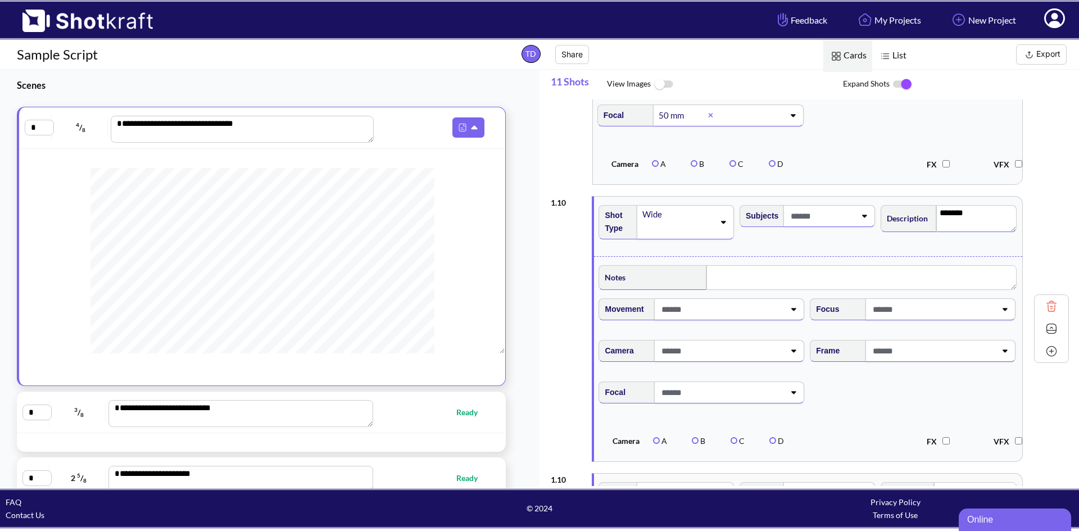
click at [798, 320] on div at bounding box center [729, 309] width 150 height 22
type textarea "*******"
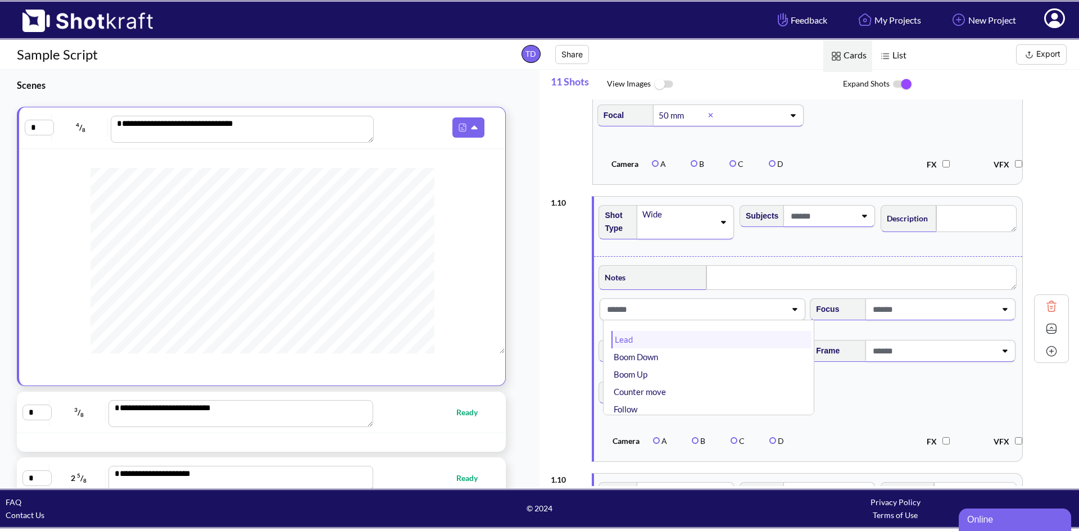
type textarea "*******"
click at [711, 348] on li "Lead" at bounding box center [711, 339] width 200 height 17
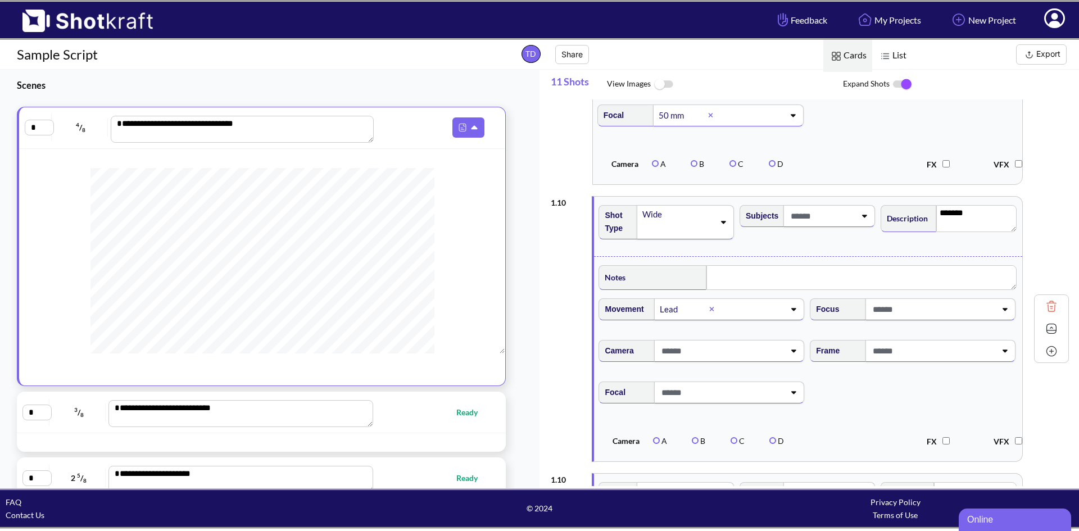
click at [995, 320] on div at bounding box center [940, 309] width 150 height 22
click at [891, 348] on li "Shallow Focus" at bounding box center [922, 339] width 200 height 17
click at [789, 362] on div at bounding box center [729, 351] width 150 height 22
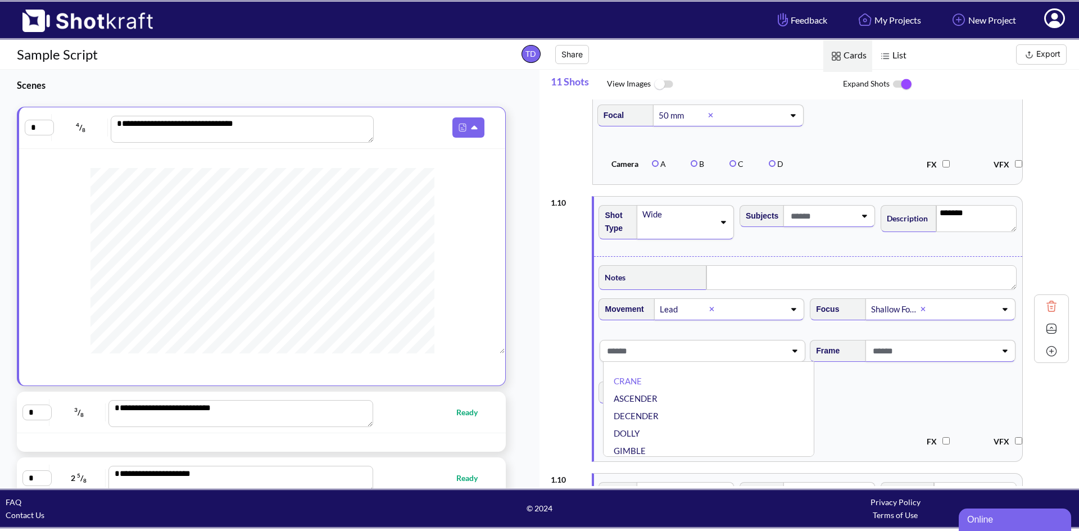
scroll to position [90, 0]
click at [665, 456] on li "STEADY CAM" at bounding box center [711, 447] width 200 height 17
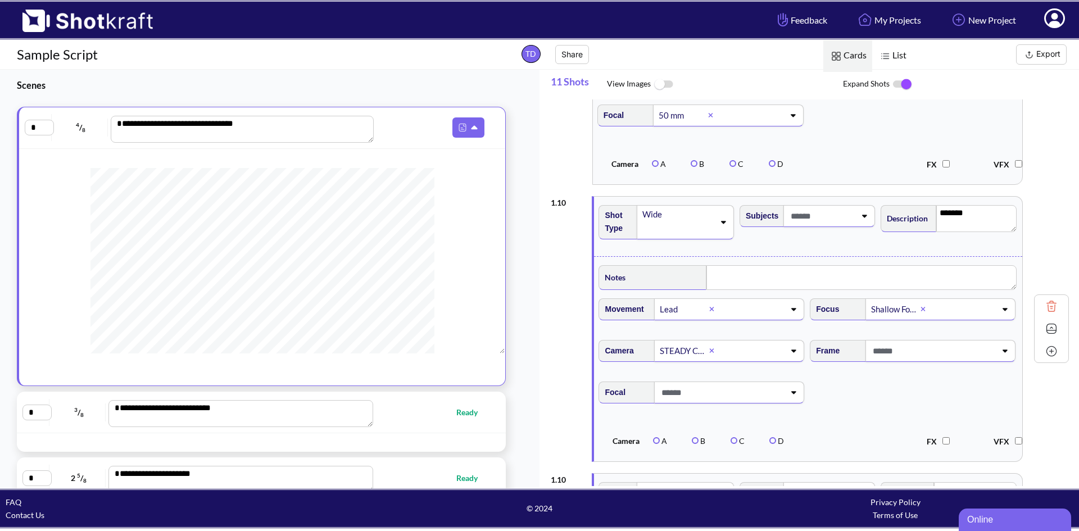
click at [997, 354] on icon at bounding box center [1004, 351] width 15 height 8
click at [851, 407] on li "Balanced" at bounding box center [922, 398] width 200 height 17
click at [791, 394] on icon at bounding box center [793, 393] width 5 height 3
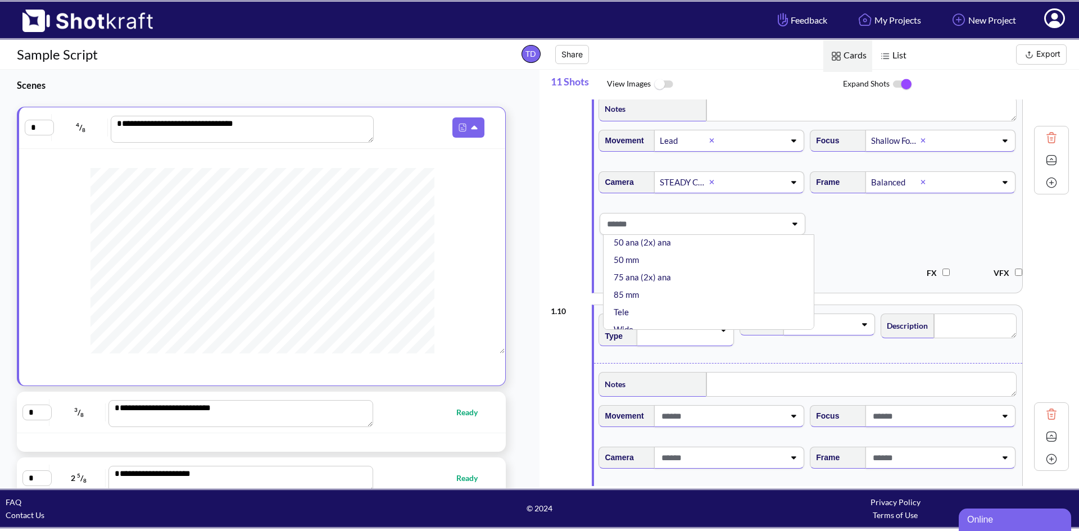
scroll to position [112, 0]
click at [654, 325] on li "50 mm" at bounding box center [711, 315] width 200 height 17
click at [659, 277] on label "A" at bounding box center [660, 272] width 14 height 10
click at [657, 281] on span "A" at bounding box center [669, 272] width 39 height 19
click at [656, 277] on label "A" at bounding box center [660, 272] width 14 height 10
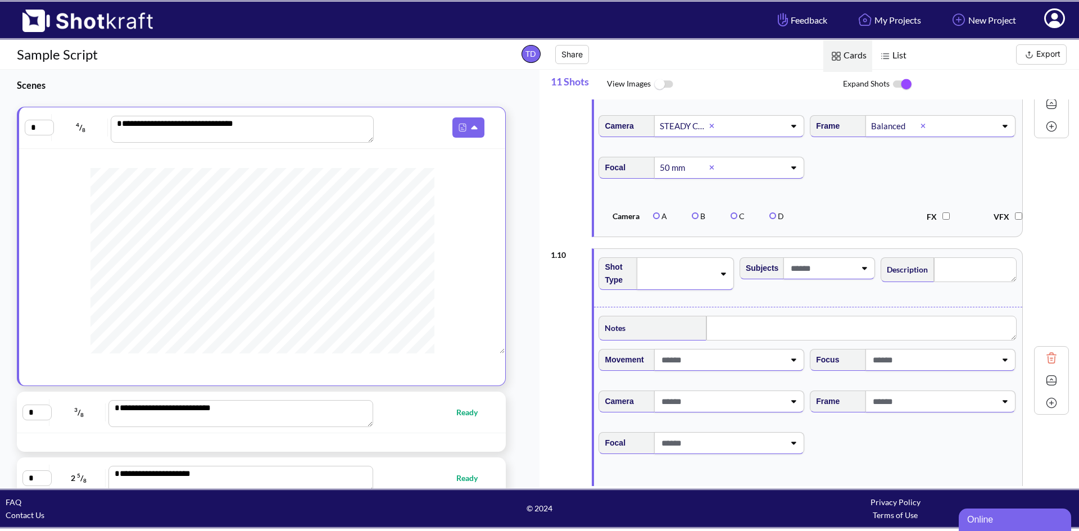
scroll to position [2698, 0]
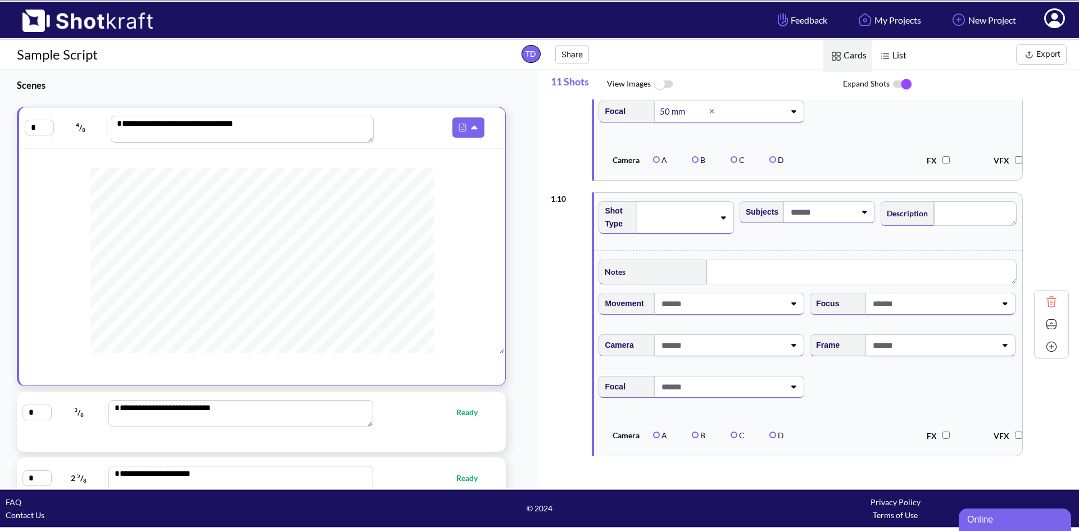
click at [1042, 220] on div "1 . 10 Shot Type Subjects Description Notes Movement Camera Focus Frame Focal C…" at bounding box center [810, 324] width 518 height 275
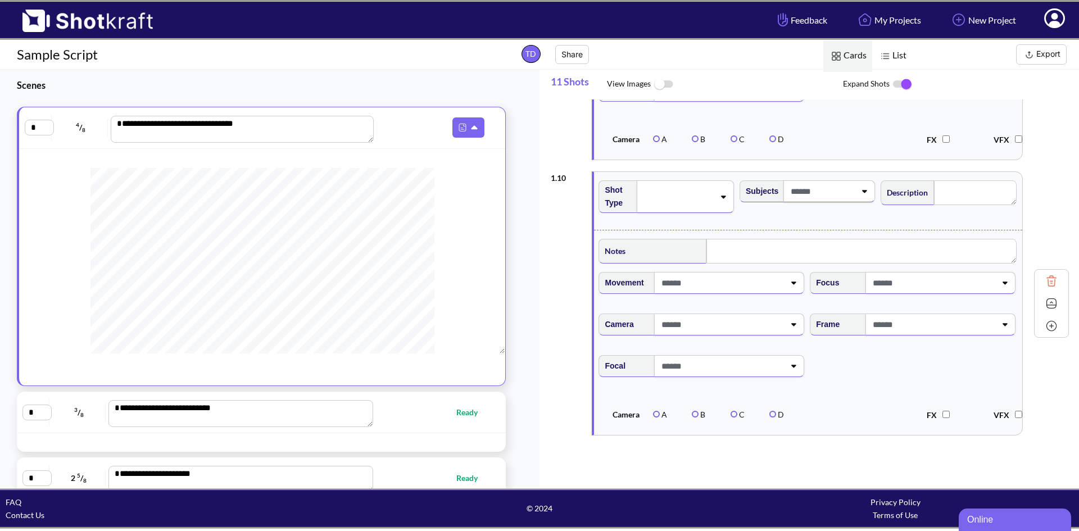
click at [720, 197] on icon at bounding box center [722, 197] width 15 height 8
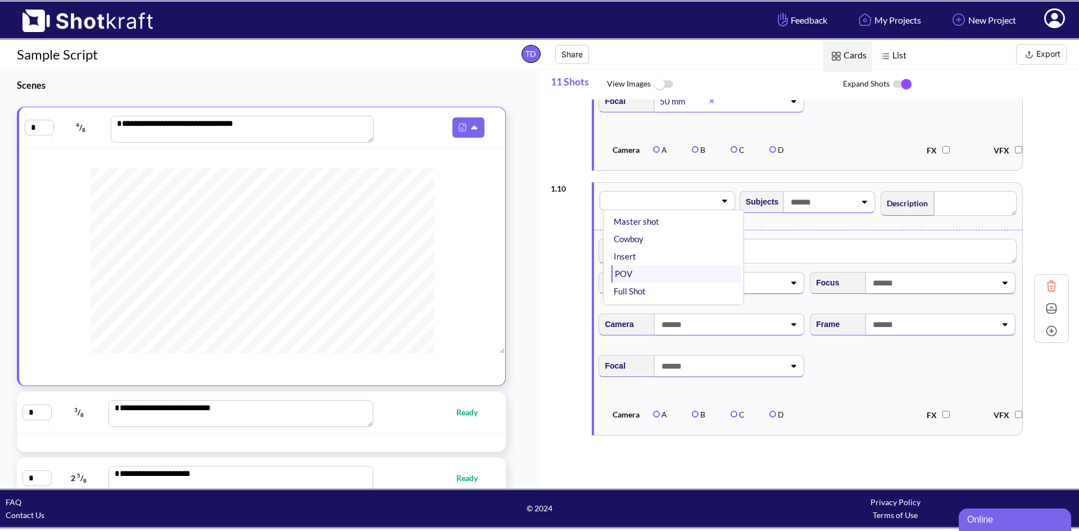
scroll to position [56, 0]
click at [634, 252] on li "Wide" at bounding box center [676, 260] width 130 height 17
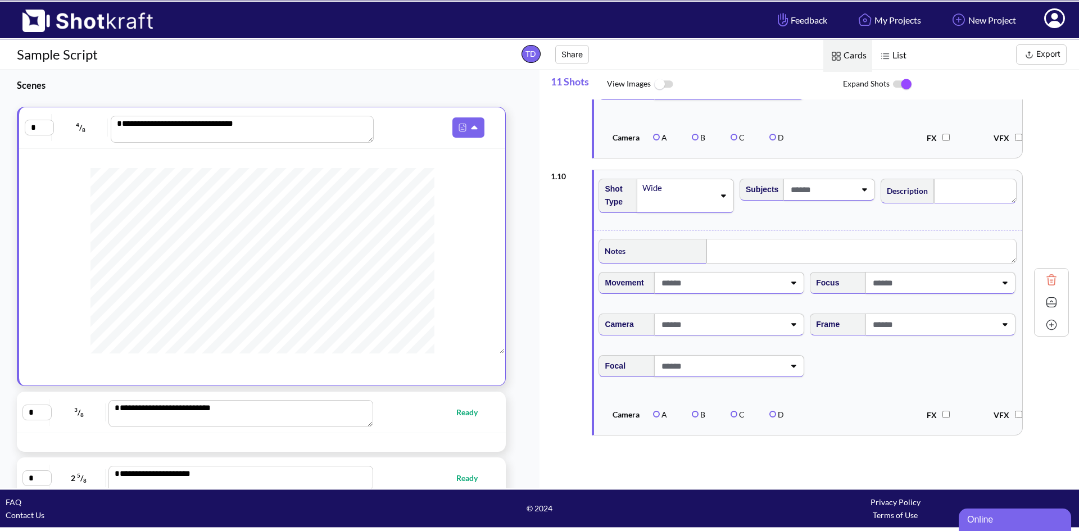
click at [978, 201] on textarea at bounding box center [975, 191] width 83 height 25
click at [786, 287] on icon at bounding box center [792, 283] width 15 height 8
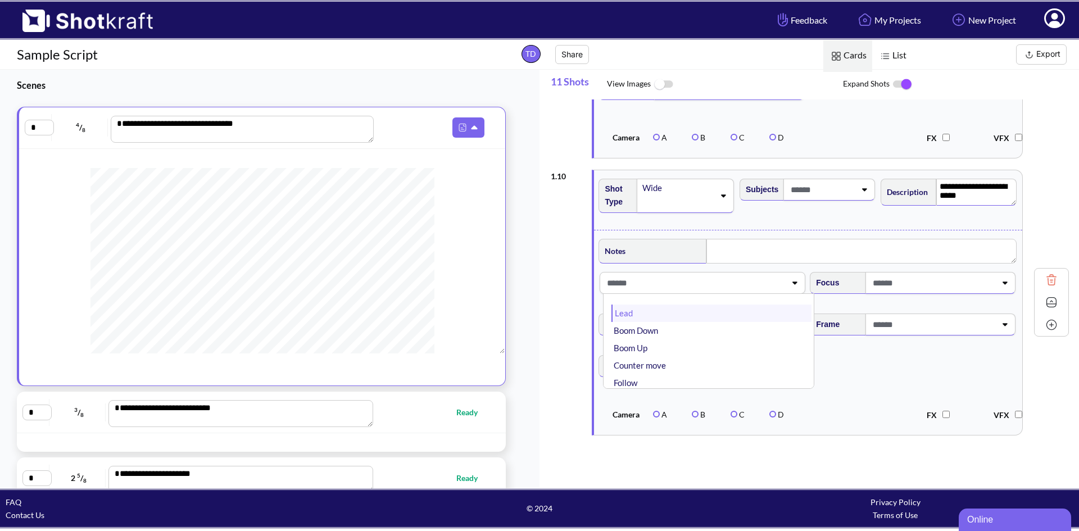
click at [693, 322] on li "Lead" at bounding box center [711, 312] width 200 height 17
type textarea "**********"
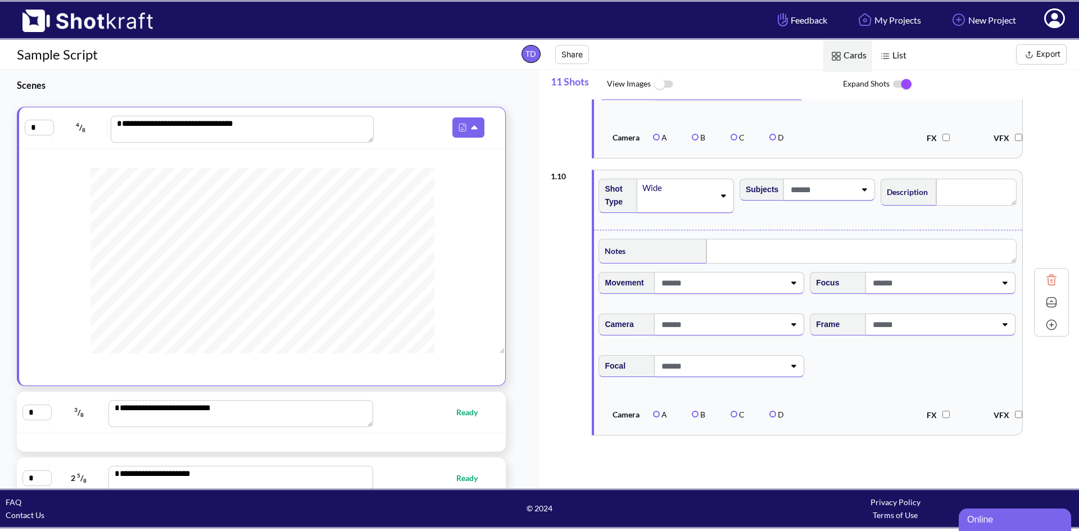
type textarea "**********"
click at [1006, 292] on div at bounding box center [940, 283] width 150 height 22
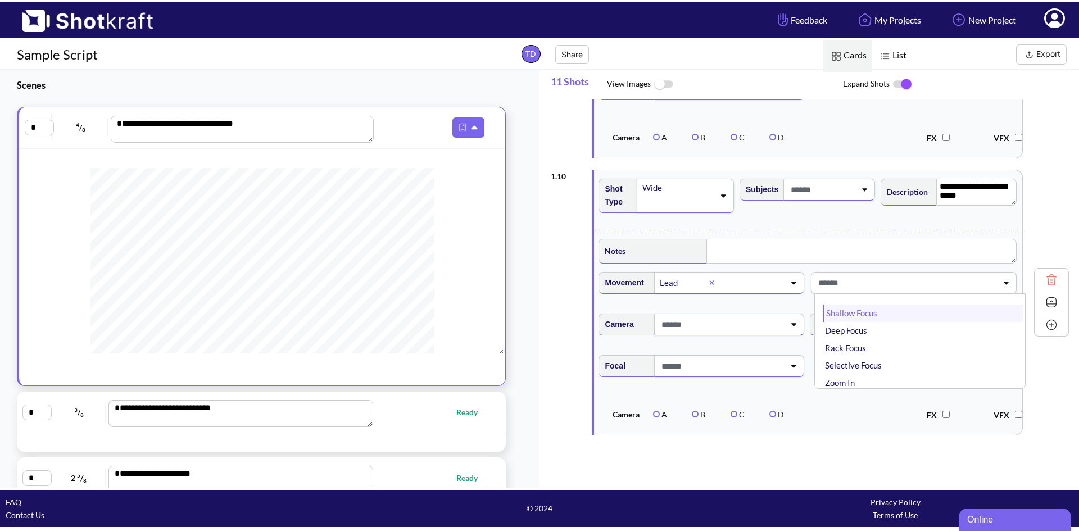
click at [874, 322] on li "Shallow Focus" at bounding box center [922, 312] width 200 height 17
click at [793, 328] on icon at bounding box center [792, 324] width 15 height 8
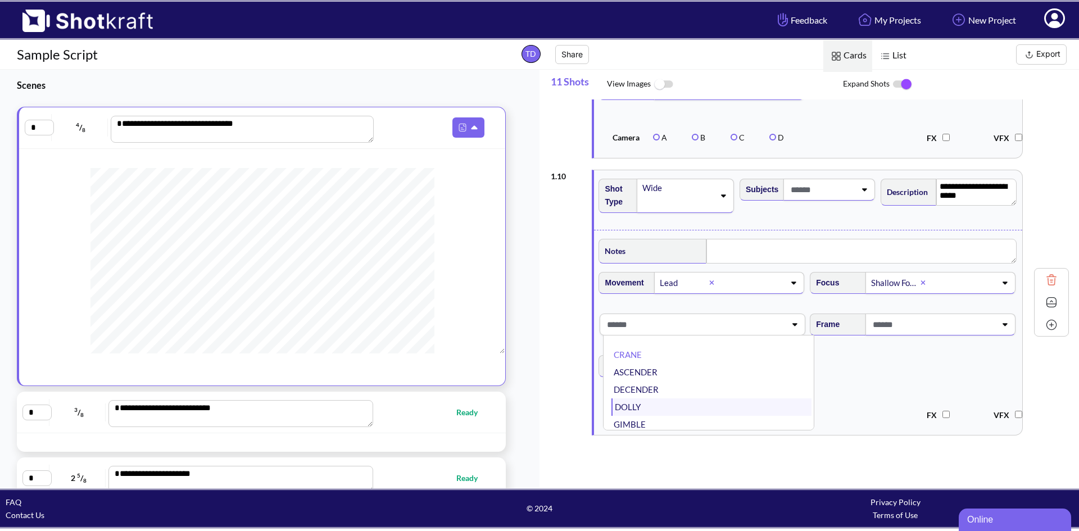
scroll to position [90, 0]
click at [667, 428] on li "STEADY CAM" at bounding box center [711, 420] width 200 height 17
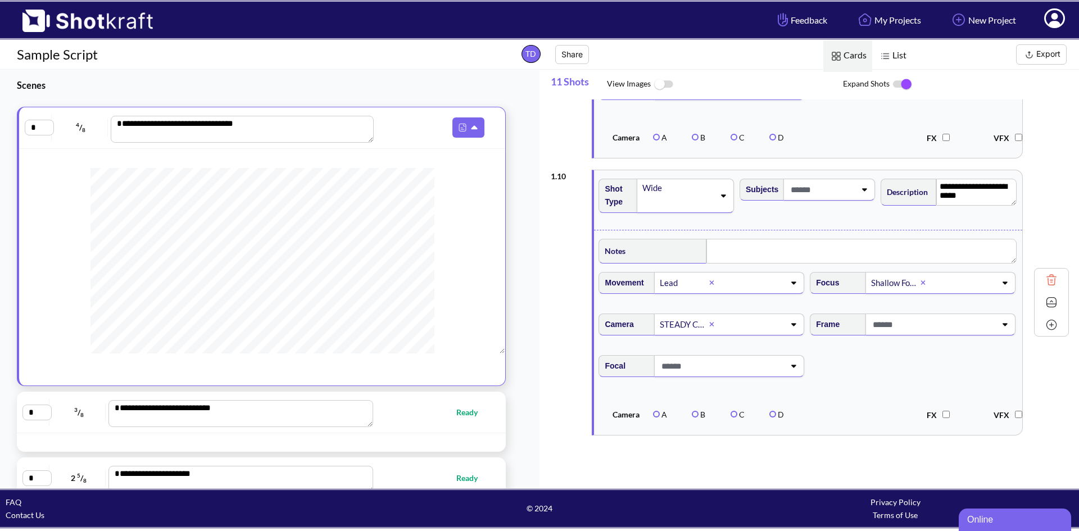
click at [1002, 326] on icon at bounding box center [1004, 325] width 5 height 3
click at [870, 379] on li "Balanced" at bounding box center [922, 371] width 200 height 17
click at [792, 377] on div at bounding box center [729, 366] width 150 height 22
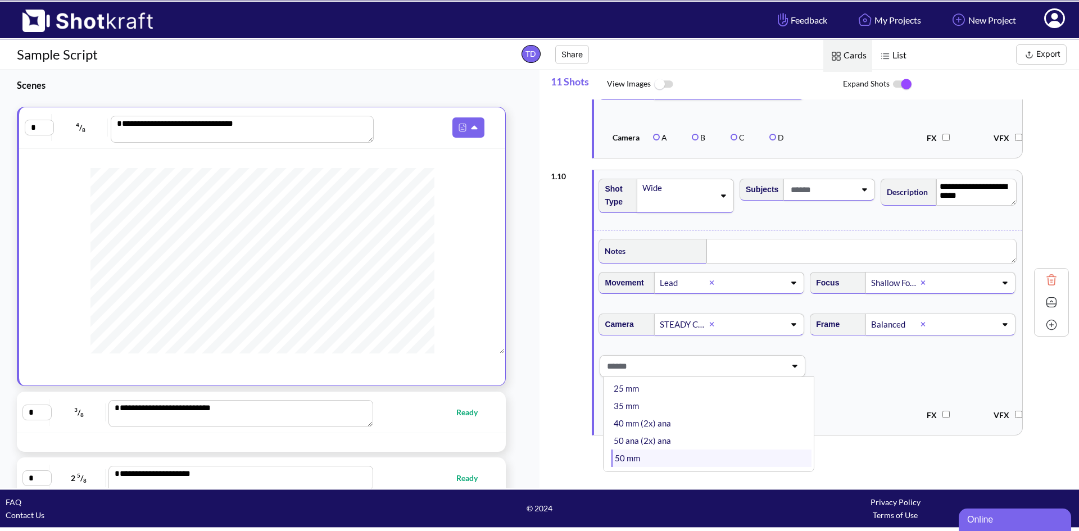
click at [657, 467] on li "50 mm" at bounding box center [711, 457] width 200 height 17
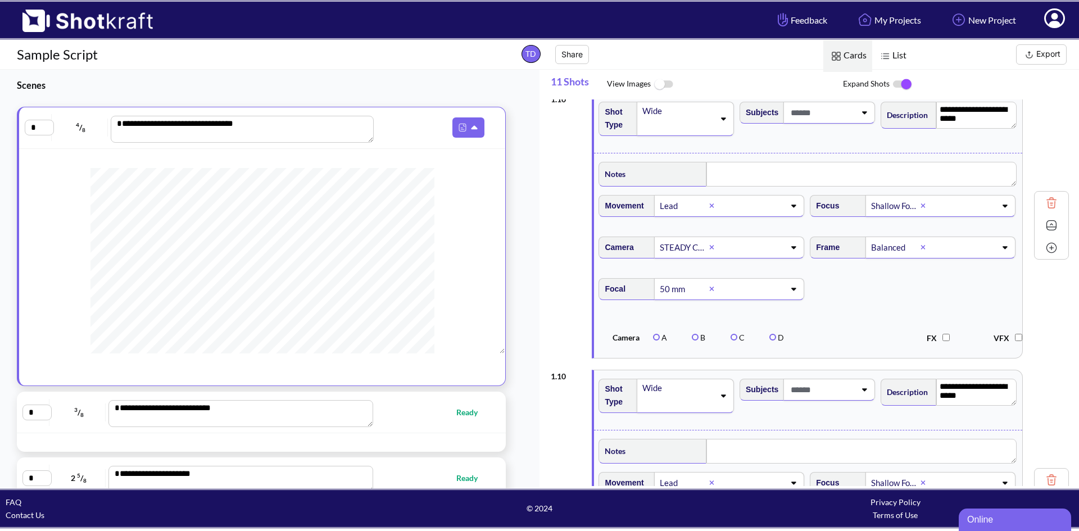
scroll to position [2745, 0]
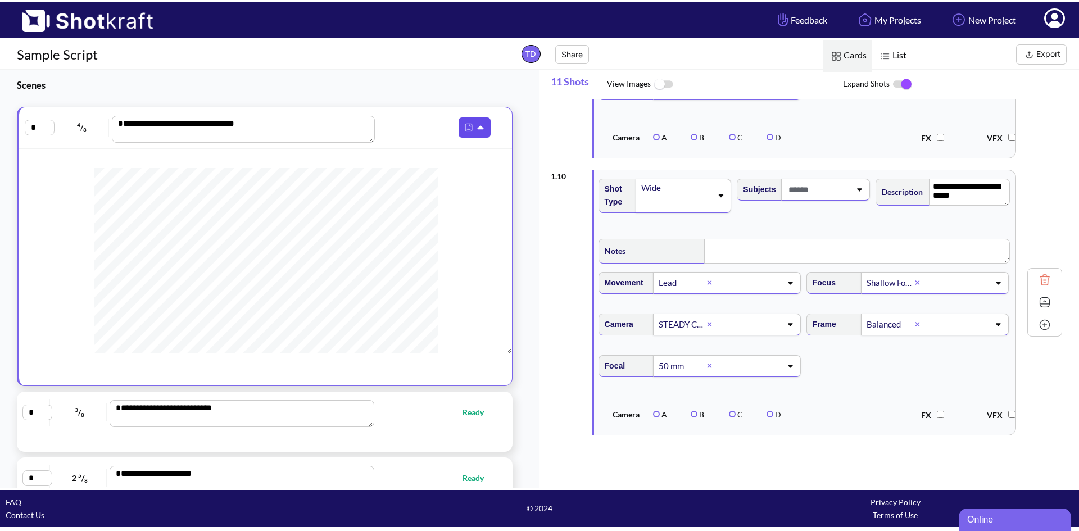
click at [463, 121] on img at bounding box center [468, 127] width 15 height 15
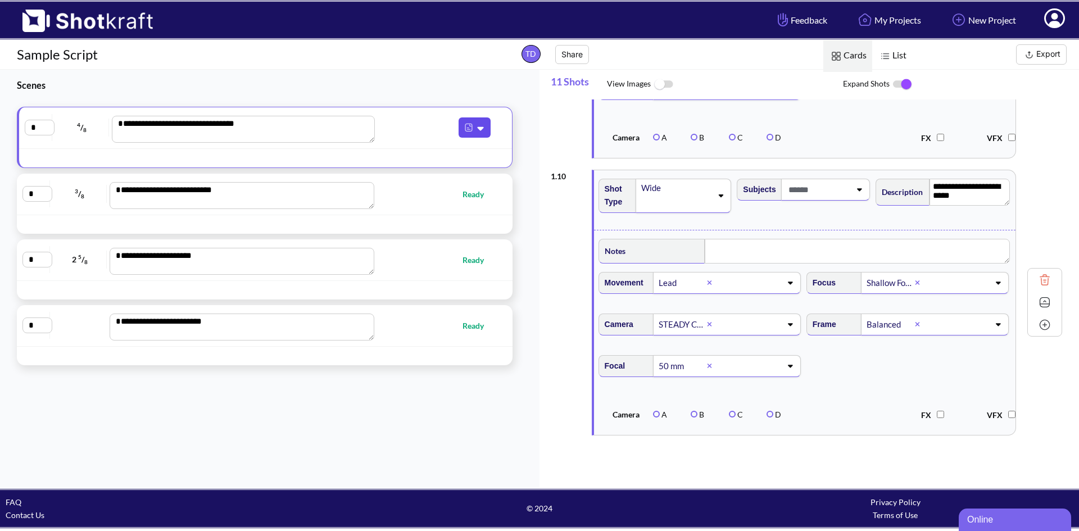
click at [461, 130] on img at bounding box center [468, 127] width 15 height 15
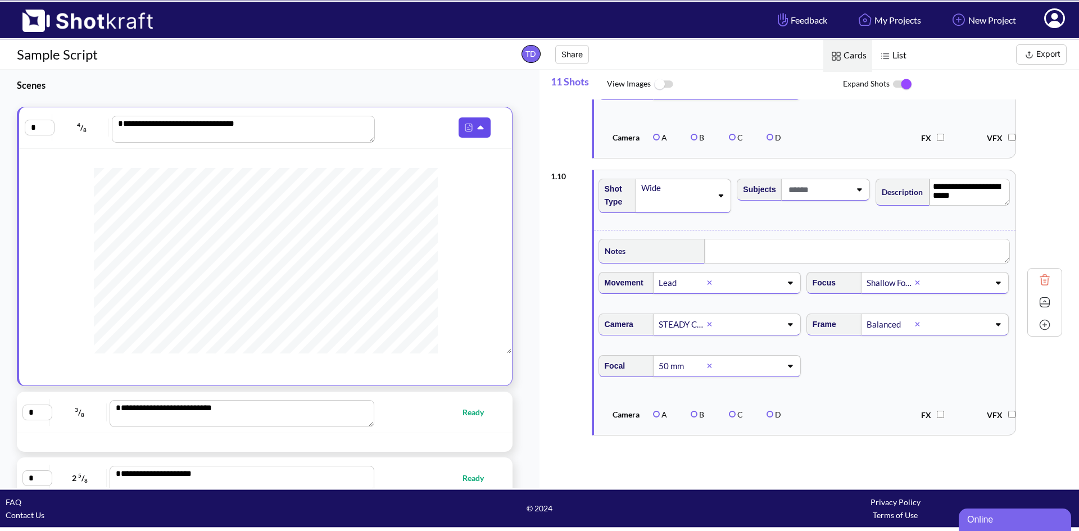
click at [461, 130] on img at bounding box center [468, 127] width 15 height 15
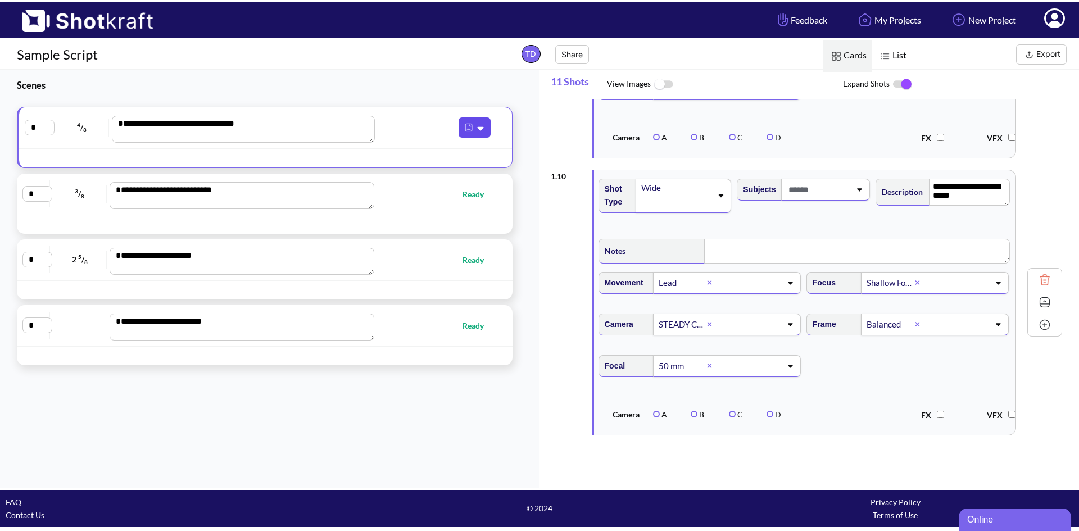
click at [461, 130] on img at bounding box center [468, 127] width 15 height 15
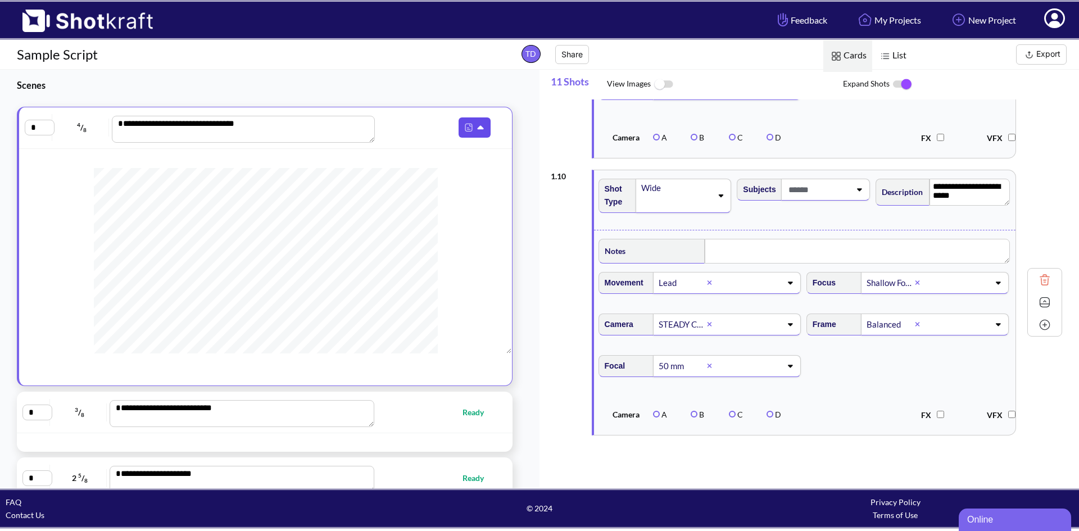
click at [461, 130] on img at bounding box center [468, 127] width 15 height 15
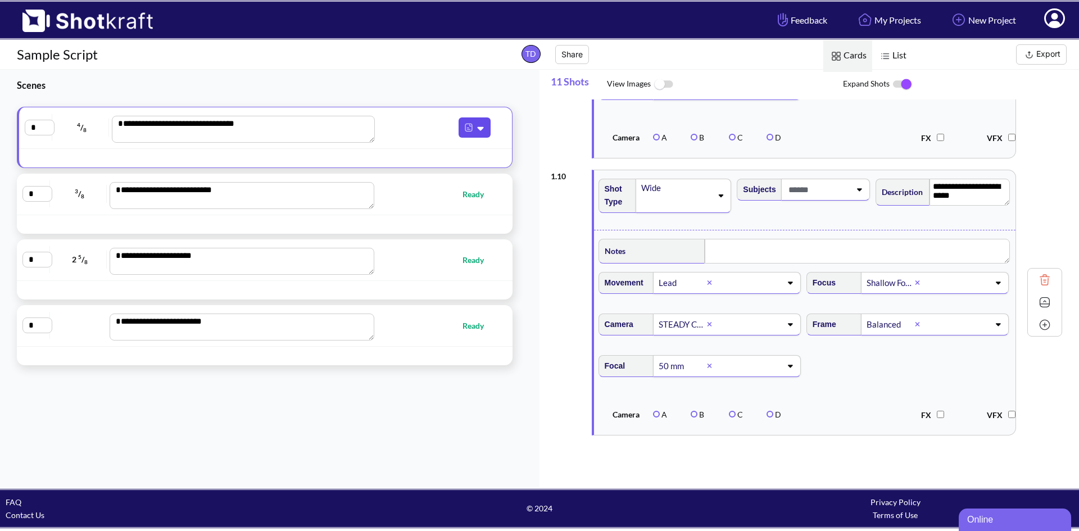
click at [461, 130] on img at bounding box center [468, 127] width 15 height 15
drag, startPoint x: 269, startPoint y: 122, endPoint x: 0, endPoint y: 128, distance: 269.2
click at [0, 128] on div "**********" at bounding box center [264, 236] width 529 height 258
click at [1041, 228] on div "**********" at bounding box center [806, 302] width 511 height 277
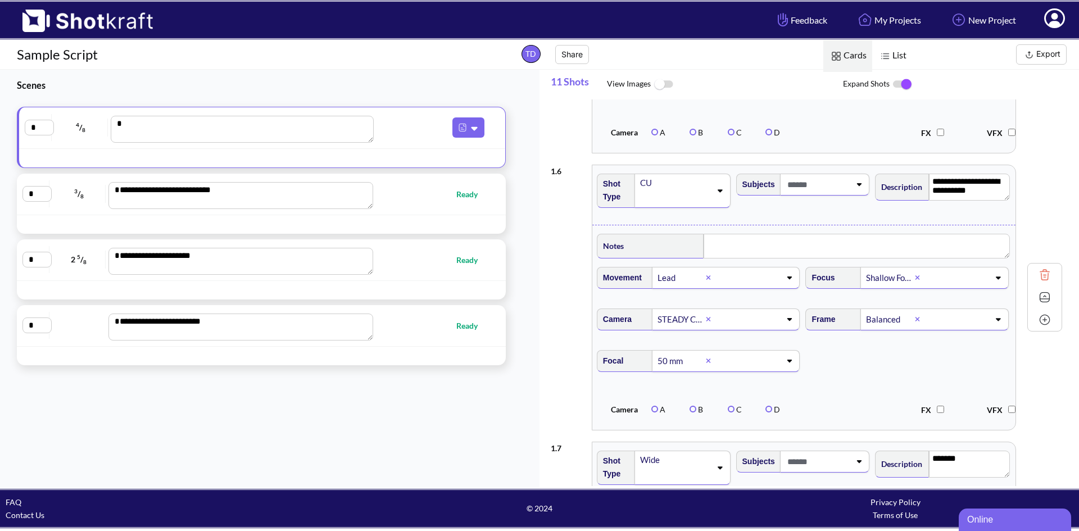
scroll to position [1060, 0]
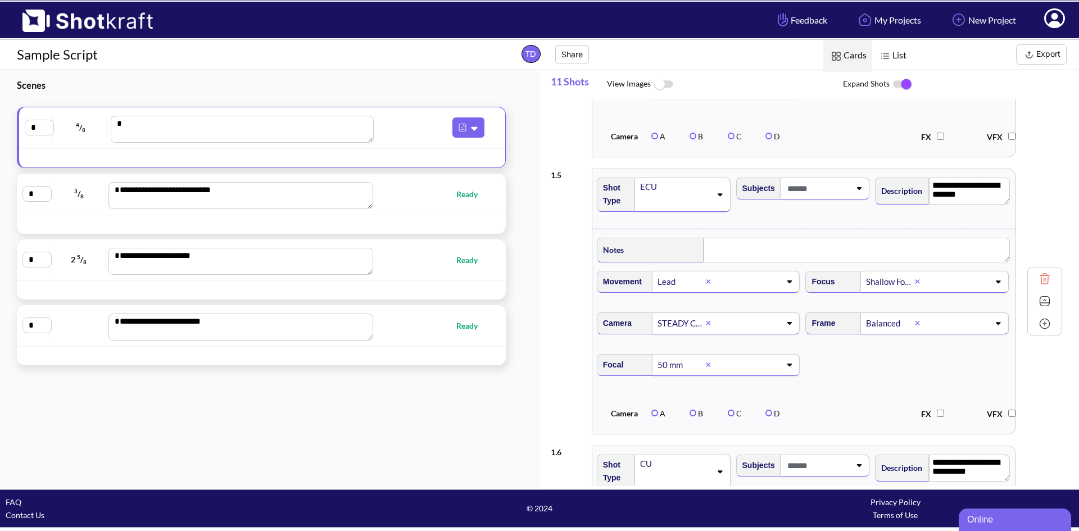
click at [890, 54] on img at bounding box center [884, 56] width 15 height 15
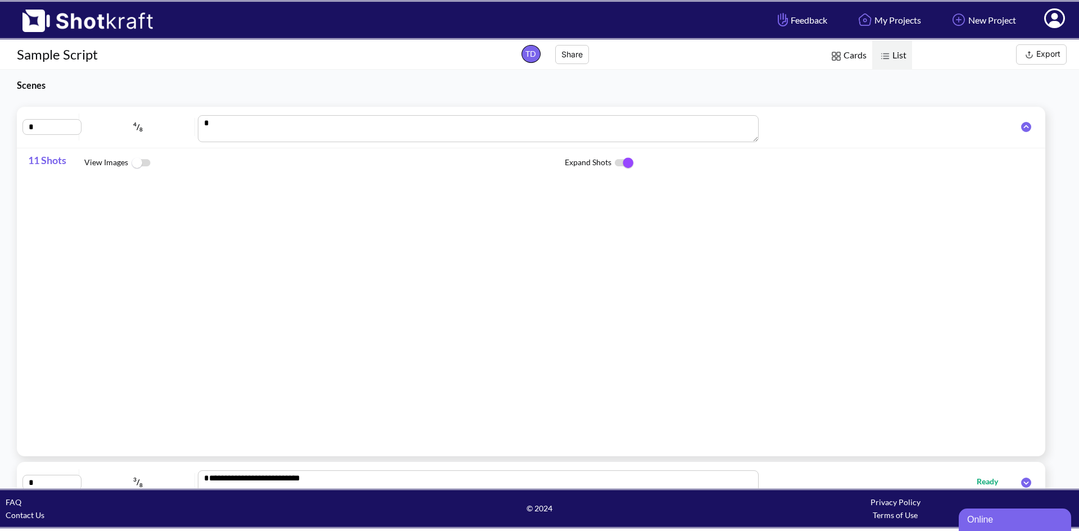
click at [844, 57] on span "Cards" at bounding box center [847, 56] width 49 height 32
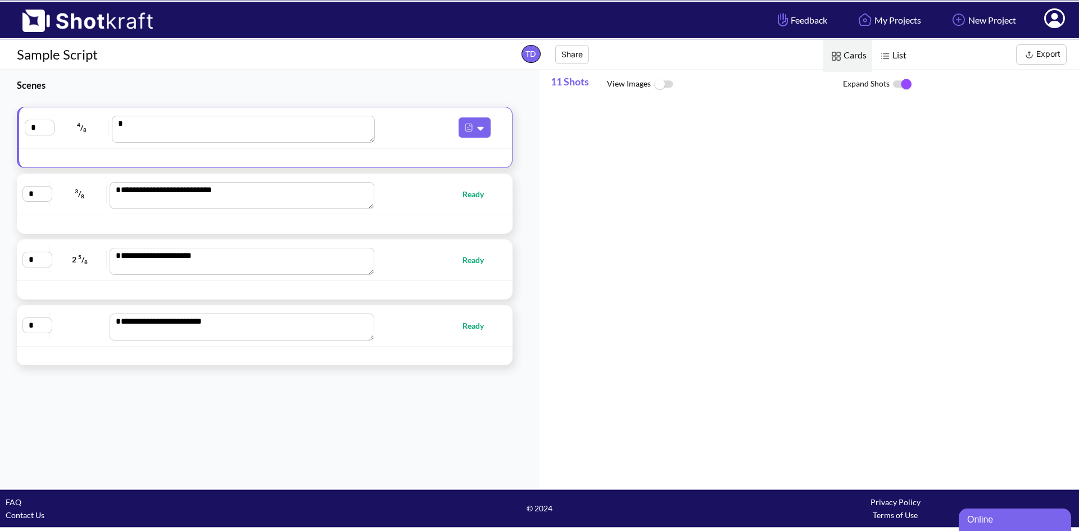
click at [381, 202] on div "**********" at bounding box center [264, 194] width 484 height 30
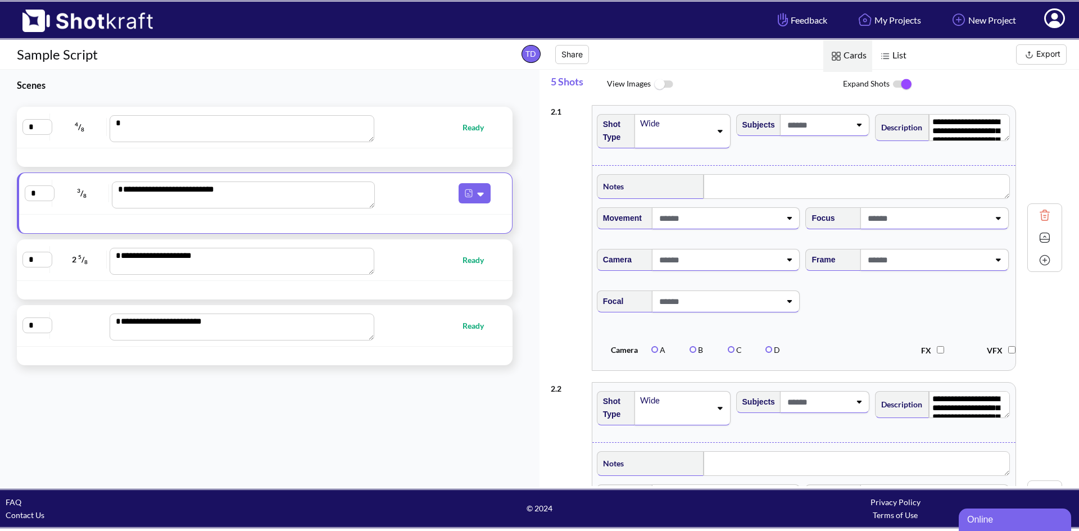
click at [411, 139] on div "* 4 / 8 Ready" at bounding box center [264, 127] width 484 height 30
type textarea "**********"
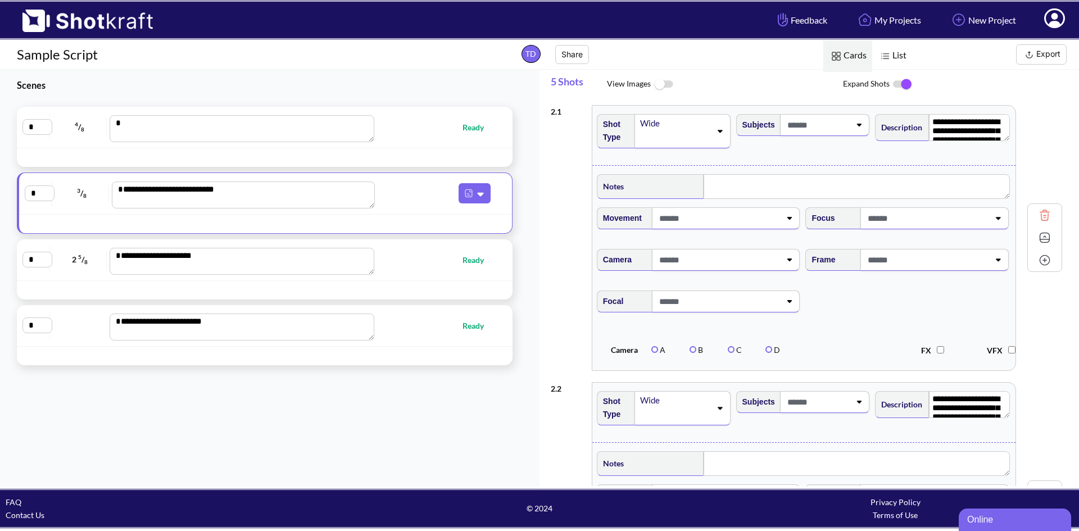
type textarea "**********"
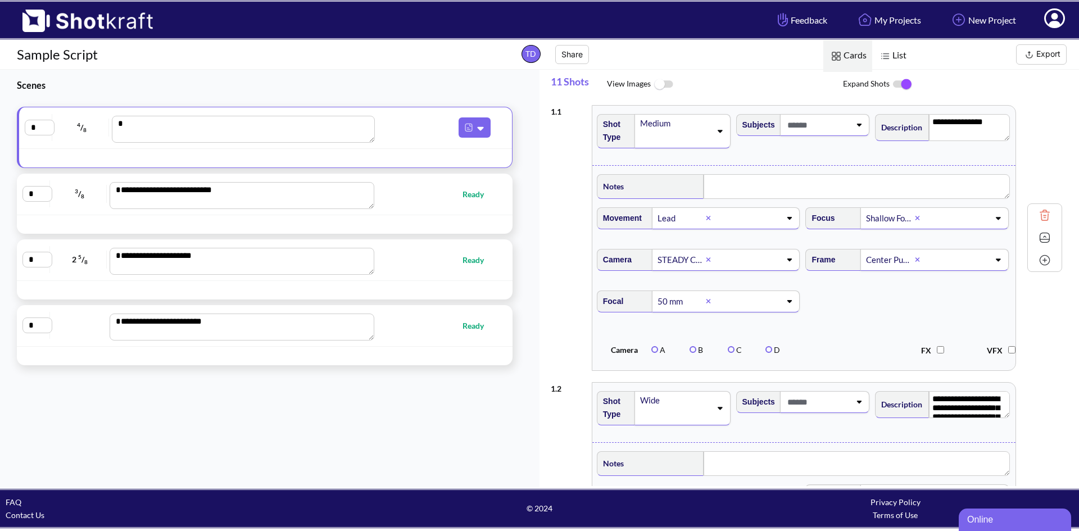
click at [430, 199] on span "Ready" at bounding box center [436, 194] width 117 height 13
type textarea "**********"
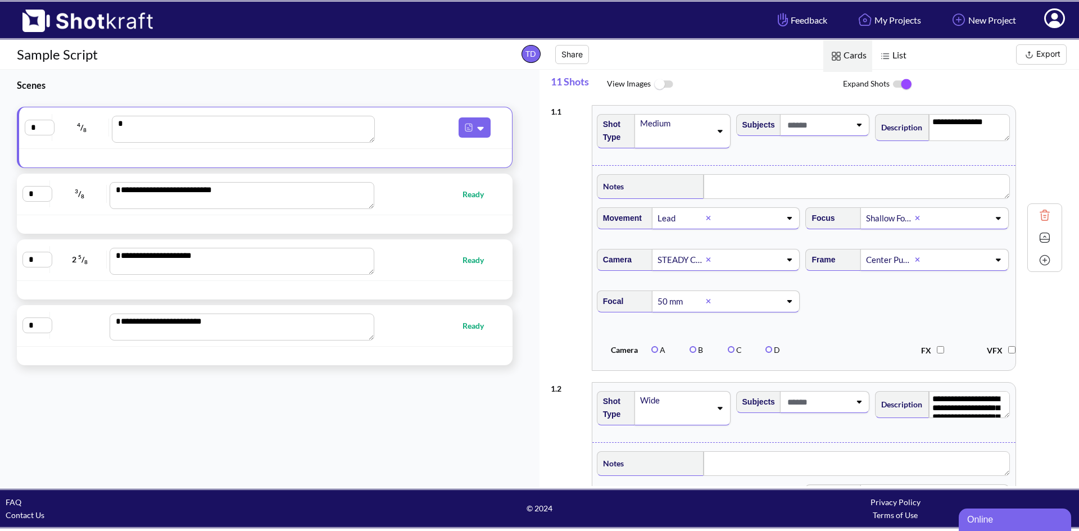
type textarea "**********"
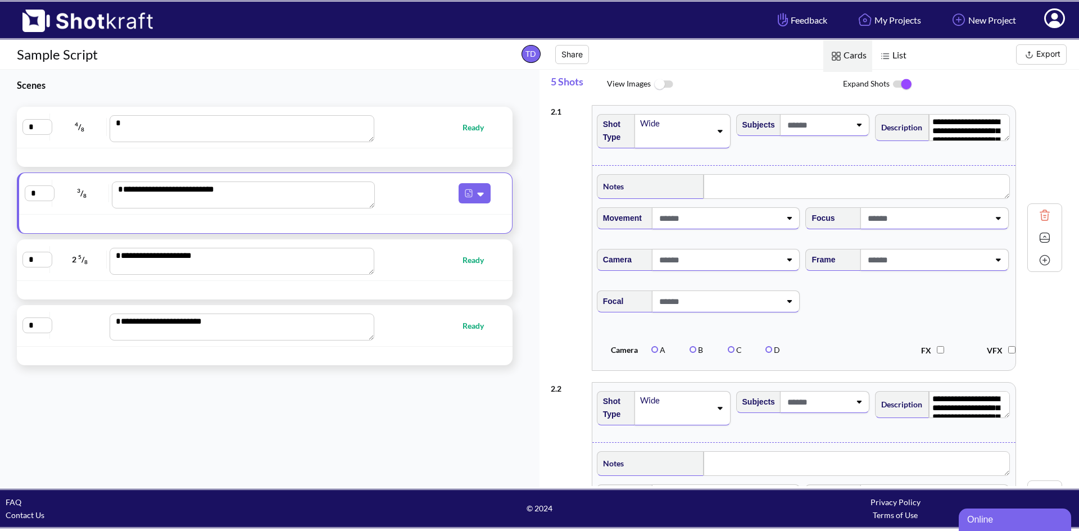
drag, startPoint x: 404, startPoint y: 192, endPoint x: 401, endPoint y: 199, distance: 8.6
click at [401, 199] on span at bounding box center [437, 193] width 116 height 20
drag, startPoint x: 400, startPoint y: 199, endPoint x: 366, endPoint y: 269, distance: 77.4
click at [366, 269] on div "**********" at bounding box center [261, 236] width 522 height 258
click at [426, 274] on div "**********" at bounding box center [261, 260] width 478 height 30
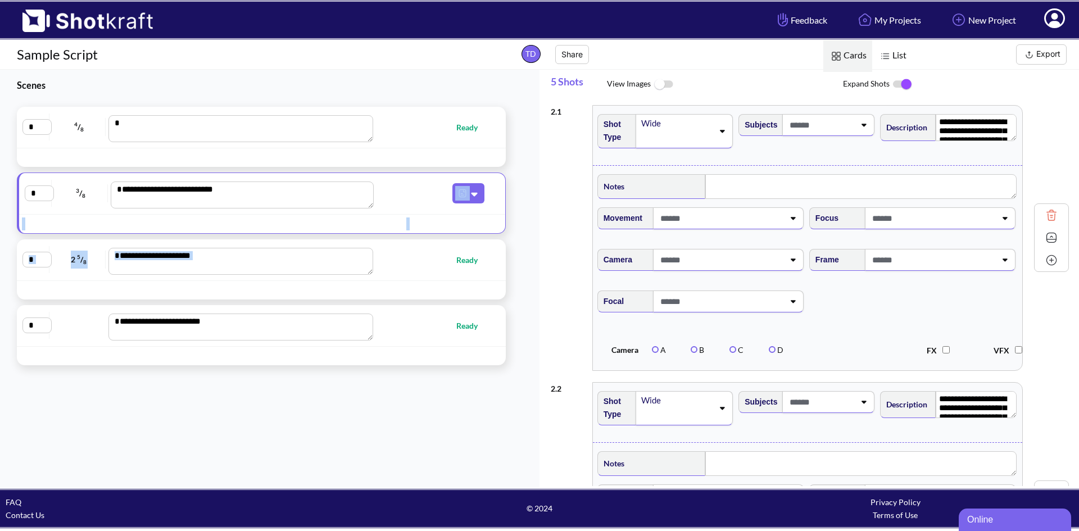
type textarea "**********"
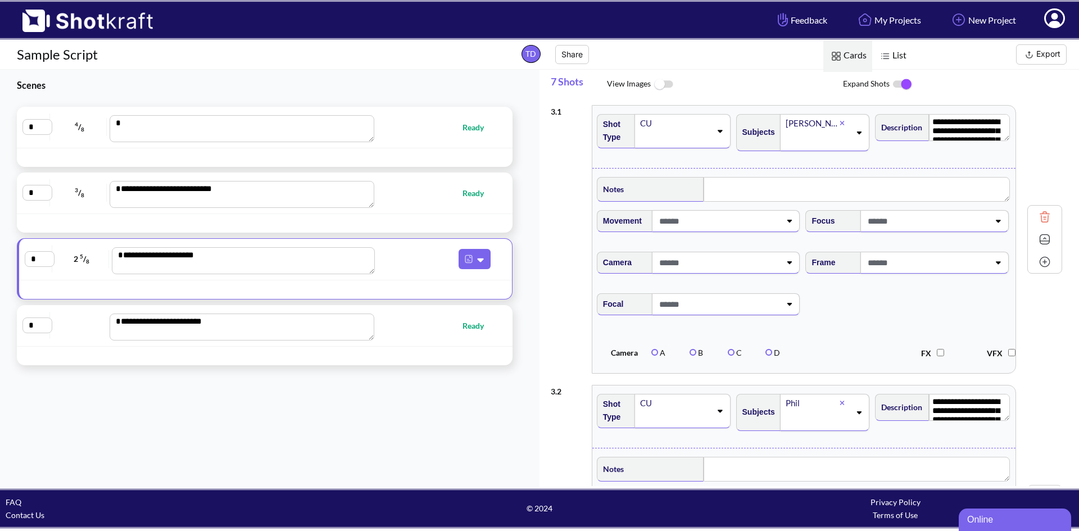
click at [415, 134] on div "* 4 / 8 Ready" at bounding box center [264, 127] width 484 height 30
type textarea "**********"
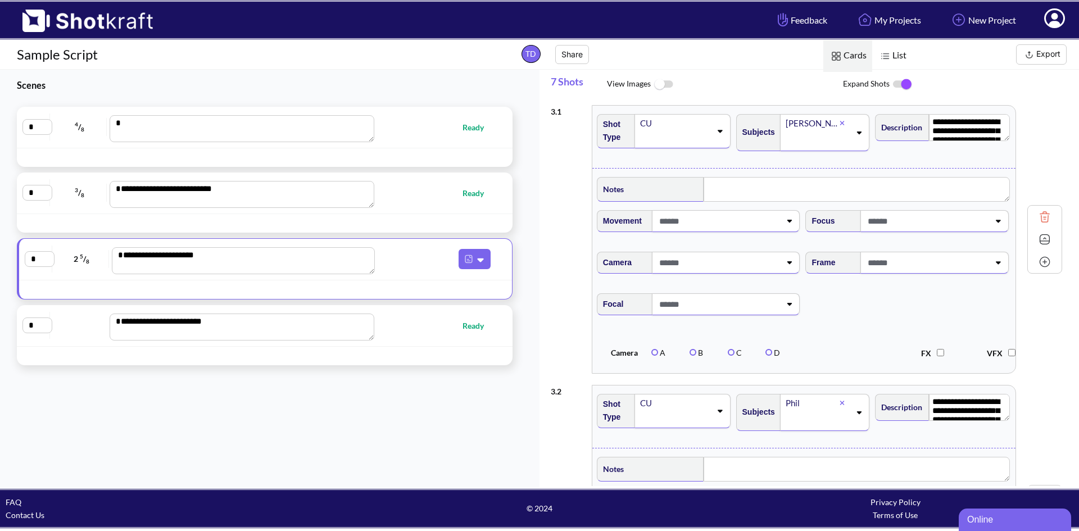
type textarea "**********"
type textarea "*******"
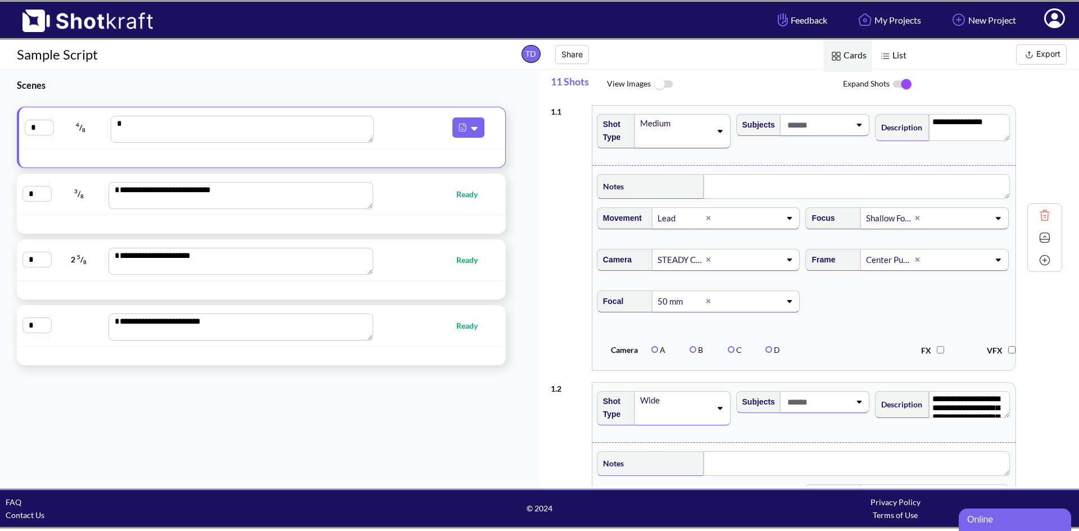
click at [1034, 50] on img at bounding box center [1029, 55] width 14 height 14
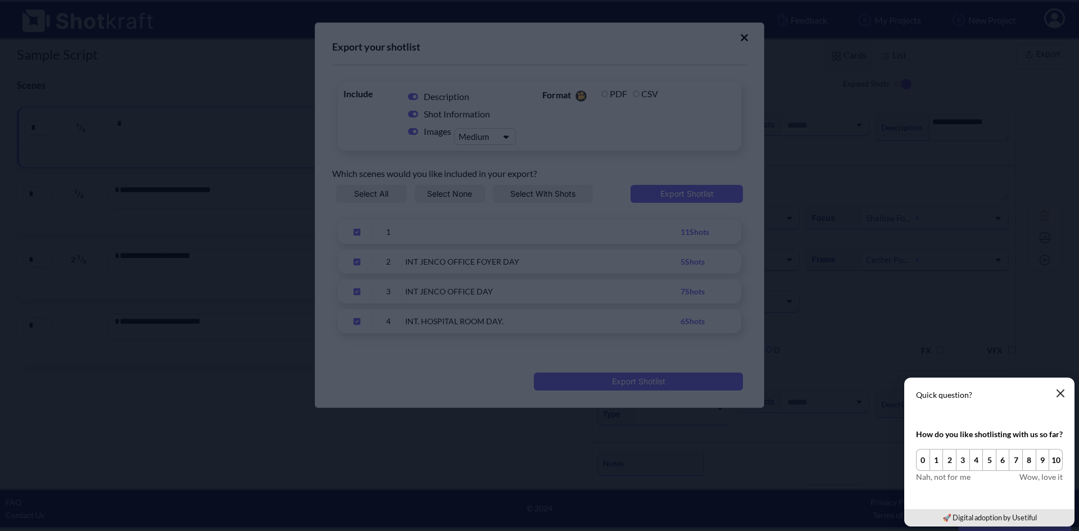
click at [1066, 392] on button "button" at bounding box center [1060, 393] width 22 height 22
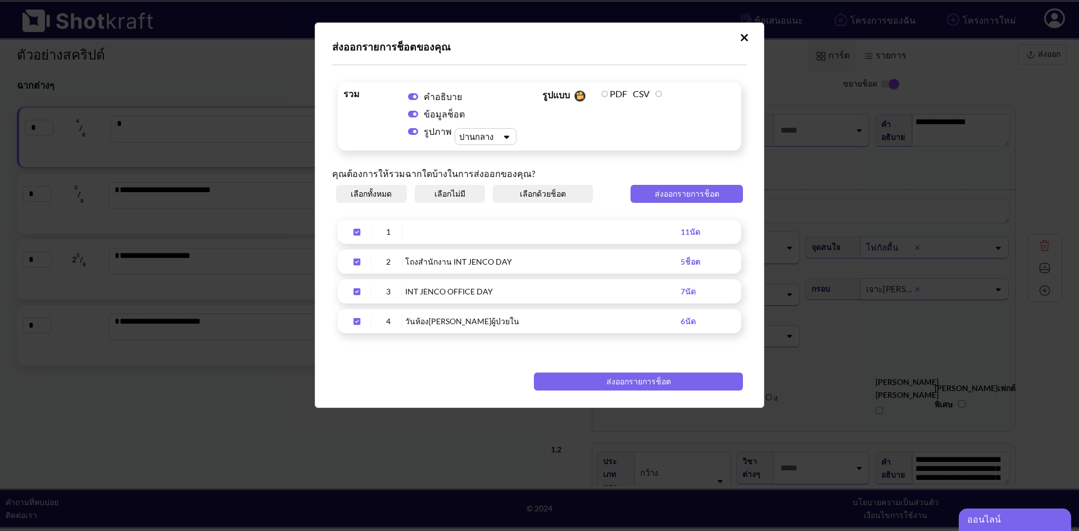
click at [498, 138] on icon "อัพโหลดสคริปต์" at bounding box center [506, 137] width 16 height 8
click at [351, 259] on icon "อัพโหลดสคริปต์" at bounding box center [357, 262] width 18 height 8
click at [357, 289] on icon "อัพโหลดสคริปต์" at bounding box center [356, 291] width 7 height 7
click at [358, 325] on icon "อัพโหลดสคริปต์" at bounding box center [357, 321] width 18 height 8
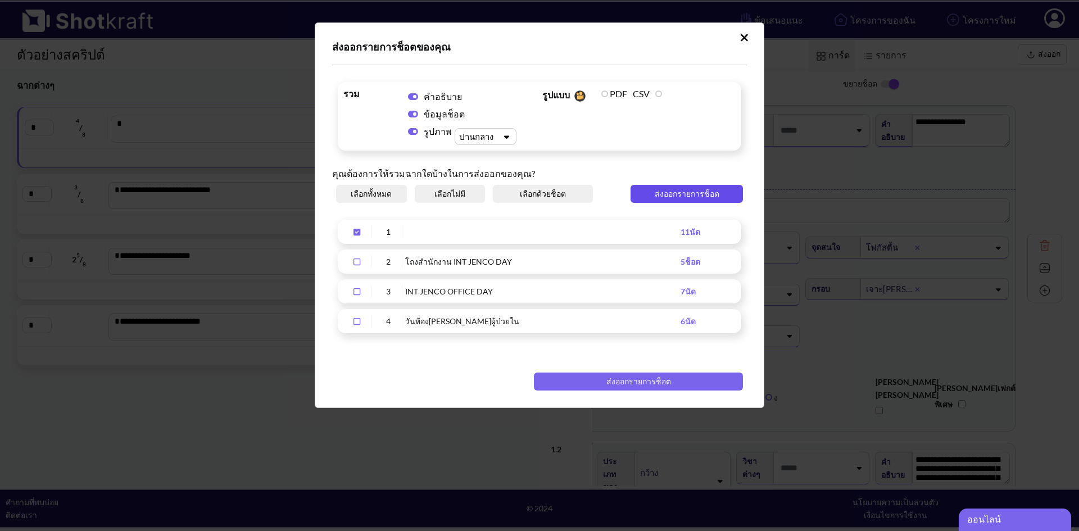
click at [676, 194] on font "ส่งออกรายการช็อต" at bounding box center [686, 194] width 65 height 10
click at [504, 142] on div "อัพโหลดสคริปต์" at bounding box center [506, 136] width 19 height 11
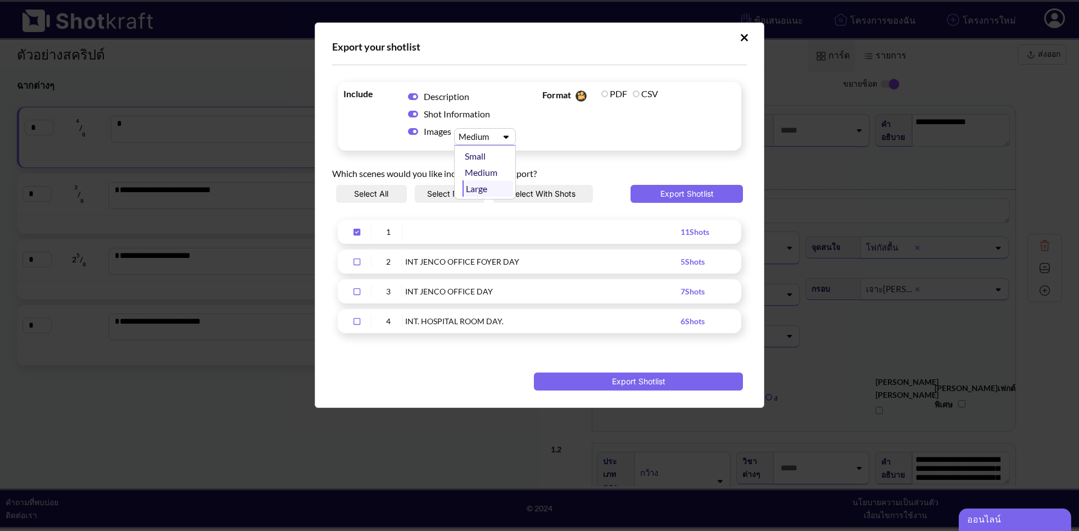
click at [487, 185] on div "Large" at bounding box center [487, 188] width 51 height 16
click at [640, 374] on button "Export Shotlist" at bounding box center [638, 381] width 209 height 18
click at [811, 111] on div "Export your shotlist Include Description Shot Information Images Large Format Y…" at bounding box center [539, 265] width 1079 height 531
click at [741, 36] on icon "อัพโหลดสคริปต์" at bounding box center [744, 37] width 8 height 11
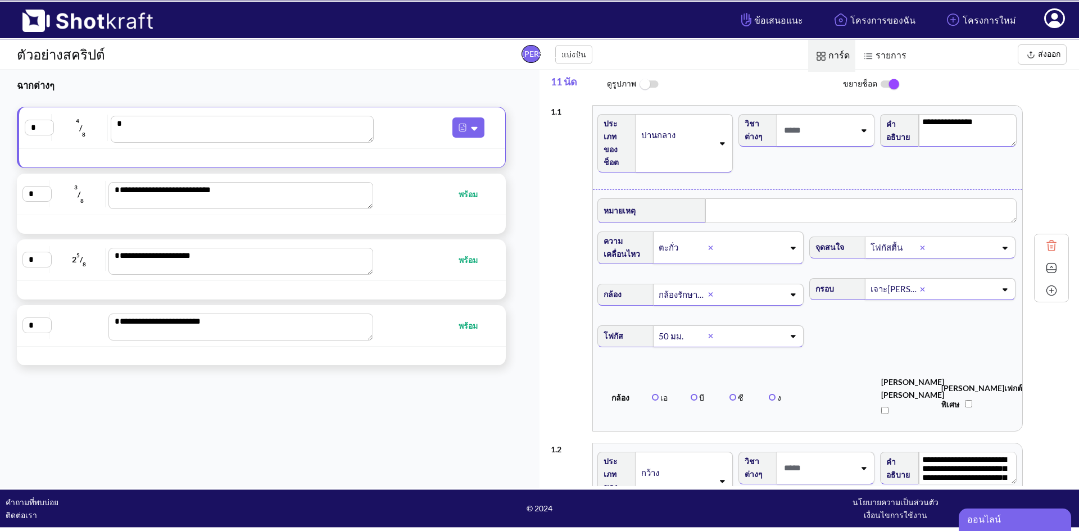
drag, startPoint x: 915, startPoint y: 122, endPoint x: 1043, endPoint y: 122, distance: 128.6
click at [1043, 122] on div "**********" at bounding box center [810, 268] width 518 height 338
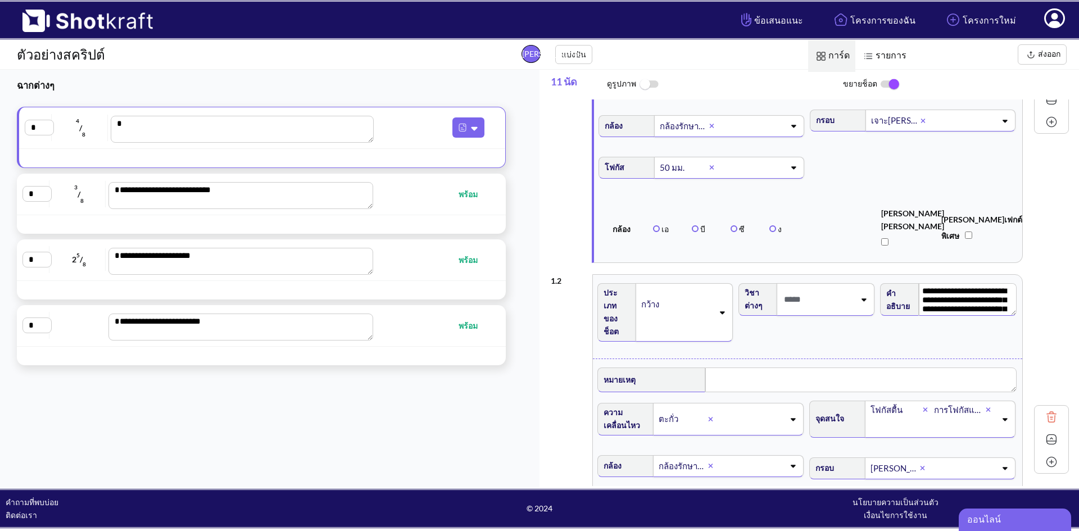
scroll to position [15, 0]
drag, startPoint x: 917, startPoint y: 280, endPoint x: 1002, endPoint y: 320, distance: 93.5
click at [1002, 320] on div "**********" at bounding box center [948, 317] width 141 height 78
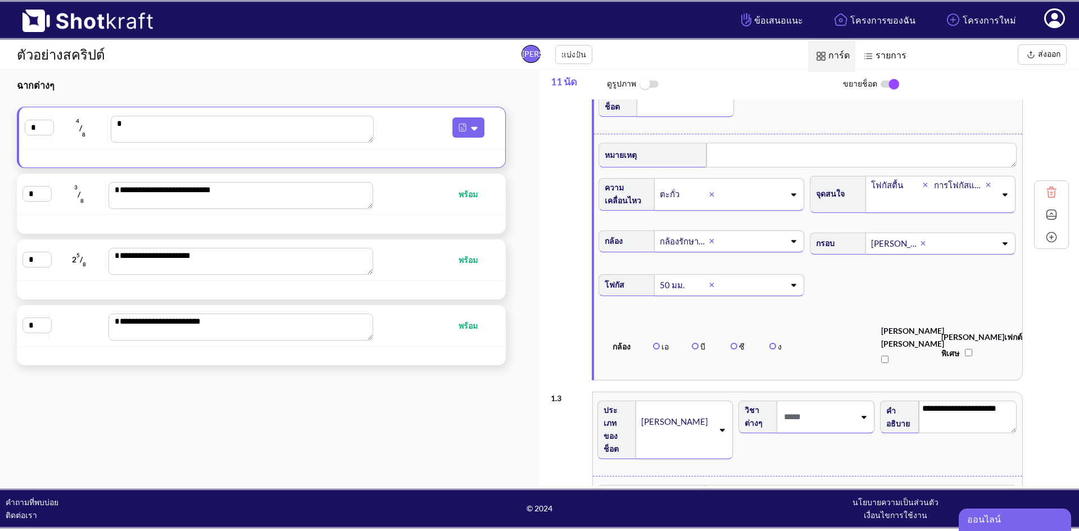
scroll to position [449, 0]
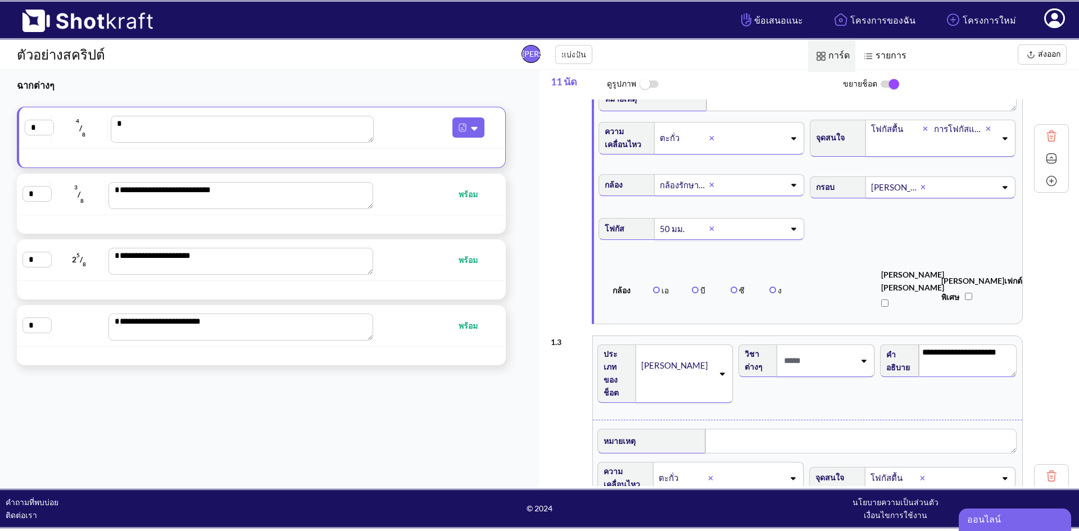
drag, startPoint x: 913, startPoint y: 335, endPoint x: 999, endPoint y: 340, distance: 85.6
click at [999, 344] on textarea "**********" at bounding box center [968, 360] width 98 height 33
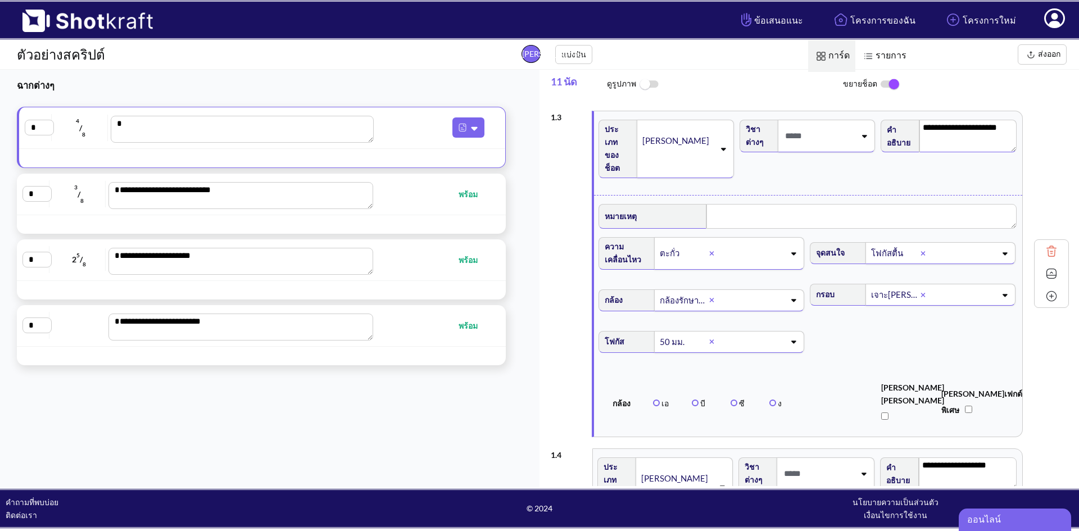
scroll to position [899, 0]
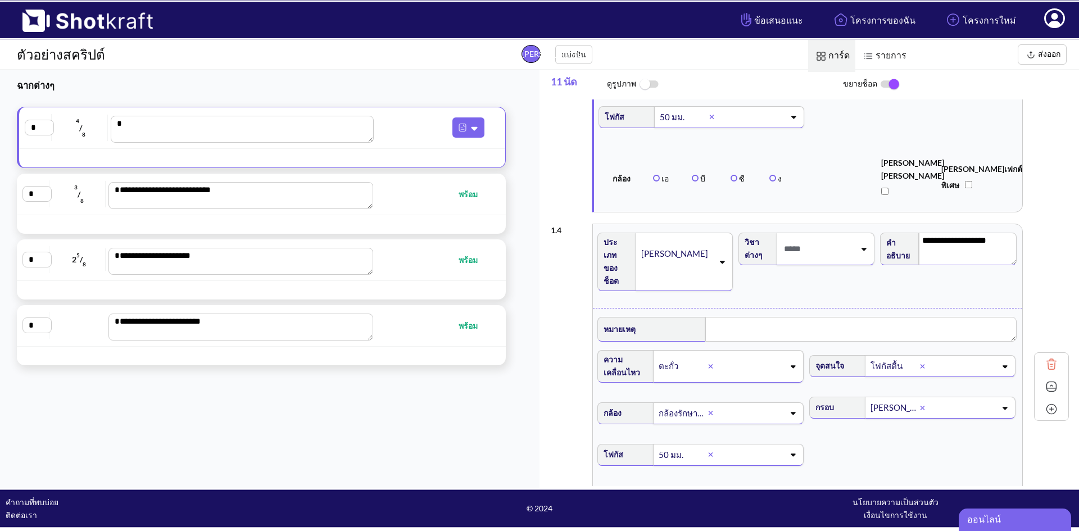
drag, startPoint x: 916, startPoint y: 215, endPoint x: 993, endPoint y: 215, distance: 77.0
click at [993, 233] on textarea "**********" at bounding box center [968, 249] width 98 height 33
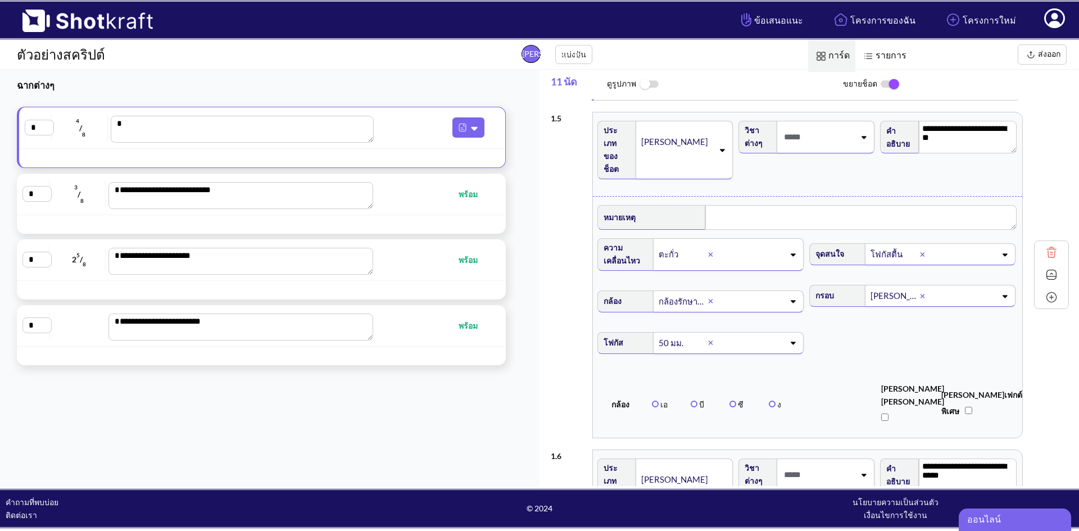
scroll to position [1236, 0]
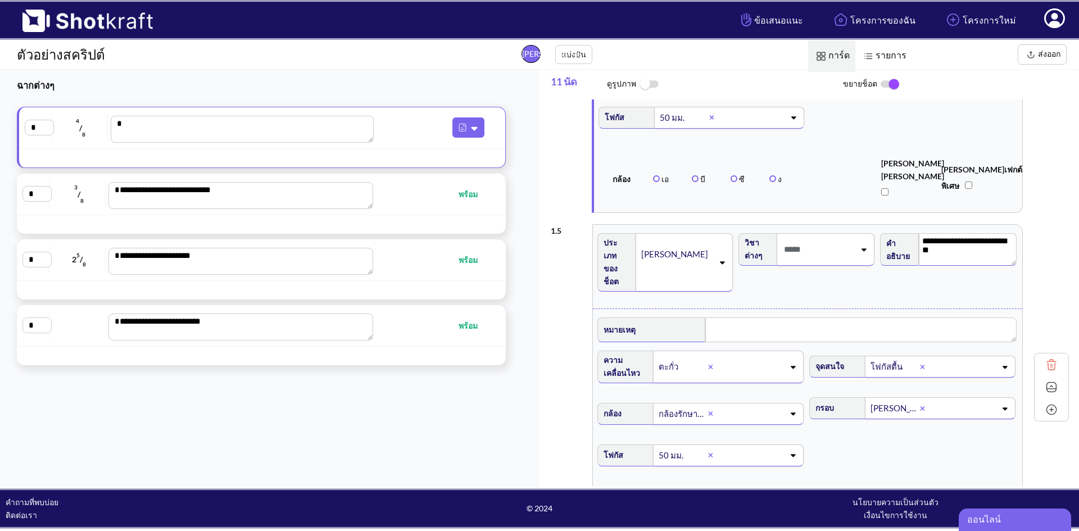
drag, startPoint x: 917, startPoint y: 197, endPoint x: 969, endPoint y: 214, distance: 53.8
click at [969, 233] on textarea "**********" at bounding box center [968, 249] width 98 height 33
click at [947, 233] on textarea "**********" at bounding box center [967, 249] width 97 height 33
drag, startPoint x: 913, startPoint y: 199, endPoint x: 948, endPoint y: 208, distance: 36.1
click at [948, 233] on textarea "**********" at bounding box center [967, 249] width 97 height 33
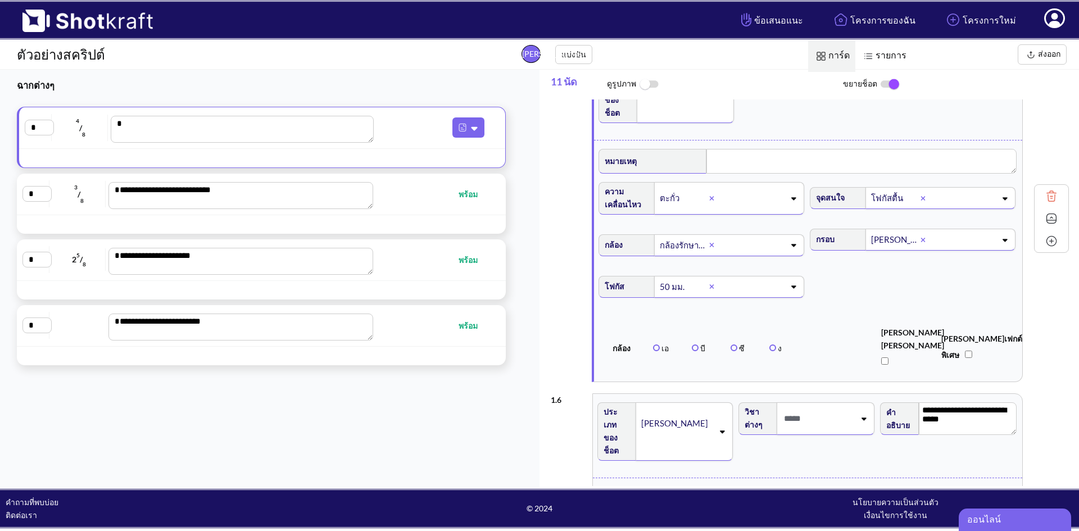
scroll to position [1517, 0]
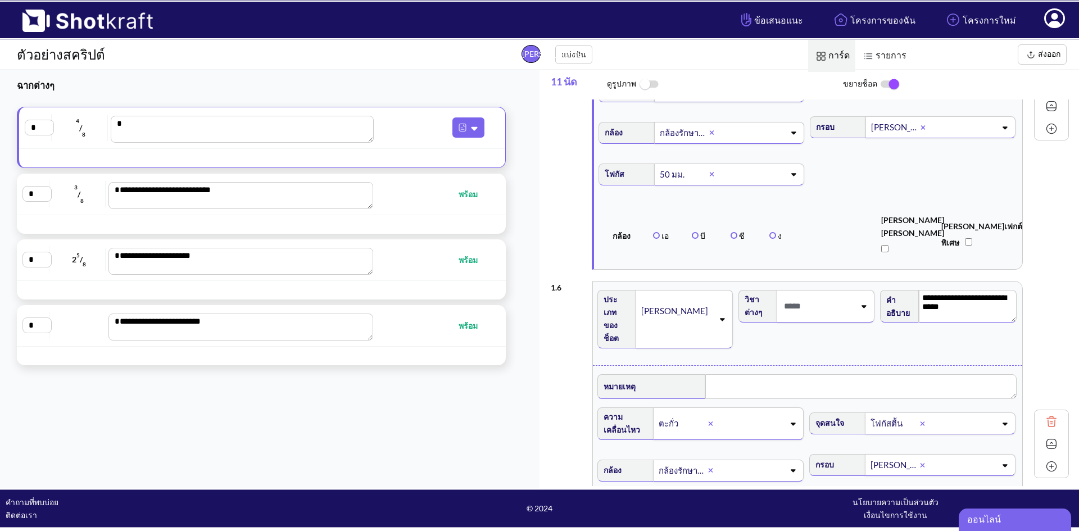
drag, startPoint x: 916, startPoint y: 244, endPoint x: 944, endPoint y: 258, distance: 31.9
click at [944, 290] on textarea "**********" at bounding box center [968, 306] width 98 height 33
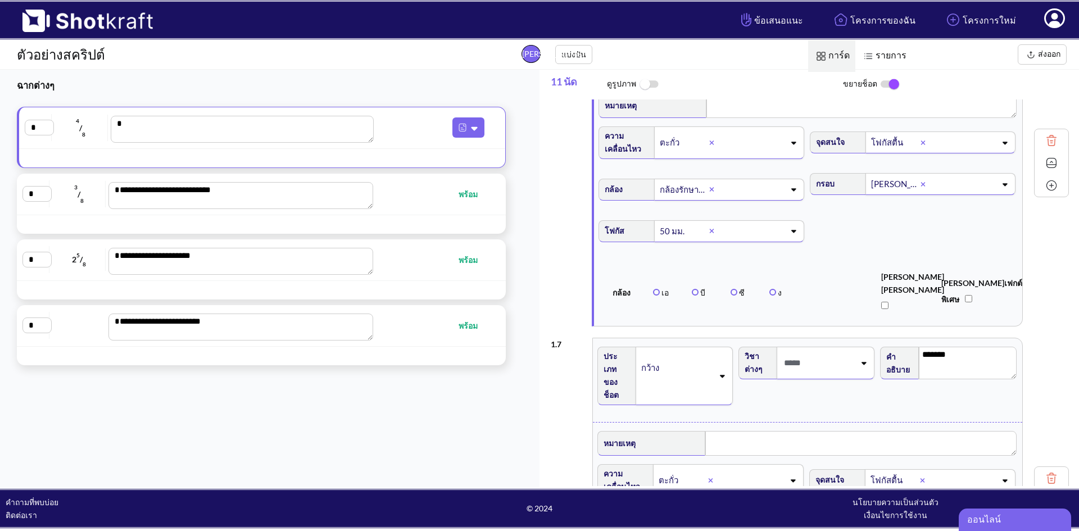
scroll to position [1854, 0]
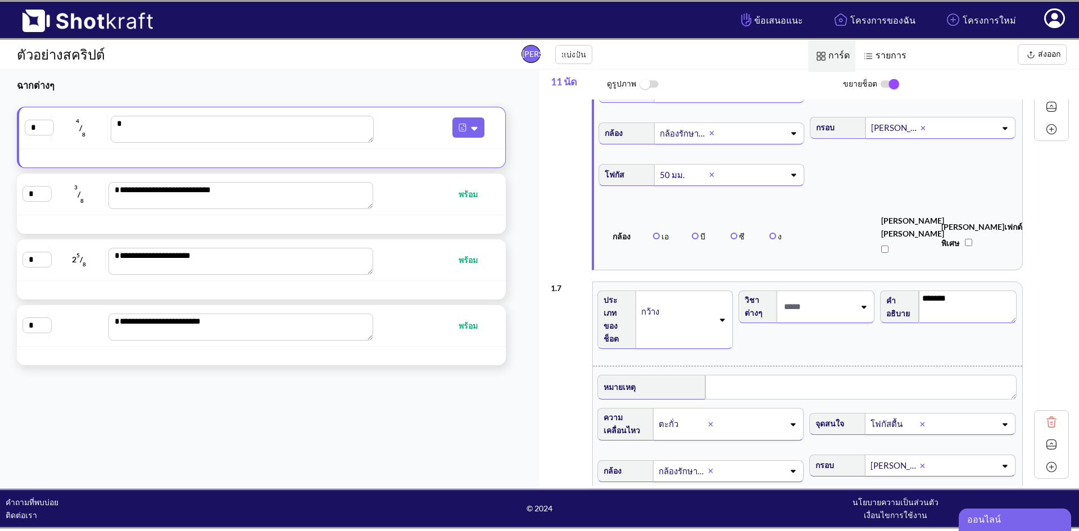
drag, startPoint x: 915, startPoint y: 237, endPoint x: 953, endPoint y: 243, distance: 38.7
click at [953, 290] on textarea "*******" at bounding box center [968, 306] width 98 height 33
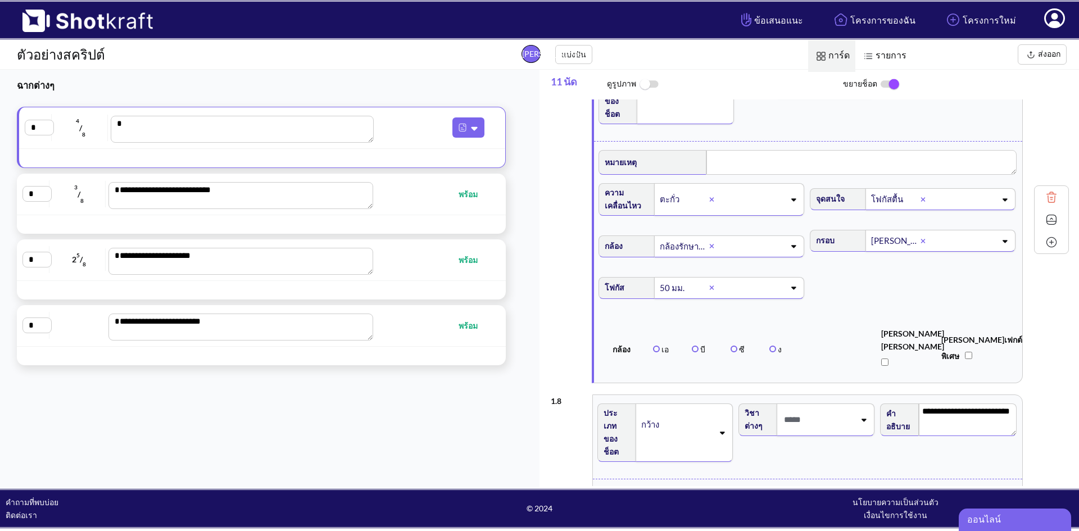
drag, startPoint x: 913, startPoint y: 337, endPoint x: 1016, endPoint y: 337, distance: 102.2
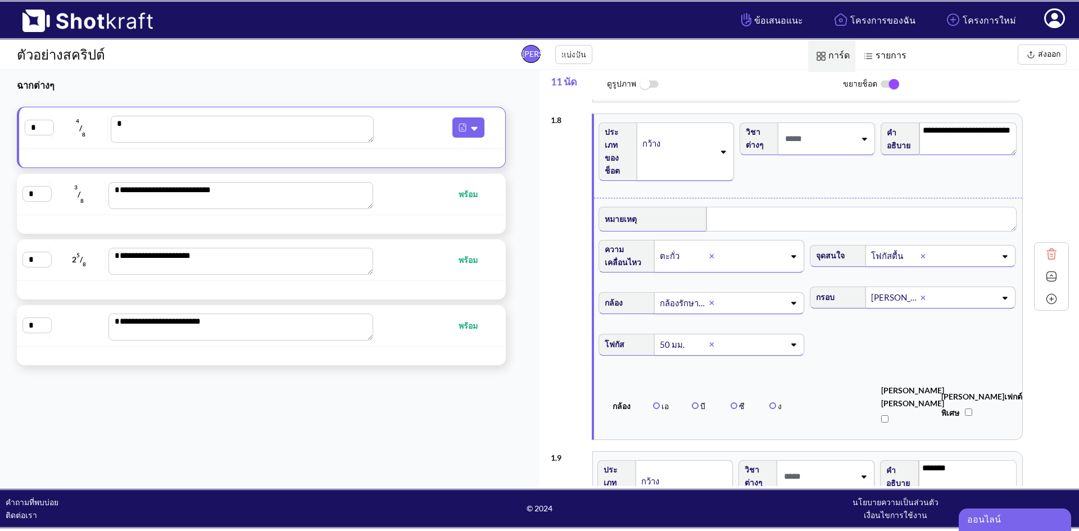
scroll to position [2584, 0]
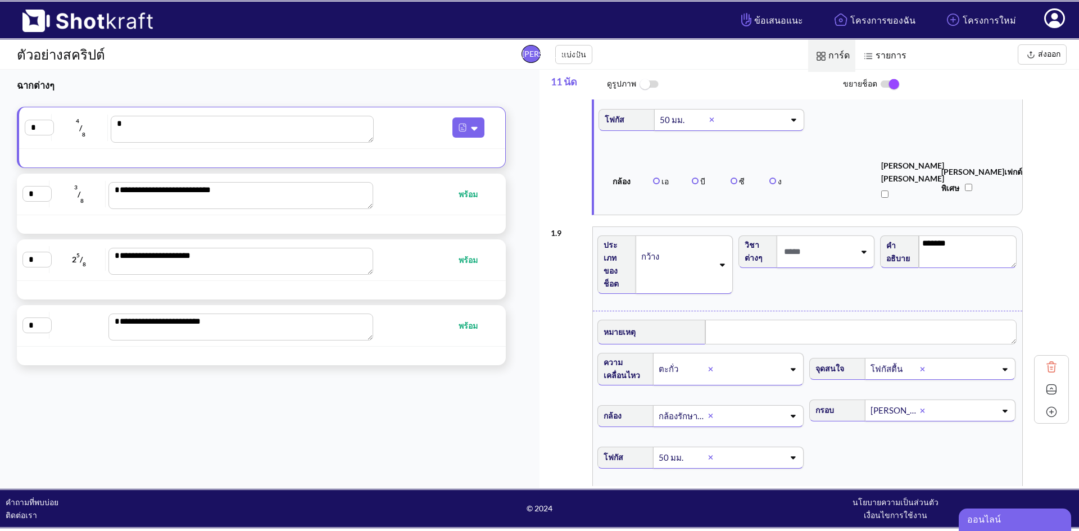
drag, startPoint x: 950, startPoint y: 159, endPoint x: 908, endPoint y: 159, distance: 41.6
click at [908, 233] on div "คำอธิบาย *******" at bounding box center [948, 250] width 137 height 35
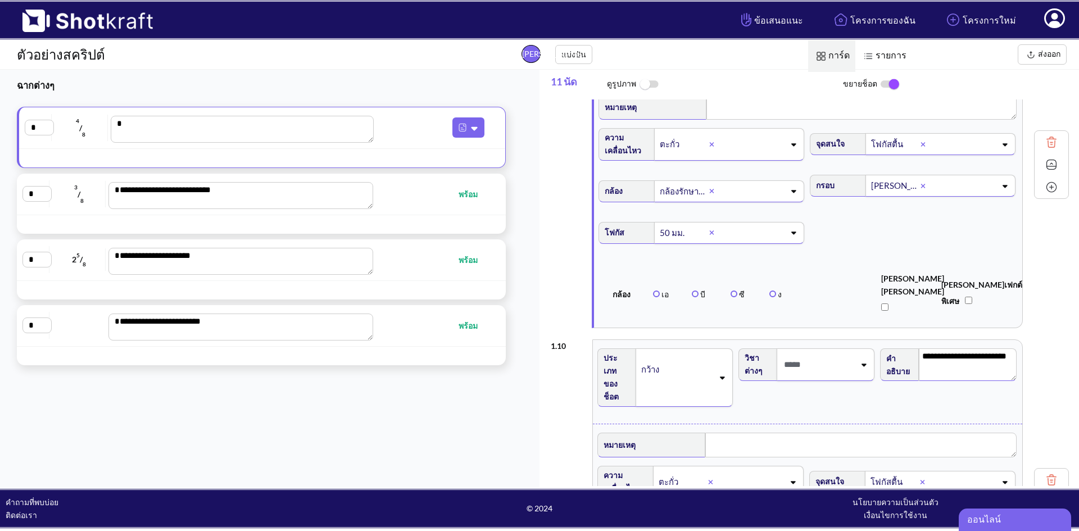
drag, startPoint x: 917, startPoint y: 263, endPoint x: 1008, endPoint y: 255, distance: 91.3
click at [1008, 348] on textarea "**********" at bounding box center [968, 364] width 98 height 33
